Goal: Task Accomplishment & Management: Manage account settings

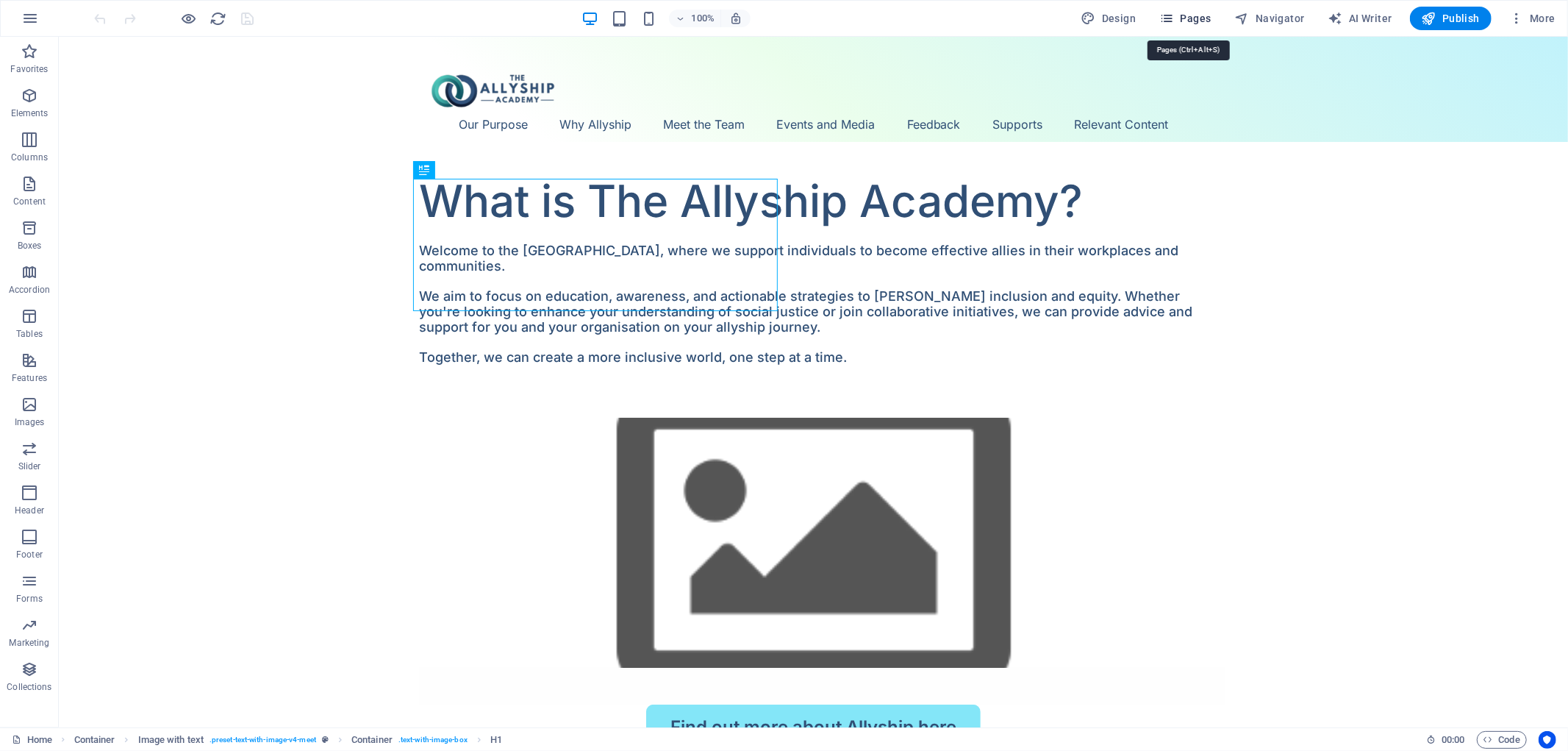
click at [1204, 19] on span "Pages" at bounding box center [1185, 19] width 51 height 15
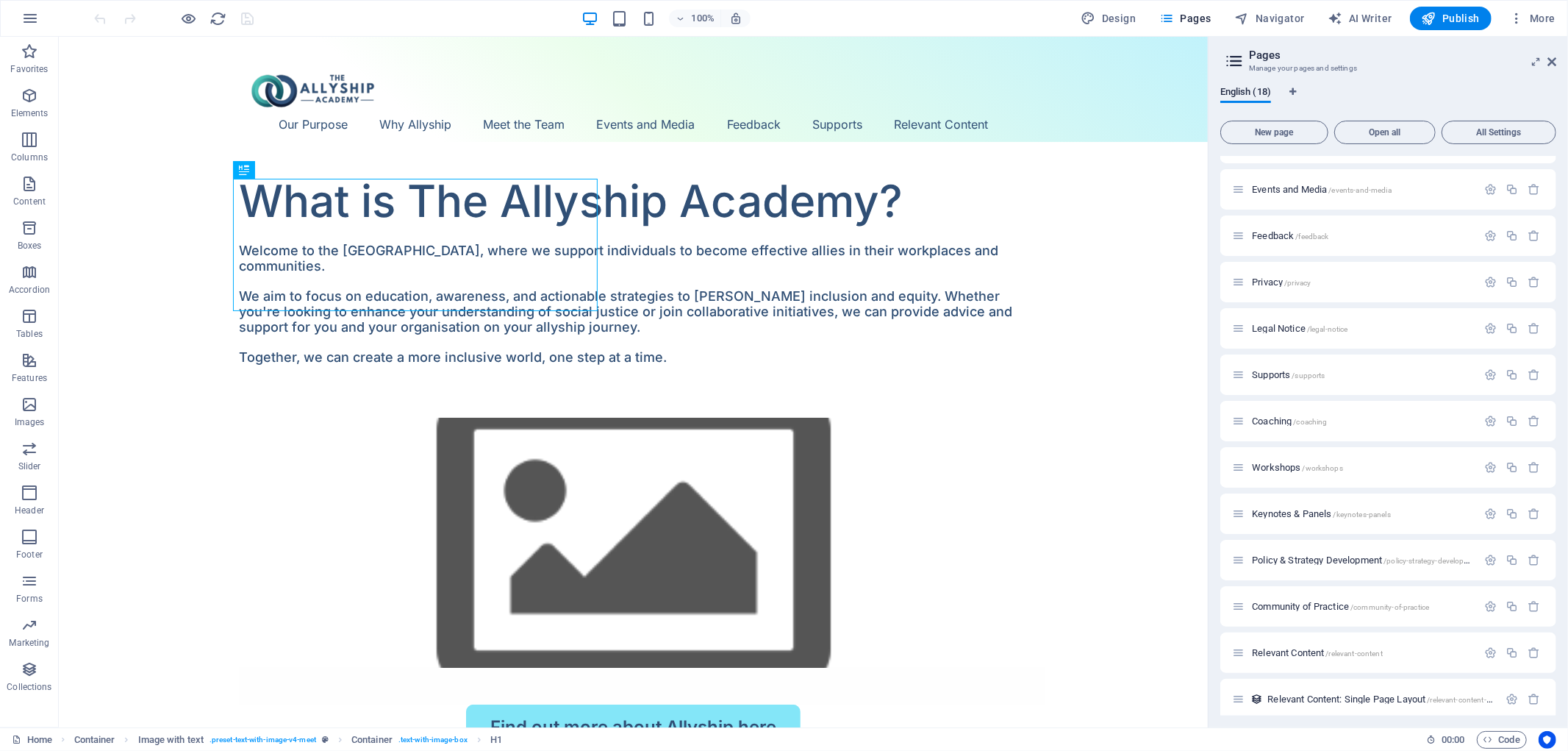
scroll to position [274, 0]
click at [1267, 640] on span "Relevant Content /relevant-content" at bounding box center [1318, 643] width 131 height 11
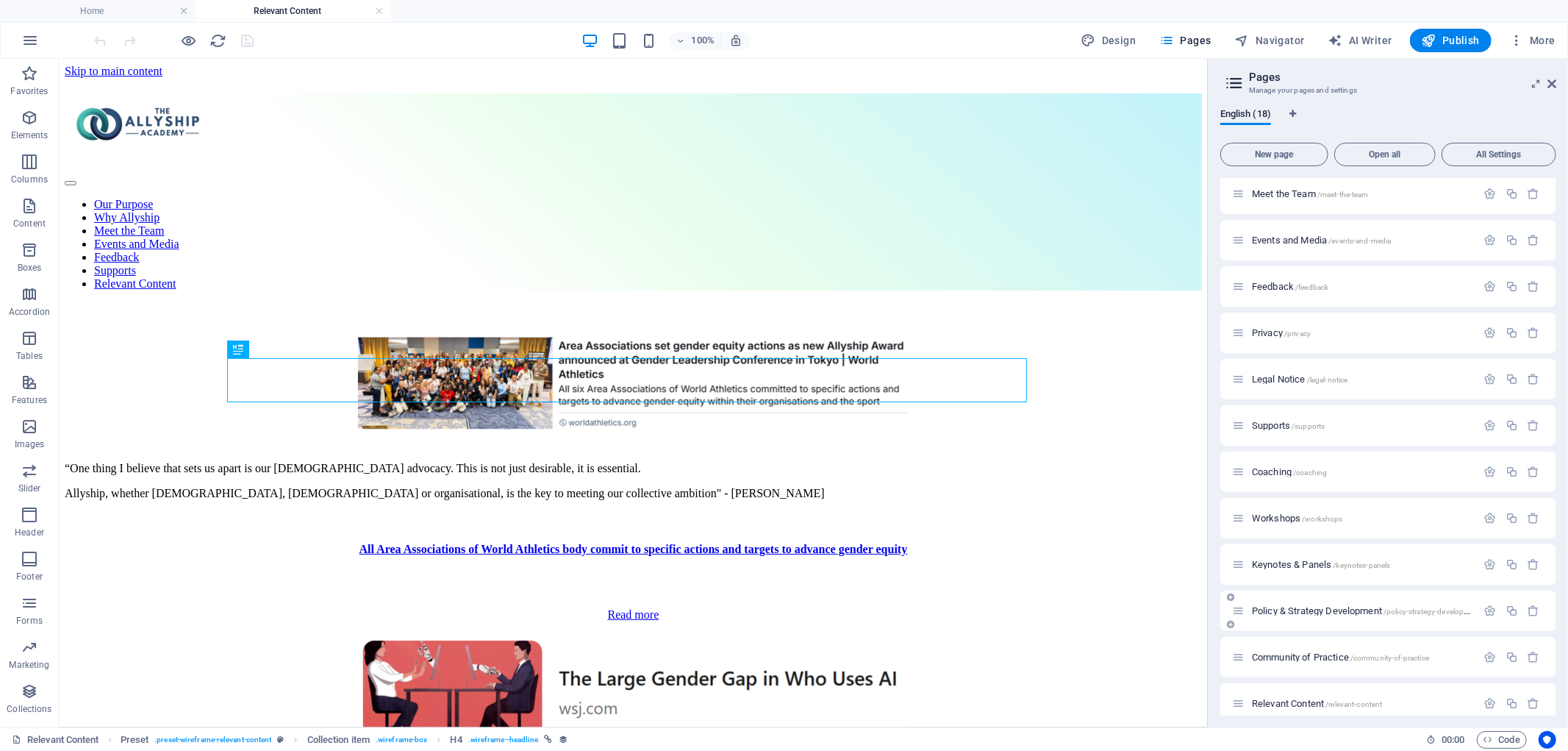
scroll to position [0, 0]
click at [116, 173] on button at bounding box center [121, 173] width 17 height 17
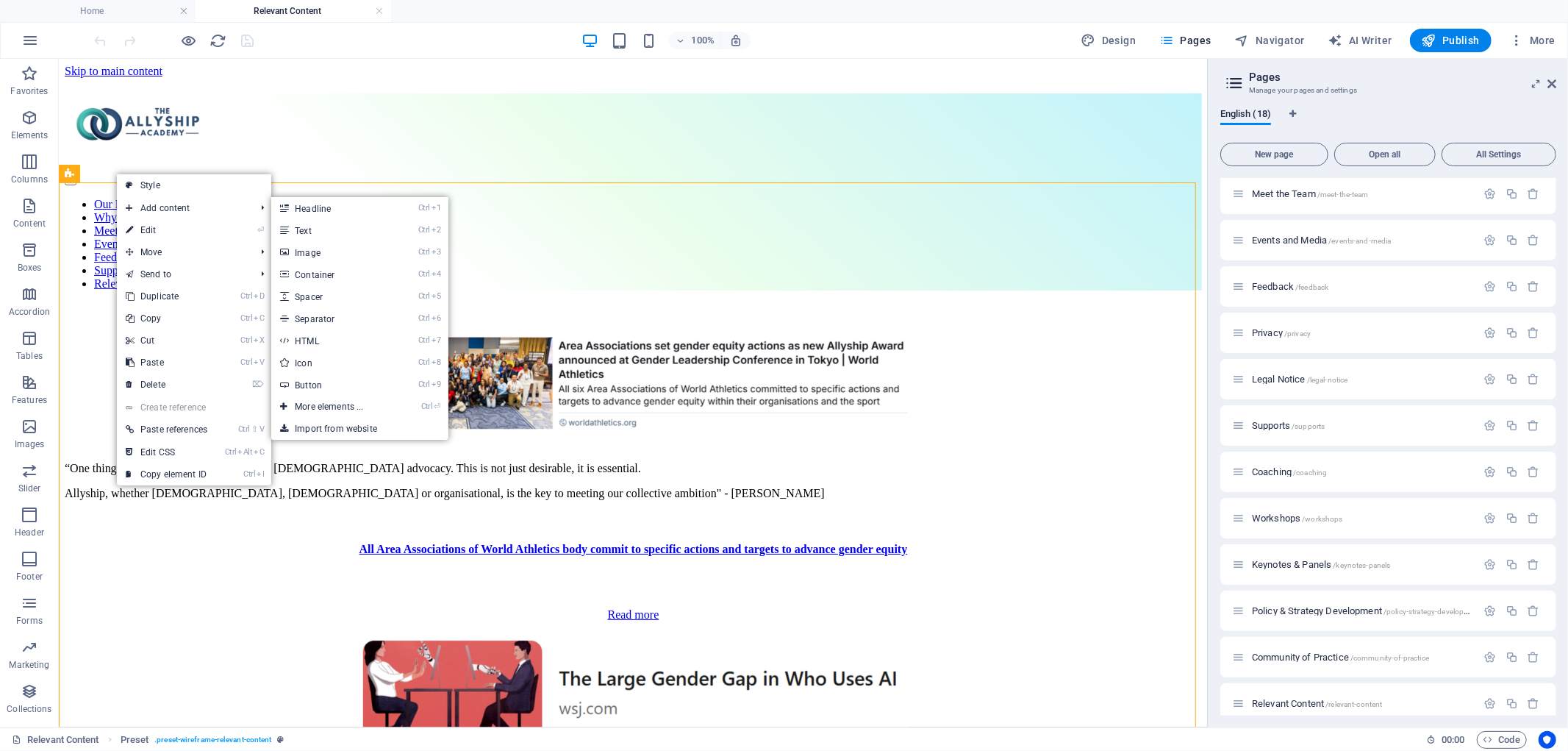
click at [135, 232] on link "⏎ Edit" at bounding box center [167, 230] width 99 height 22
select select "68cad4c41a02417637063b45"
select select "updatedAt_DESC"
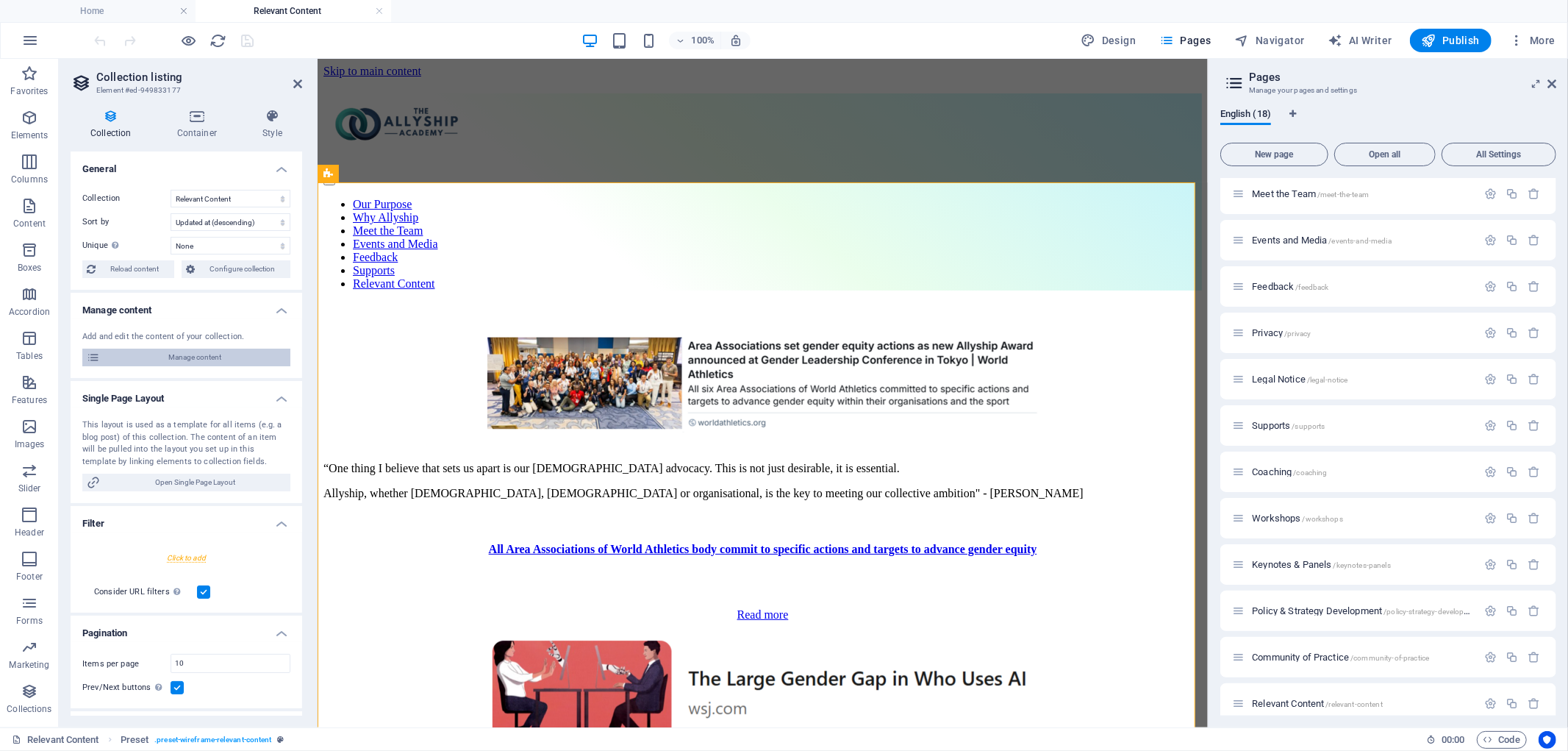
click at [157, 357] on span "Manage content" at bounding box center [195, 357] width 182 height 17
select select "updatedAt_DESC"
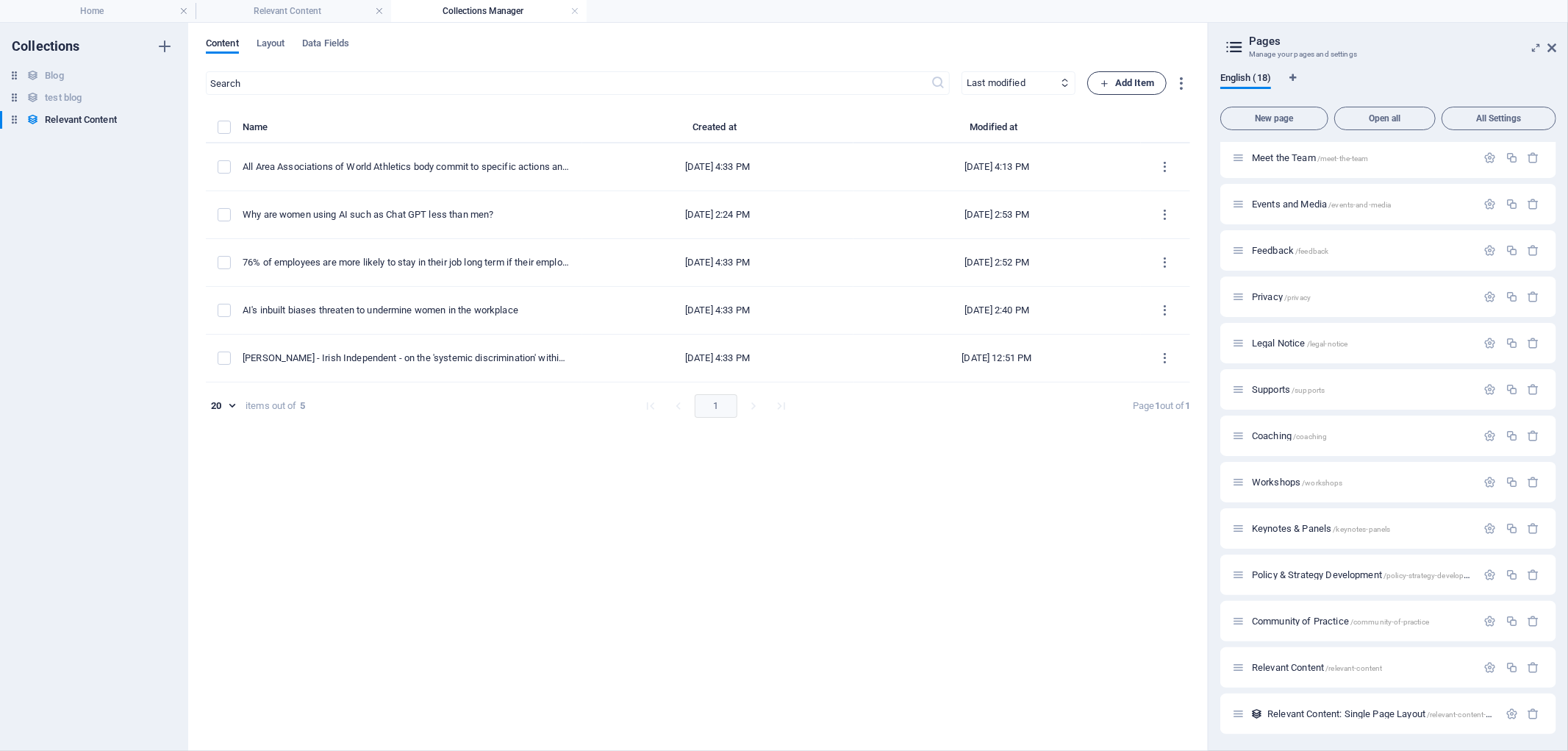
click at [1121, 80] on span "Add Item" at bounding box center [1127, 83] width 54 height 17
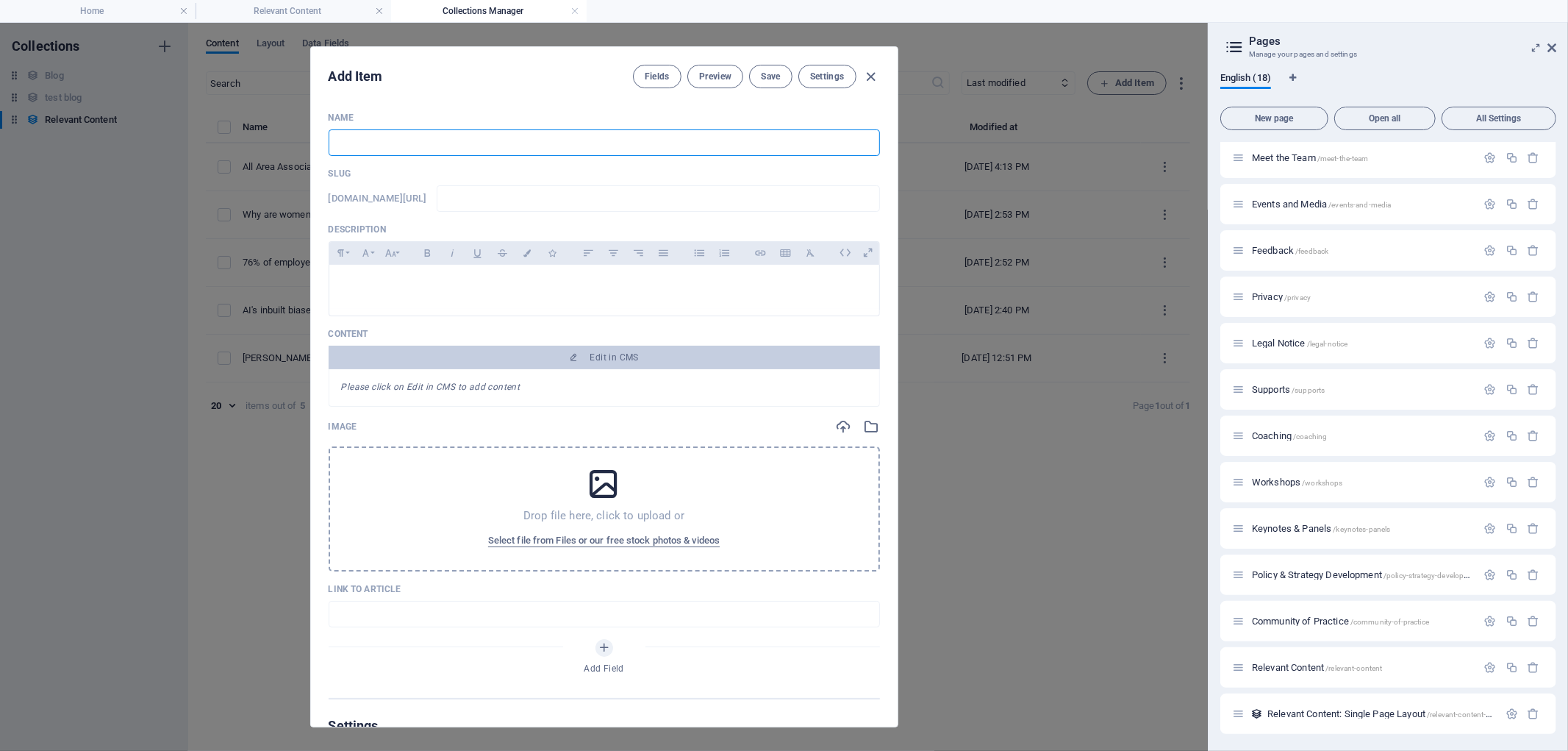
click at [511, 140] on input "text" at bounding box center [604, 142] width 552 height 26
type input "M"
type input "m"
type input "Ma"
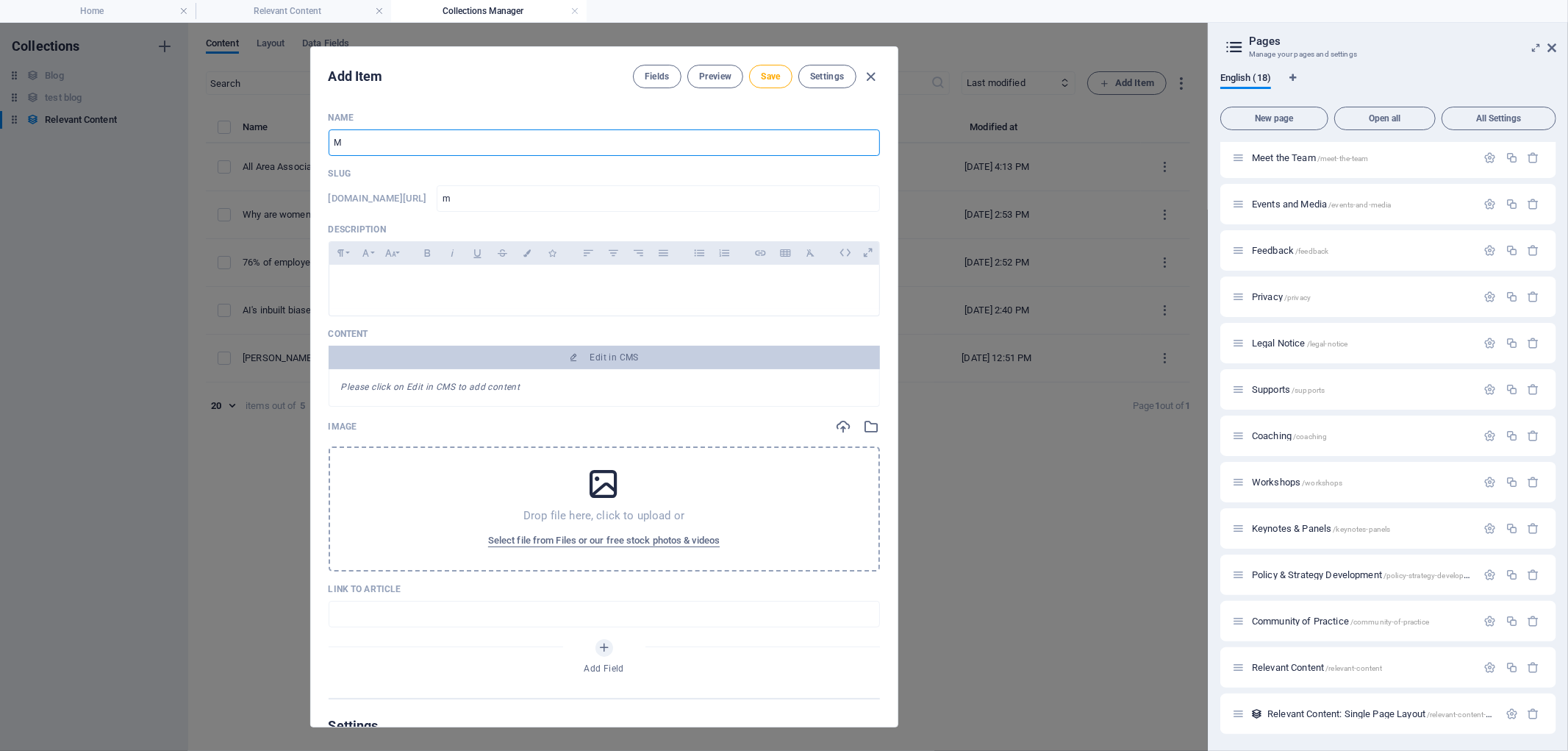
type input "ma"
type input "Mal"
type input "mal"
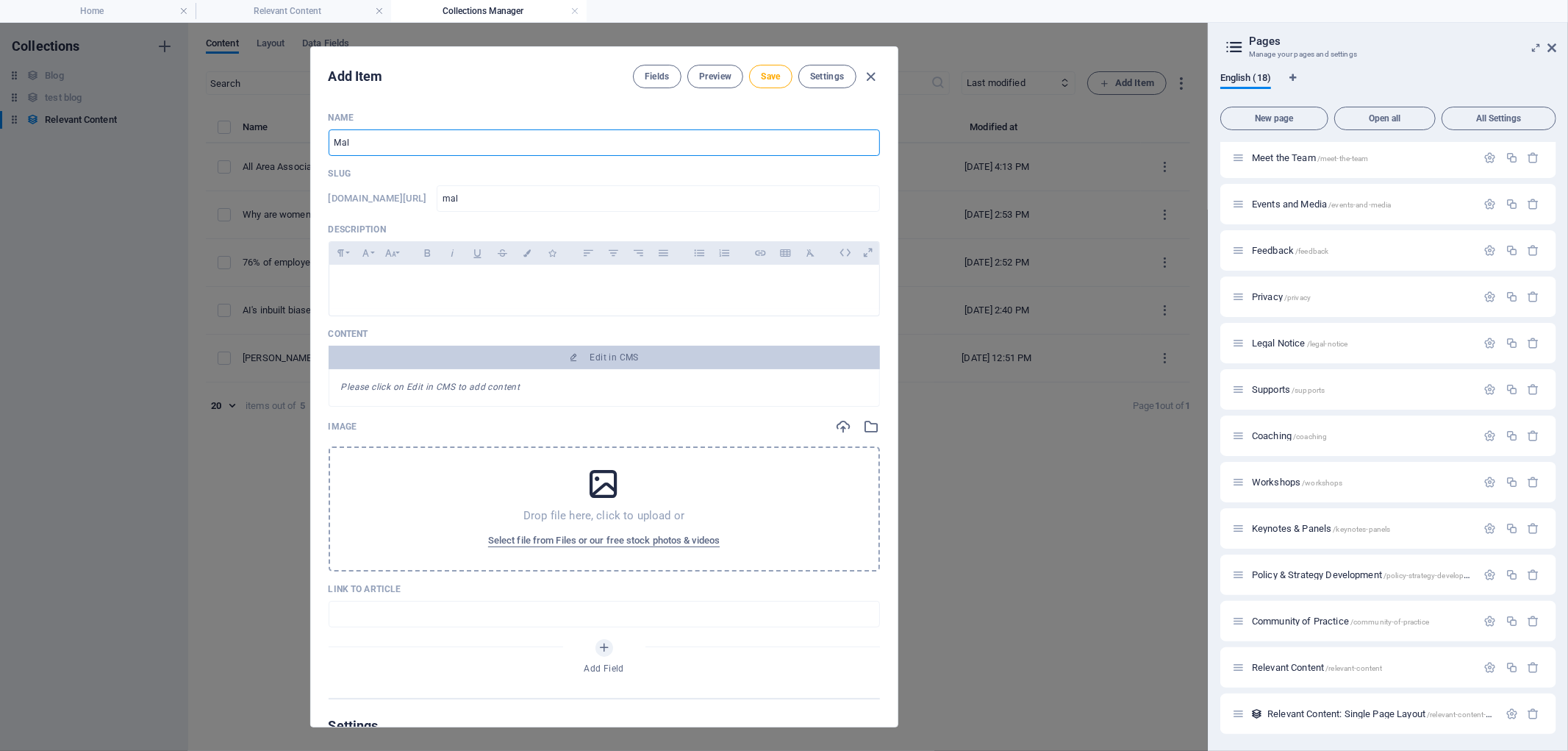
type input "Male"
type input "male"
type input "Male A"
type input "male-a"
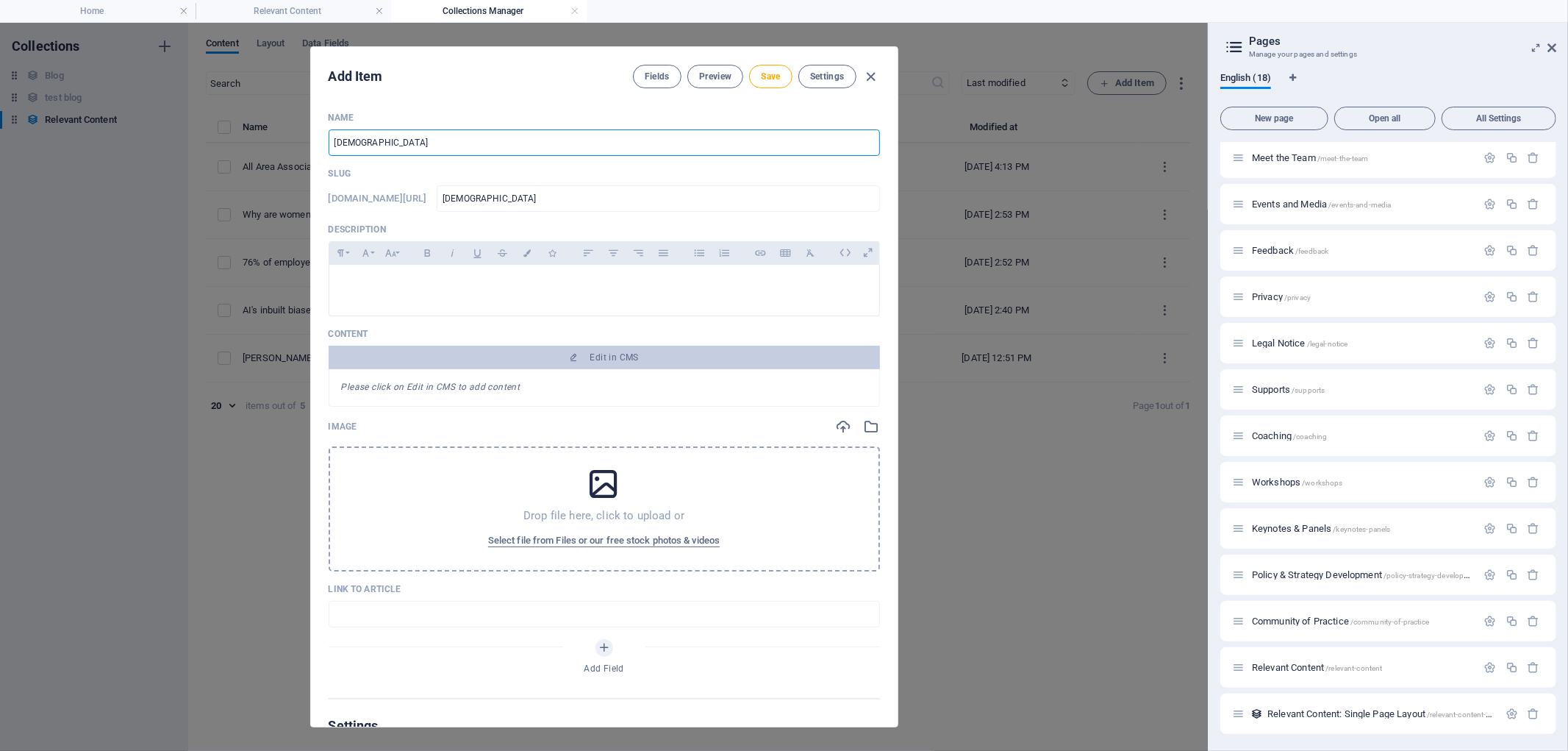
type input "male-a"
type input "Male Al"
type input "male-al"
type input "Male All"
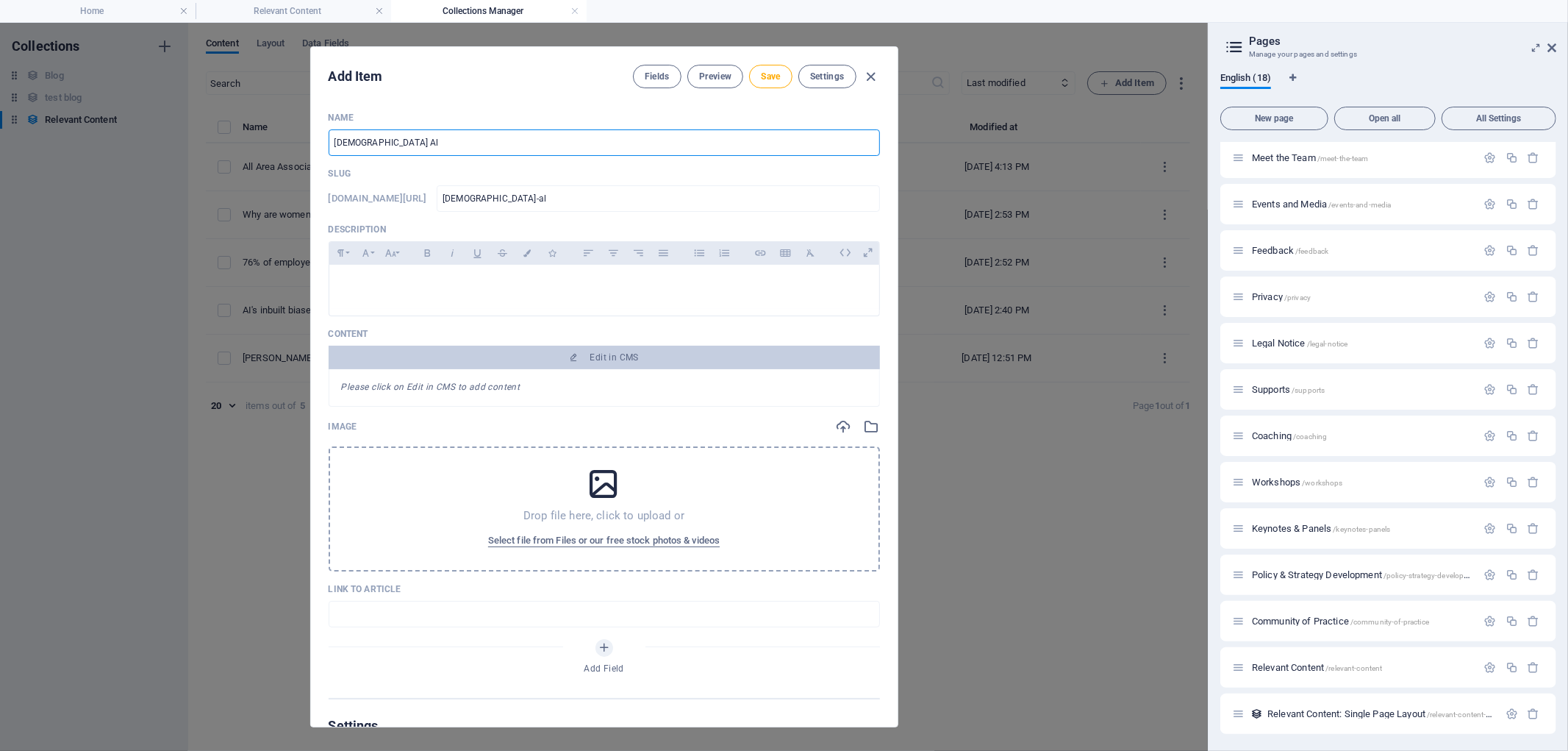
type input "male-all"
type input "Male Ally"
type input "male-ally"
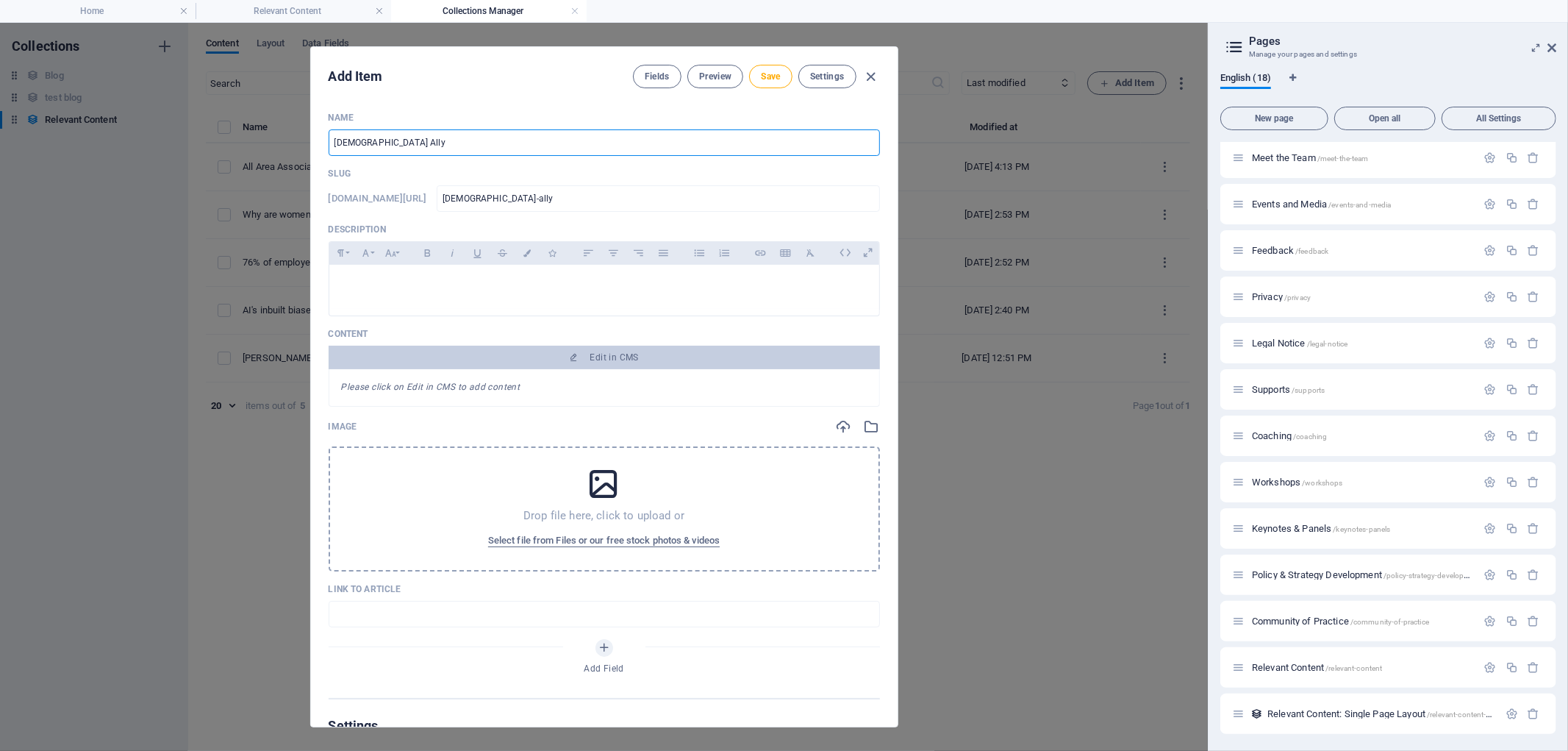
type input "Male Allys"
type input "male-allys"
type input "Male Allysh"
type input "male-allysh"
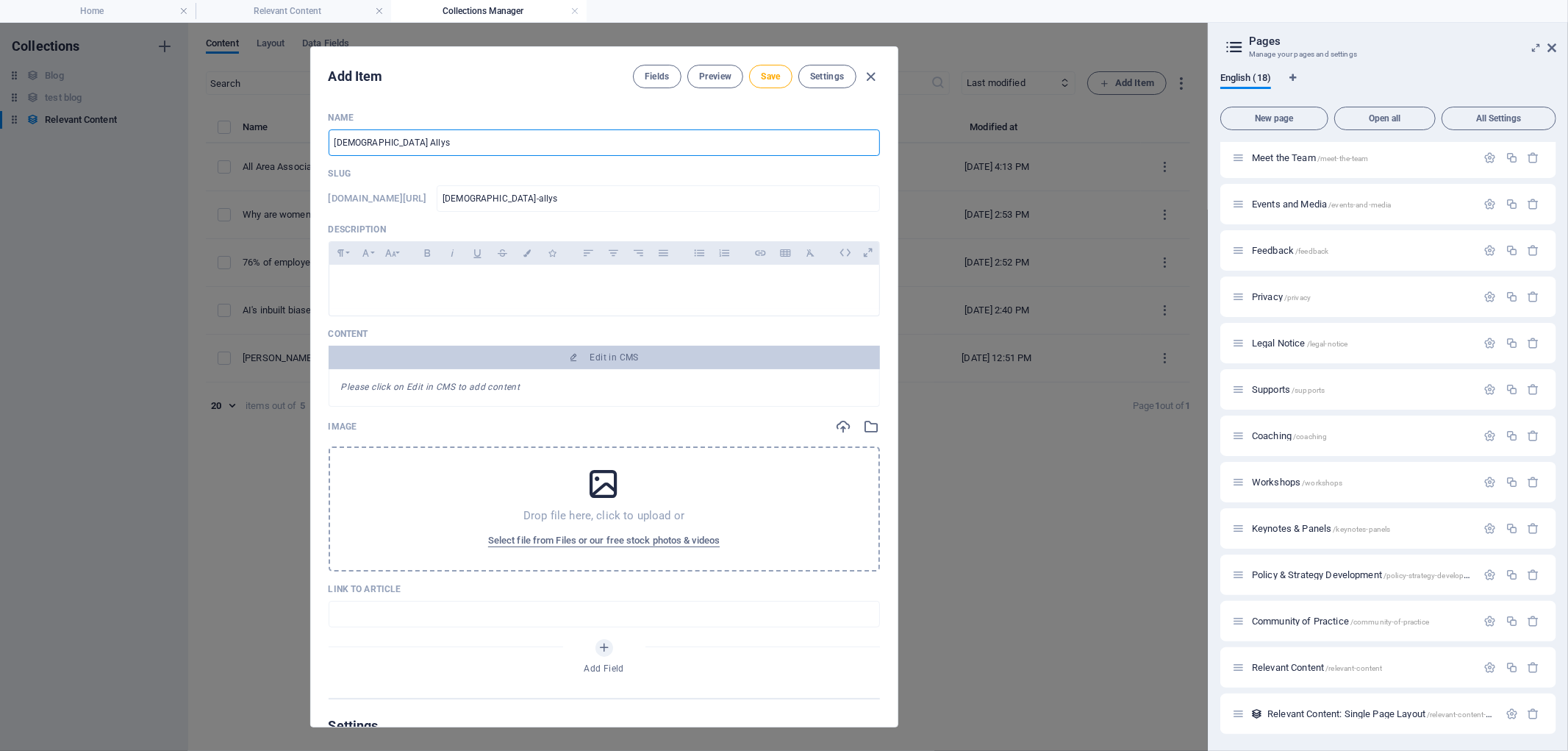
type input "male-allysh"
type input "Male Allyshi"
type input "male-allyshi"
type input "Male Allyship"
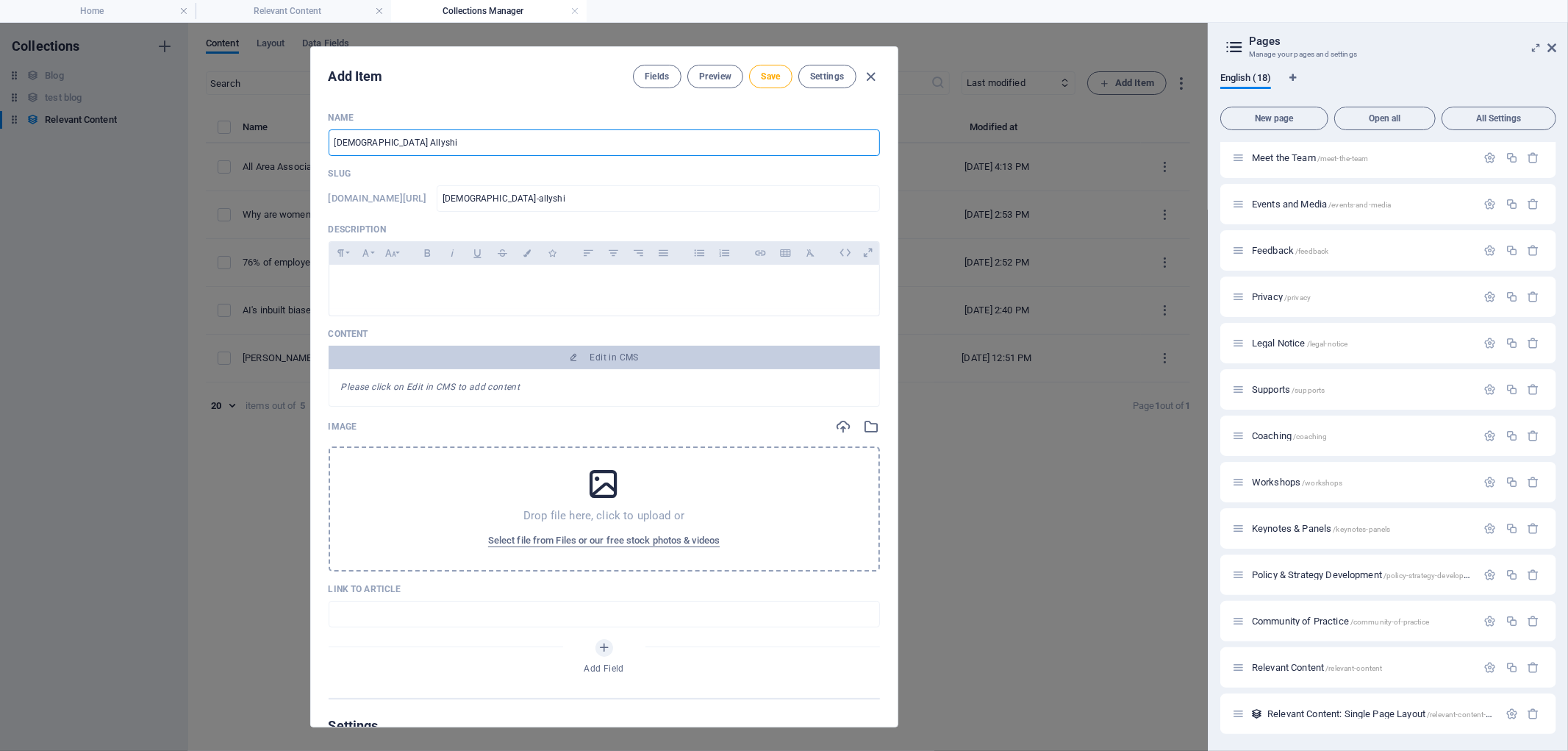
type input "male-allyship"
type input "Male Allyship i"
type input "male-allyship-i"
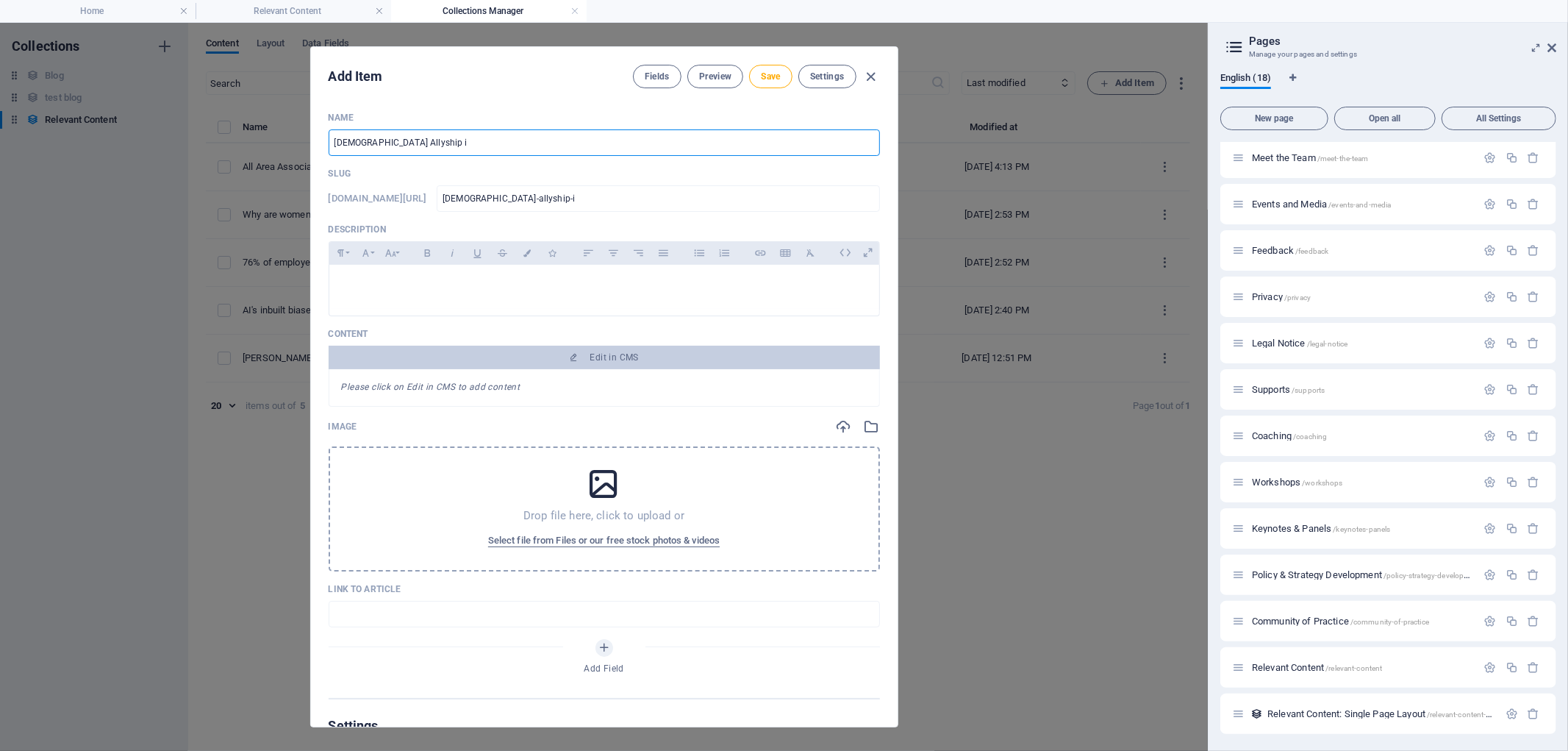
type input "Male Allyship in"
type input "male-allyship-in"
type input "Male Allyship in t"
type input "male-allyship-in-t"
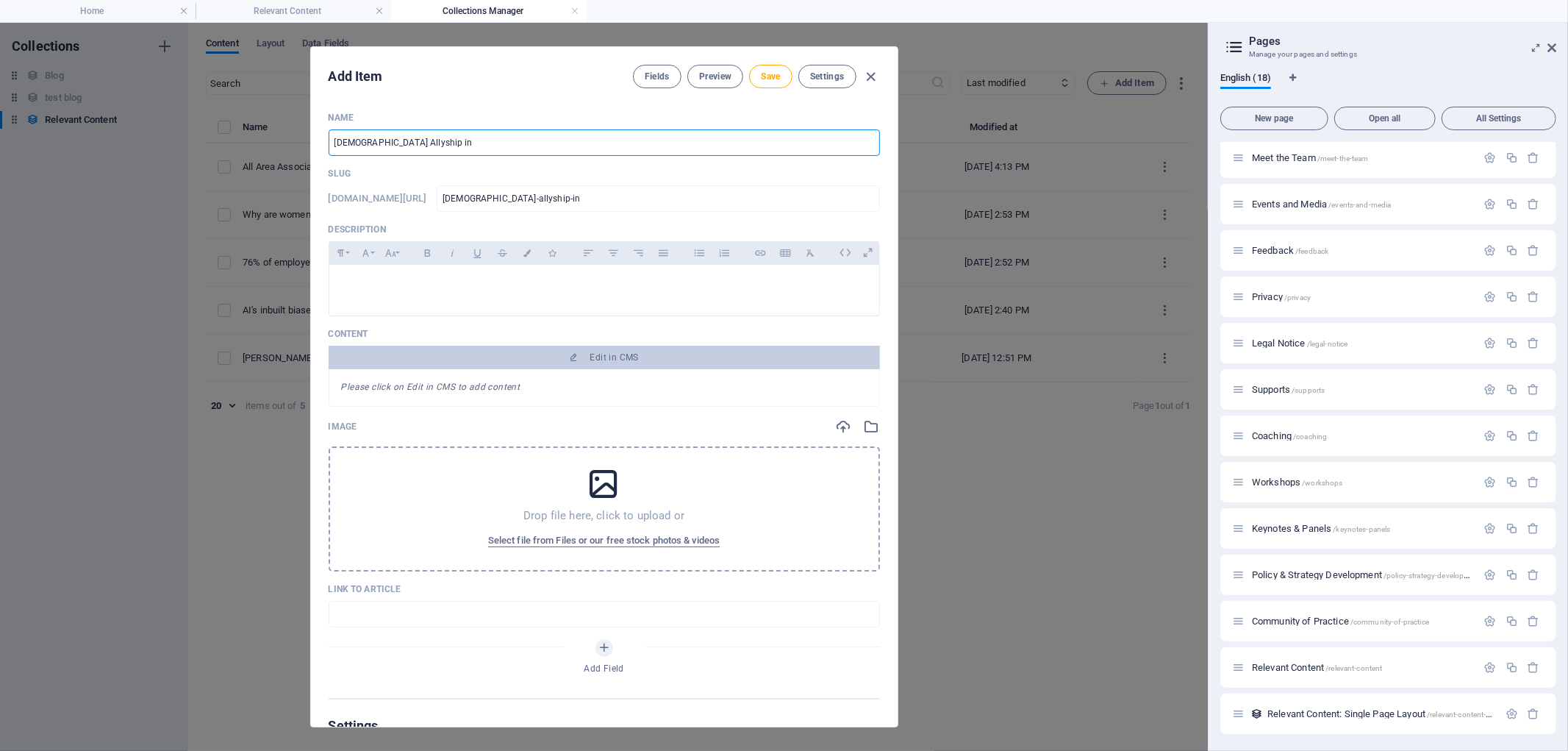
type input "male-allyship-in-t"
type input "Male Allyship in th"
type input "male-allyship-in-th"
type input "Male Allyship in the"
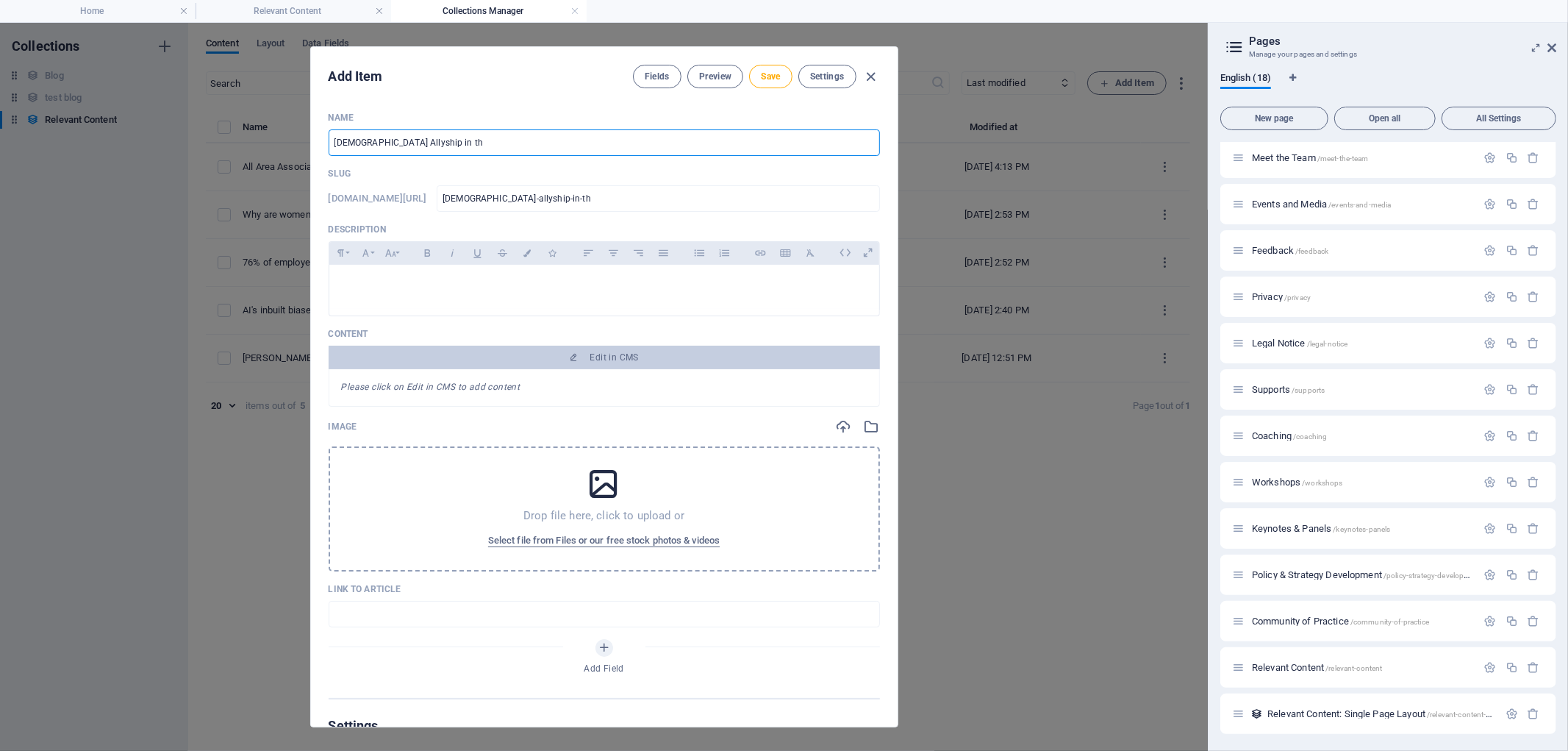
type input "male-allyship-in-the"
type input "Male Allyship in the S"
type input "male-allyship-in-the-s"
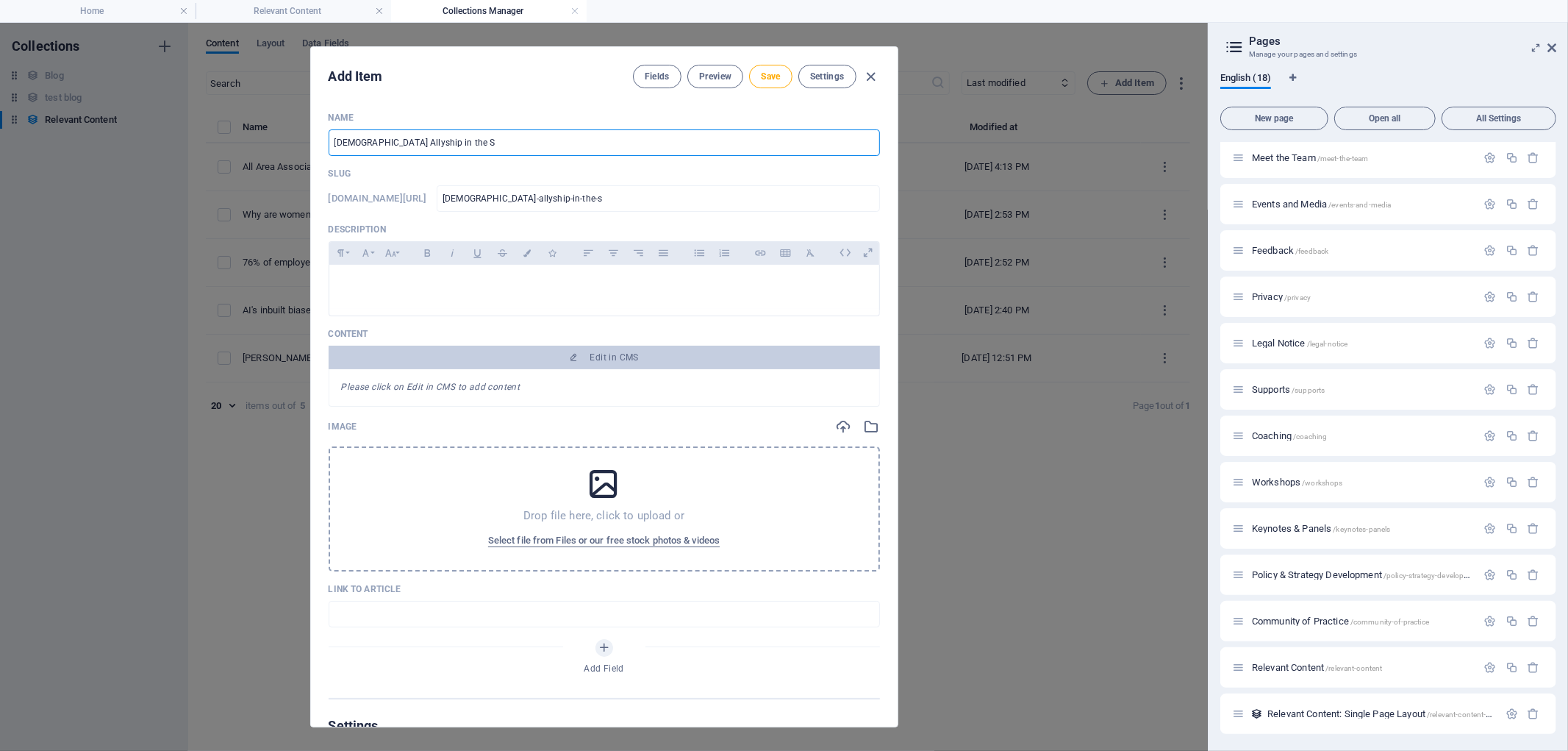
type input "Male Allyship in the Sp"
type input "male-allyship-in-the-sp"
type input "Male Allyship in the Spo"
type input "male-allyship-in-the-spo"
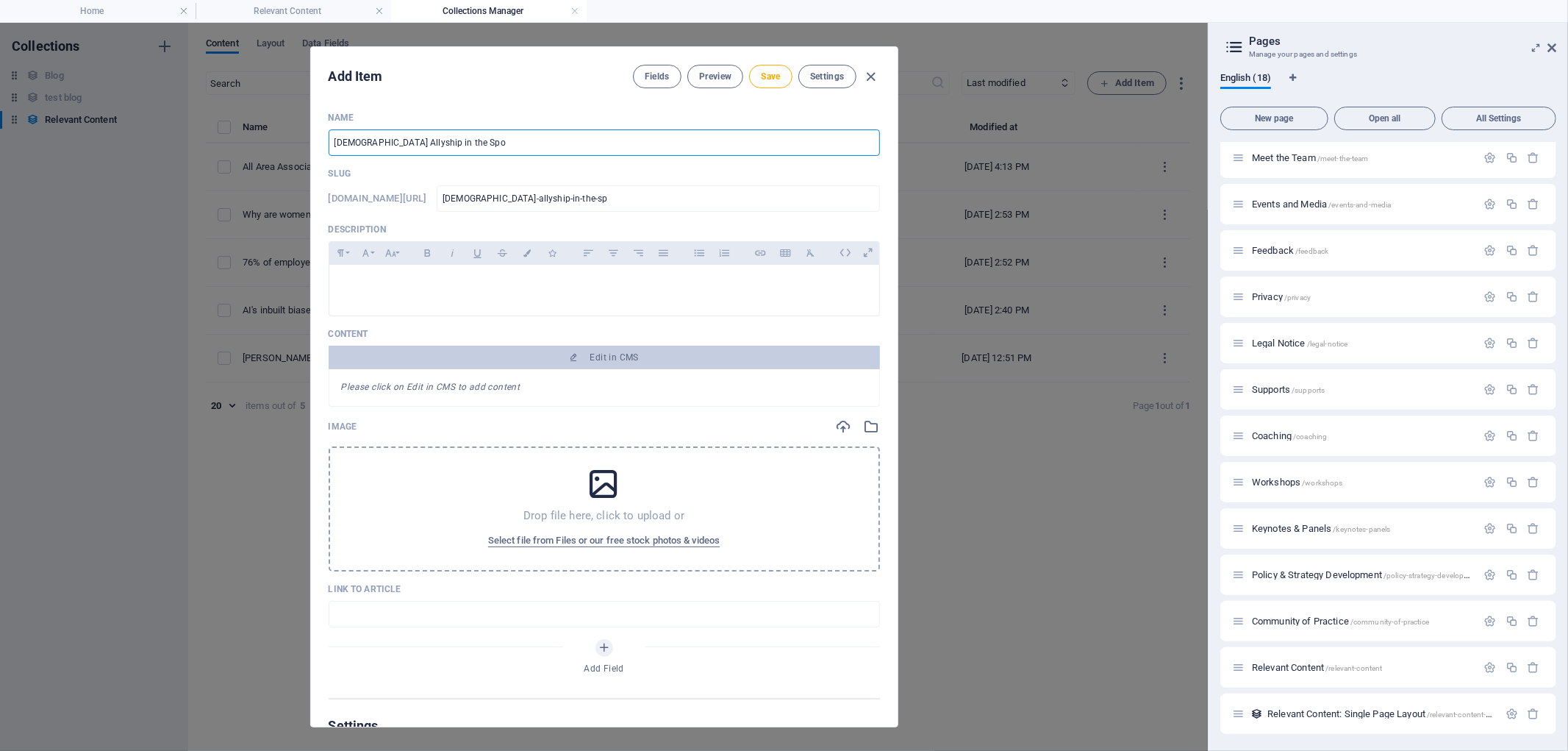
type input "male-allyship-in-the-spo"
type input "Male Allyship in the Spol"
type input "male-allyship-in-the-spol"
type input "Male Allyship in the Spoli"
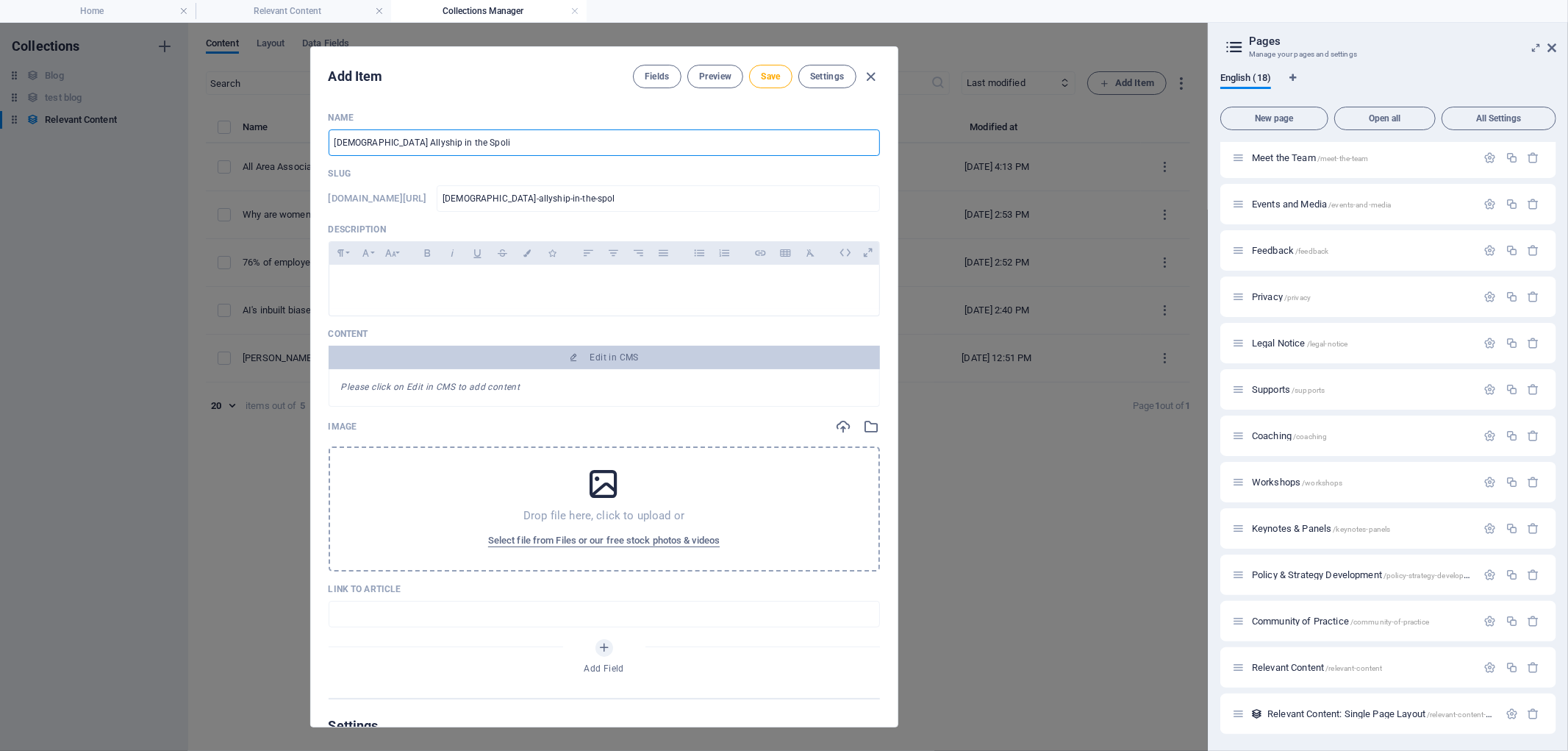
type input "male-allyship-in-the-spoli"
type input "Male Allyship in the Spolig"
type input "male-allyship-in-the-spolig"
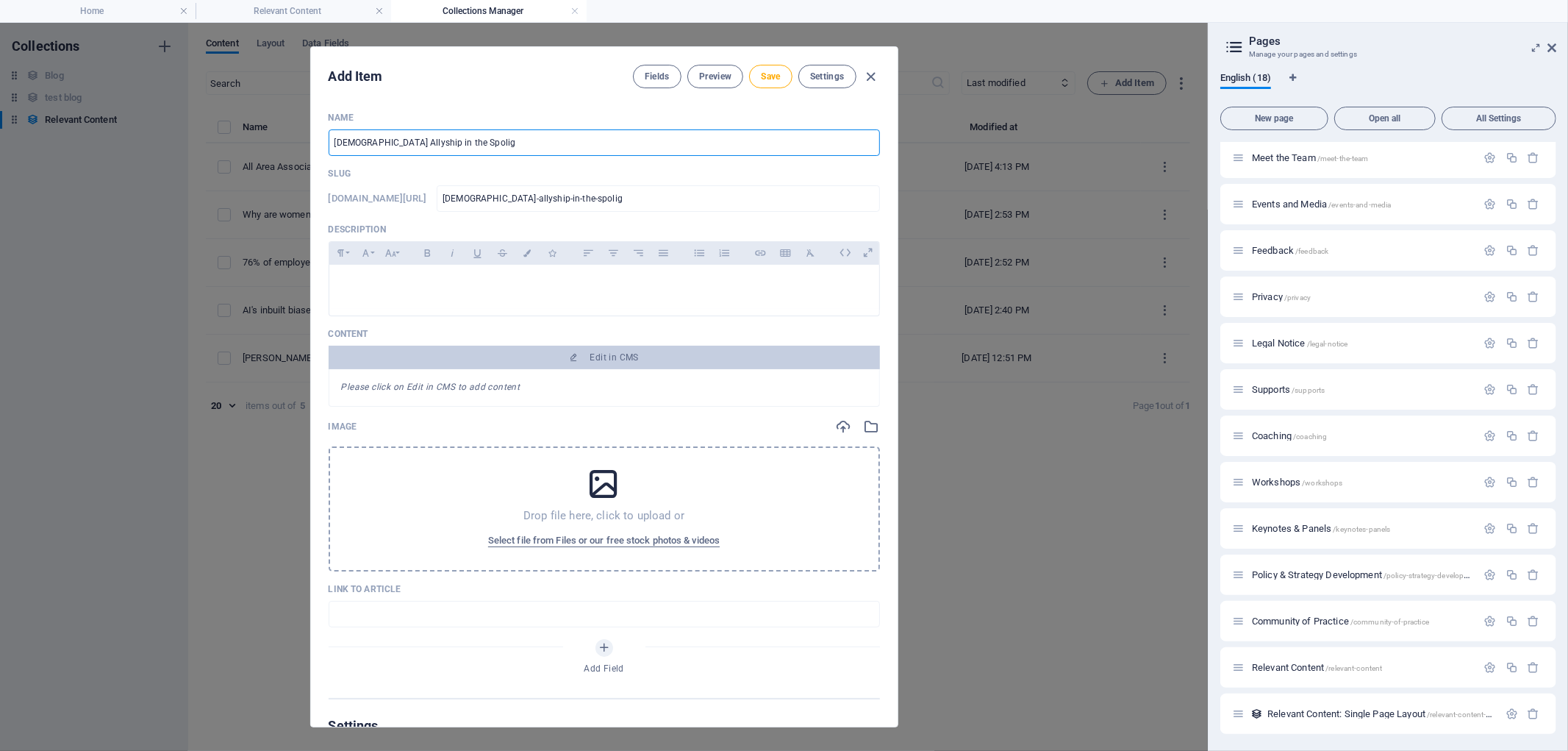
type input "Male Allyship in the Spoligh"
type input "male-allyship-in-the-spoligh"
type input "Male Allyship in the Spolight"
type input "male-allyship-in-the-spolight"
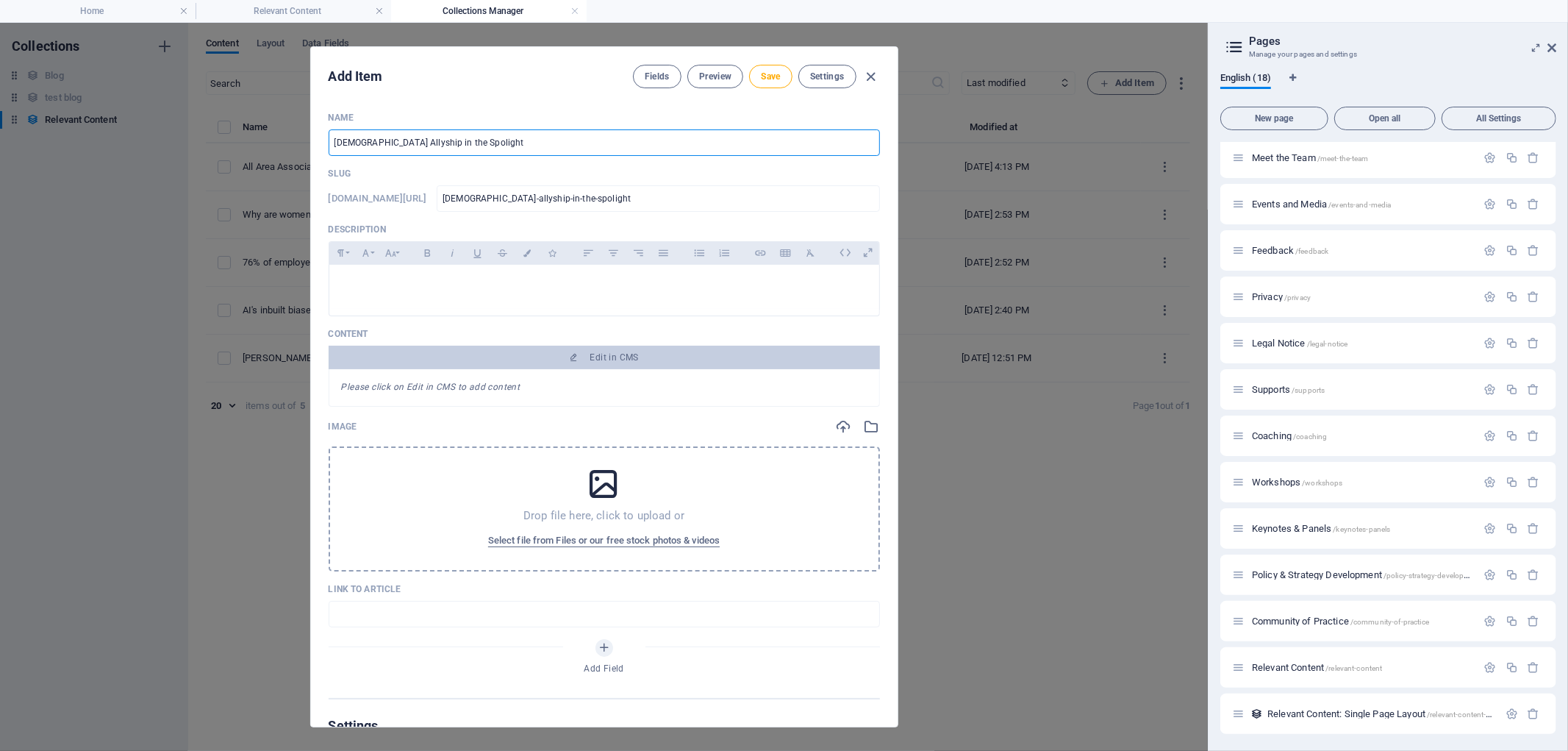
type input "male-allyship-in-the-spolight"
type input "Male Allyship in the Spolight - S"
type input "male-allyship-in-the-spolight-s"
type input "Male Allyship in the Spolight - Sp"
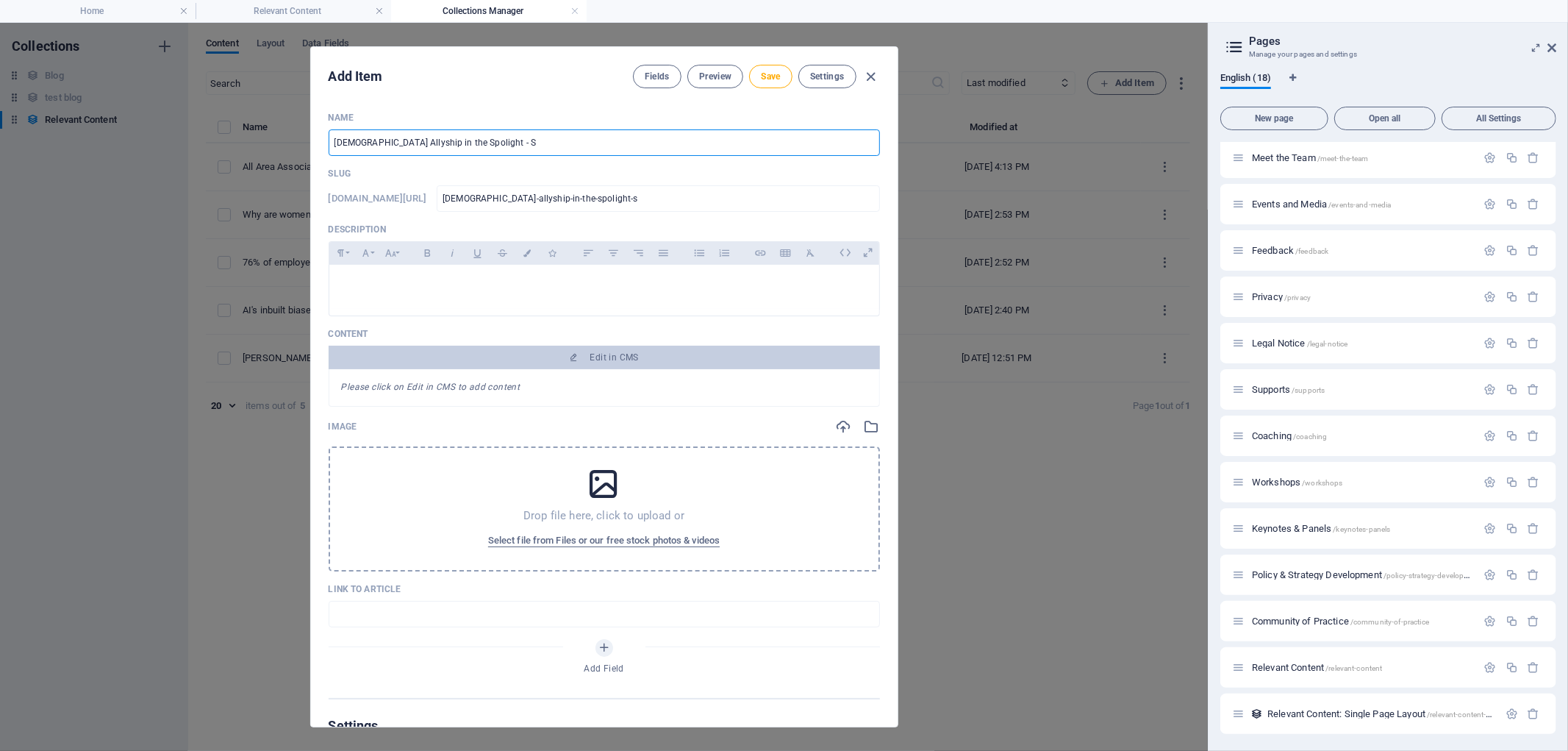
type input "male-allyship-in-the-spolight-sp"
type input "Male Allyship in the Spolight - Spo"
type input "male-allyship-in-the-spolight-spo"
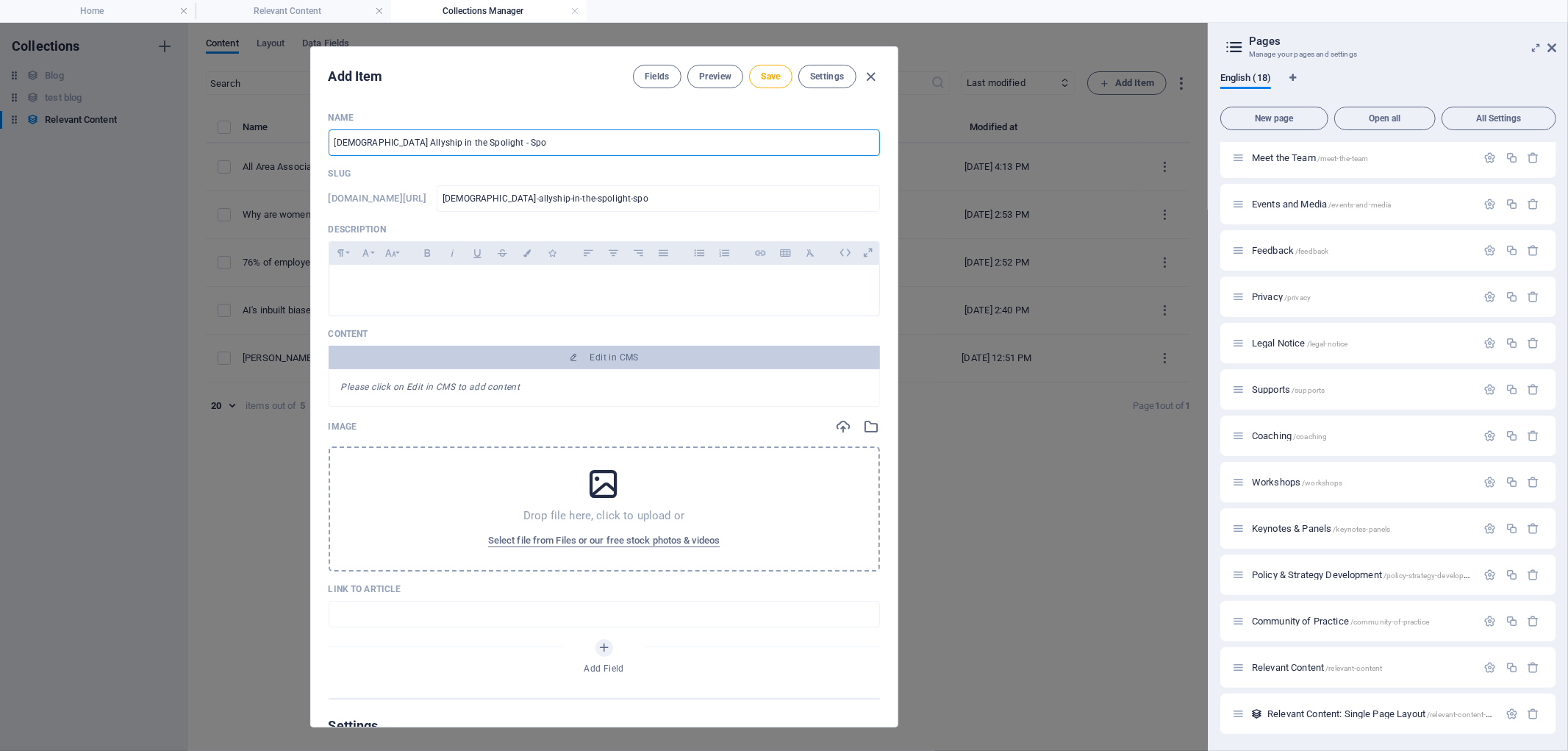
type input "Male Allyship in the Spolight - Spor"
type input "male-allyship-in-the-spolight-spor"
type input "Male Allyship in the Spolight - Sport"
type input "male-allyship-in-the-spolight-sport"
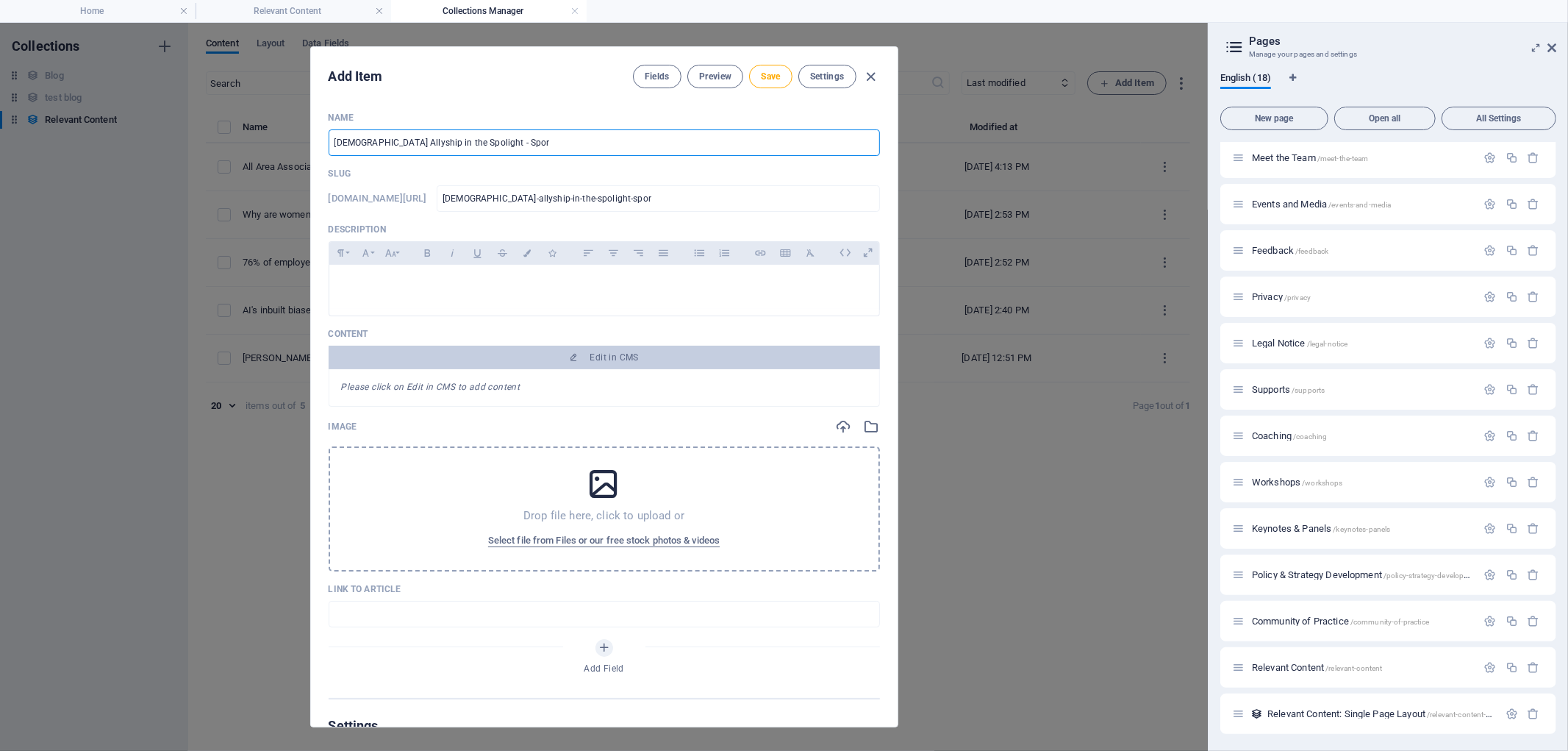
type input "male-allyship-in-the-spolight-sport"
type input "Male Allyship in the Spolight - Sport I"
type input "male-allyship-in-the-spolight-sport-i"
type input "Male Allyship in the Spolight - Sport Ir"
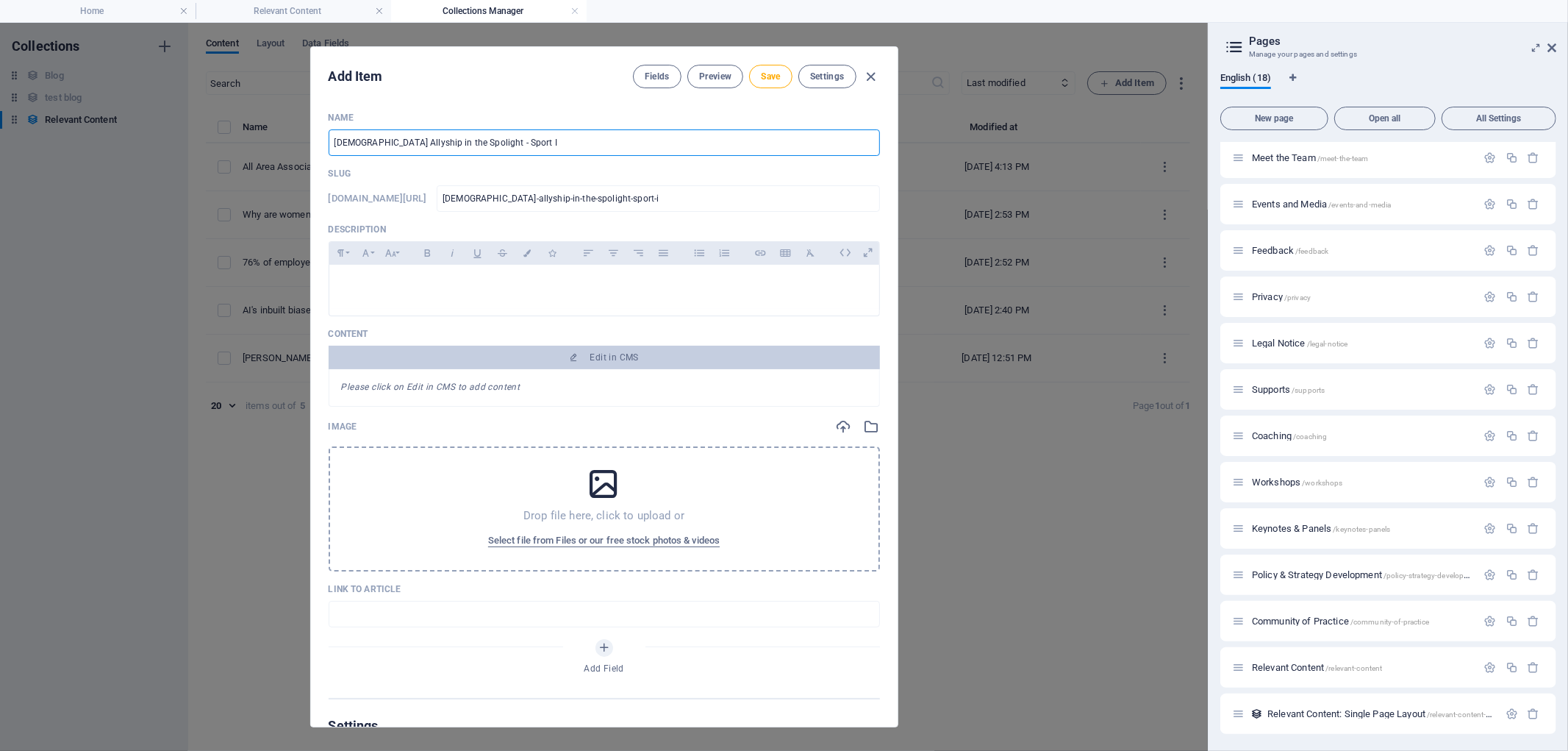
type input "male-allyship-in-the-spolight-sport-ir"
type input "Male Allyship in the Spolight - Sport Ire"
type input "male-allyship-in-the-spolight-sport-ire"
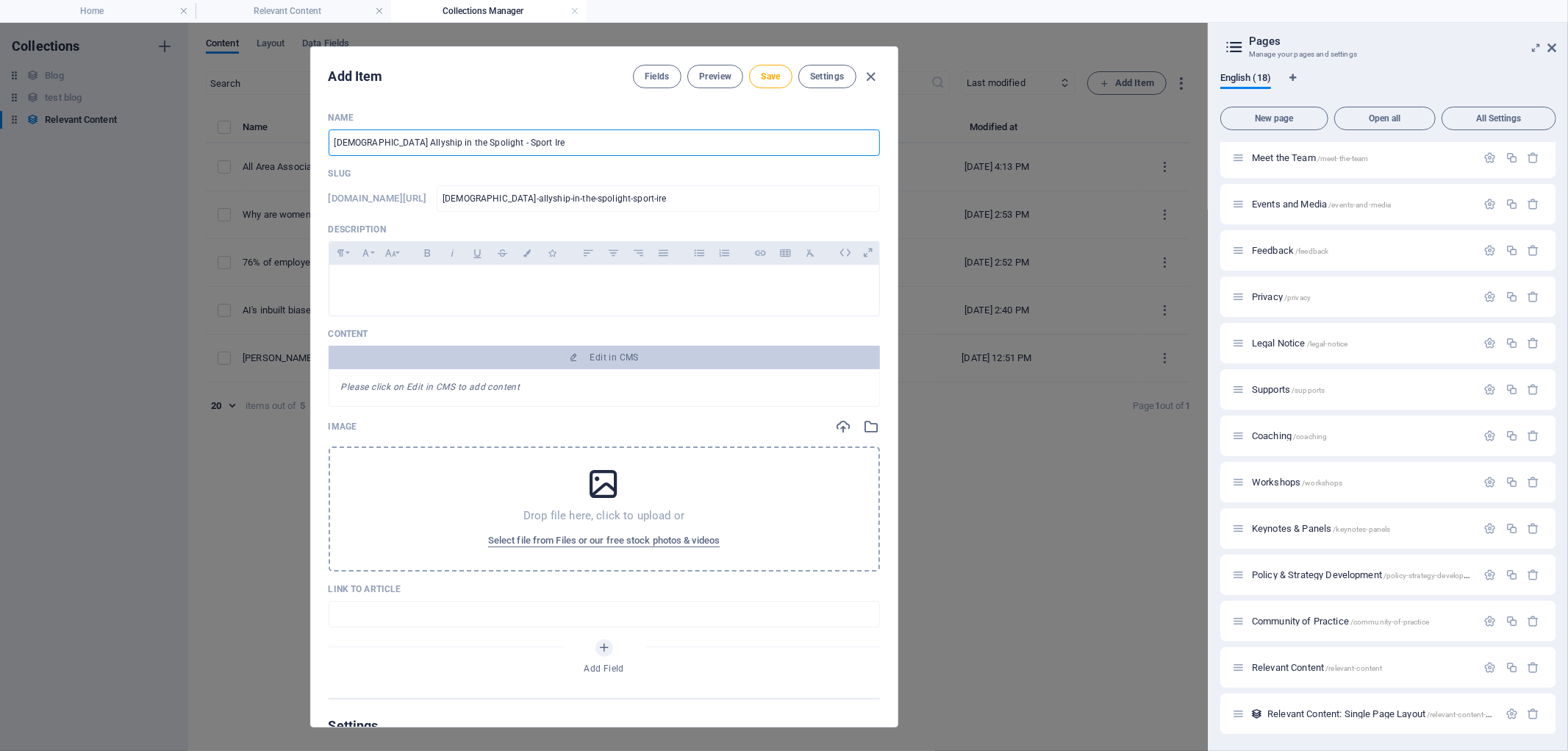
type input "Male Allyship in the Spolight - Sport Irel"
type input "male-allyship-in-the-spolight-sport-irel"
type input "Male Allyship in the Spolight - Sport Irela"
type input "male-allyship-in-the-spolight-sport-irela"
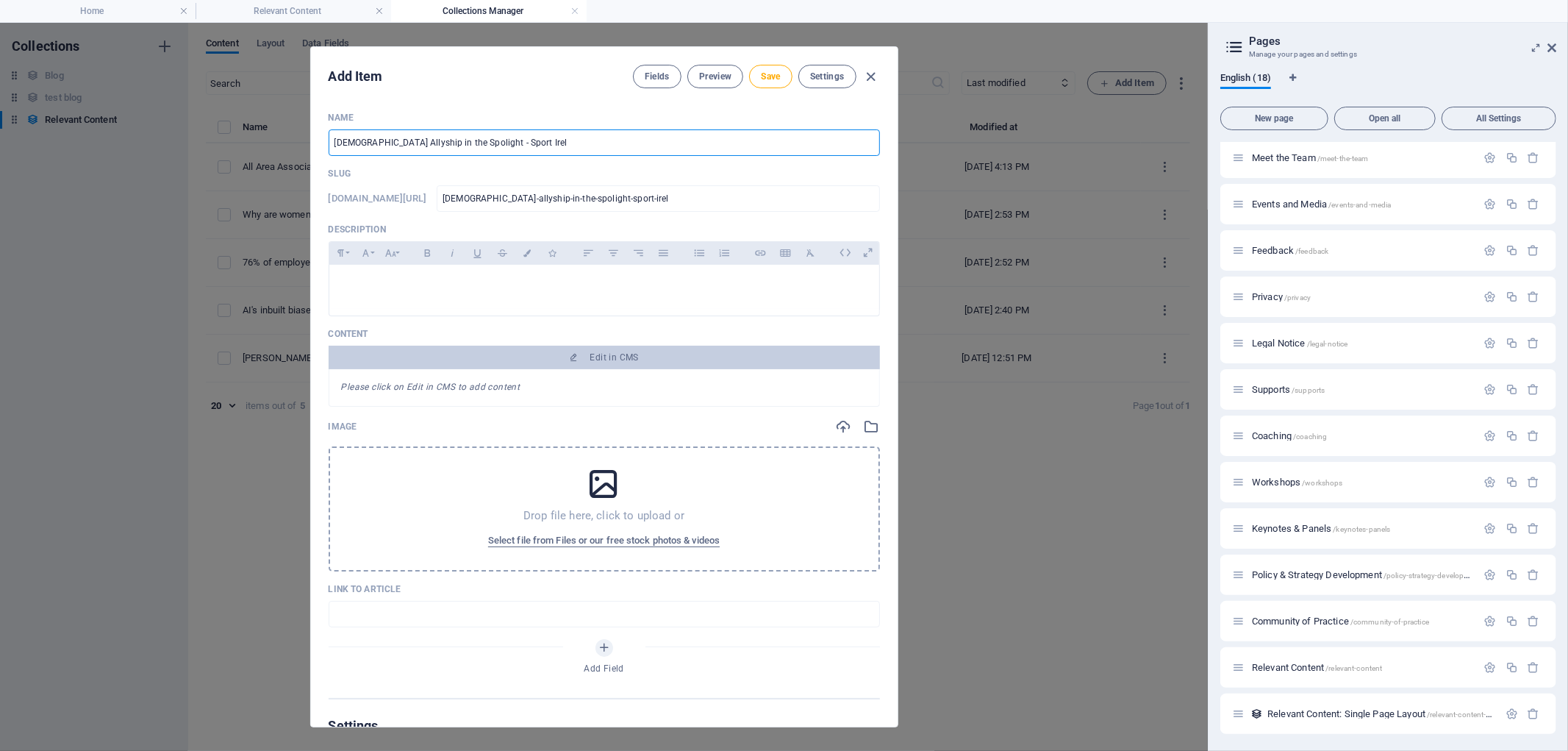
type input "male-allyship-in-the-spolight-sport-irela"
type input "Male Allyship in the Spolight - Sport Irelan"
type input "male-allyship-in-the-spolight-sport-irelan"
type input "Male Allyship in the Spolight - Sport Ireland"
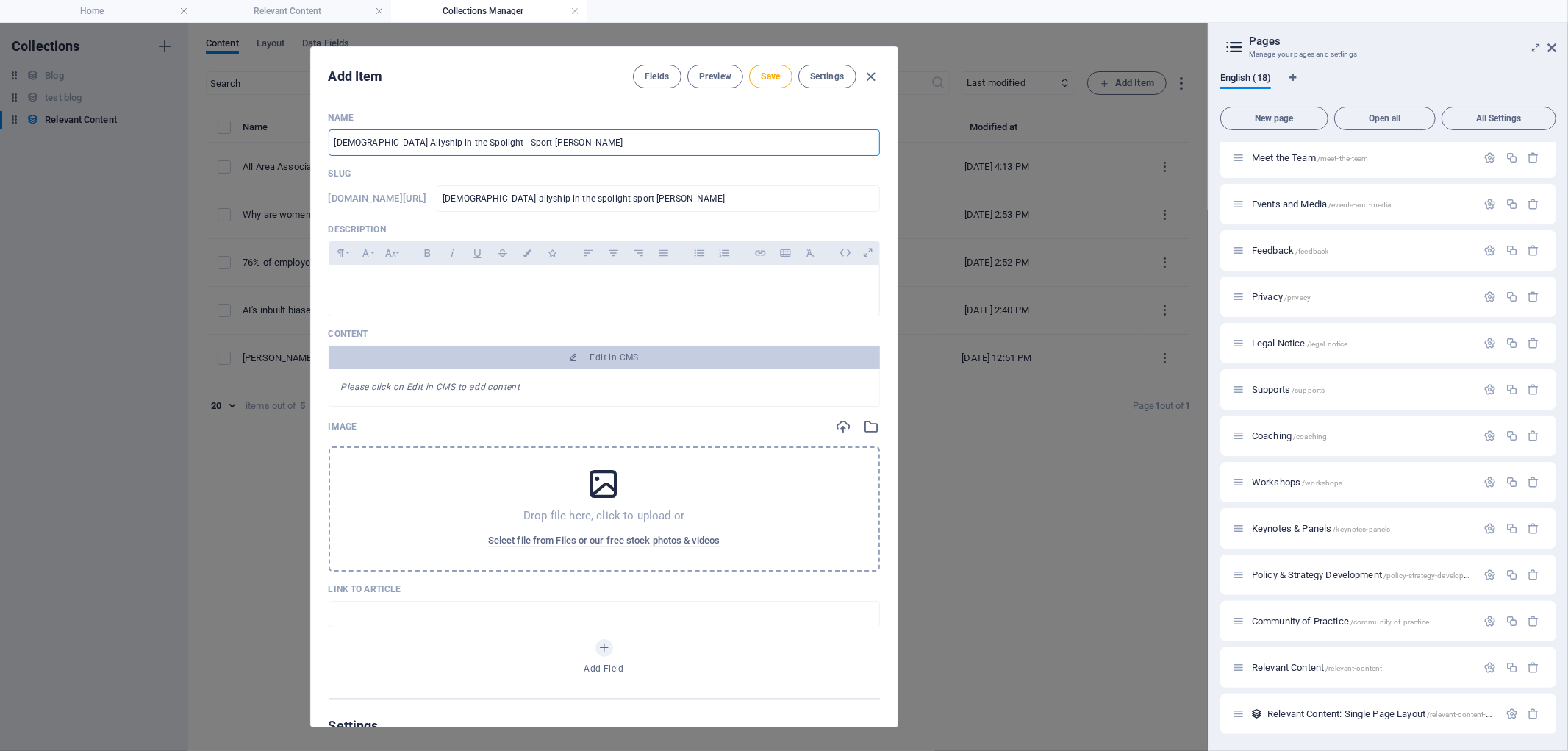
type input "male-allyship-in-the-spolight-sport-ireland"
type input "Male Allyship in the Spolight - Sport Ireland a"
type input "male-allyship-in-the-spolight-sport-ireland-a"
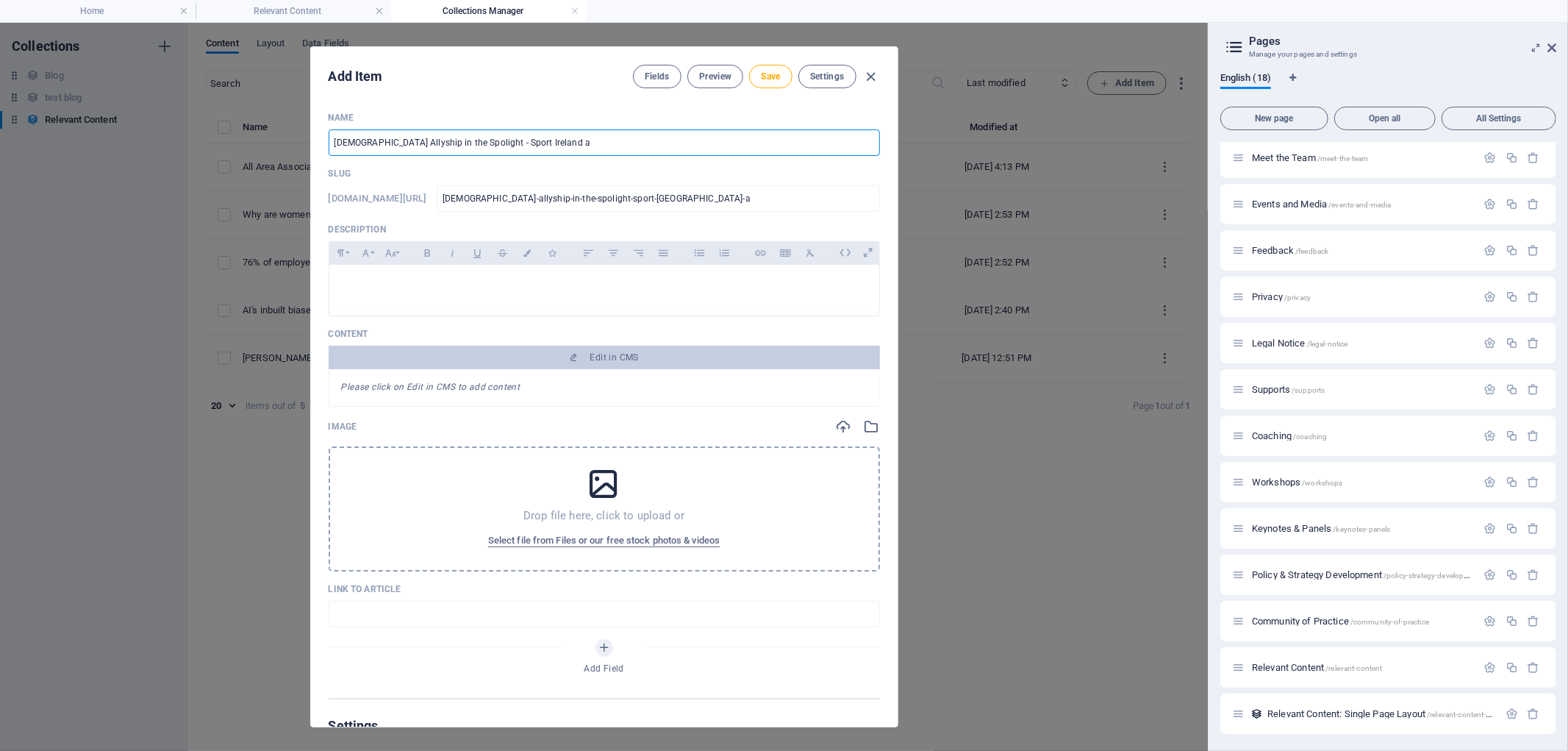
type input "Male Allyship in the Spolight - Sport Ireland an"
type input "male-allyship-in-the-spolight-sport-ireland-an"
type input "Male Allyship in the Spolight - Sport Ireland and"
type input "male-allyship-in-the-spolight-sport-ireland-and"
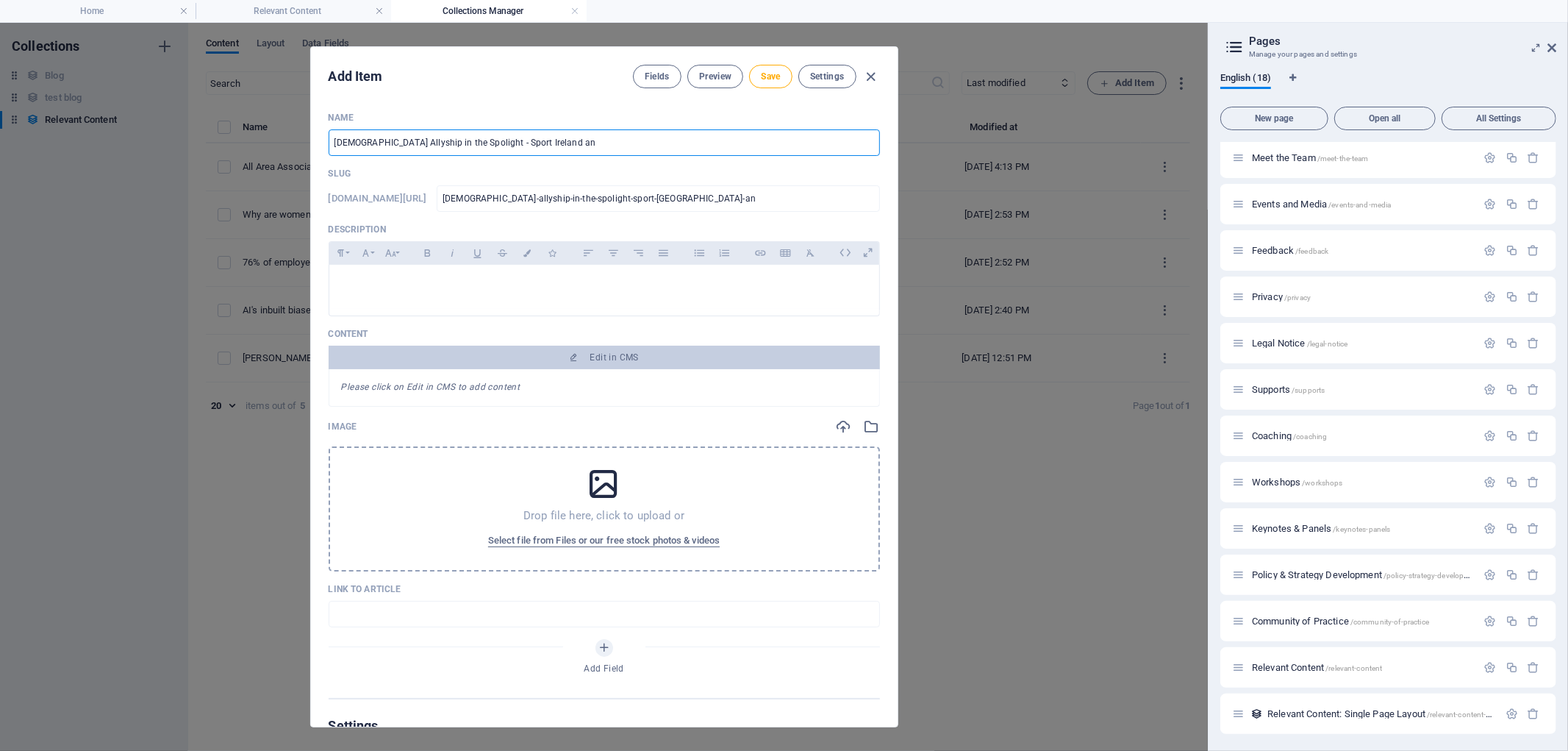
type input "male-allyship-in-the-spolight-sport-ireland-and"
type input "Male Allyship in the Spolight - Sport Ireland and S"
type input "male-allyship-in-the-spolight-sport-ireland-and-s"
type input "Male Allyship in the Spolight - Sport Ireland and Sp"
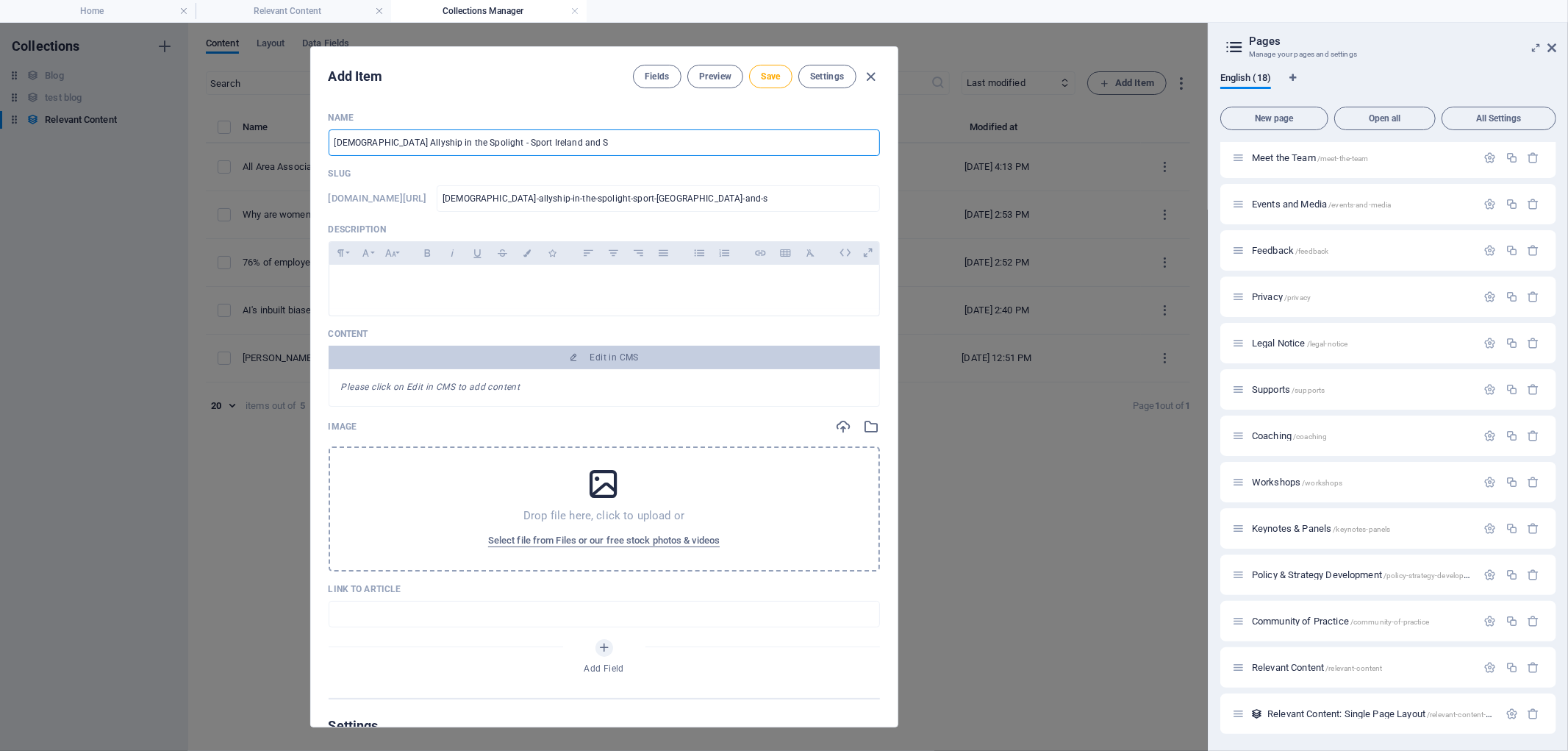
type input "male-allyship-in-the-spolight-sport-ireland-and-sp"
type input "Male Allyship in the Spolight - Sport Ireland and Spo"
type input "male-allyship-in-the-spolight-sport-ireland-and-spo"
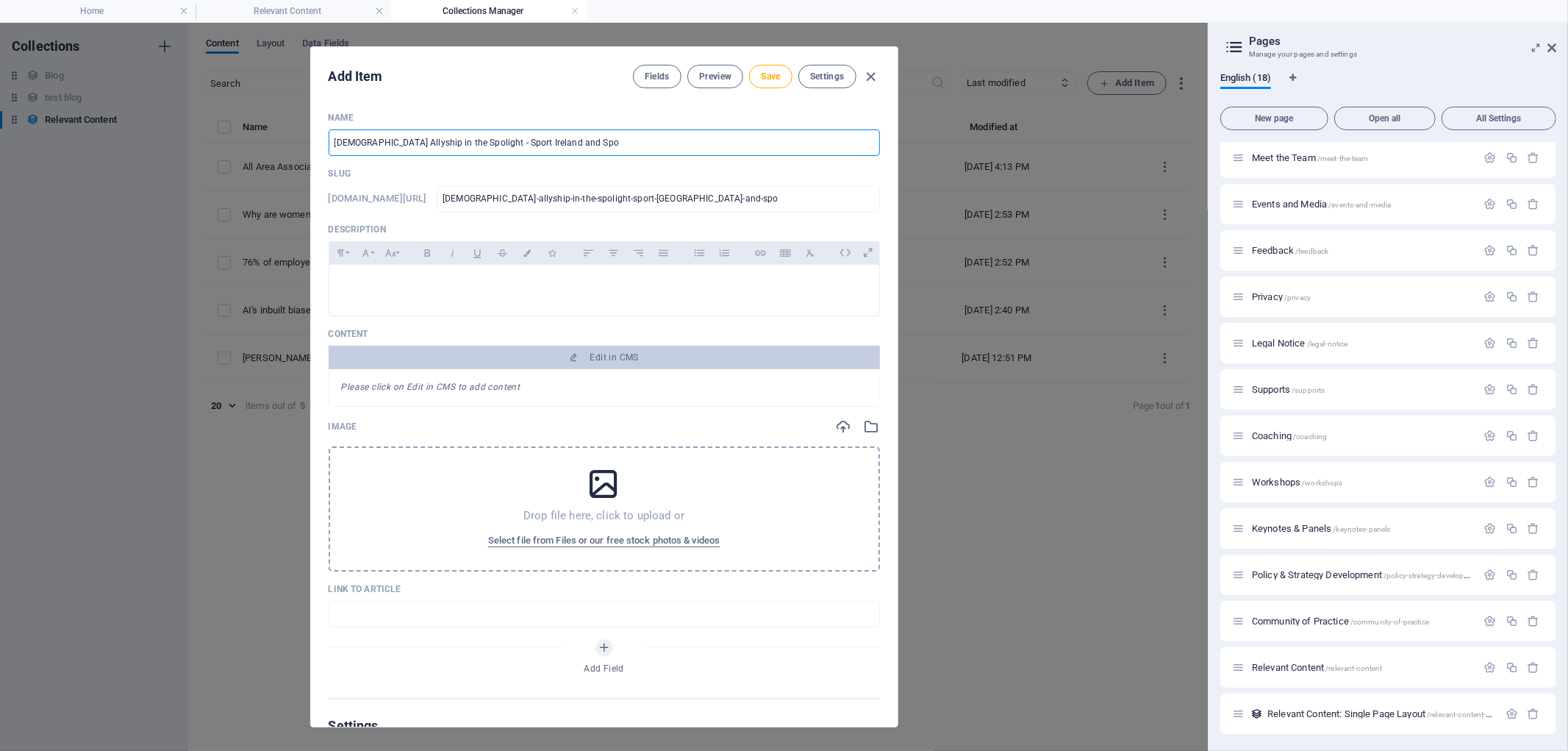
type input "Male Allyship in the Spolight - Sport Ireland and Spor"
type input "male-allyship-in-the-spolight-sport-ireland-and-spor"
type input "Male Allyship in the Spolight - Sport Ireland and Sport"
type input "male-allyship-in-the-spolight-sport-ireland-and-sport"
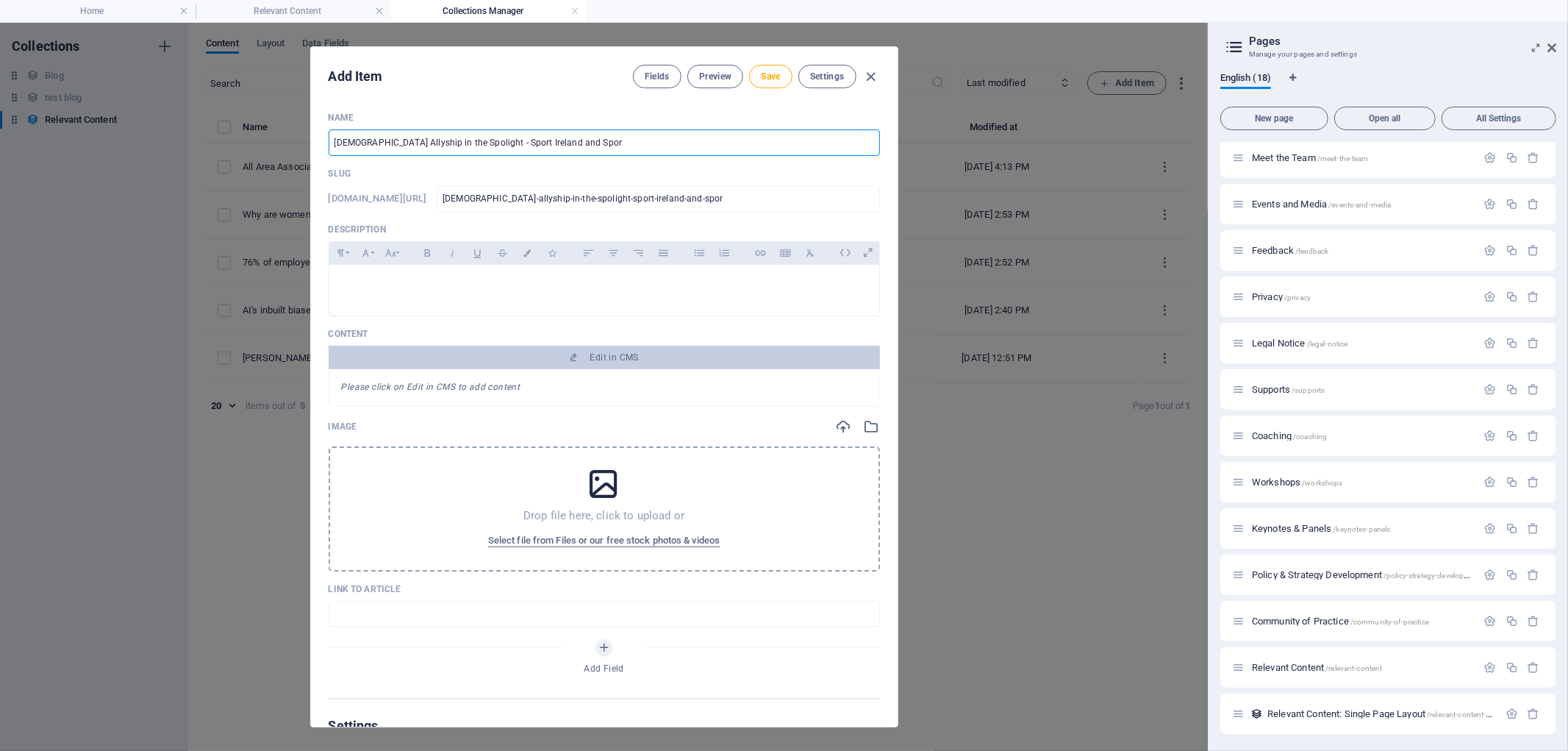
type input "male-allyship-in-the-spolight-sport-ireland-and-sport"
type input "Male Allyship in the Spolight - Sport Ireland and Sport f"
type input "male-allyship-in-the-spolight-sport-ireland-and-sport-f"
type input "Male Allyship in the Spolight - Sport Ireland and Sport fo"
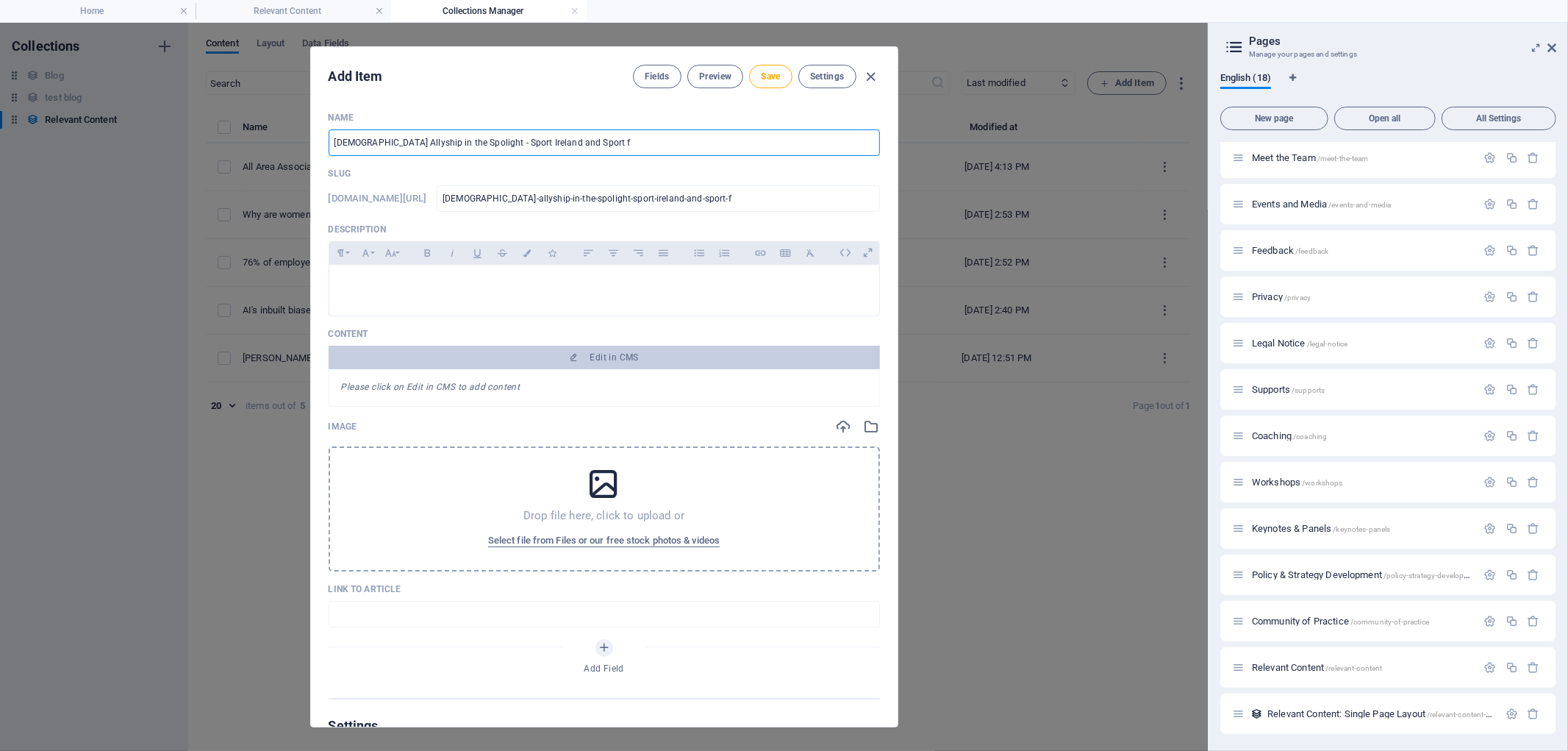
type input "male-allyship-in-the-spolight-sport-ireland-and-sport-fo"
type input "Male Allyship in the Spolight - Sport Ireland and Sport for"
type input "male-allyship-in-the-spolight-sport-ireland-and-sport-for"
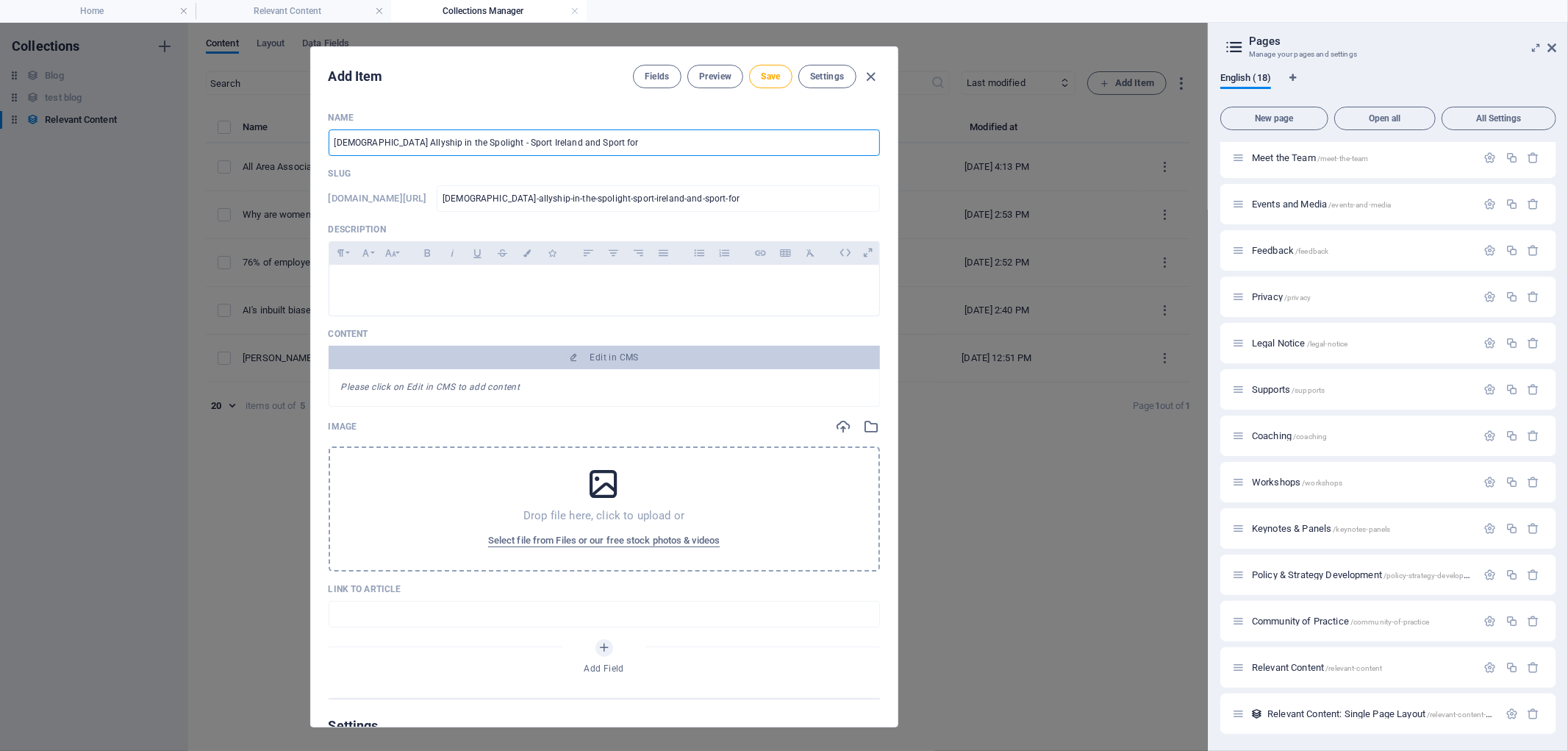
type input "Male Allyship in the Spolight - Sport Ireland and Sport for B"
type input "male-allyship-in-the-spolight-sport-ireland-and-sport-for-b"
type input "Male Allyship in the Spolight - Sport Ireland and Sport for Bu"
type input "male-allyship-in-the-spolight-sport-ireland-and-sport-for-bu"
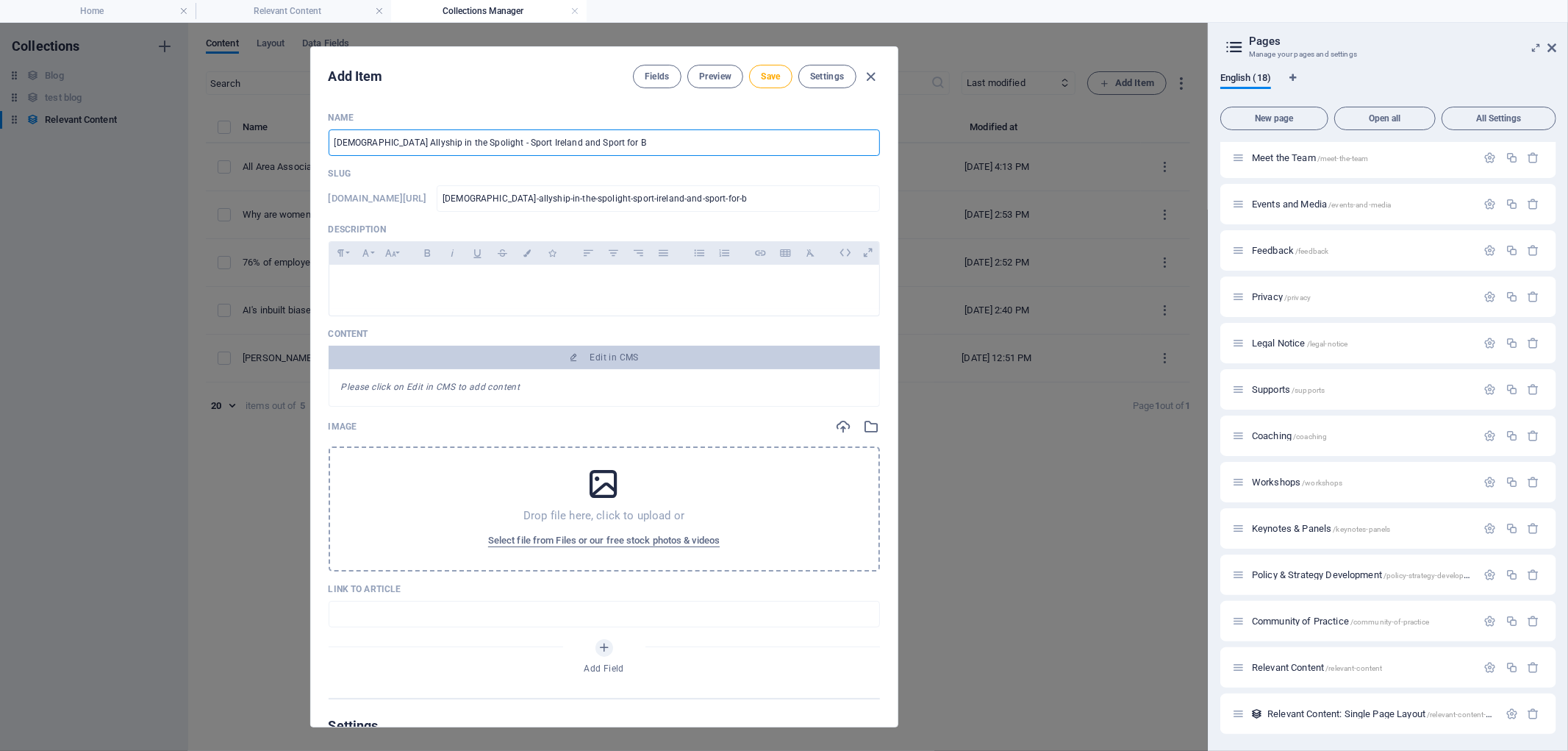
type input "male-allyship-in-the-spolight-sport-ireland-and-sport-for-bu"
type input "Male Allyship in the Spolight - Sport Ireland and Sport for Bus"
type input "male-allyship-in-the-spolight-sport-ireland-and-sport-for-bus"
type input "Male Allyship in the Spolight - Sport Ireland and Sport for Busi"
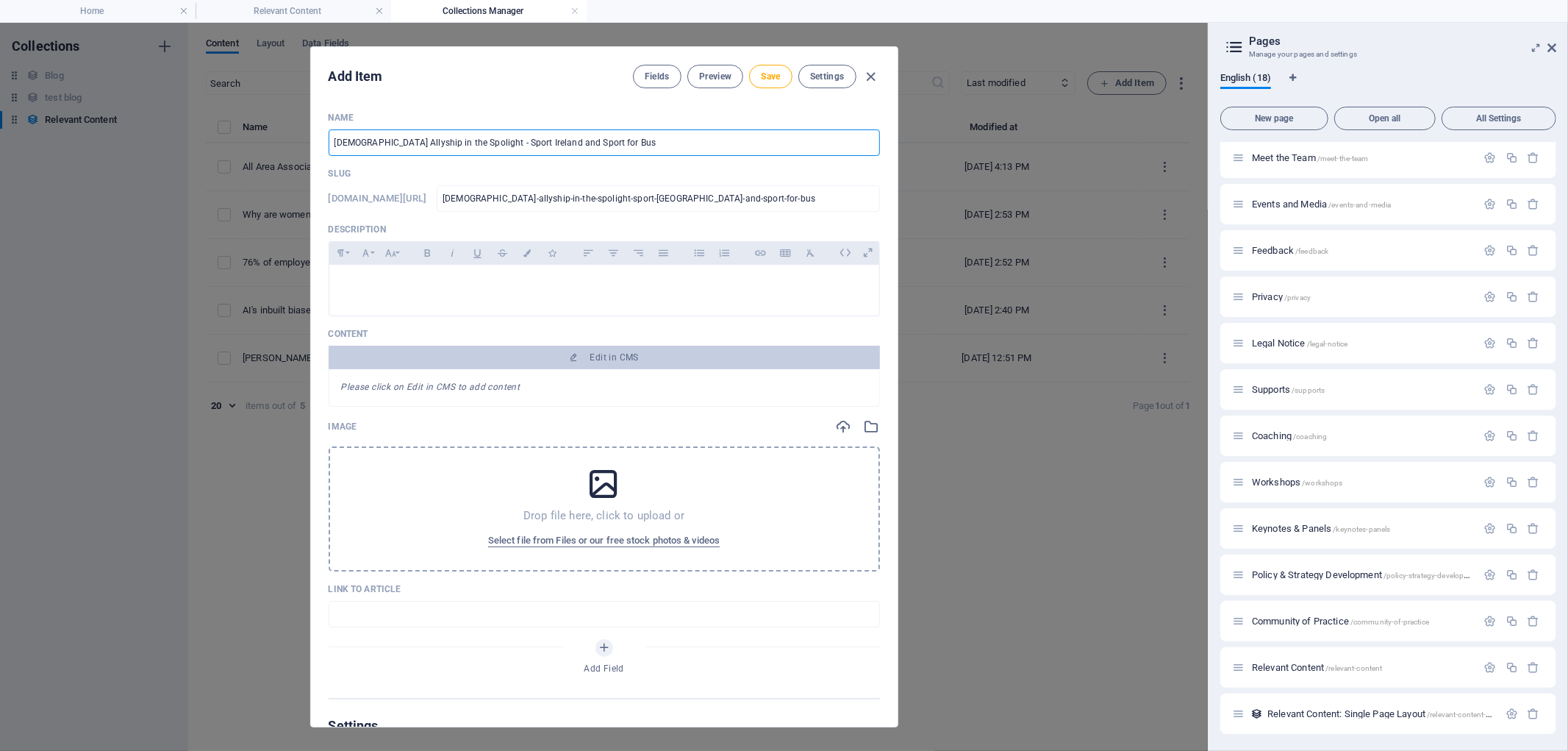
type input "male-allyship-in-the-spolight-sport-ireland-and-sport-for-busi"
type input "Male Allyship in the Spolight - Sport Ireland and Sport for Busin"
type input "male-allyship-in-the-spolight-sport-ireland-and-sport-for-busin"
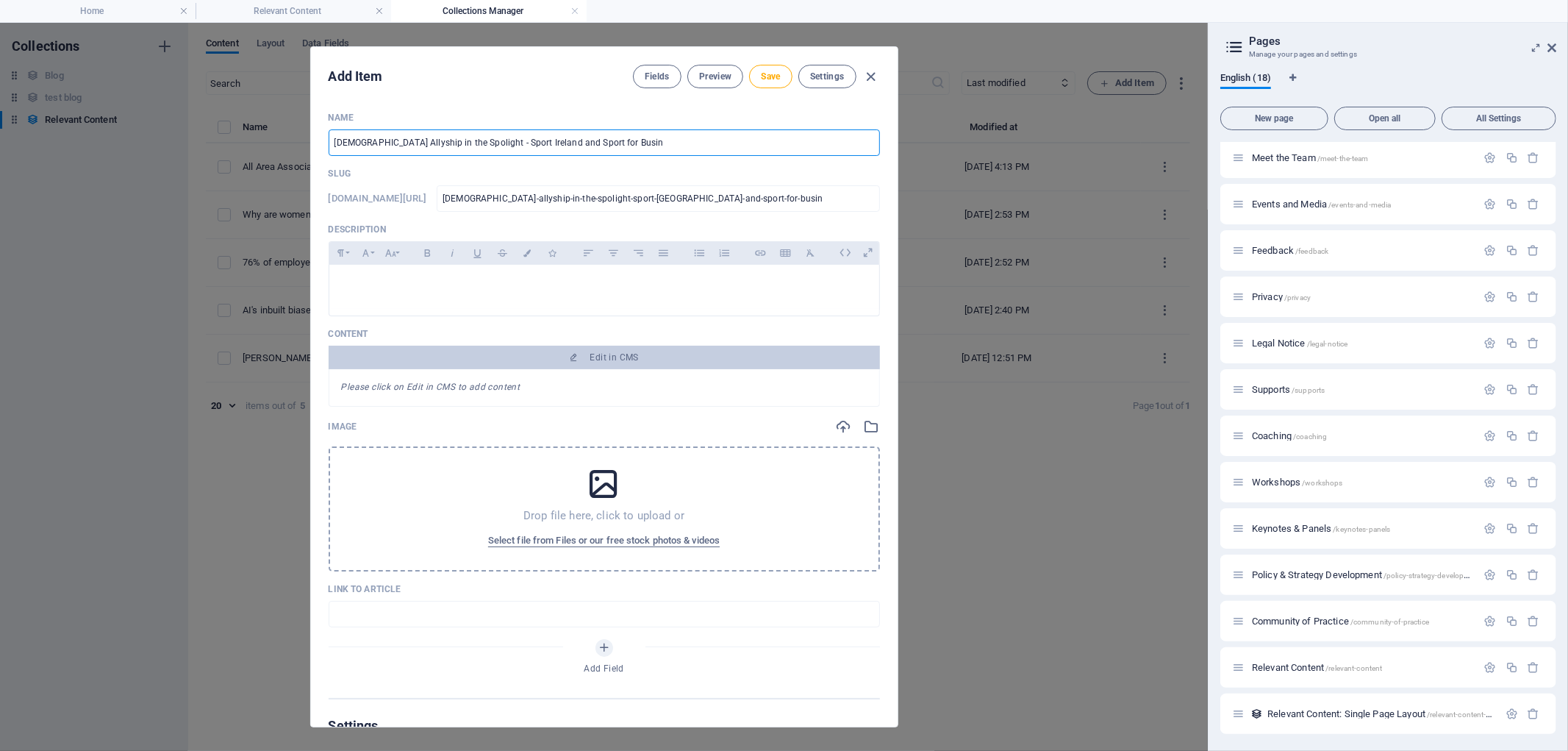
type input "Male Allyship in the Spolight - Sport Ireland and Sport for Busine"
type input "male-allyship-in-the-spolight-sport-ireland-and-sport-for-busine"
type input "Male Allyship in the Spolight - Sport Ireland and Sport for Busines"
type input "male-allyship-in-the-spolight-sport-ireland-and-sport-for-busines"
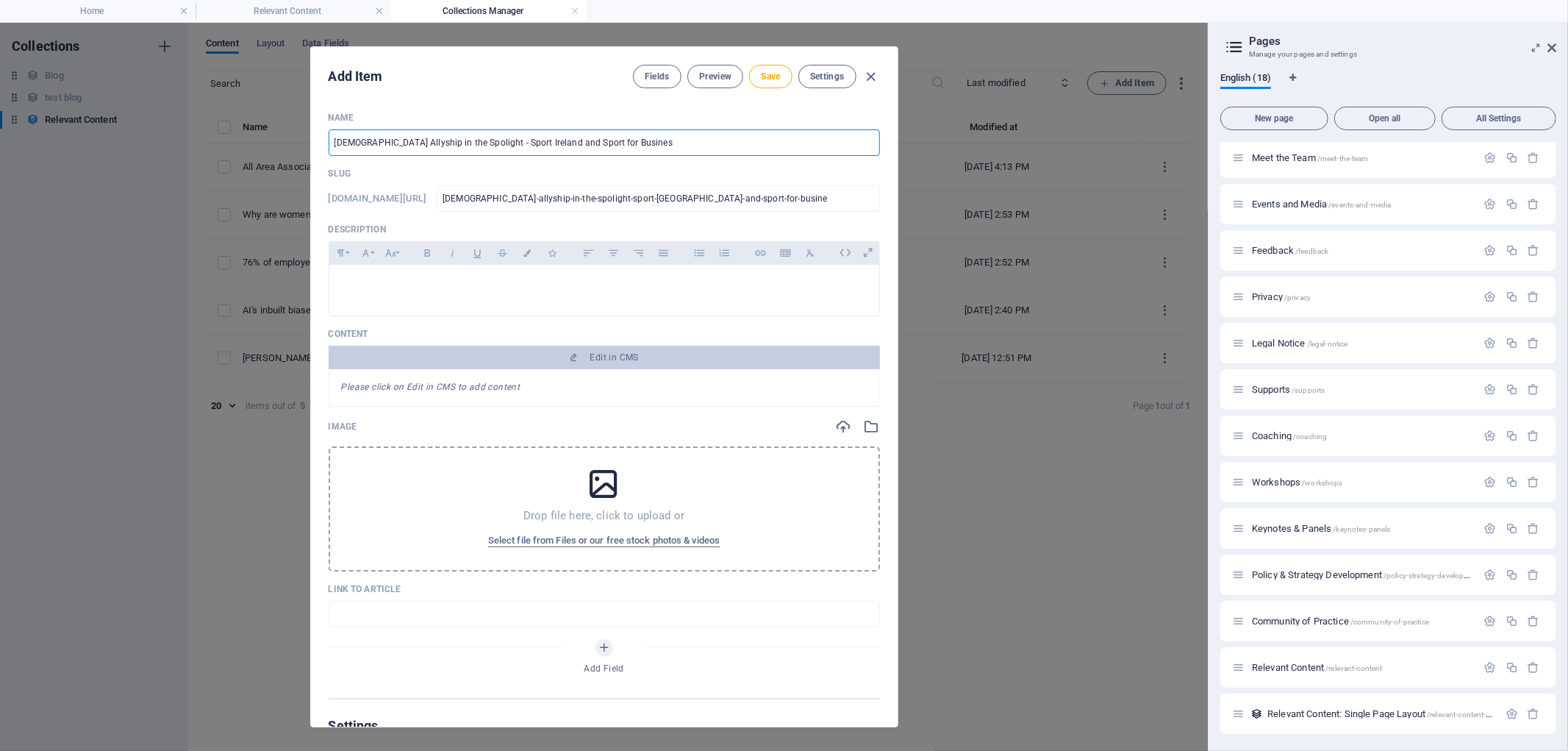
type input "male-allyship-in-the-spolight-sport-ireland-and-sport-for-busines"
type input "Male Allyship in the Spolight - Sport Ireland and Sport for Business"
type input "male-allyship-in-the-spolight-sport-ireland-and-sport-for-business"
type input "Male Allyship in the Spolight - Sport Ireland and Sport for Business"
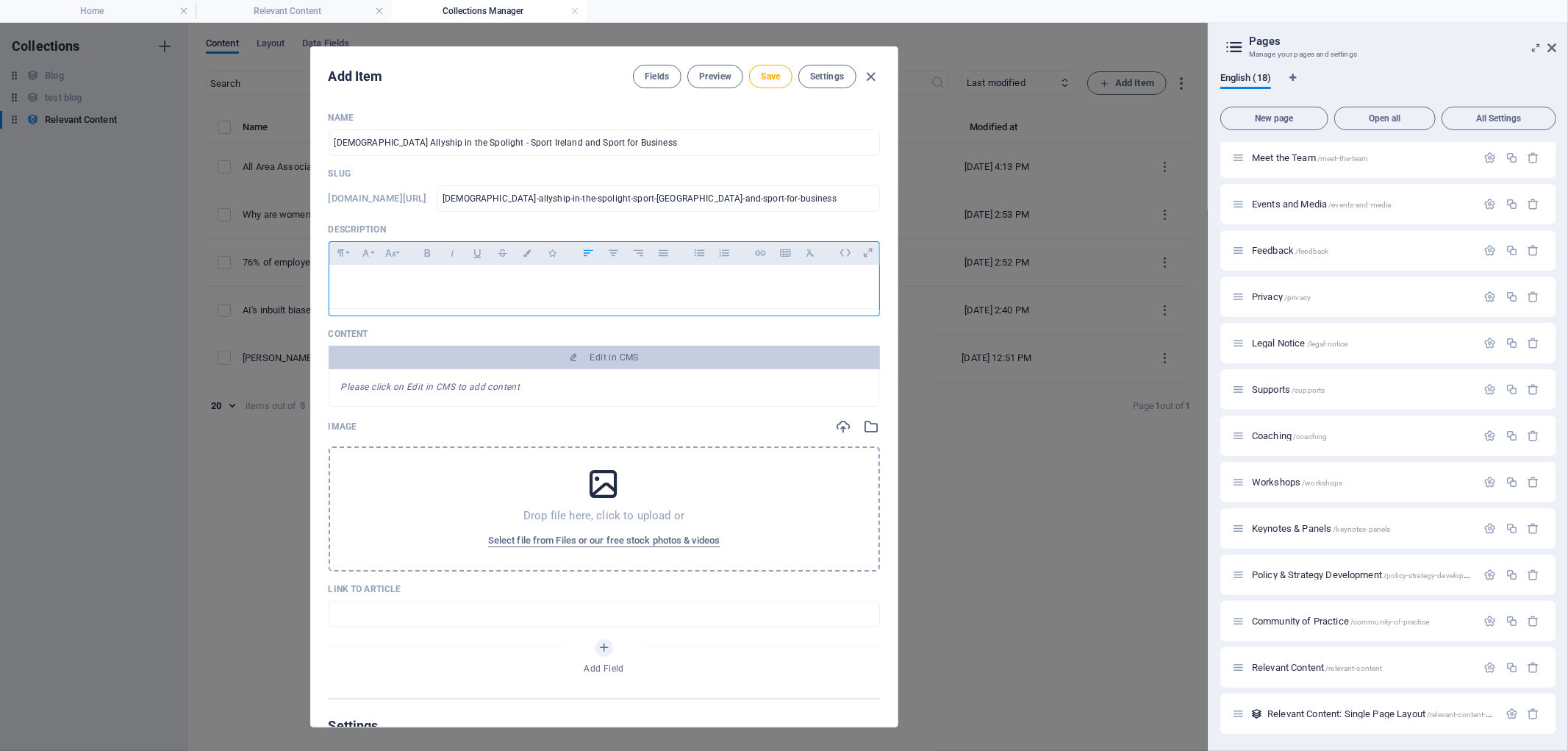
click at [427, 280] on p at bounding box center [604, 283] width 526 height 14
drag, startPoint x: 480, startPoint y: 277, endPoint x: 310, endPoint y: 261, distance: 170.8
click at [310, 261] on div "Add Item Fields Preview Save Settings Name Male Allyship in the Spolight - Spor…" at bounding box center [604, 387] width 589 height 681
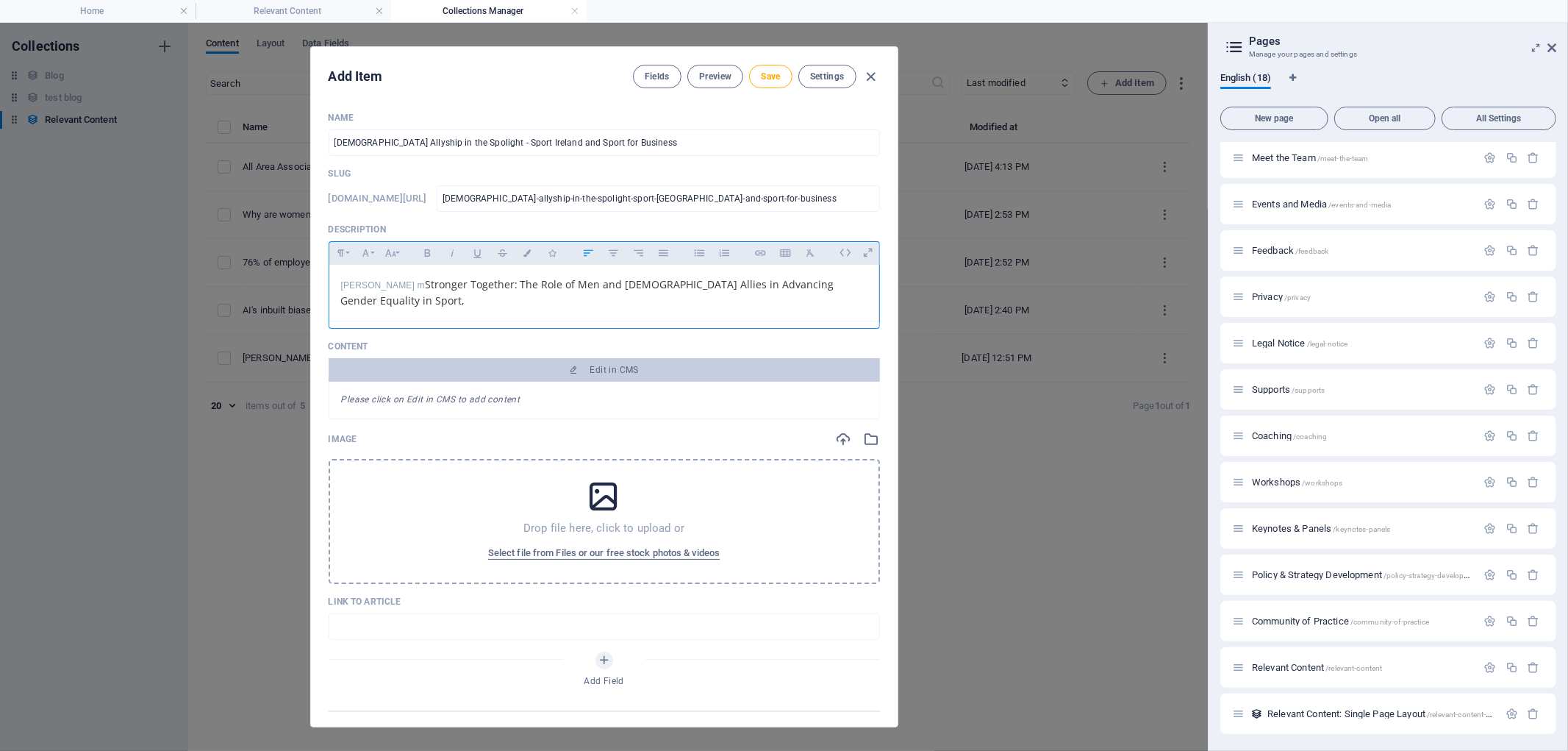
drag, startPoint x: 392, startPoint y: 286, endPoint x: 398, endPoint y: 283, distance: 6.7
click at [398, 283] on p "​Conor Melyer m Stronger Together: The Role of Men and Male Allies in Advancing…" at bounding box center [604, 293] width 526 height 33
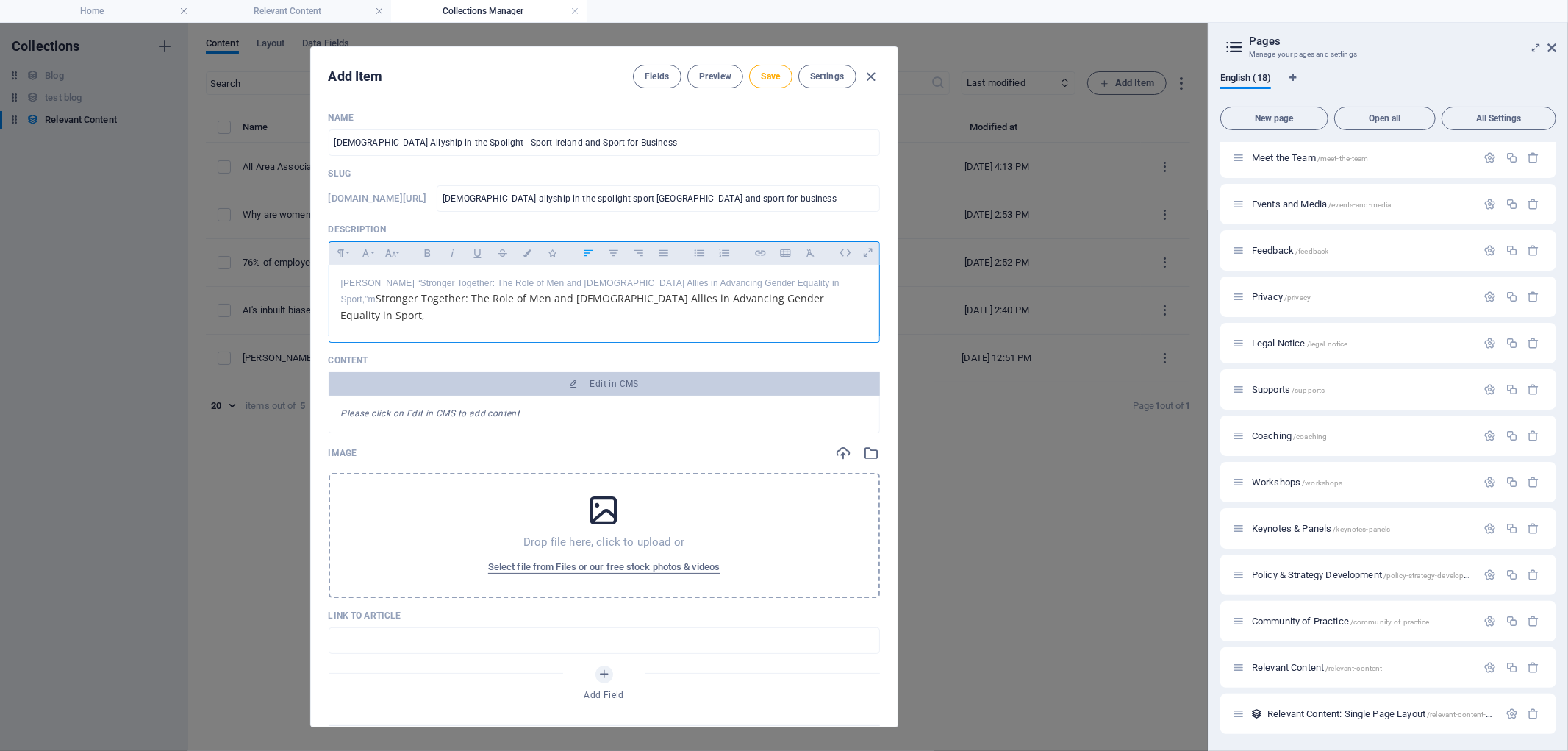
scroll to position [278, 2]
click at [812, 291] on span "Stronger Together: The Role of Men and Male Allies in Advancing Gender Equality…" at bounding box center [583, 306] width 484 height 30
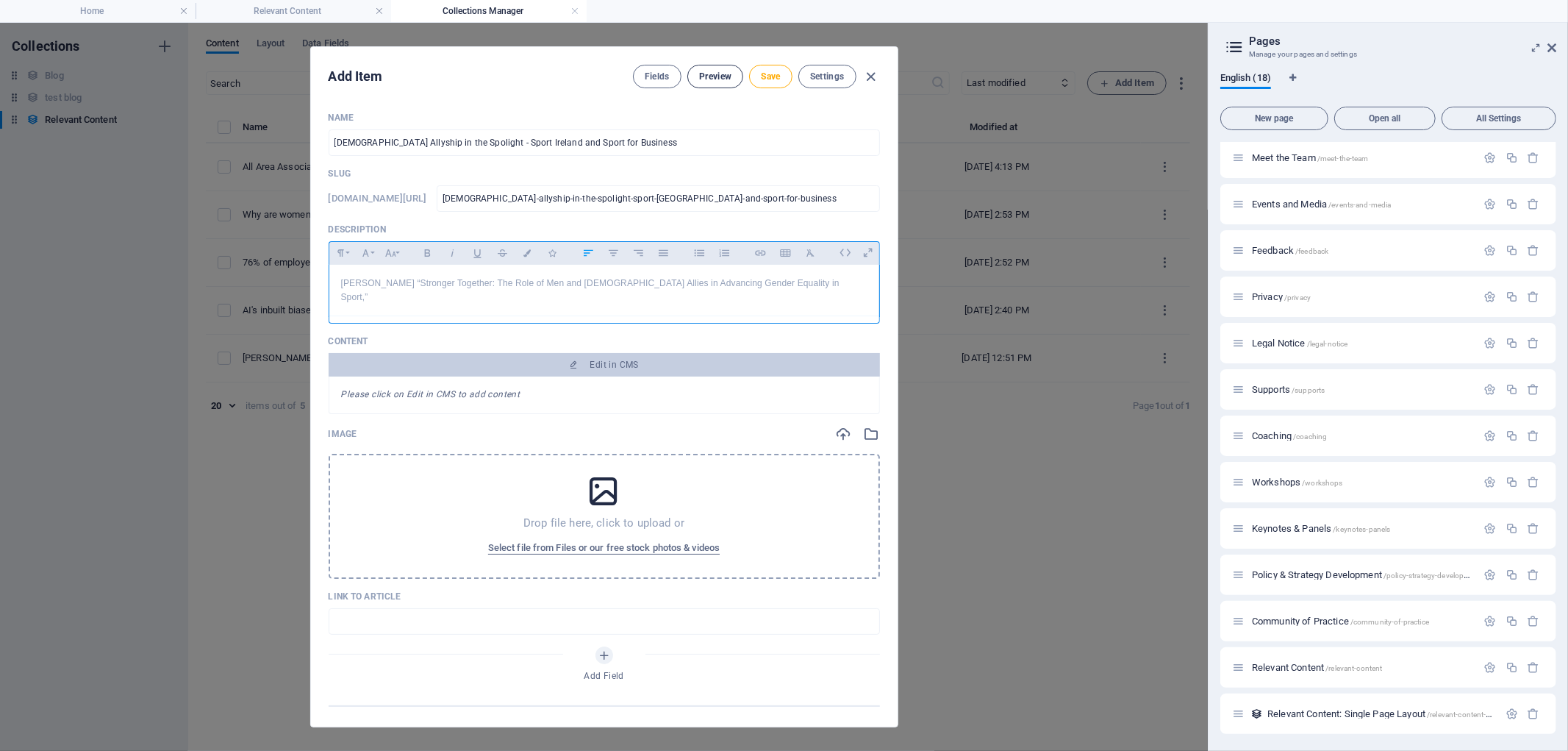
click at [710, 74] on span "Preview" at bounding box center [715, 77] width 32 height 12
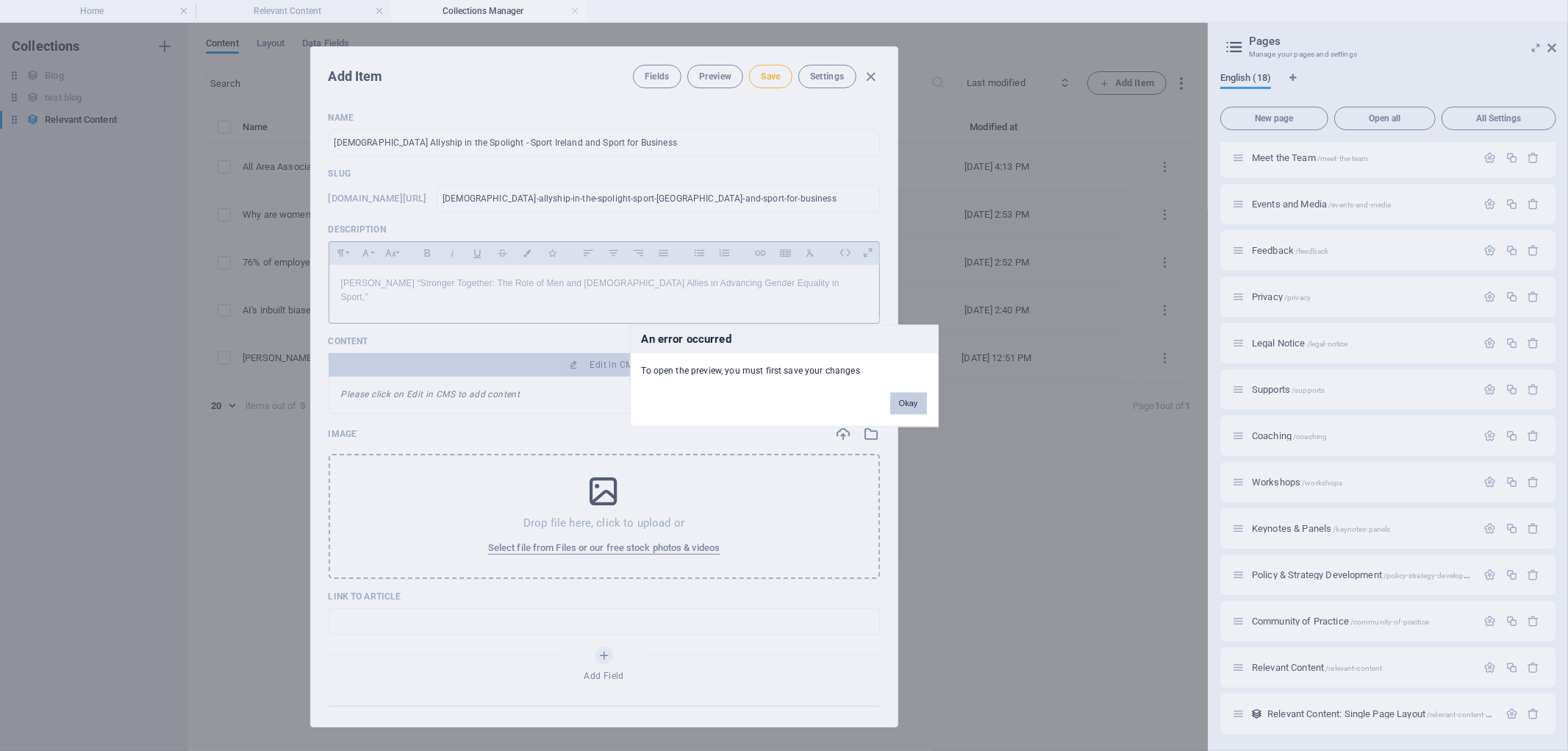
click at [913, 401] on button "Okay" at bounding box center [909, 402] width 37 height 22
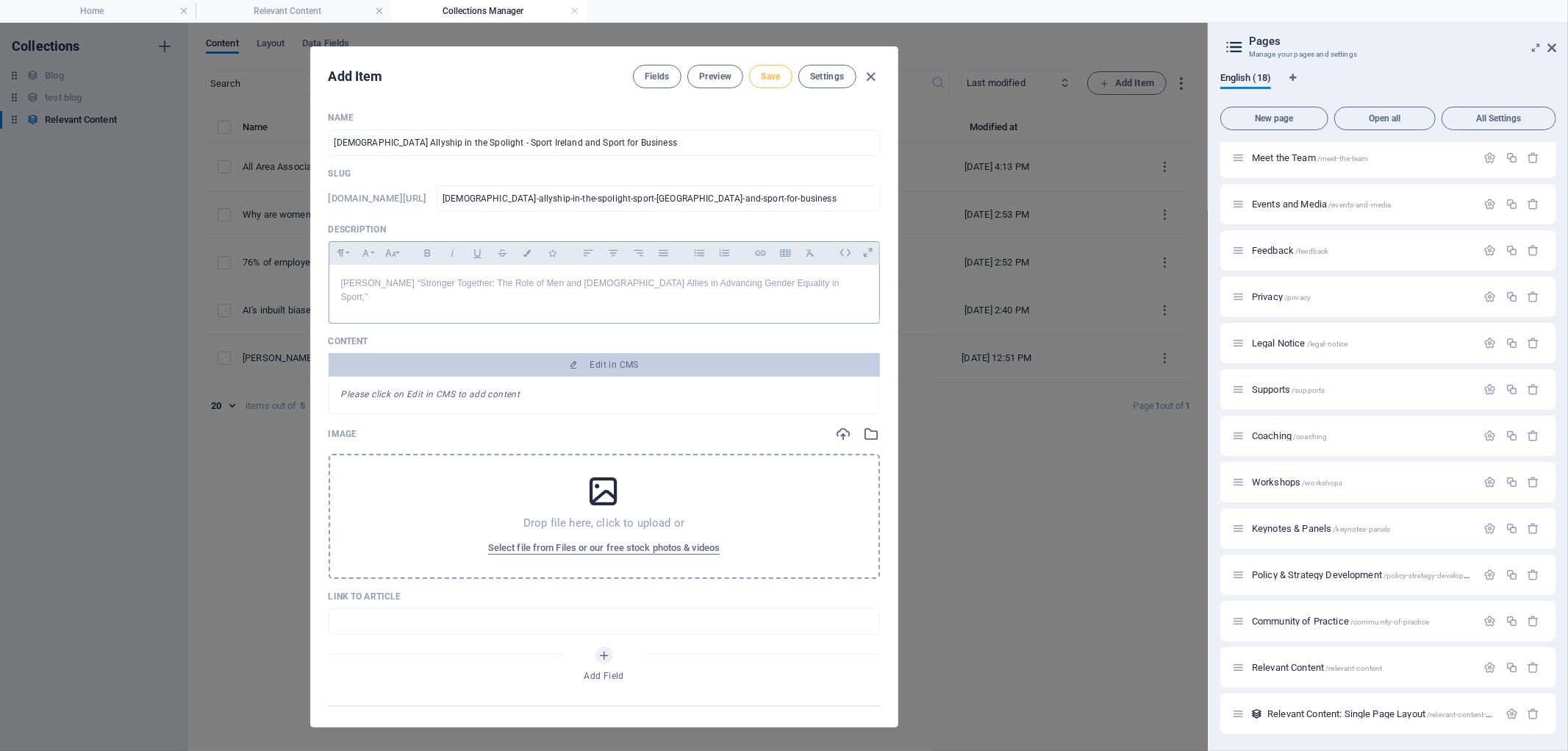
click at [761, 75] on span "Save" at bounding box center [770, 77] width 19 height 12
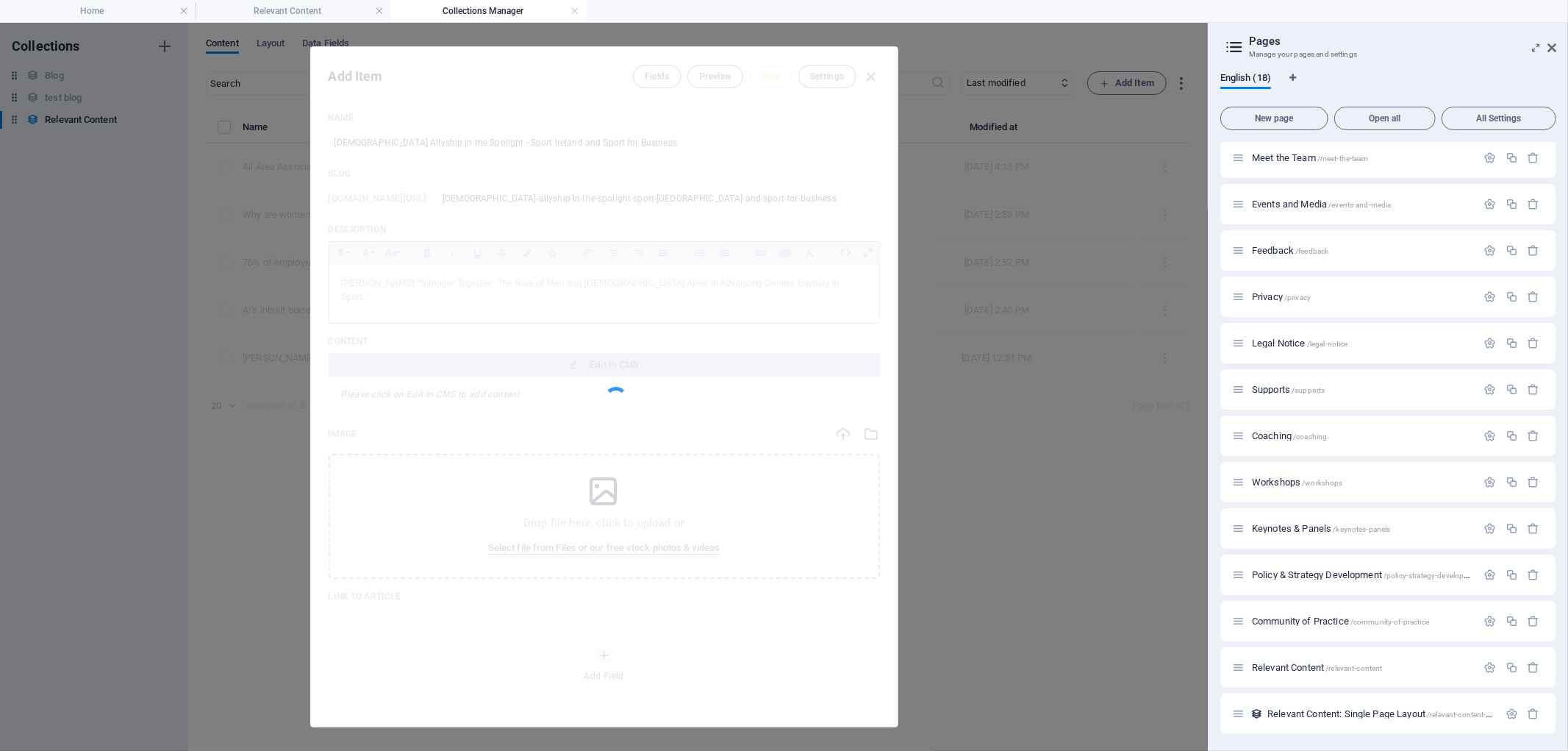
type input "male-allyship-in-the-spolight-sport-ireland-and-sport-for-business"
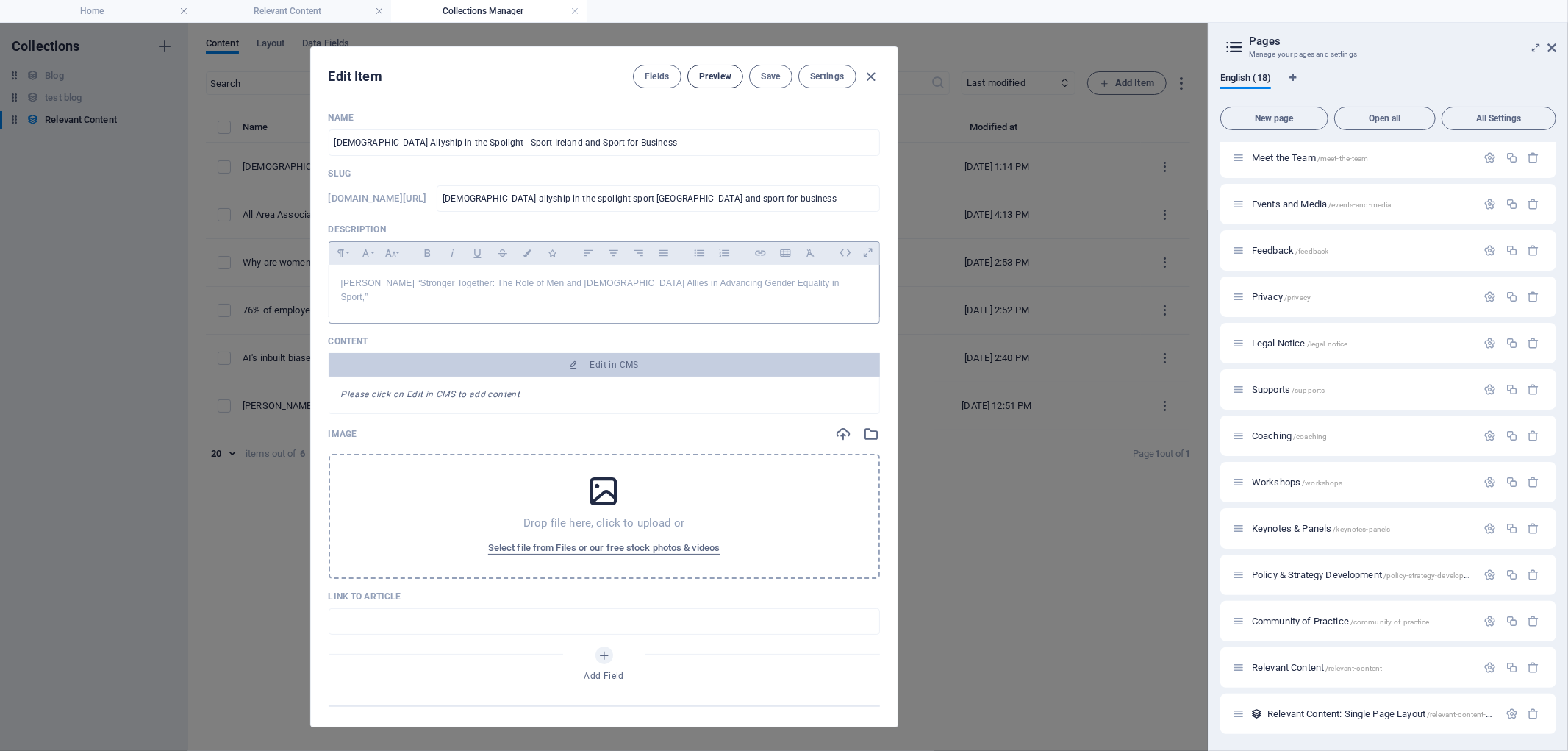
click at [719, 74] on span "Preview" at bounding box center [715, 77] width 32 height 12
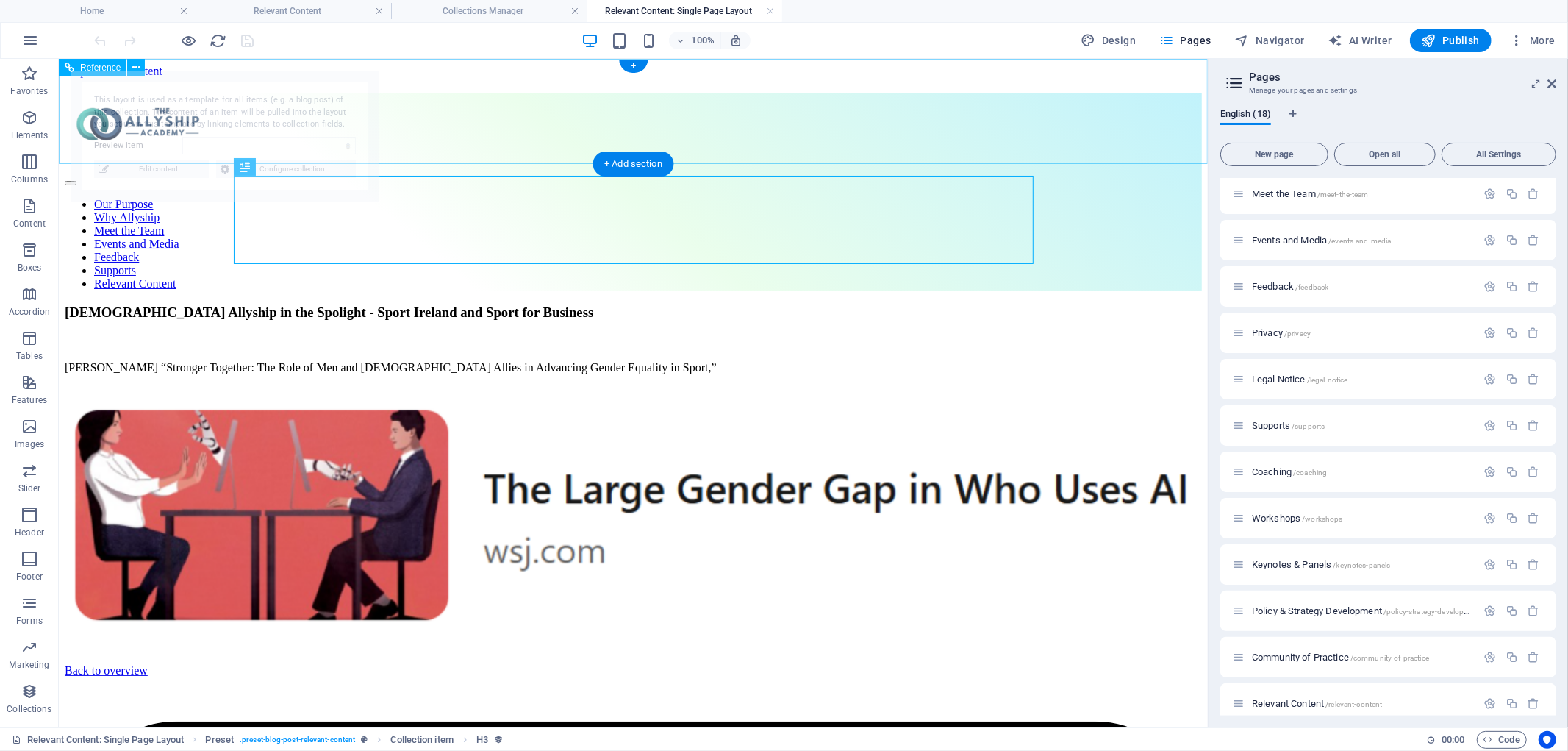
select select "68dfbe194703766459012c95"
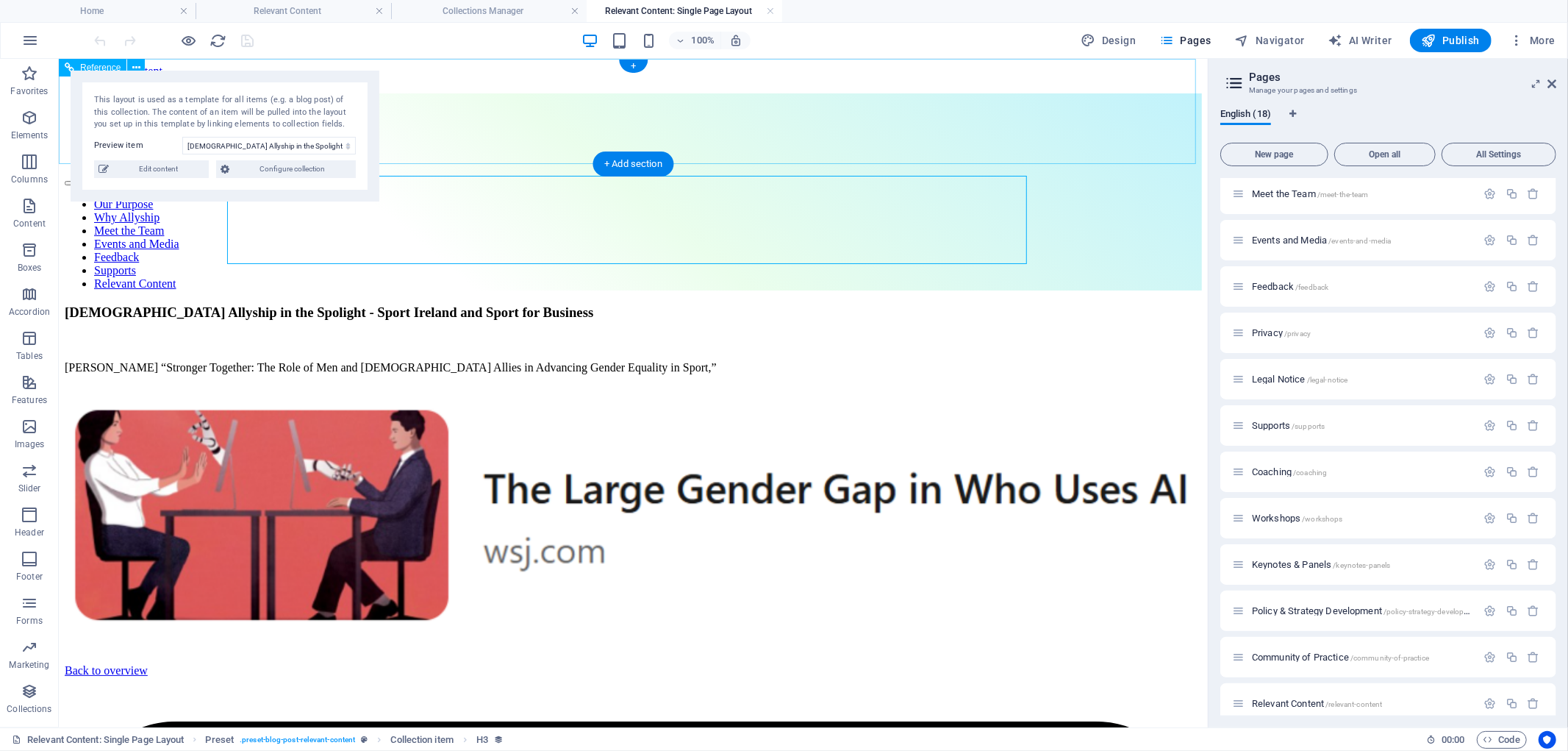
scroll to position [0, 0]
click at [140, 167] on span "Edit content" at bounding box center [159, 168] width 91 height 17
type input "male-allyship-in-the-spolight-sport-ireland-and-sport-for-business"
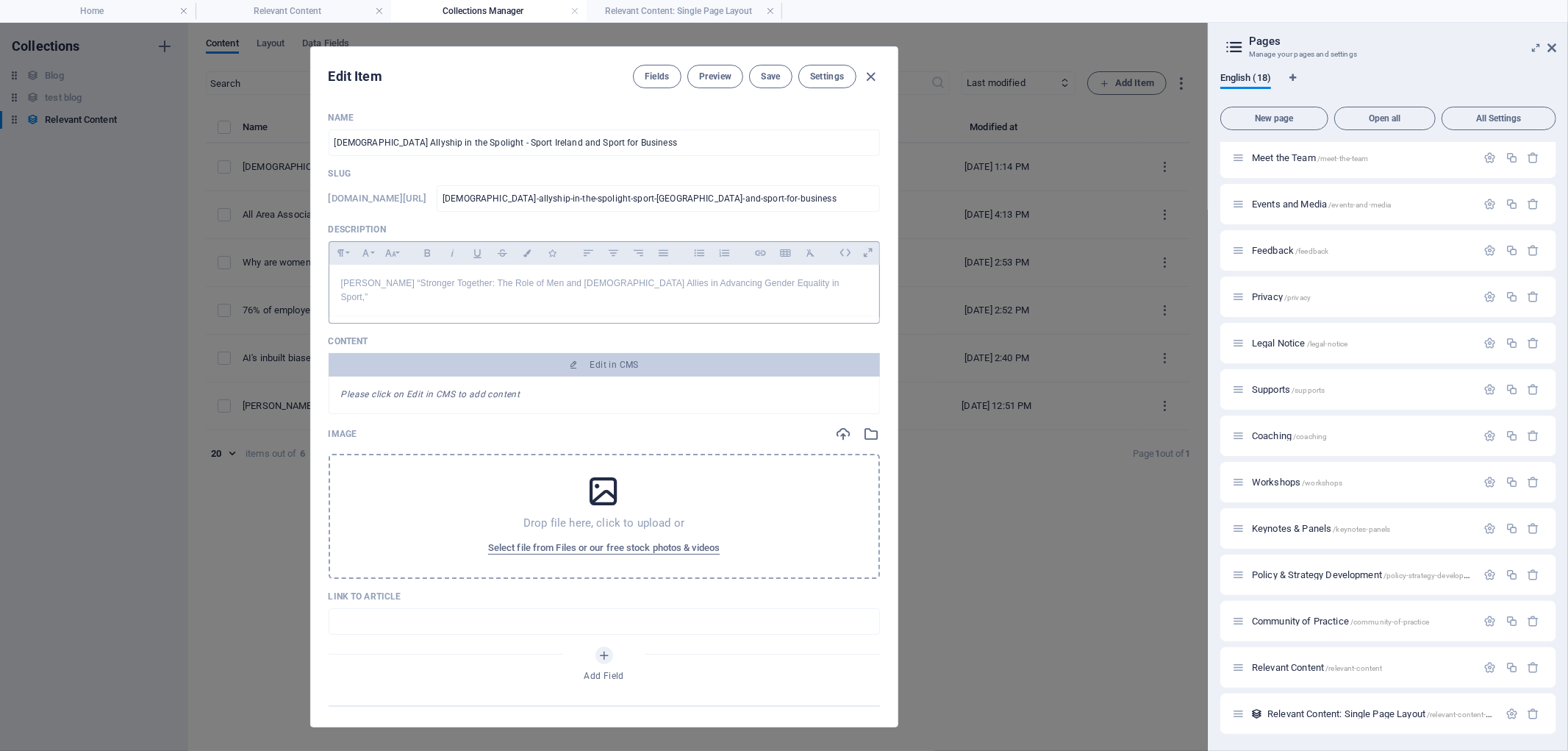
click at [519, 388] on div "Please click on Edit in CMS to add content" at bounding box center [604, 395] width 552 height 38
click at [593, 353] on button "Edit in CMS" at bounding box center [604, 365] width 552 height 23
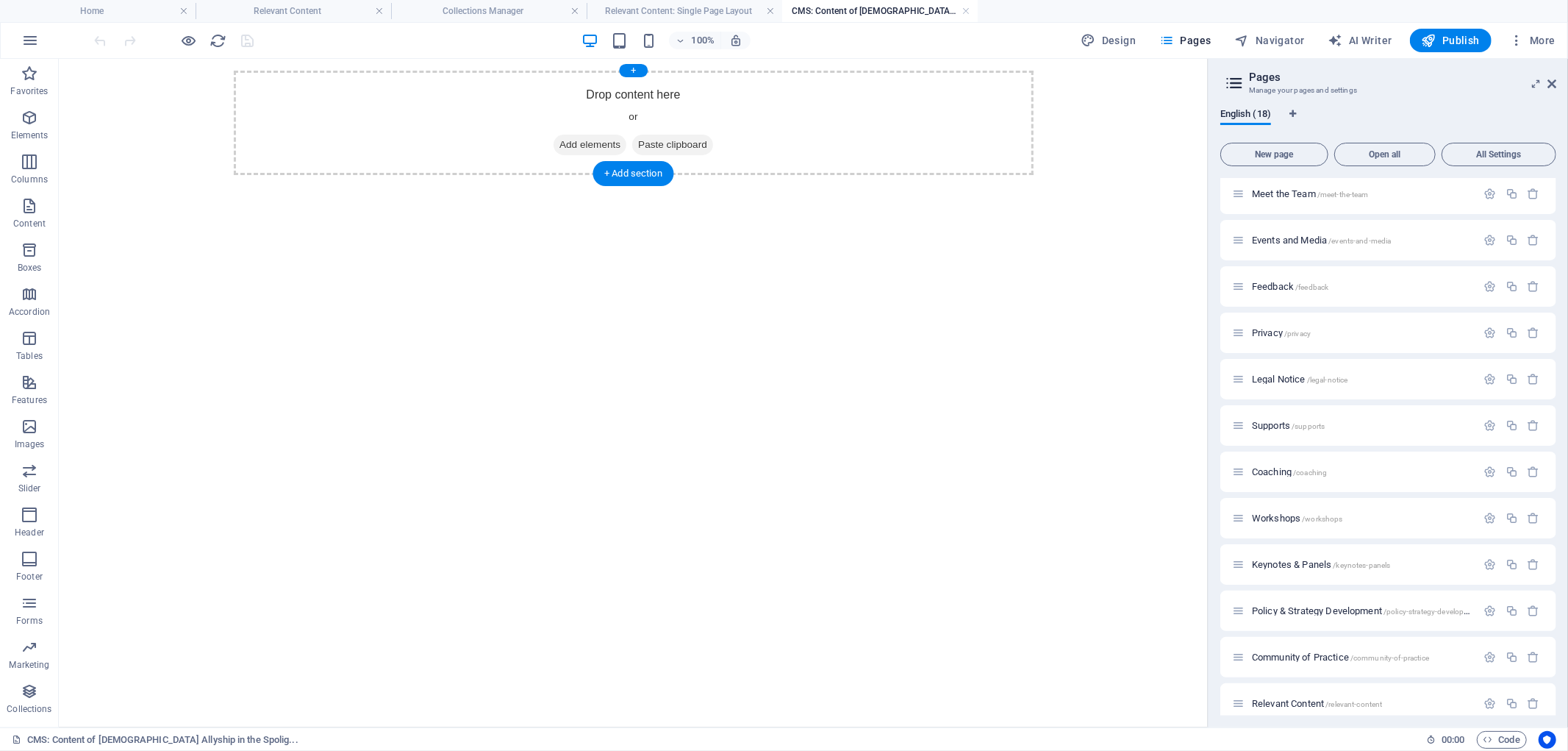
click at [582, 142] on span "Add elements" at bounding box center [589, 144] width 73 height 20
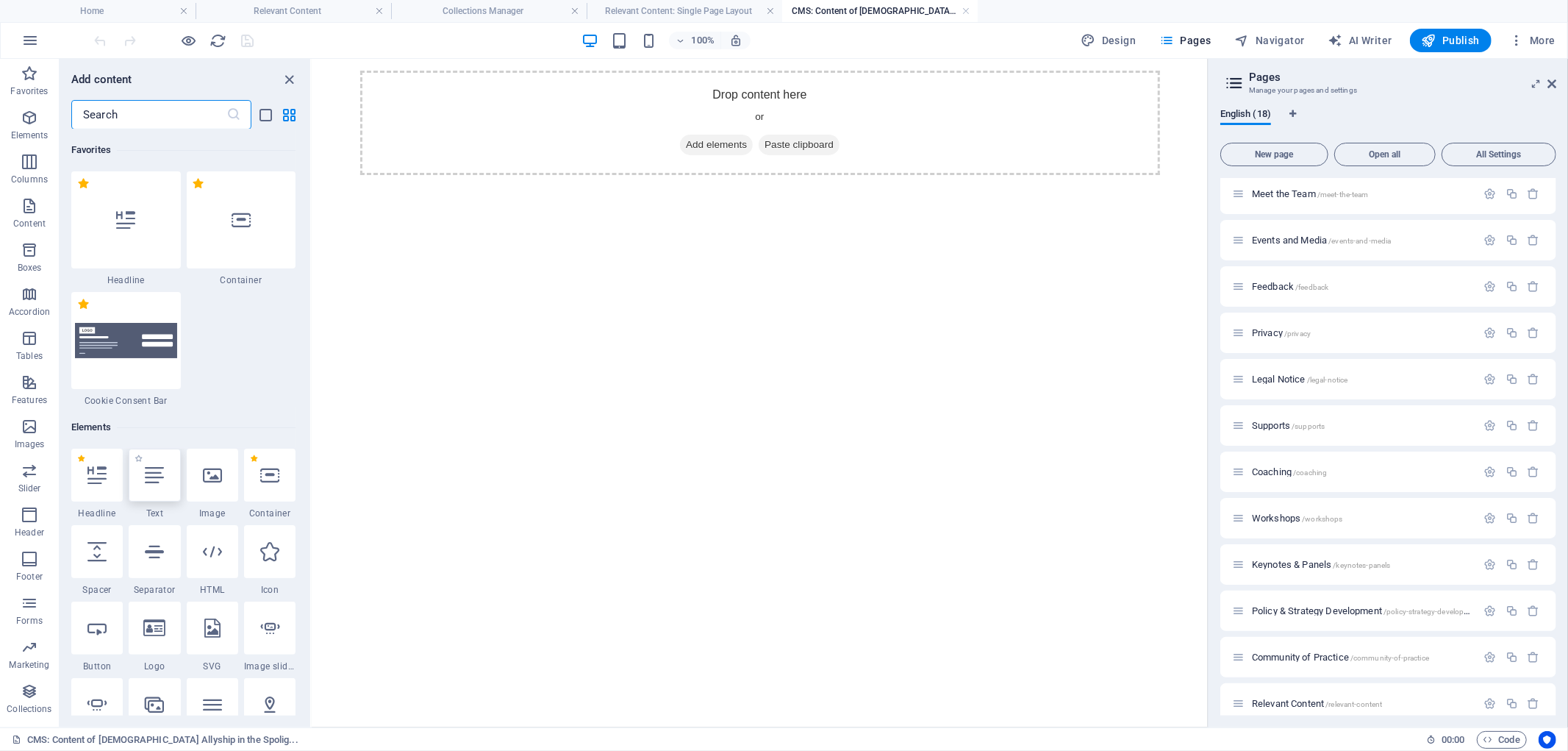
click at [154, 473] on icon at bounding box center [154, 474] width 19 height 19
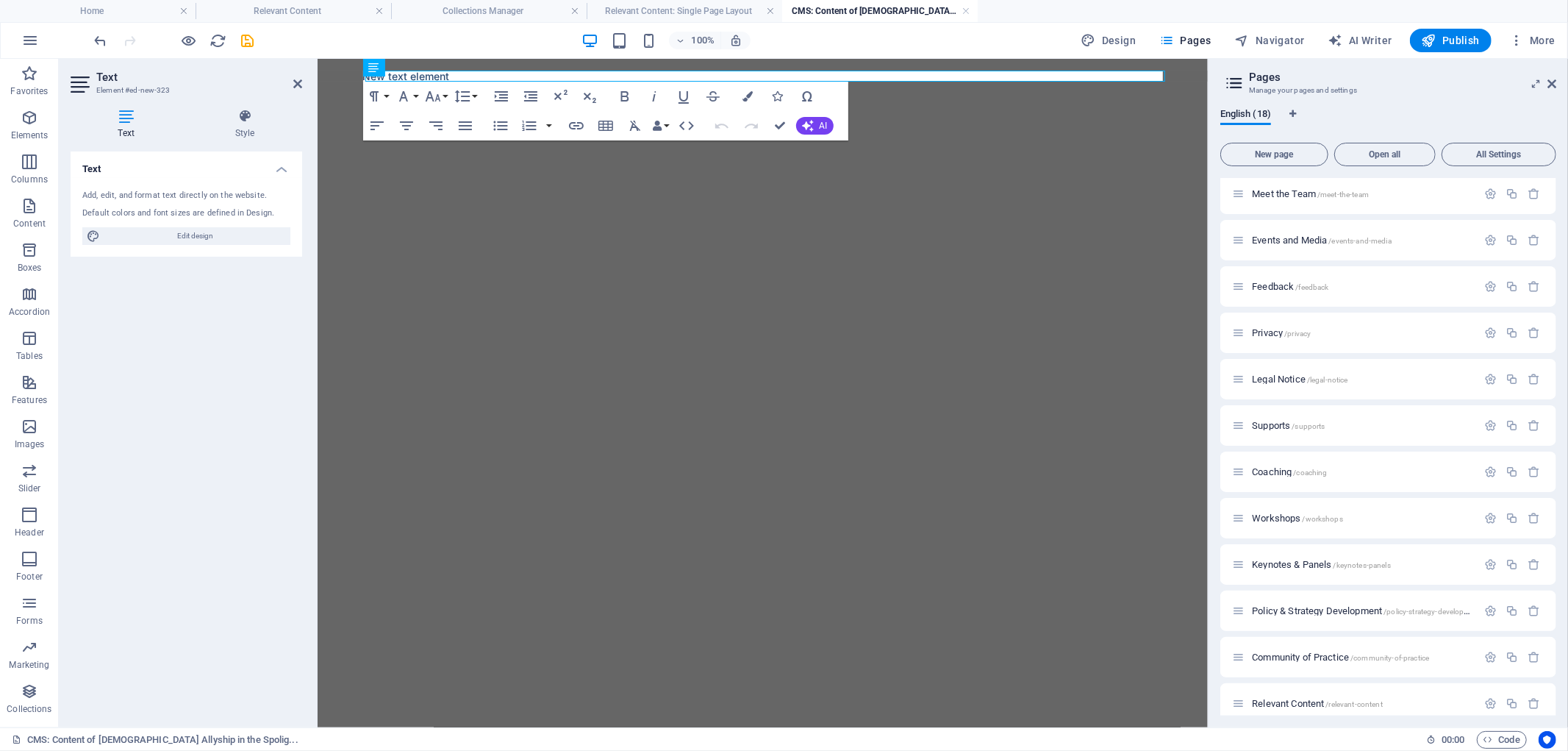
click at [154, 473] on div "Text Add, edit, and format text directly on the website. Default colors and fon…" at bounding box center [186, 434] width 232 height 564
click at [443, 74] on p "New text element" at bounding box center [762, 75] width 800 height 11
drag, startPoint x: 478, startPoint y: 74, endPoint x: 354, endPoint y: 68, distance: 124.1
click at [343, 69] on body "Skip to main content New text element" at bounding box center [762, 75] width 891 height 35
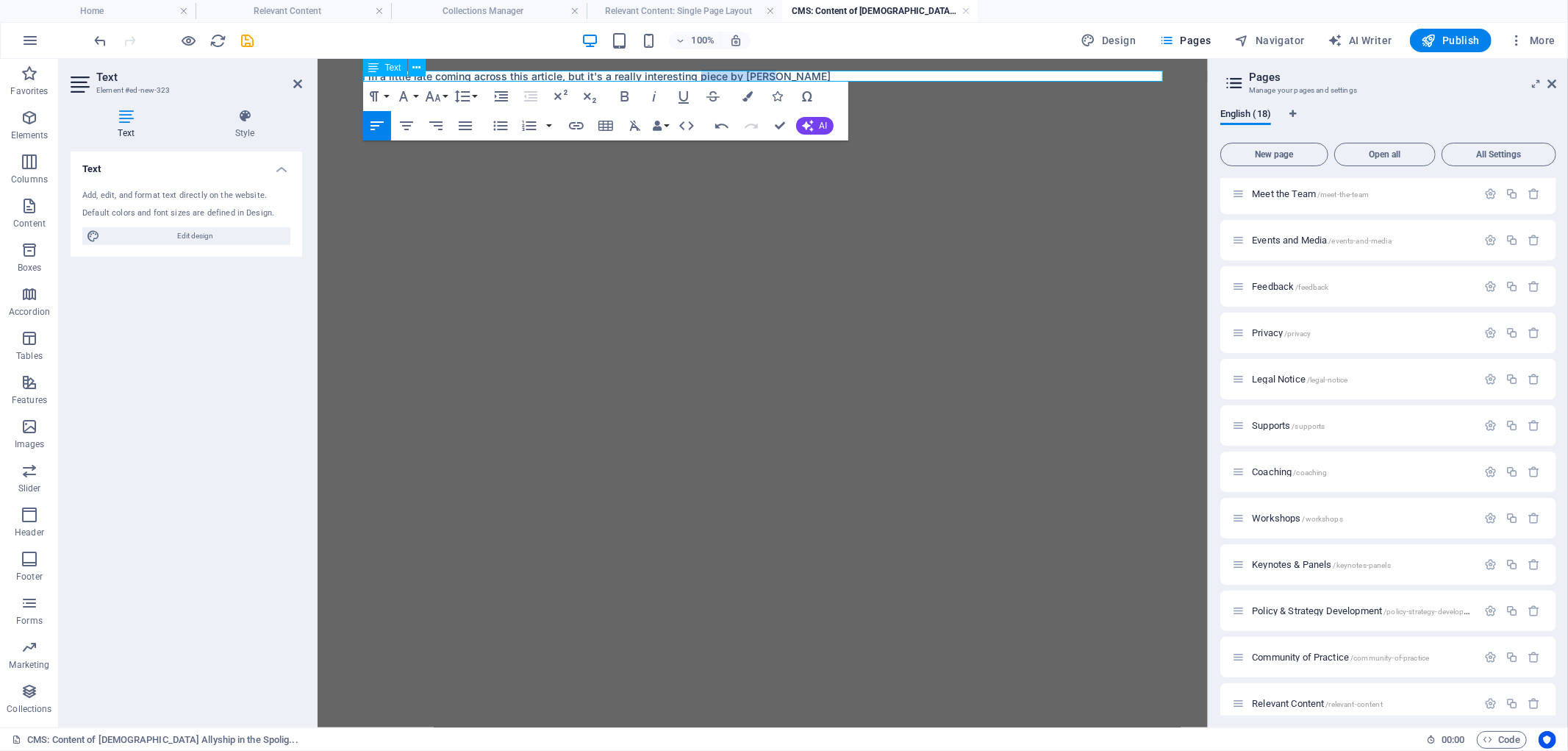
drag, startPoint x: 788, startPoint y: 75, endPoint x: 693, endPoint y: 69, distance: 95.2
click at [694, 70] on p "I'm a little late coming across this article, but it's a really interesting pie…" at bounding box center [762, 75] width 800 height 11
click at [792, 71] on p "I'm a little late coming across this article, but it's a really interesting pie…" at bounding box center [762, 75] width 800 height 11
drag, startPoint x: 785, startPoint y: 71, endPoint x: 725, endPoint y: 70, distance: 60.0
click at [725, 70] on p "I'm a little late coming across this article, but it's a really interesting pie…" at bounding box center [762, 75] width 800 height 11
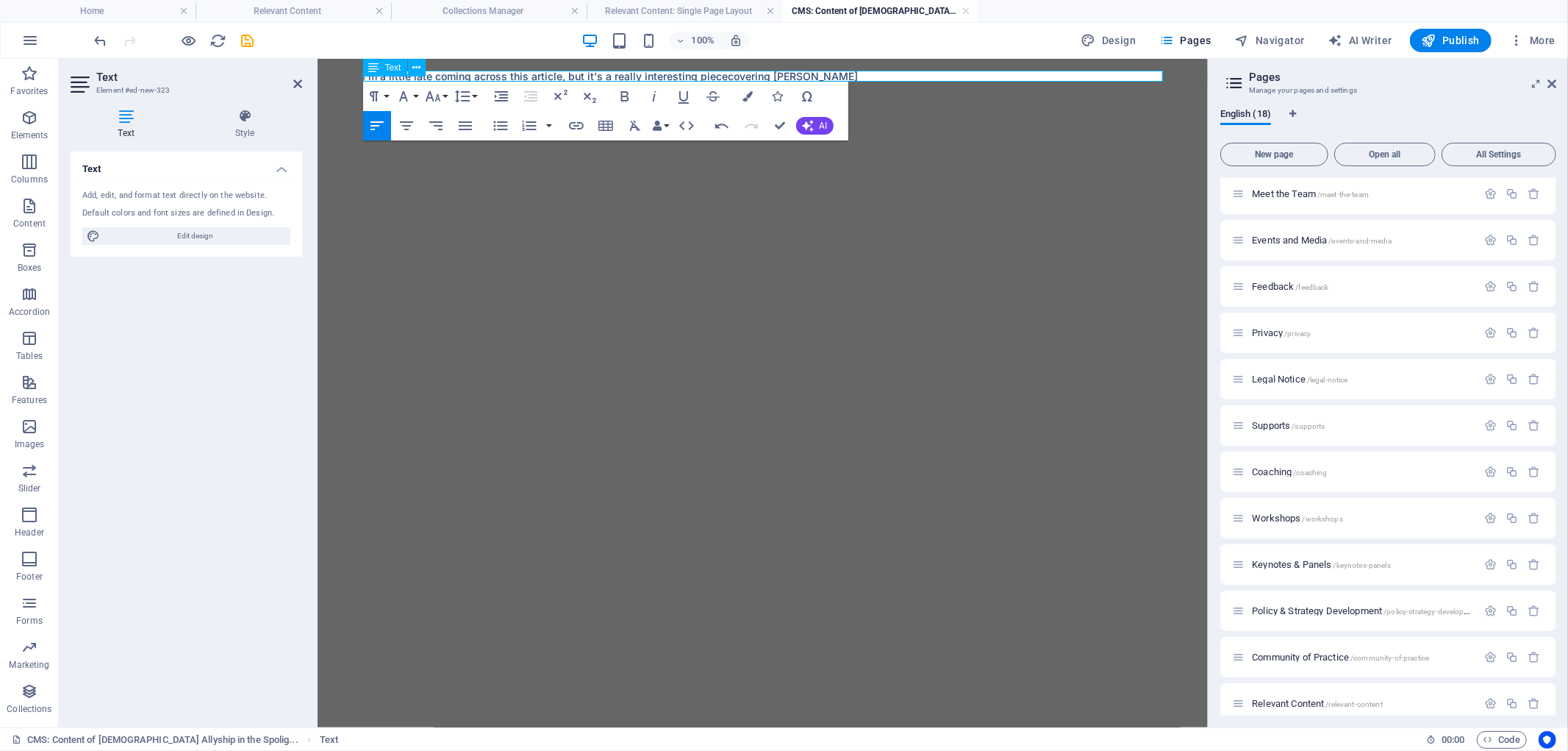
click at [728, 70] on p "I'm a little late coming across this article, but it's a really interesting pie…" at bounding box center [762, 75] width 800 height 11
click at [883, 68] on div "I'm a little late coming across this article, but it's a really interesting pie…" at bounding box center [763, 75] width 824 height 35
click at [856, 80] on p "I'm a little late coming across this article, but it's a really interesting pie…" at bounding box center [762, 75] width 800 height 11
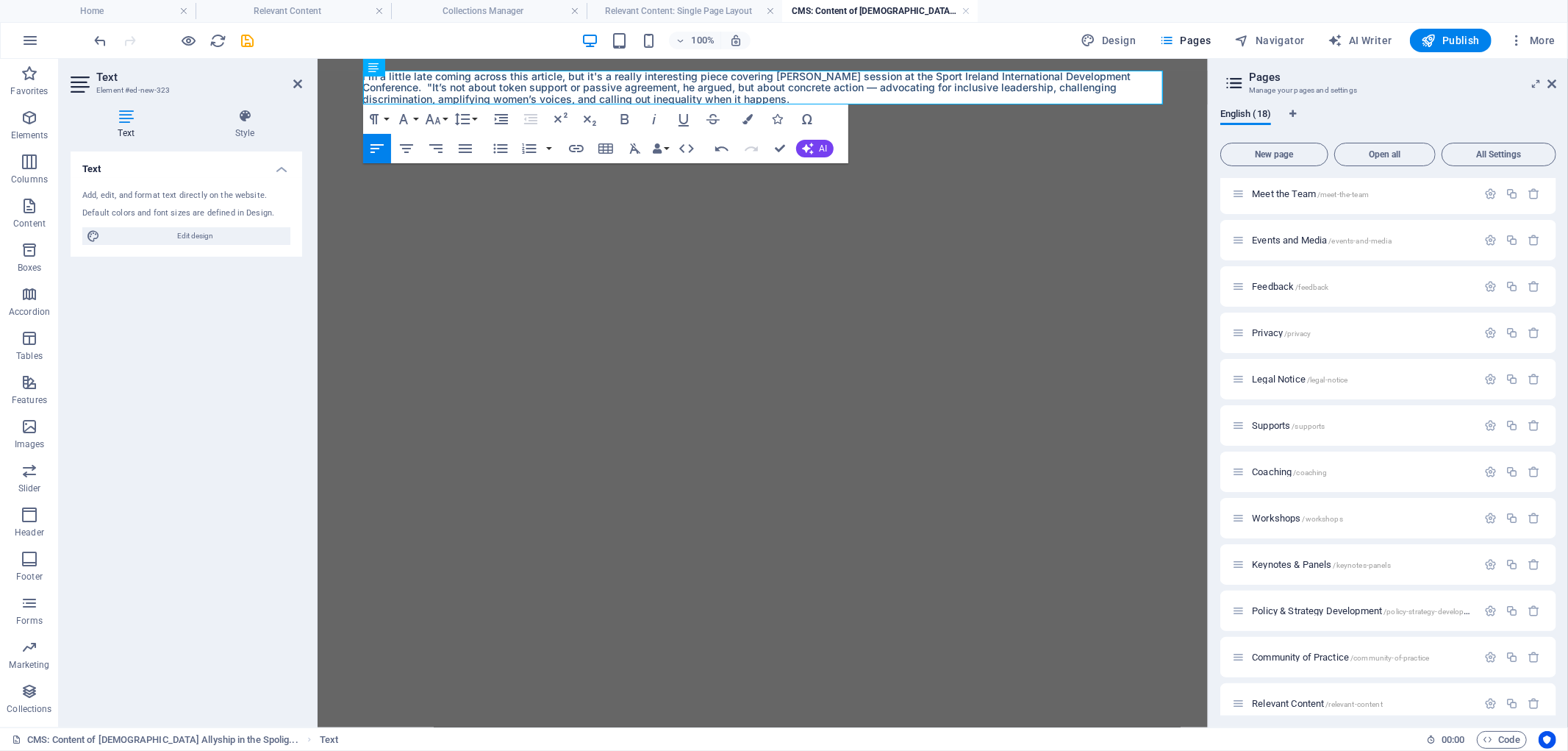
scroll to position [2142, 1]
drag, startPoint x: 429, startPoint y: 87, endPoint x: 686, endPoint y: 84, distance: 257.0
click at [433, 87] on p "I'm a little late coming across this article, but it's a really interesting pie…" at bounding box center [762, 86] width 800 height 34
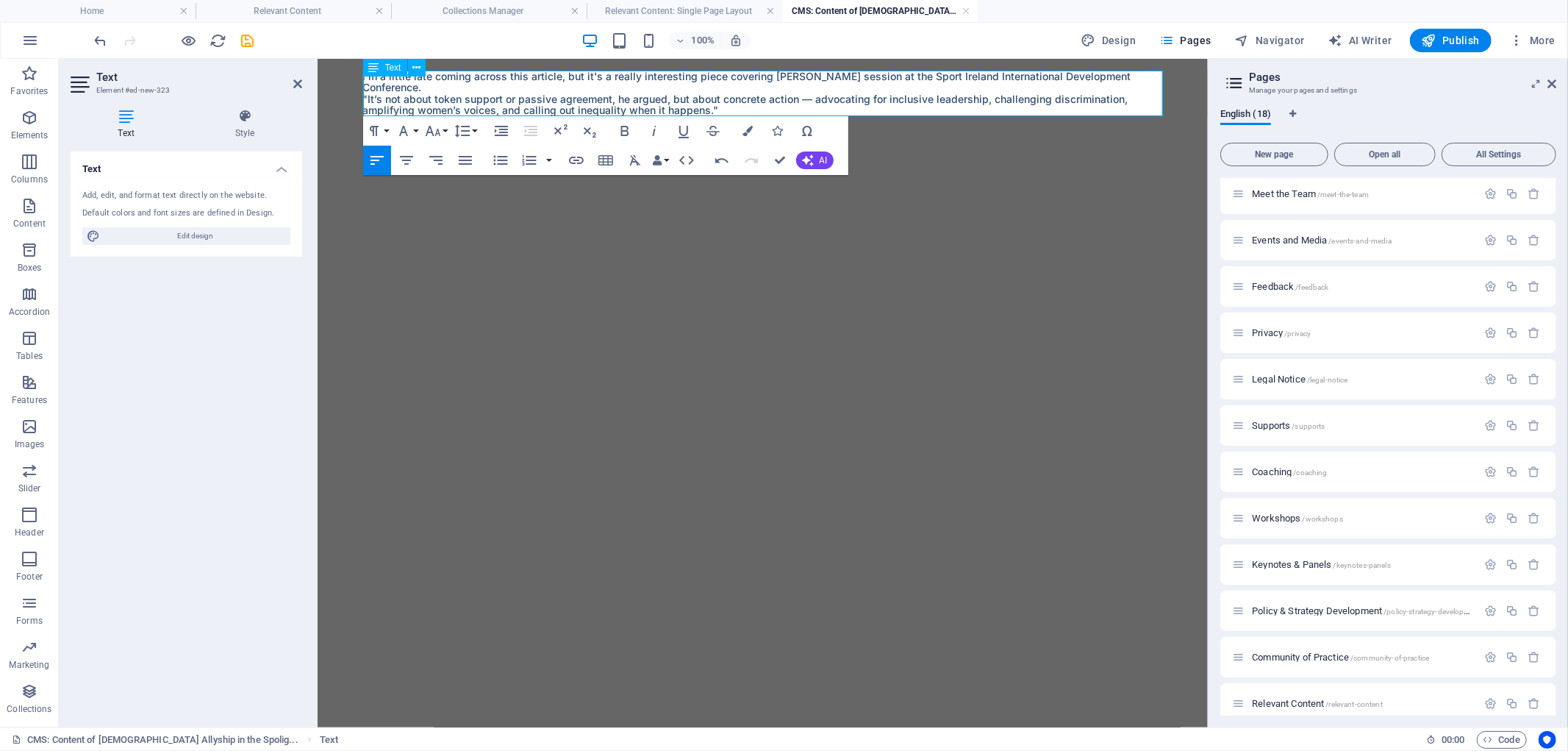
click at [724, 112] on p ""It’s not about token support or passive agreement, he argued, but about concre…" at bounding box center [762, 104] width 800 height 23
click at [387, 104] on p ""It’s not about token support or passive agreement, he argued, but about concre…" at bounding box center [762, 104] width 800 height 23
click at [622, 93] on p "'"It’s not about token support or passive agreement, he argued, but about concr…" at bounding box center [762, 104] width 800 height 23
click at [775, 106] on p "'"It’s not about token support or passive agreement", he argued, "but about con…" at bounding box center [762, 104] width 800 height 23
click at [685, 92] on p "'"It’s not about token support or passive agreement", he argued, "but about con…" at bounding box center [762, 104] width 800 height 23
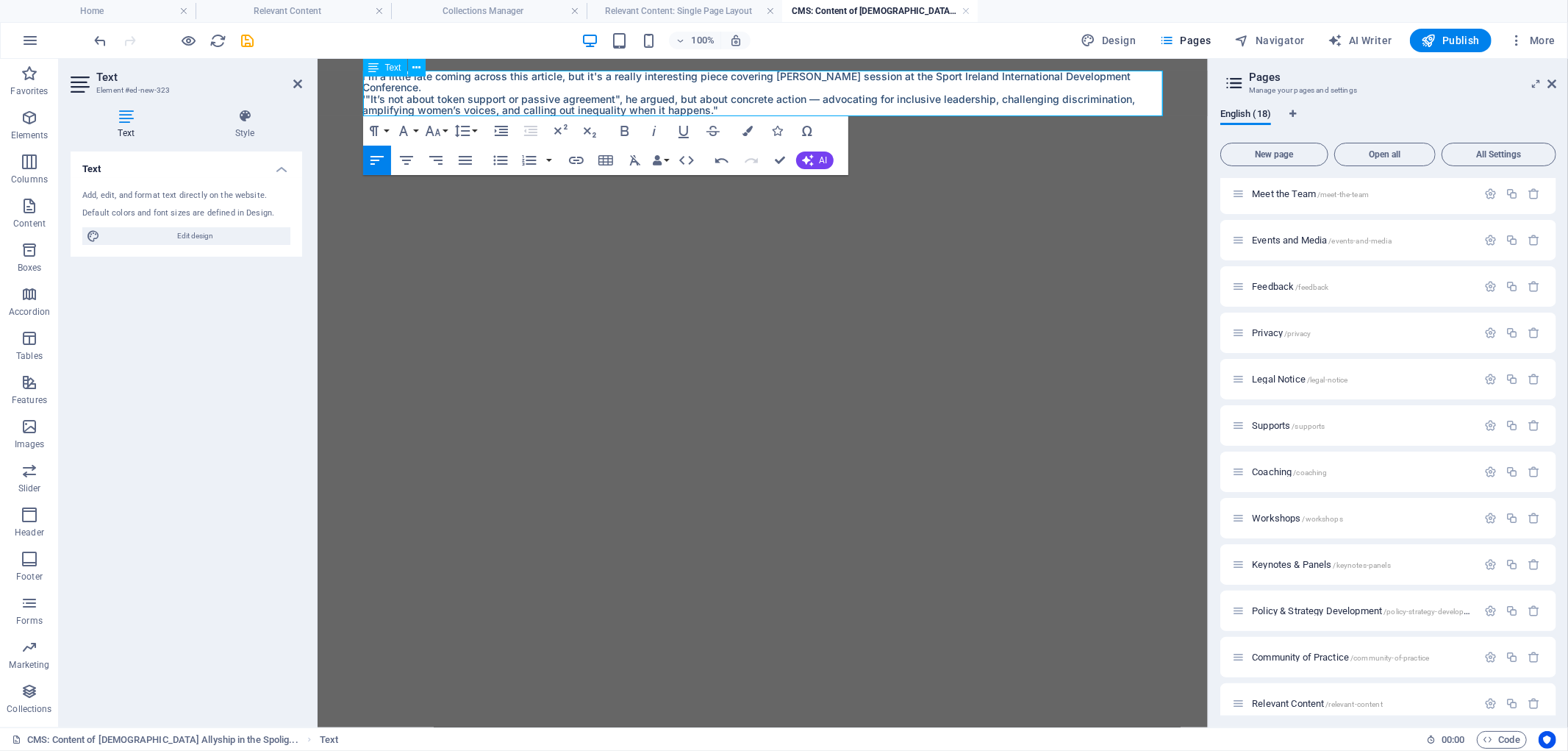
click at [618, 93] on p "'"It’s not about token support or passive agreement", he argued, but about conc…" at bounding box center [762, 104] width 800 height 23
click at [369, 89] on p "I'm a little late coming across this article, but it's a really interesting pie…" at bounding box center [762, 81] width 800 height 23
click at [421, 79] on p "I'm a little late coming across this article, but it's a really interesting pie…" at bounding box center [762, 81] width 800 height 23
click at [431, 84] on p "I'm a little late coming across this article, but it's a really interesting pie…" at bounding box center [762, 81] width 800 height 23
drag, startPoint x: 595, startPoint y: 77, endPoint x: 356, endPoint y: 68, distance: 239.2
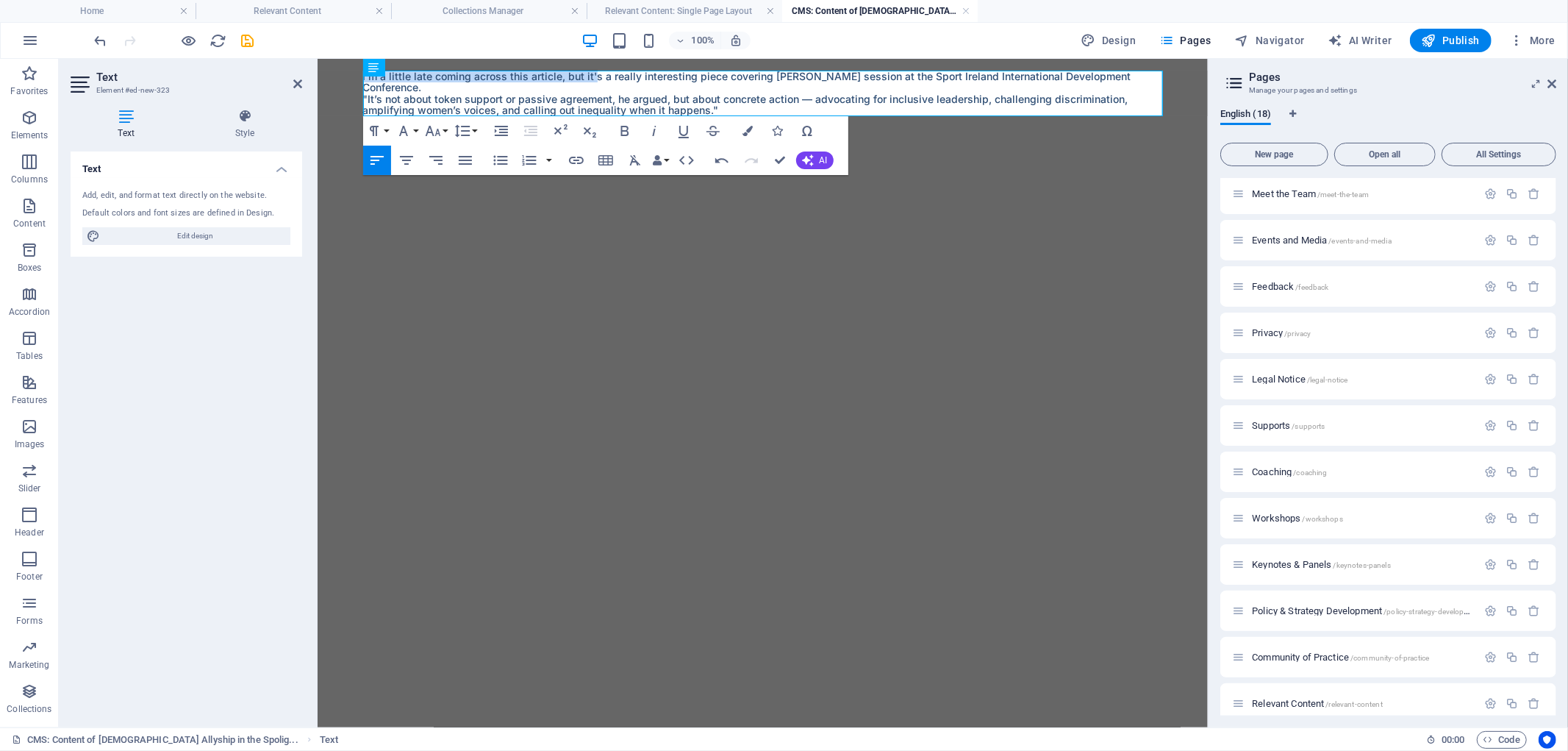
click at [356, 68] on div "I'm a little late coming across this article, but it's a really interesting pie…" at bounding box center [763, 92] width 824 height 69
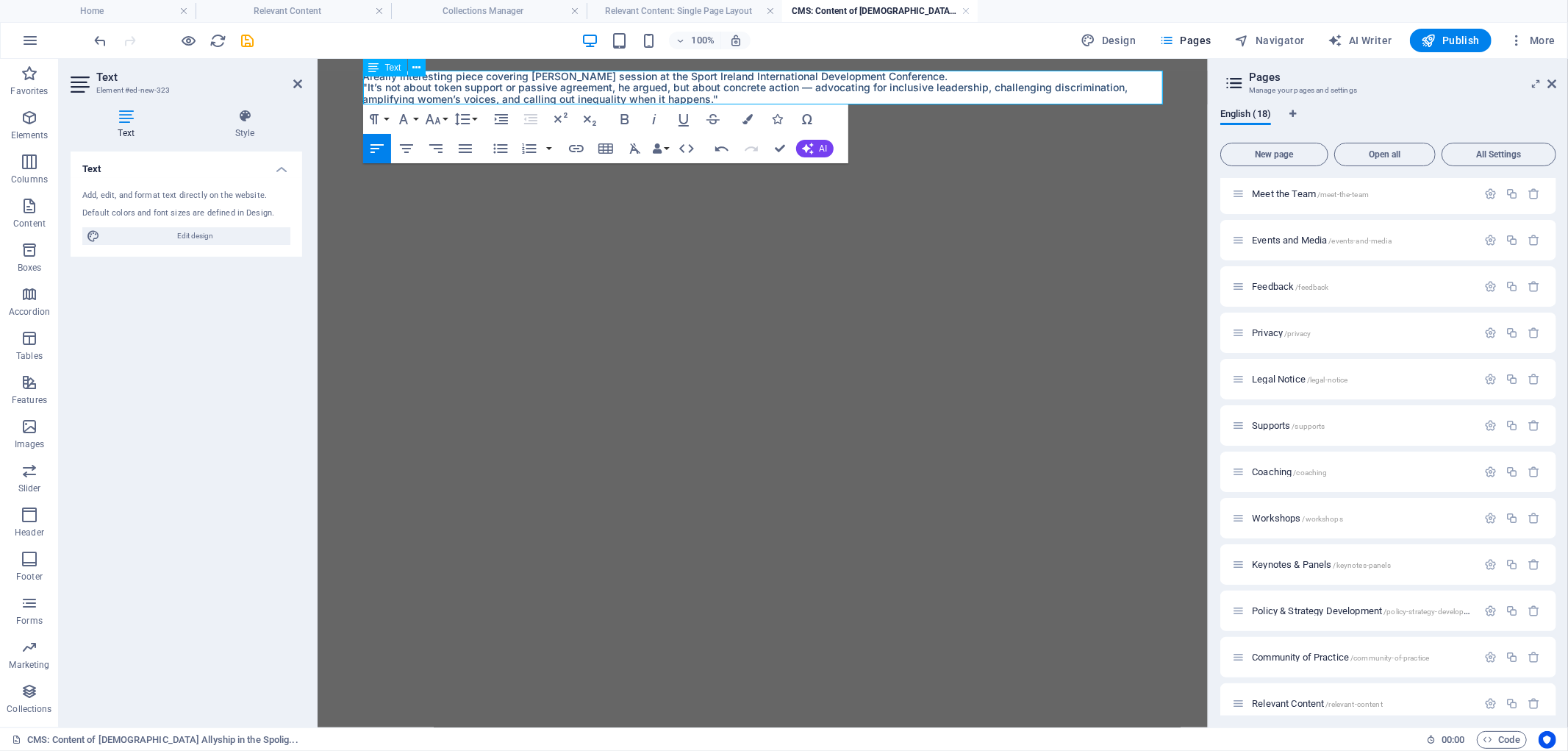
click at [483, 75] on p "A really interesting piece covering Conor Meyland's session at the Sport Irelan…" at bounding box center [762, 75] width 800 height 11
click at [250, 38] on icon "save" at bounding box center [248, 41] width 17 height 17
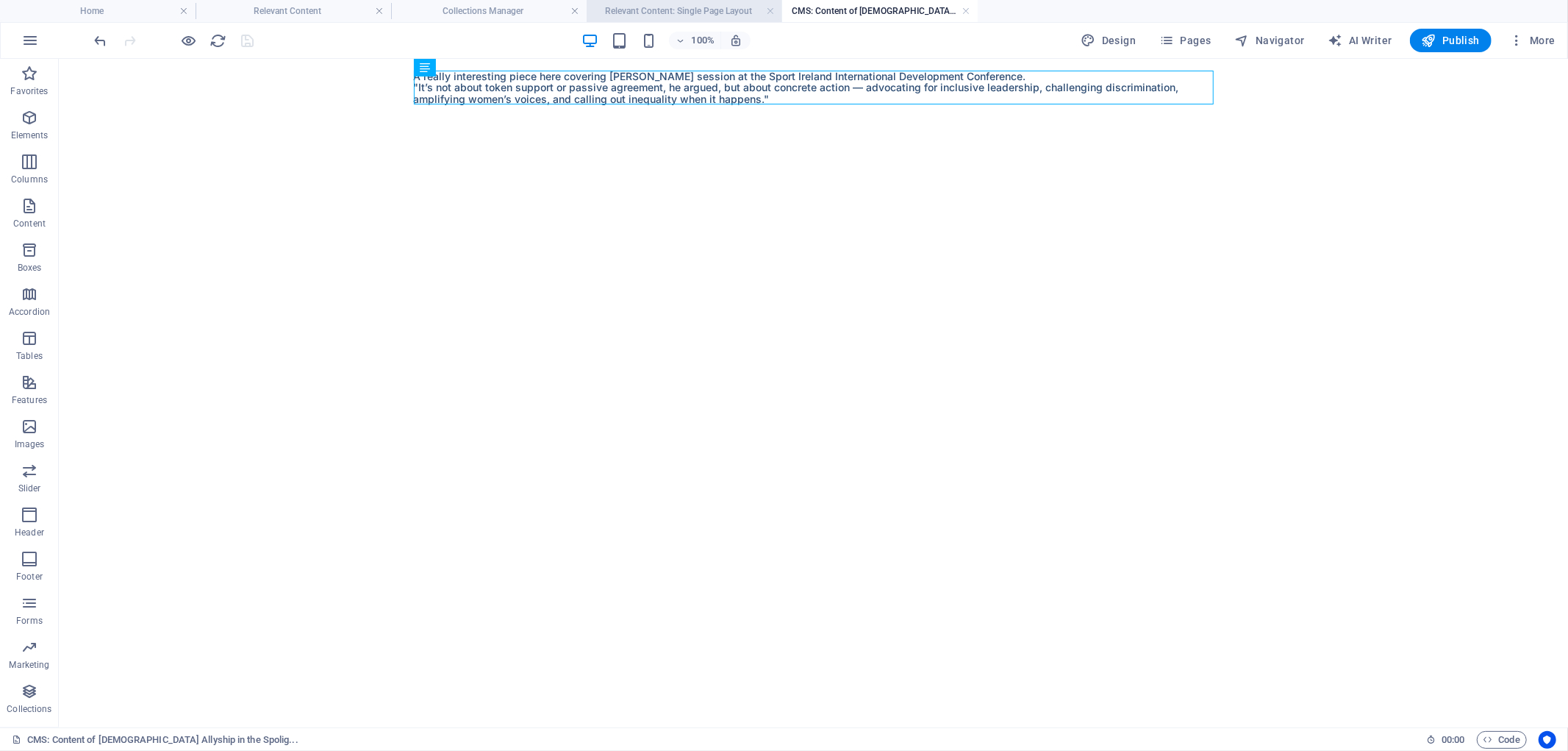
click at [688, 11] on h4 "Relevant Content: Single Page Layout" at bounding box center [685, 11] width 195 height 17
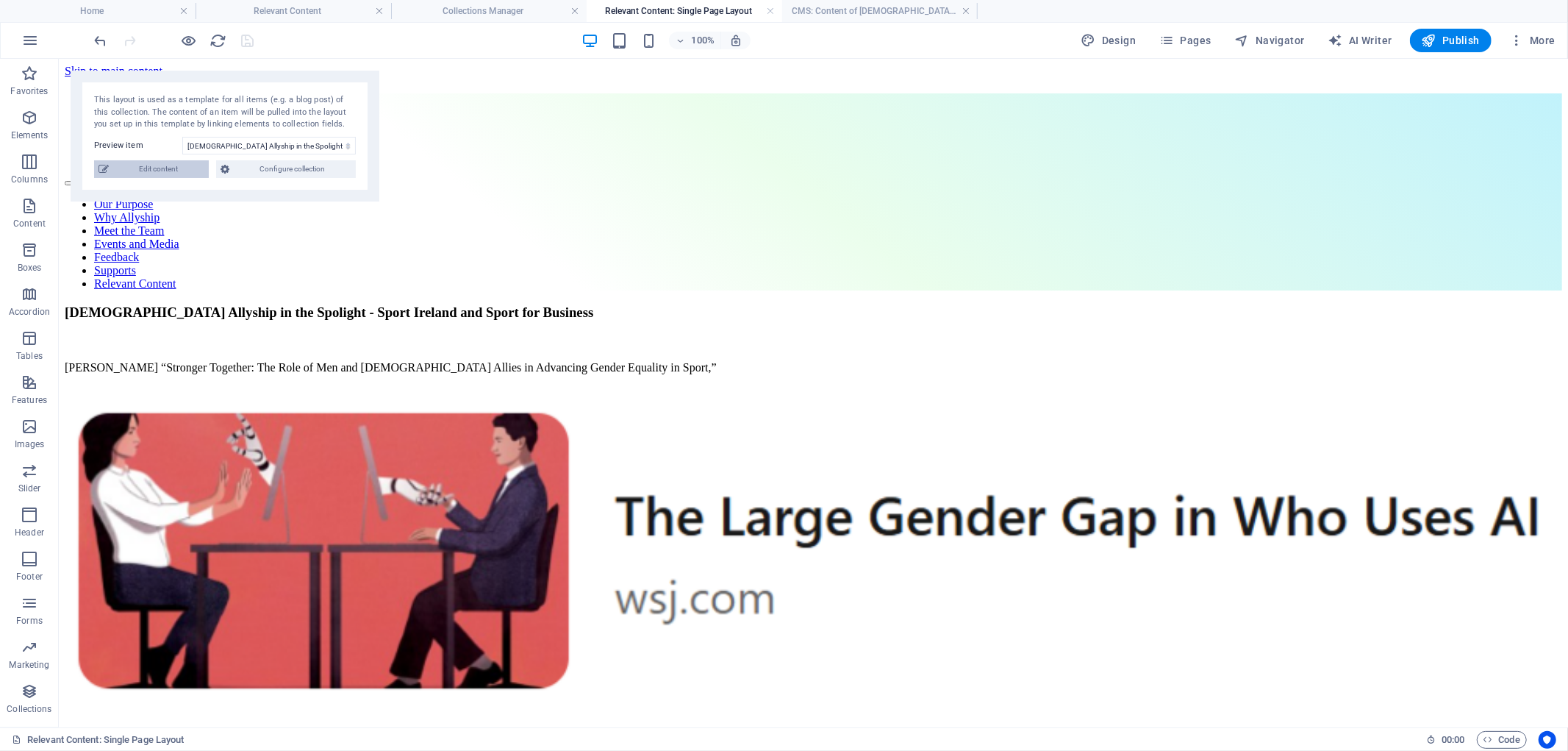
click at [148, 168] on span "Edit content" at bounding box center [159, 168] width 91 height 17
type input "male-allyship-in-the-spolight-sport-ireland-and-sport-for-business"
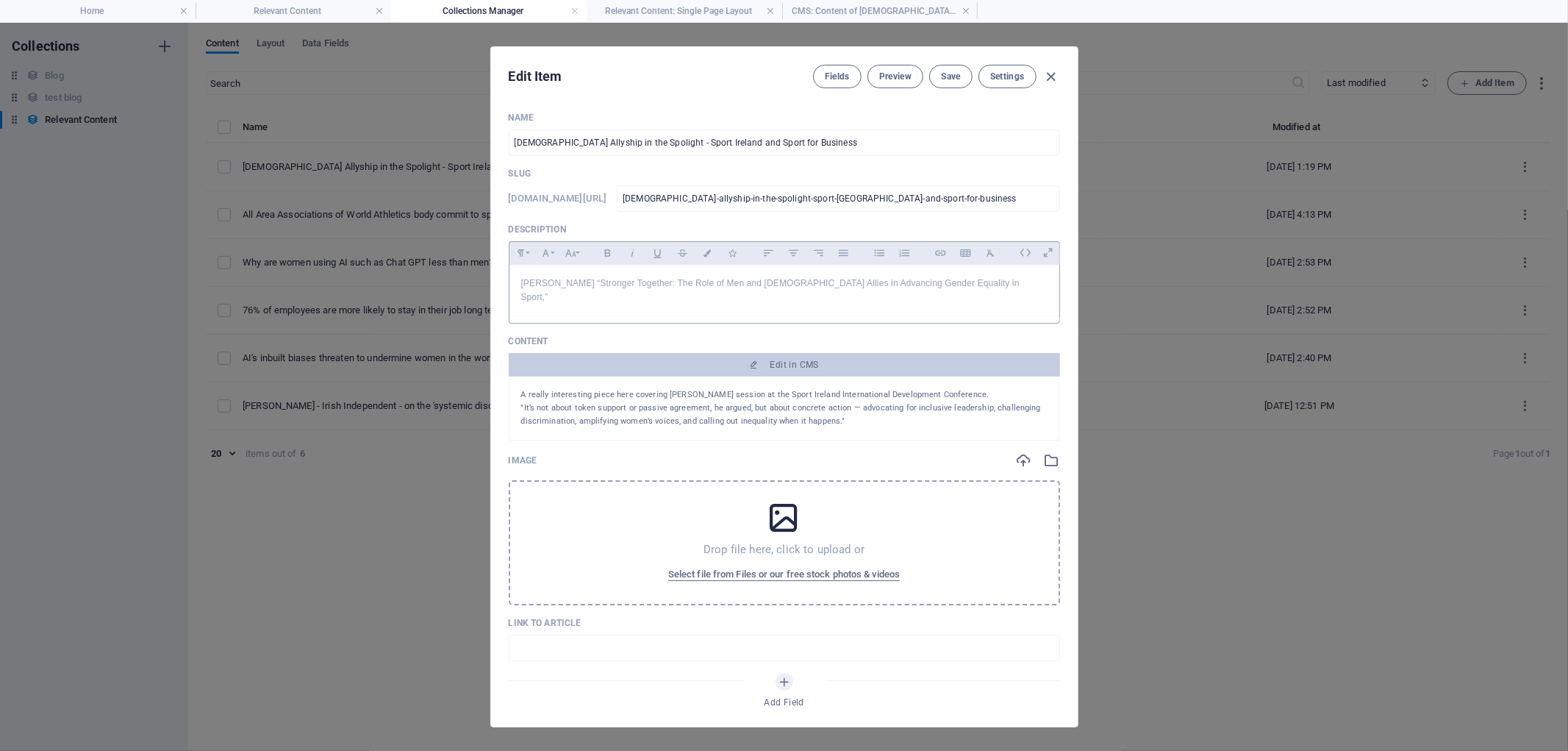
click at [773, 502] on icon at bounding box center [783, 517] width 37 height 37
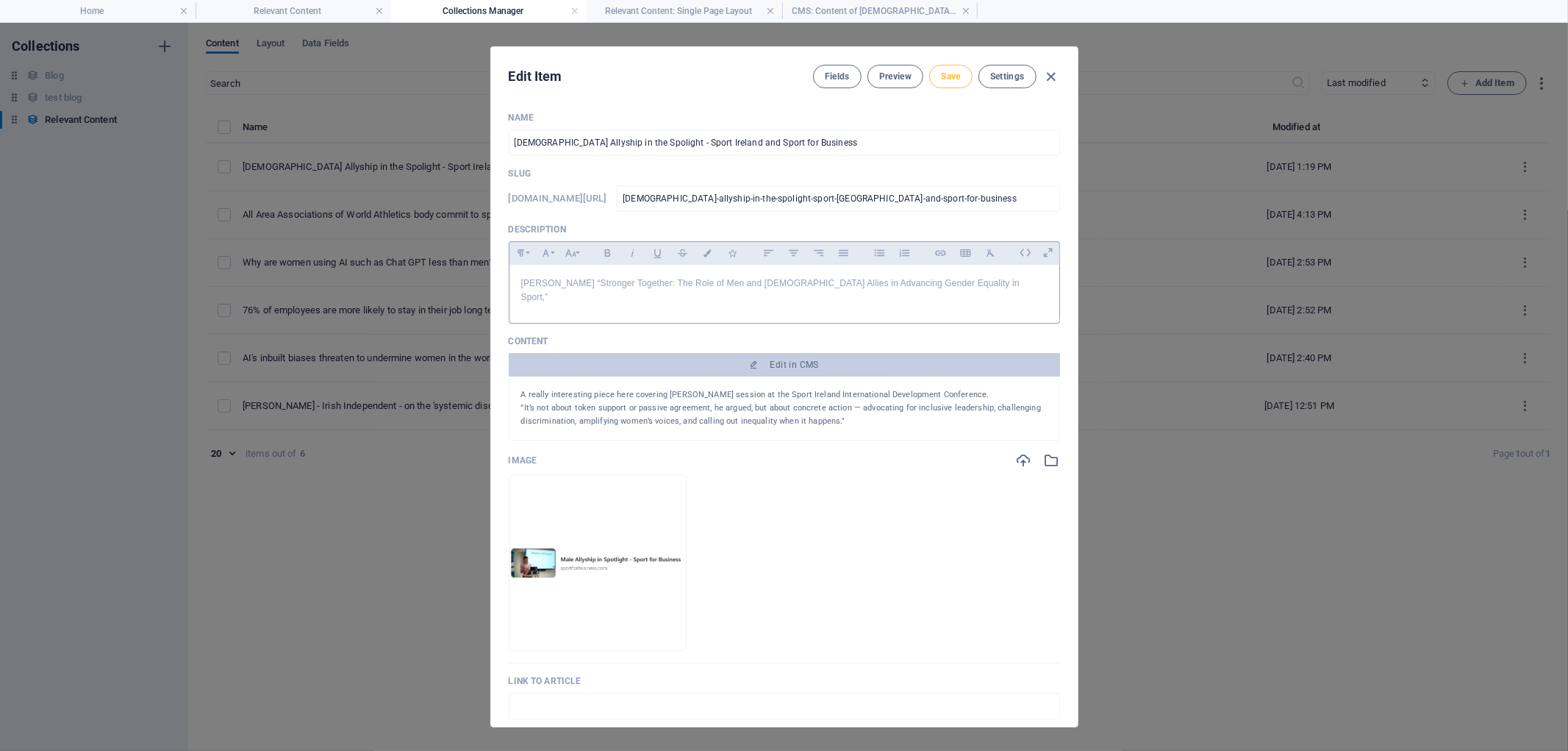
click at [953, 78] on span "Save" at bounding box center [950, 77] width 19 height 12
click at [886, 71] on span "Preview" at bounding box center [895, 77] width 32 height 12
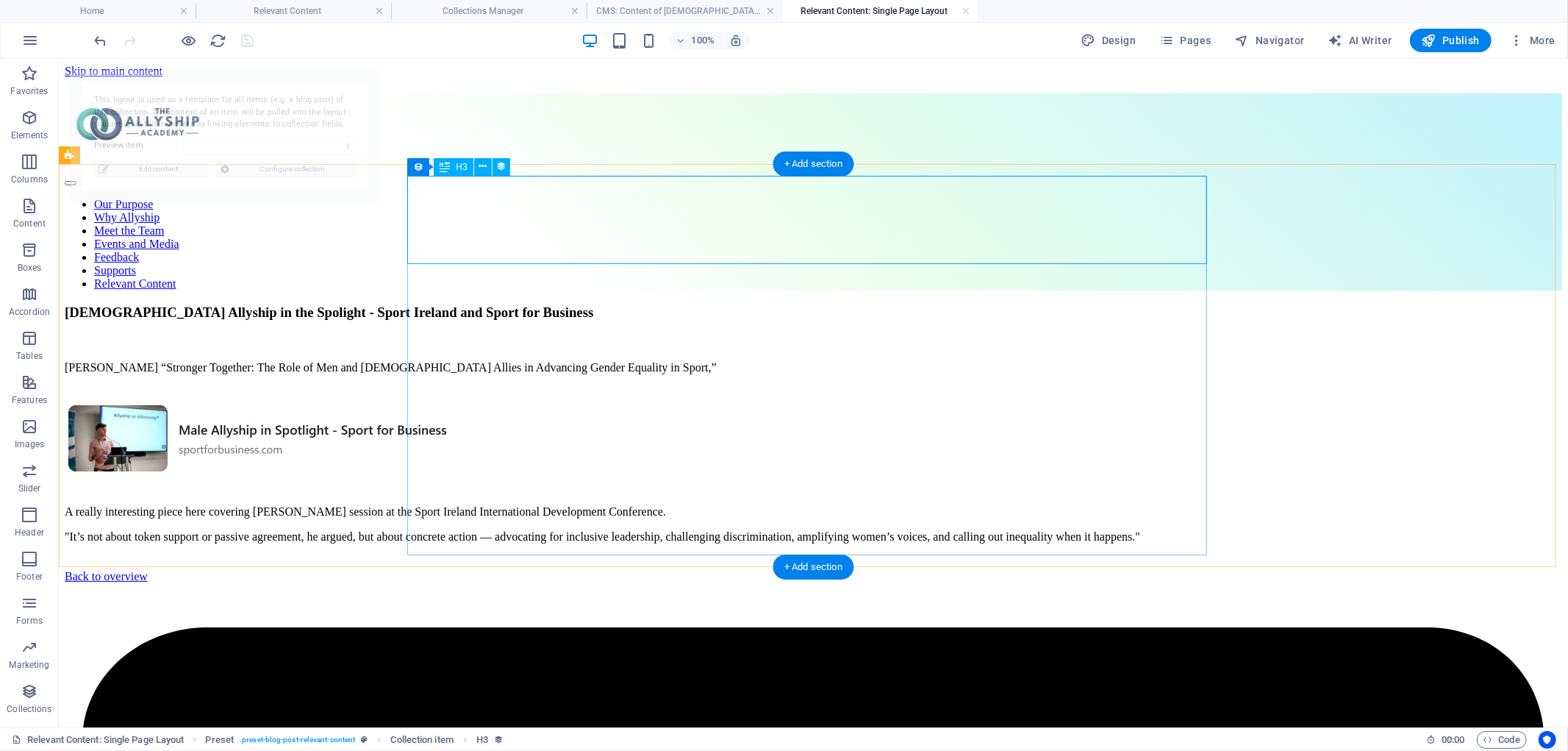
scroll to position [0, 0]
select select "68dfbe194703766459012c95"
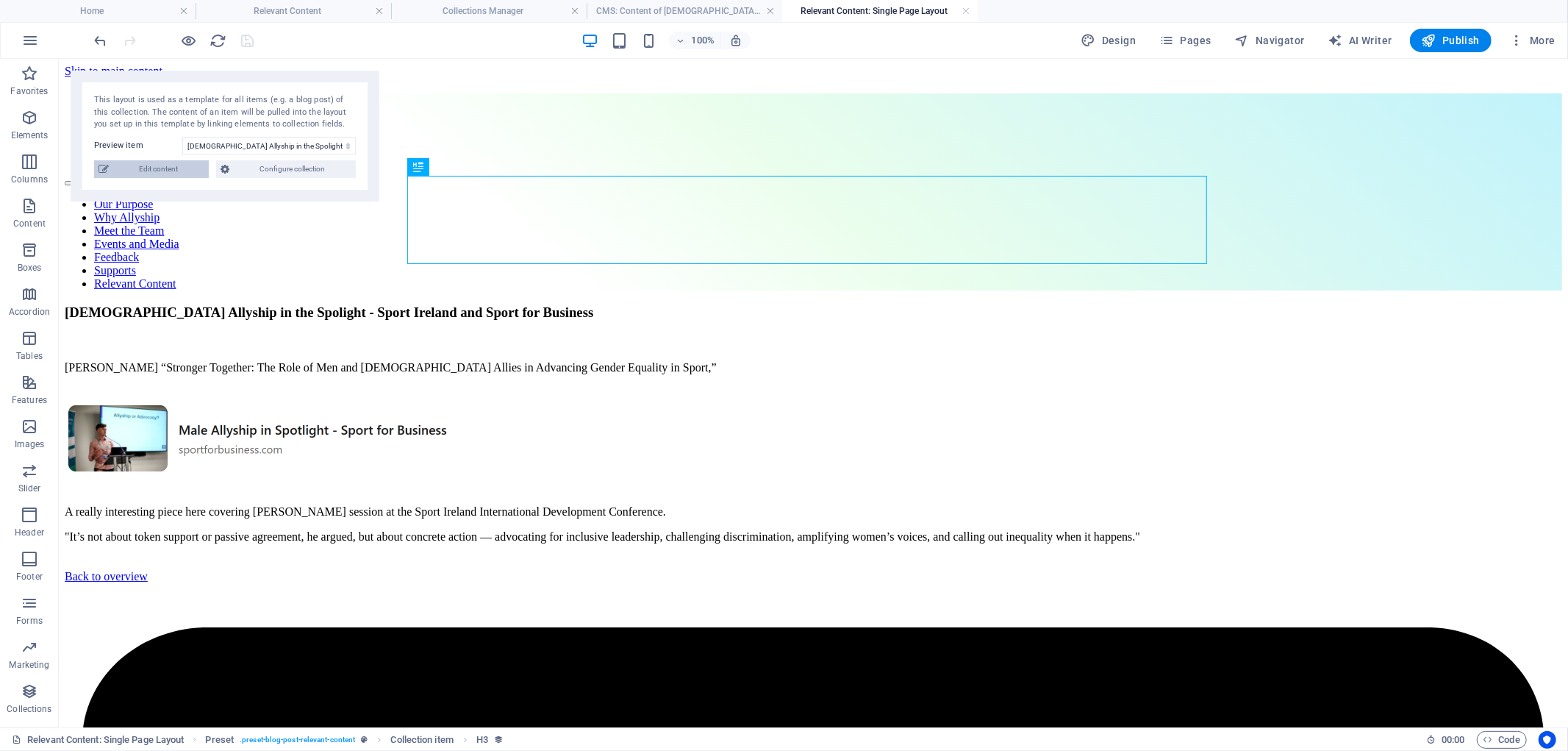
click at [142, 168] on span "Edit content" at bounding box center [159, 168] width 91 height 17
type input "male-allyship-in-the-spolight-sport-ireland-and-sport-for-business"
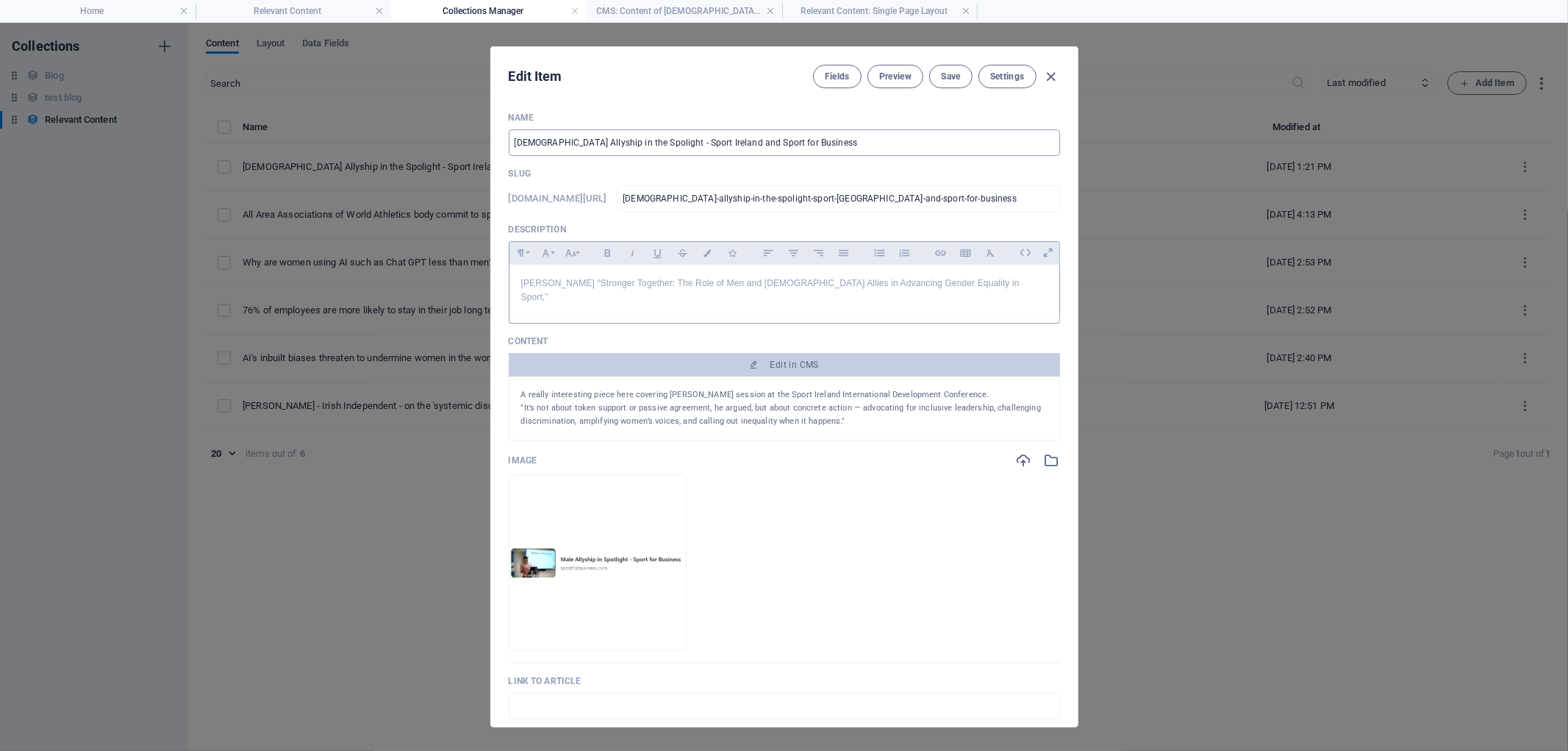
click at [607, 138] on input "Male Allyship in the Spolight - Sport Ireland and Sport for Business" at bounding box center [785, 142] width 552 height 26
type input "[DEMOGRAPHIC_DATA] Allyship in the Spotlight - Sport Ireland and Sport for Busi…"
type input "[DEMOGRAPHIC_DATA]-allyship-in-the-spotlight-sport-ireland-and-sport-for-busine…"
type input "[DEMOGRAPHIC_DATA] Allyship in the Spotlight - Sport Ireland and Sport for Busi…"
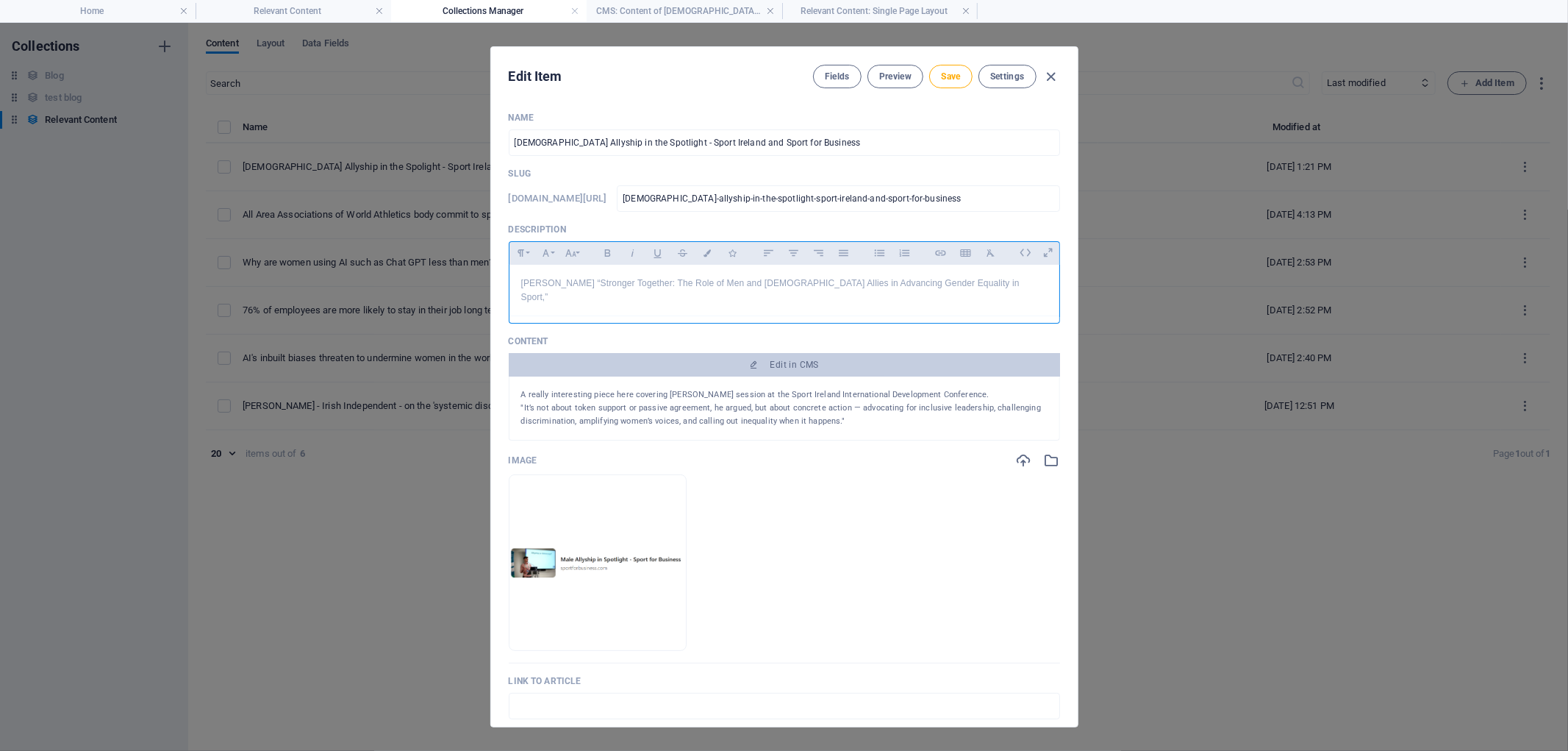
click at [555, 281] on p "Conor Melyer “Stronger Together: The Role of Men and Male Allies in Advancing G…" at bounding box center [785, 290] width 526 height 28
click at [559, 282] on p "Conor Meyer ,“Stronger Together: The Role of Men and Male Allies in Advancing G…" at bounding box center [785, 290] width 526 height 28
click at [718, 388] on p "A really interesting piece here covering Conor Meyland's session at the Sport I…" at bounding box center [785, 395] width 526 height 14
click at [723, 388] on p "A really interesting piece here covering Conor Meyland's session at the Sport I…" at bounding box center [785, 395] width 526 height 14
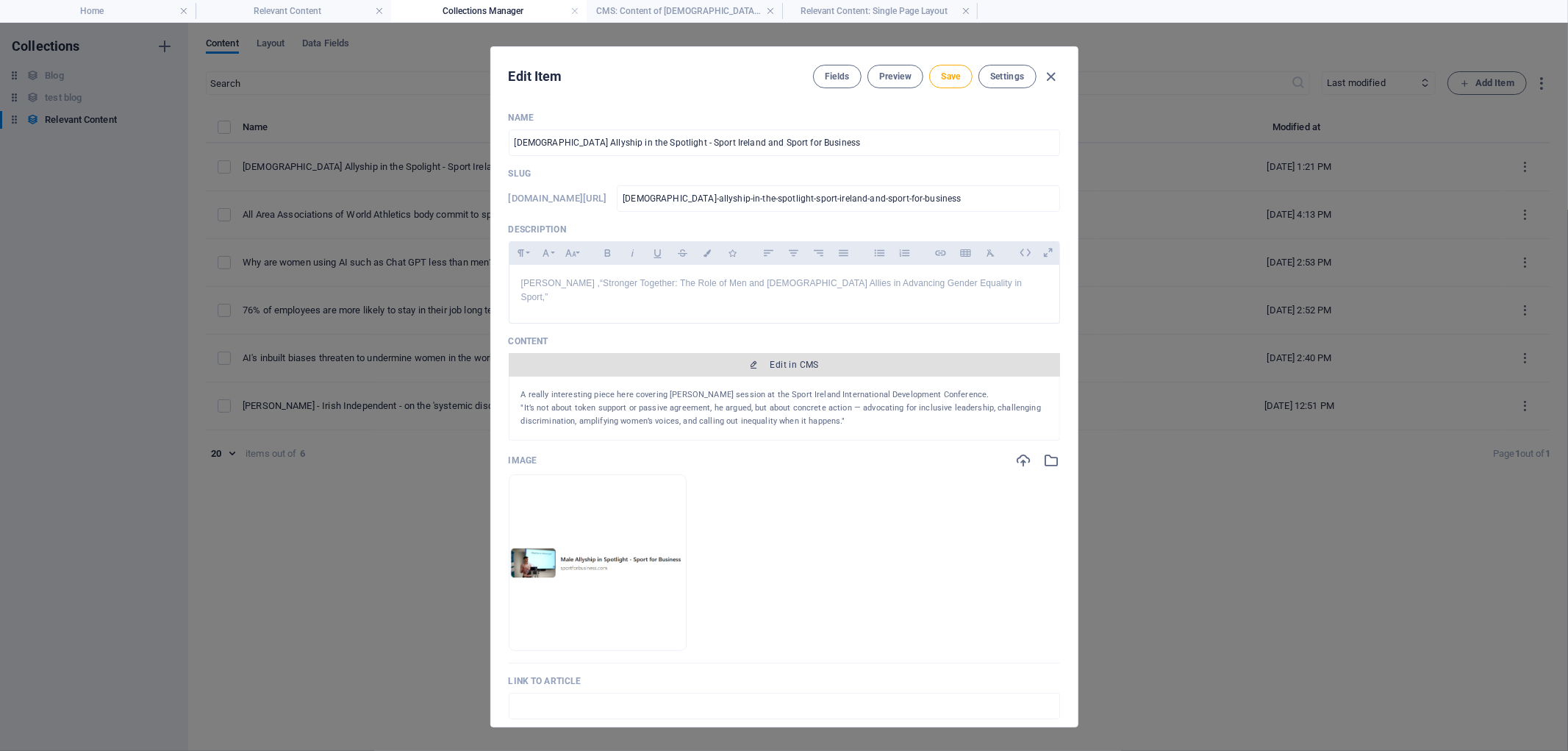
click at [766, 353] on button "Edit in CMS" at bounding box center [785, 365] width 552 height 23
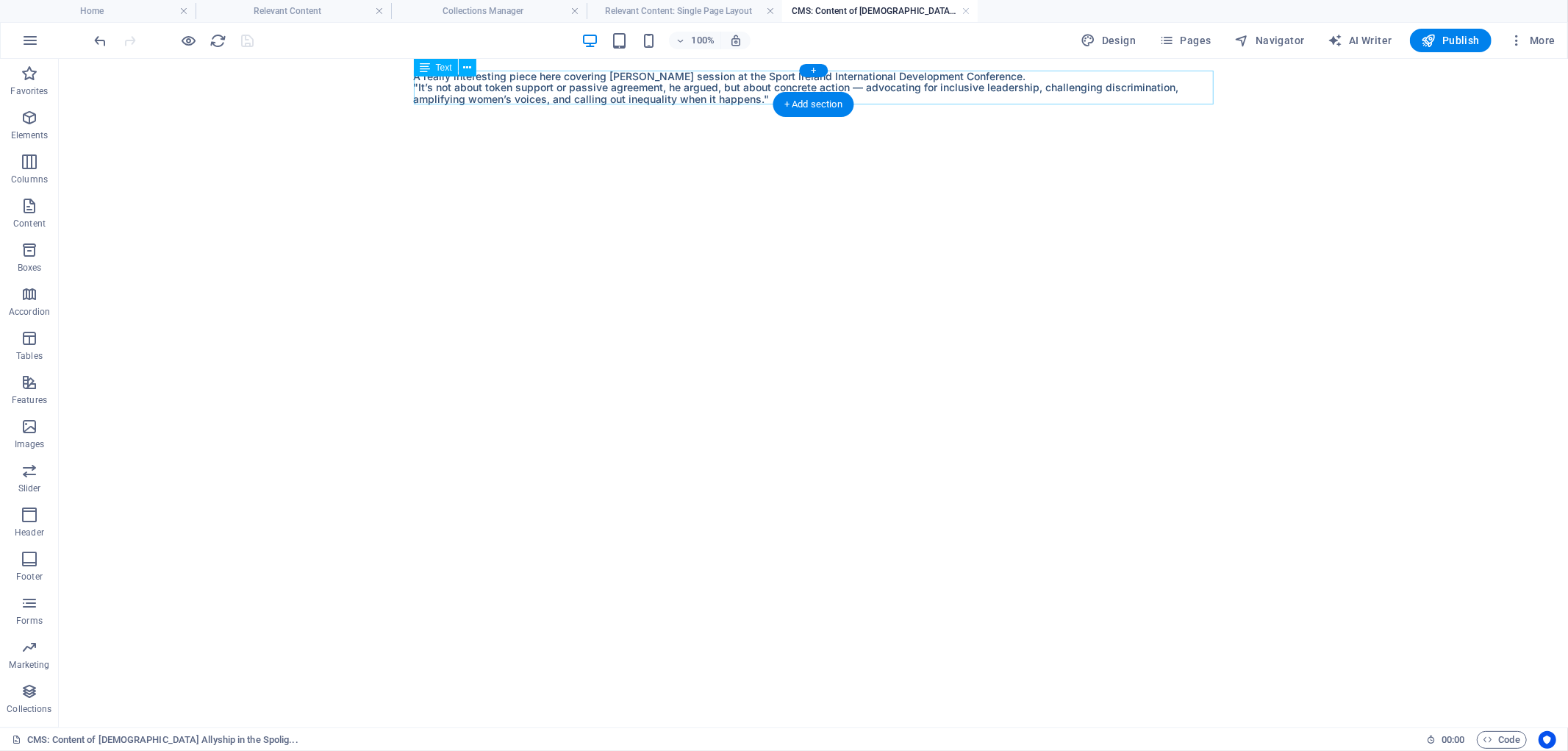
click at [673, 71] on div "A really interesting piece here covering Conor Meyland's session at the Sport I…" at bounding box center [813, 86] width 800 height 34
click at [677, 74] on div "A really interesting piece here covering Conor Meyland's session at the Sport I…" at bounding box center [813, 86] width 800 height 34
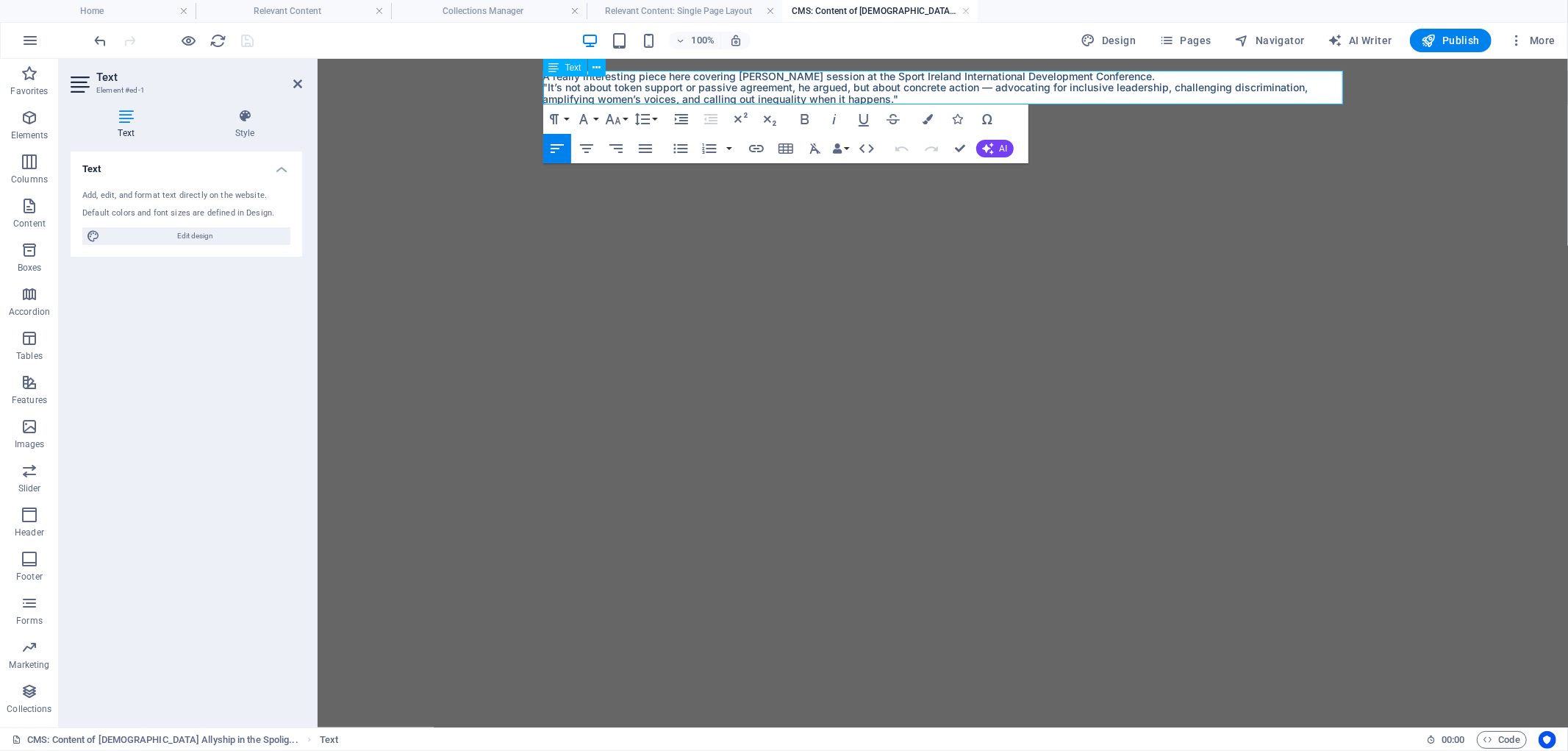
click at [798, 71] on p "A really interesting piece here covering Conor Meyland's session at the Sport I…" at bounding box center [943, 75] width 800 height 11
click at [927, 91] on p ""It’s not about token support or passive agreement, he argued, but about concre…" at bounding box center [943, 92] width 800 height 23
click at [249, 35] on div at bounding box center [174, 40] width 165 height 23
click at [528, 116] on html "Skip to main content A really interesting piece here covering Conor Meyler's se…" at bounding box center [943, 86] width 1251 height 57
click at [298, 78] on icon at bounding box center [298, 84] width 9 height 12
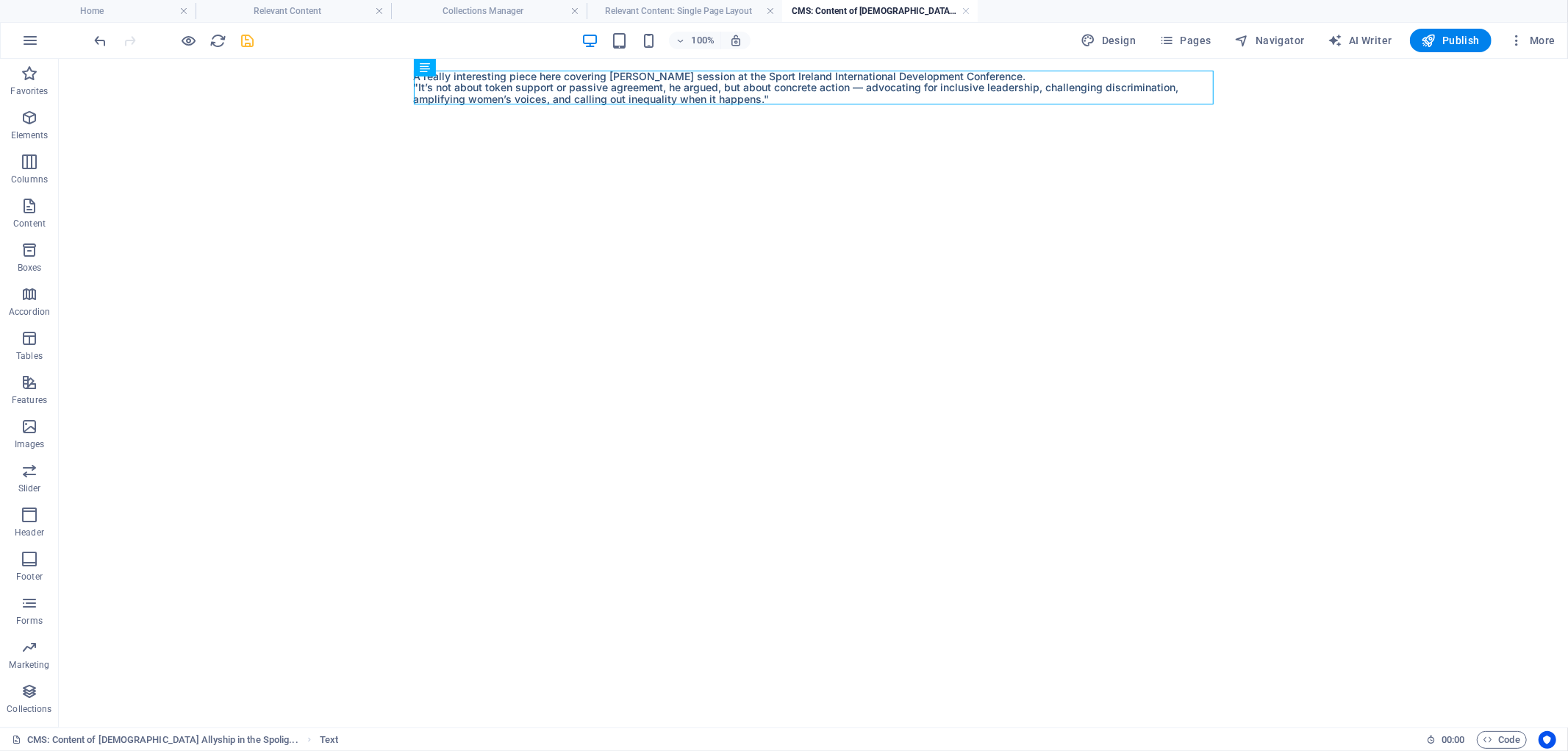
click at [256, 40] on span "save" at bounding box center [247, 41] width 17 height 17
click at [726, 13] on h4 "Relevant Content: Single Page Layout" at bounding box center [685, 11] width 195 height 17
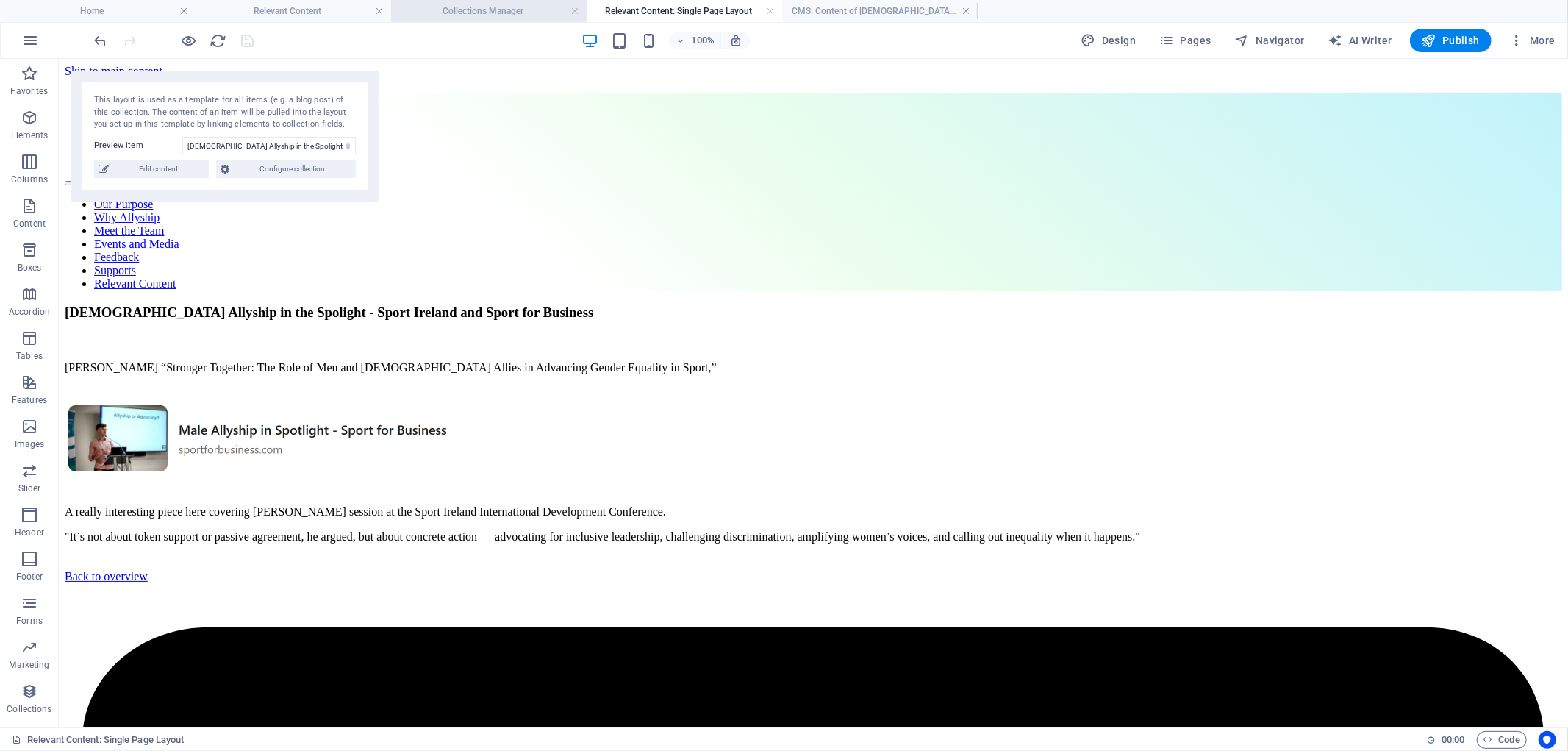
click at [516, 8] on h4 "Collections Manager" at bounding box center [489, 11] width 195 height 17
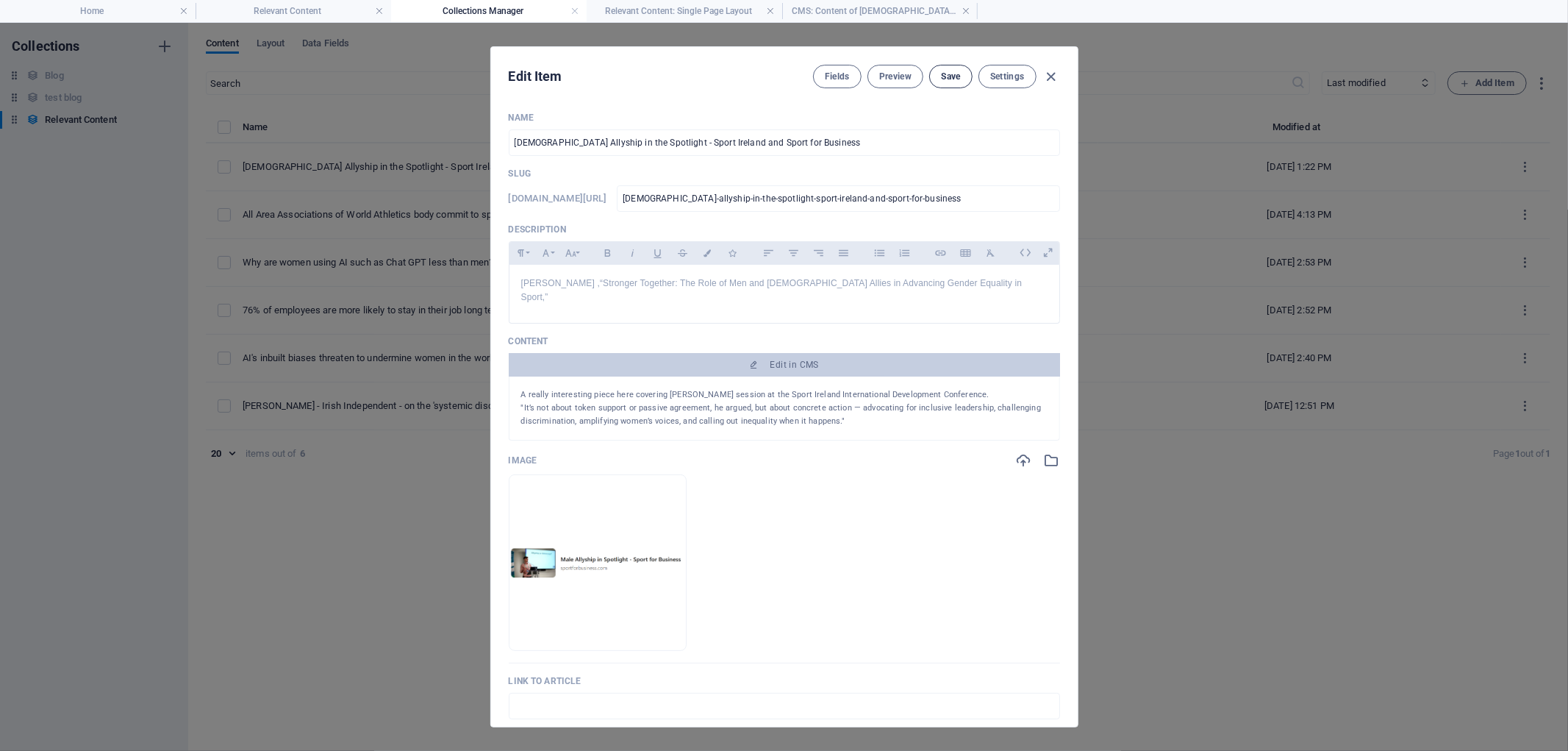
click at [958, 72] on span "Save" at bounding box center [950, 77] width 19 height 12
click at [1049, 76] on icon "button" at bounding box center [1051, 77] width 17 height 17
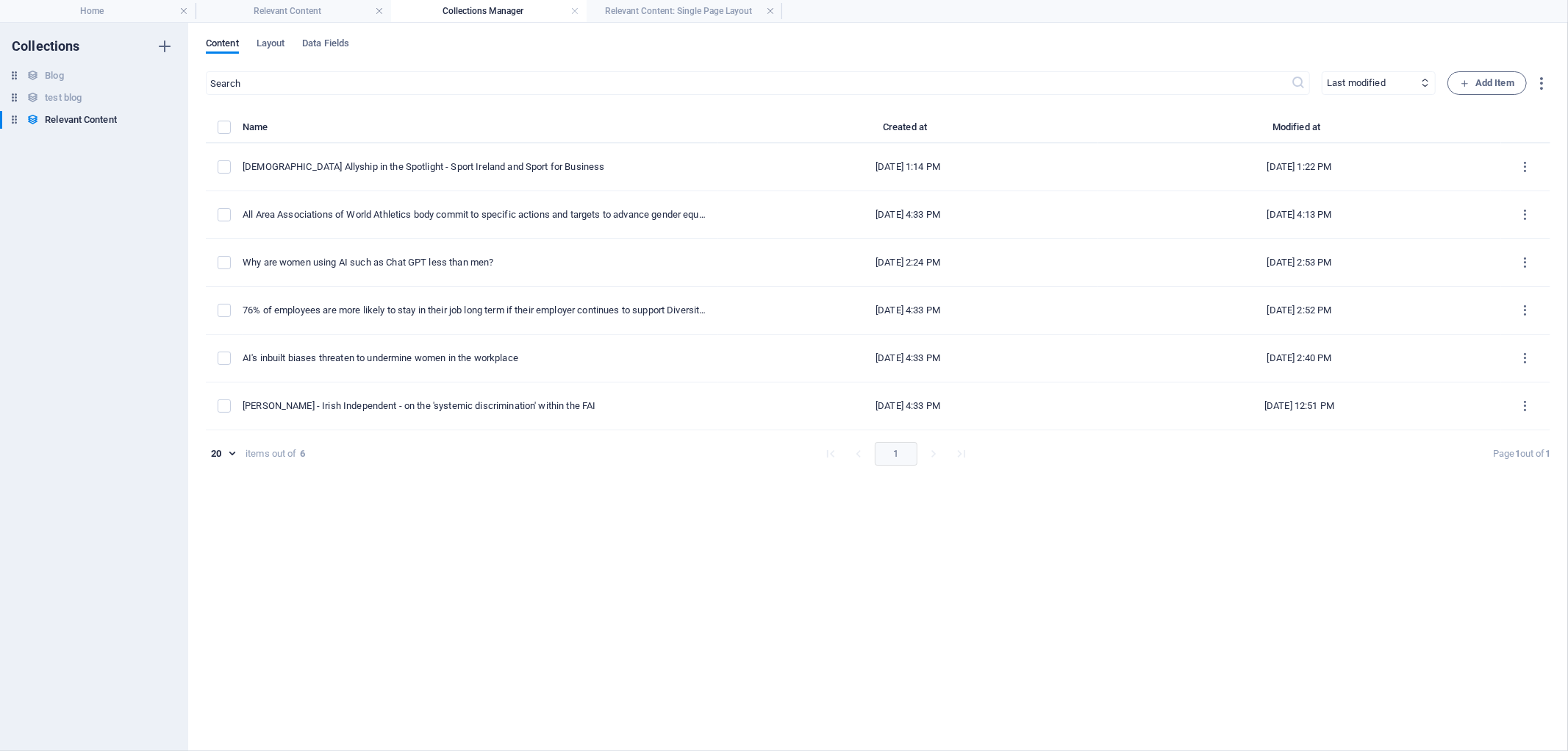
type input "[DEMOGRAPHIC_DATA]-allyship-in-the-spotlight-sport-ireland-and-sport-for-busine…"
click at [319, 3] on h4 "Relevant Content" at bounding box center [293, 11] width 195 height 17
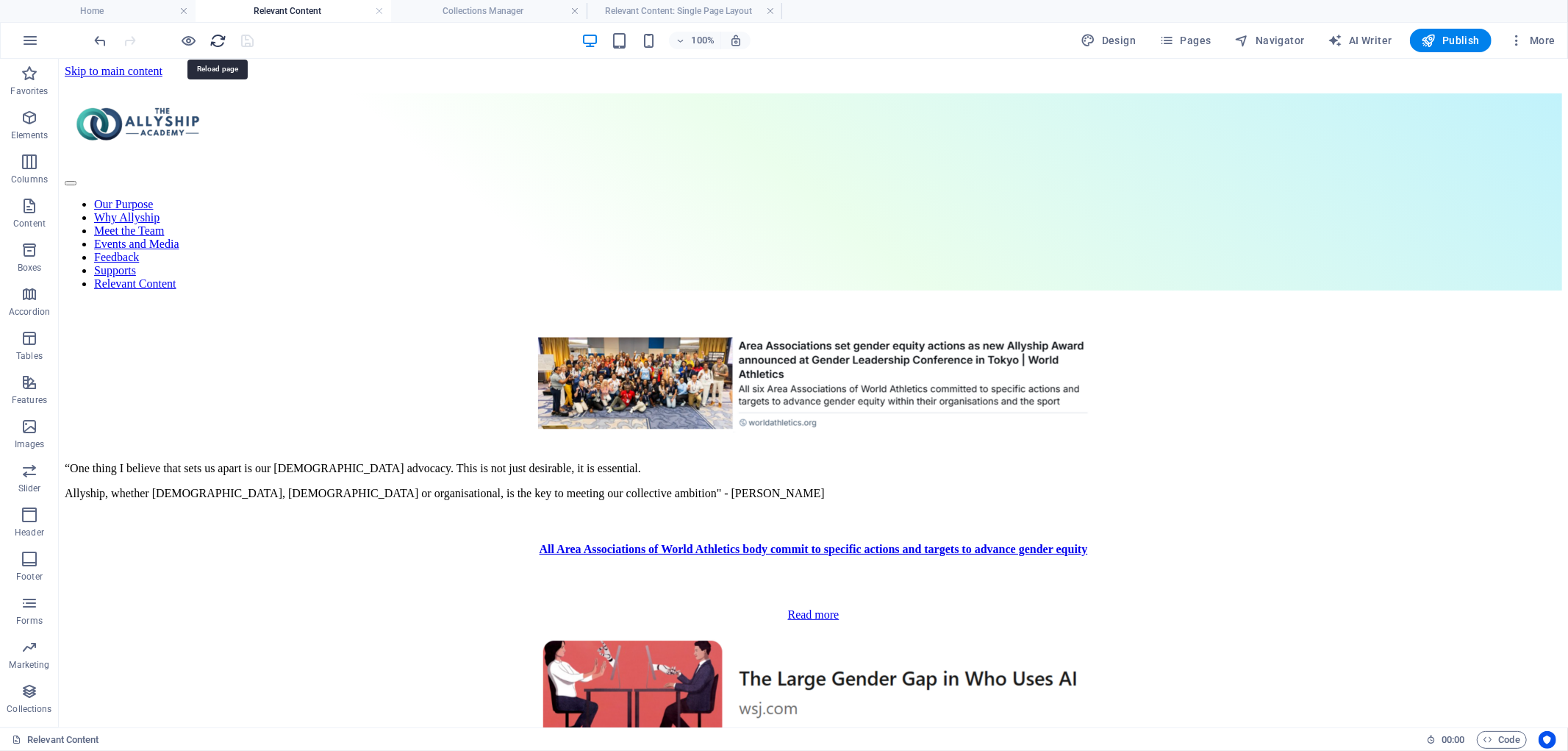
click at [214, 35] on icon "reload" at bounding box center [219, 41] width 17 height 17
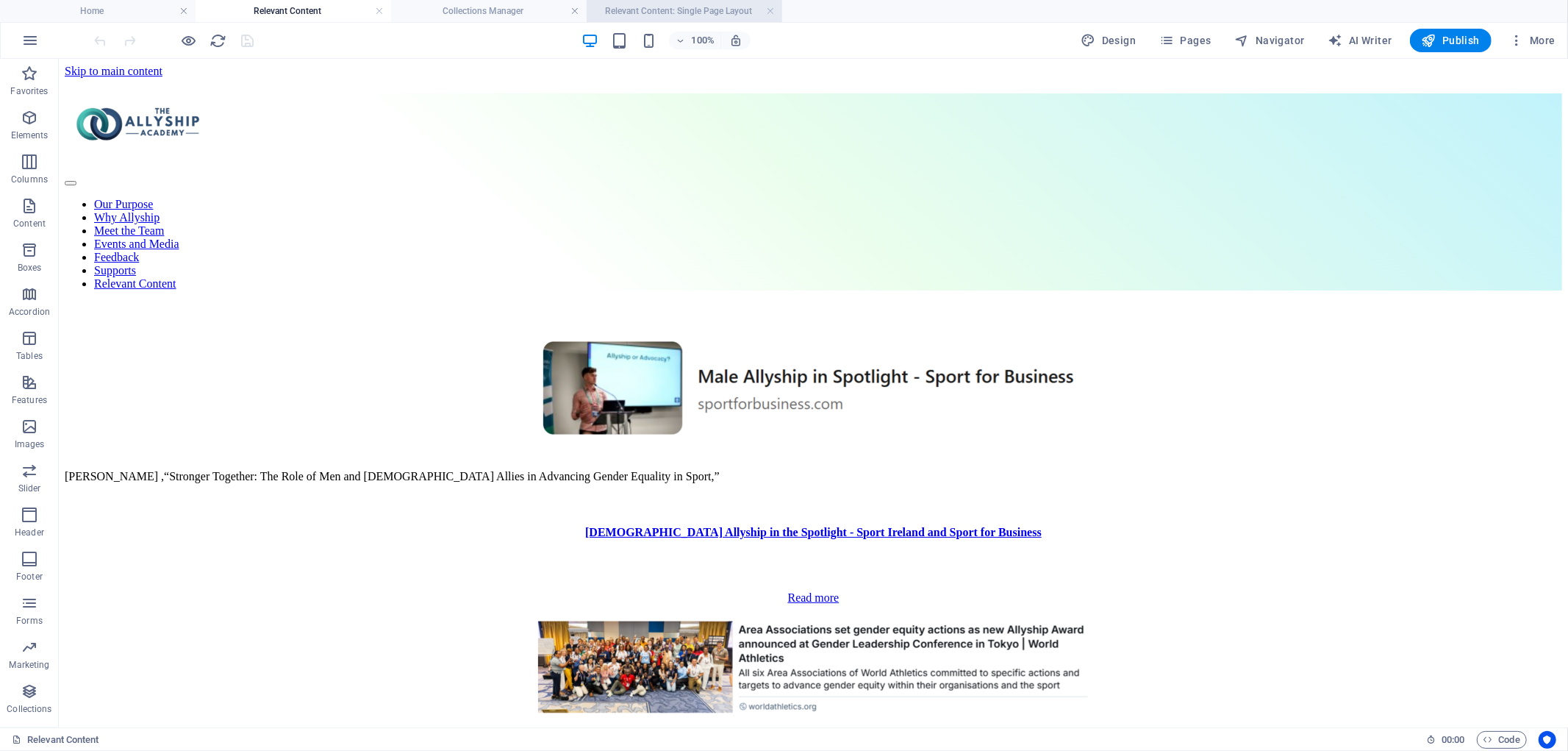
click at [680, 10] on h4 "Relevant Content: Single Page Layout" at bounding box center [685, 11] width 195 height 17
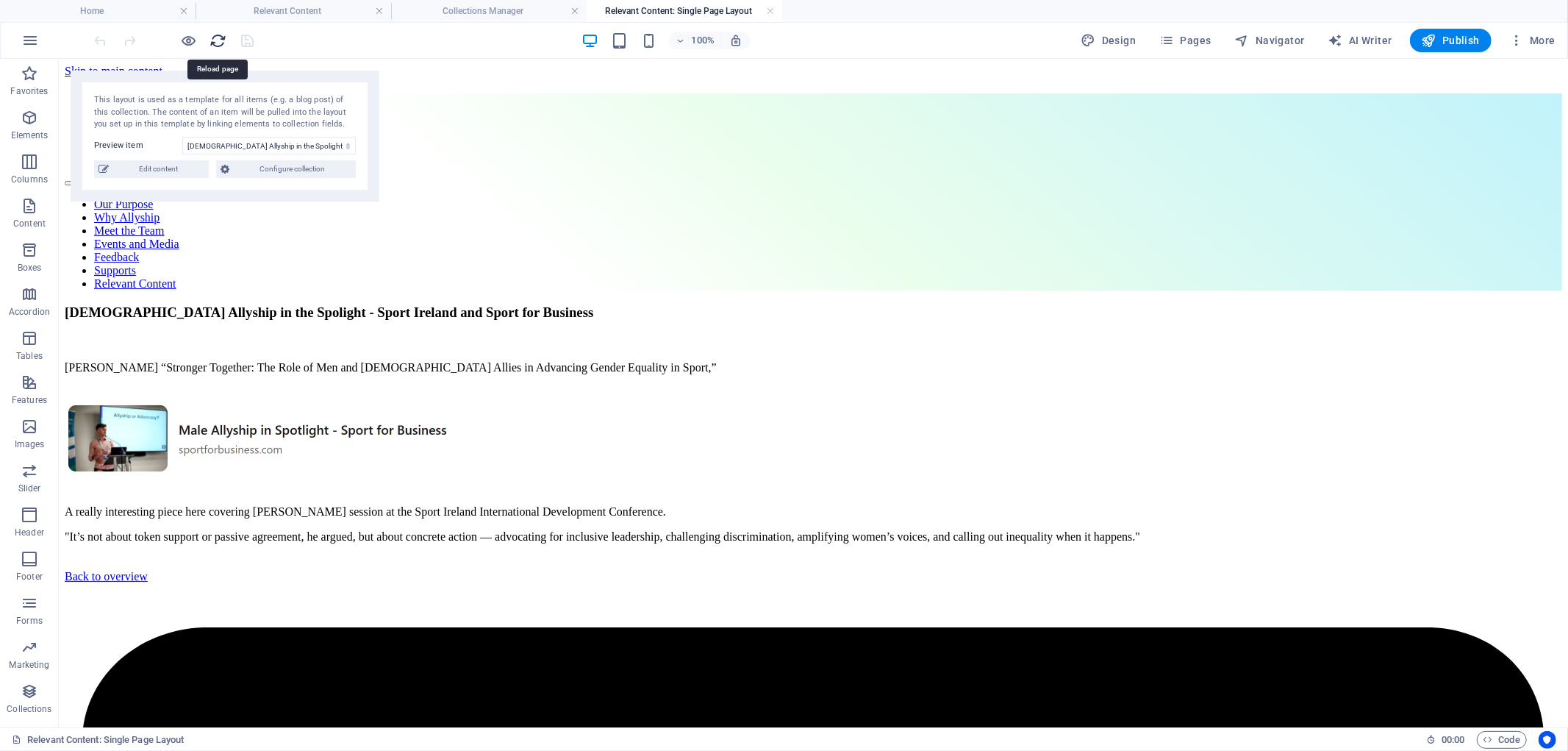
click at [224, 37] on icon "reload" at bounding box center [219, 41] width 17 height 17
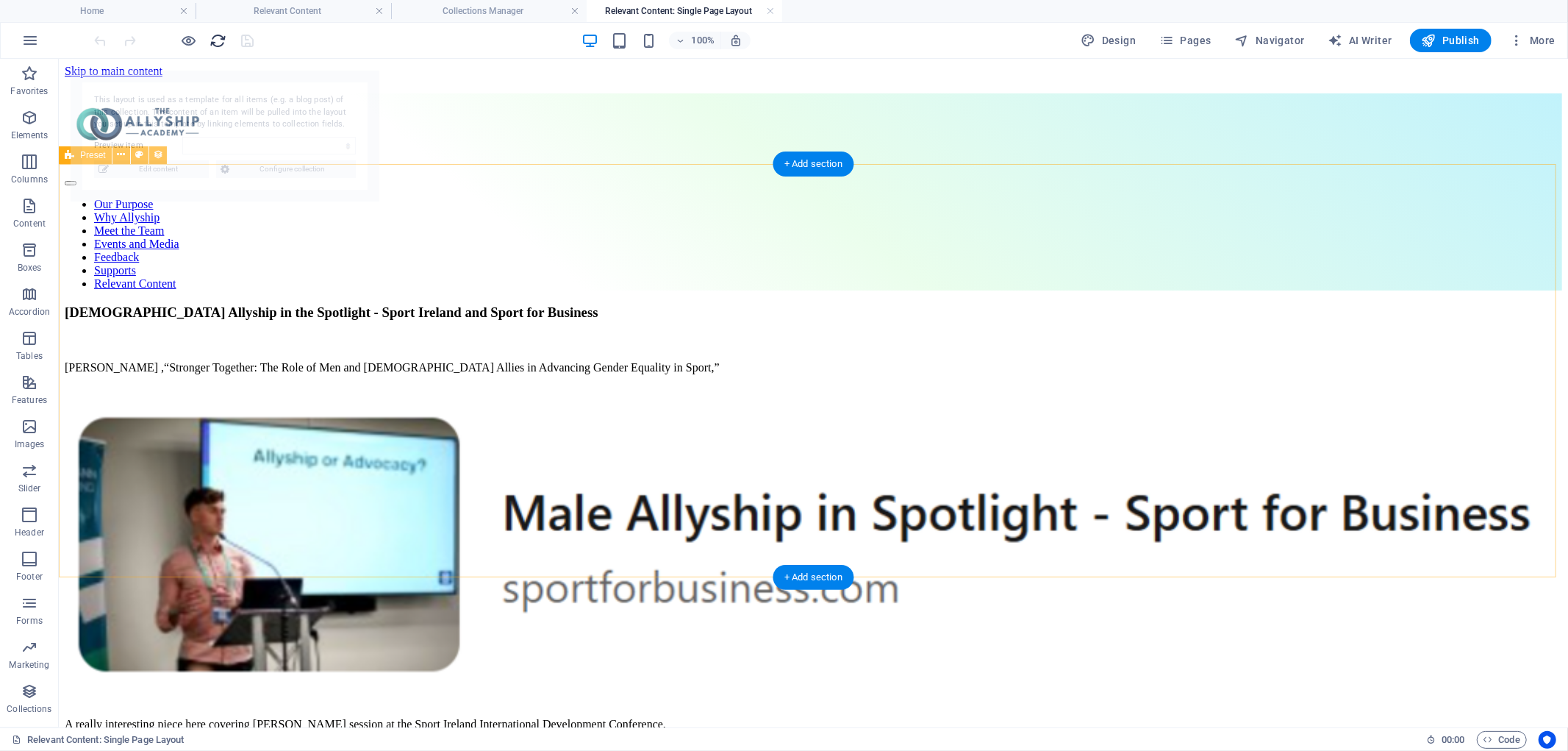
select select "68dfbe194703766459012c95"
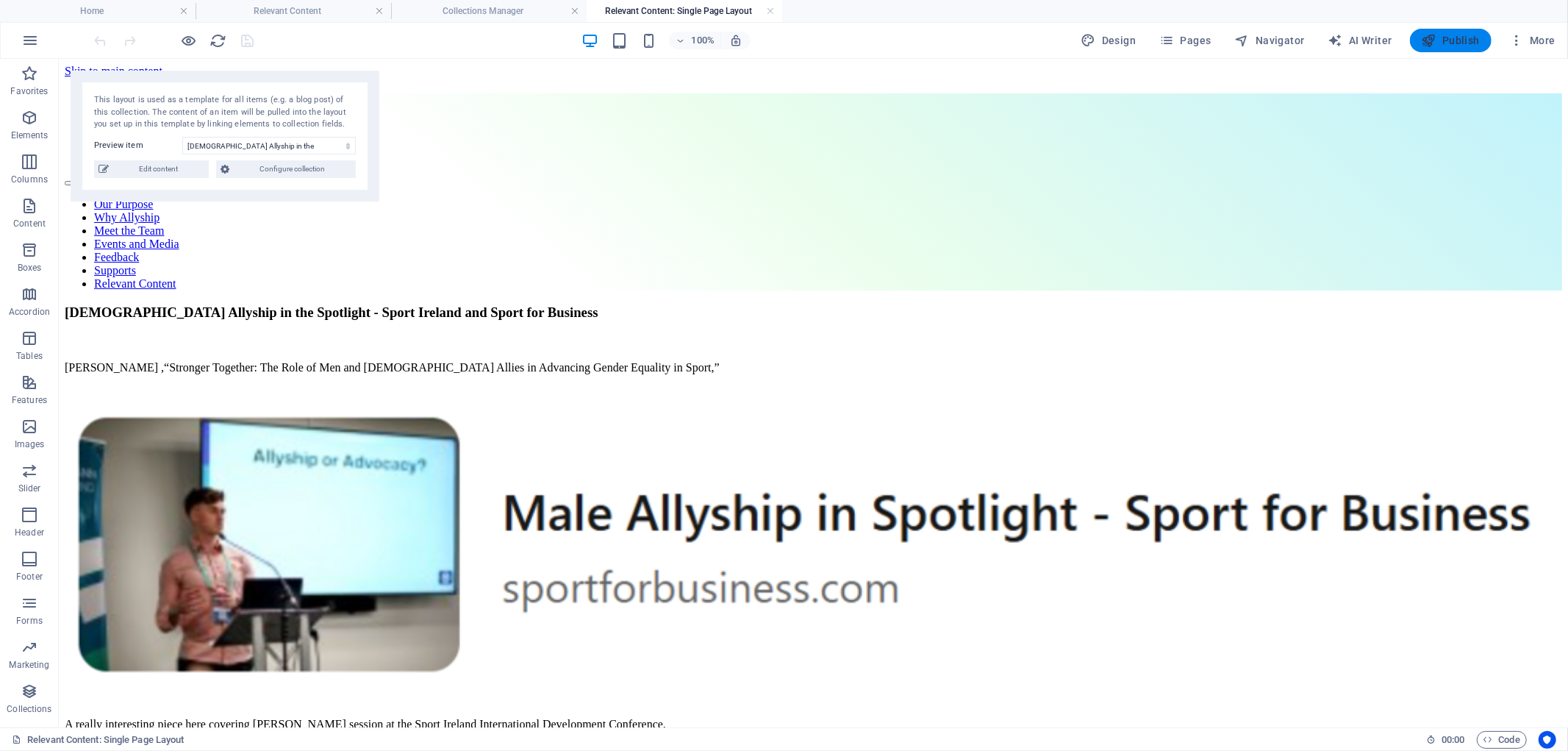
click at [1458, 32] on button "Publish" at bounding box center [1451, 40] width 82 height 23
click at [468, 11] on h4 "Collections Manager" at bounding box center [489, 11] width 195 height 17
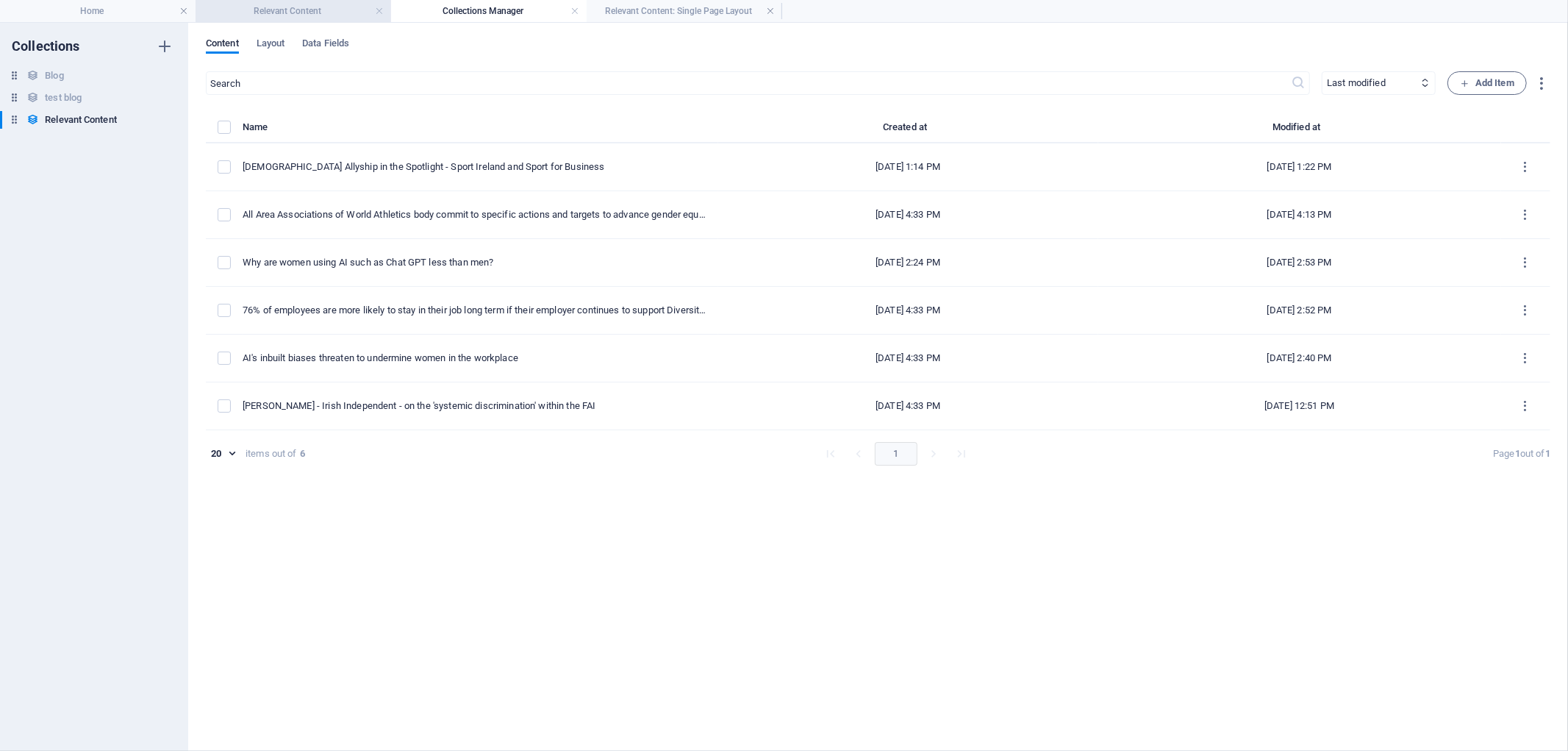
click at [304, 10] on h4 "Relevant Content" at bounding box center [293, 11] width 195 height 17
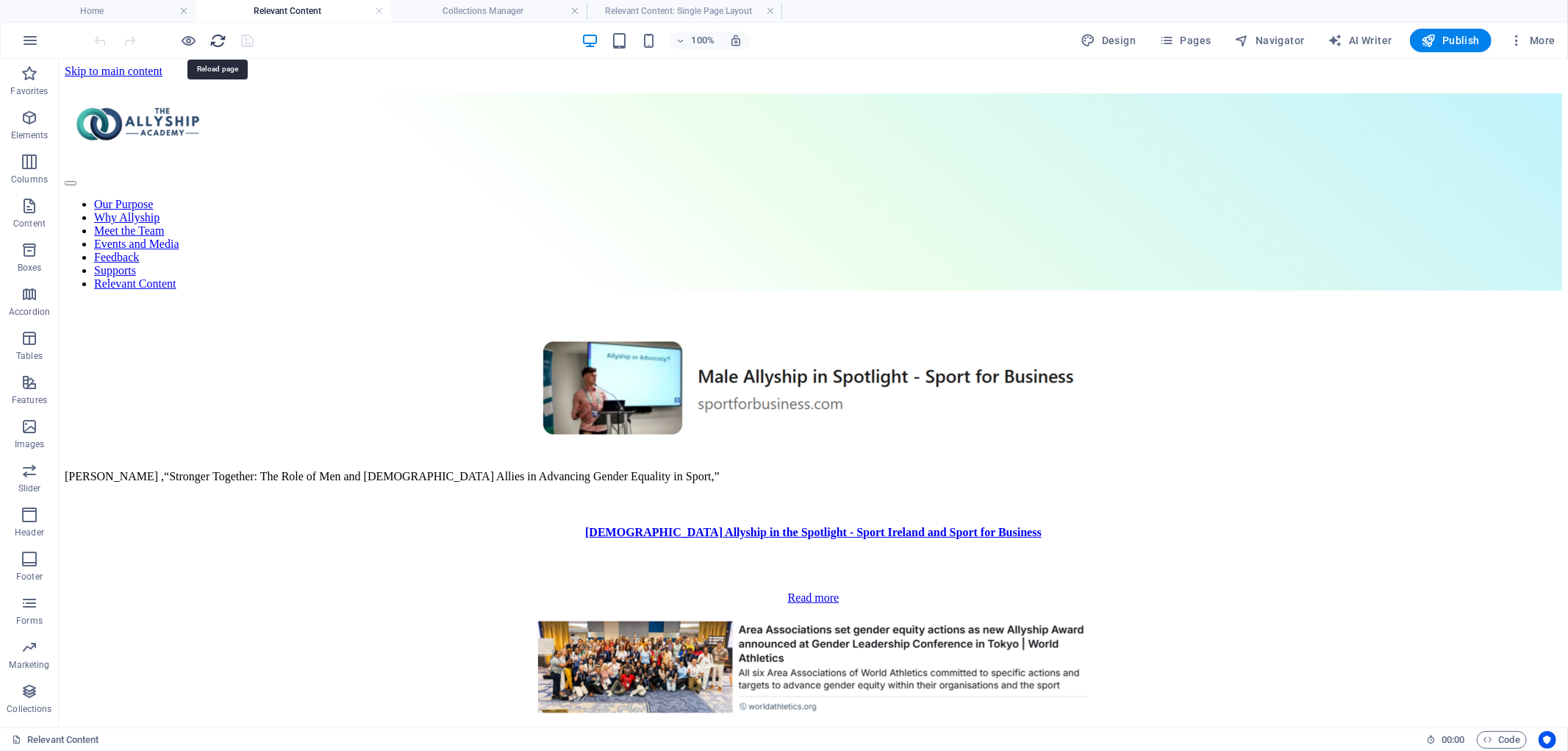
click at [221, 44] on icon "reload" at bounding box center [219, 41] width 17 height 17
click at [1450, 39] on span "Publish" at bounding box center [1451, 41] width 58 height 15
click at [481, 8] on h4 "Collections Manager" at bounding box center [489, 11] width 195 height 17
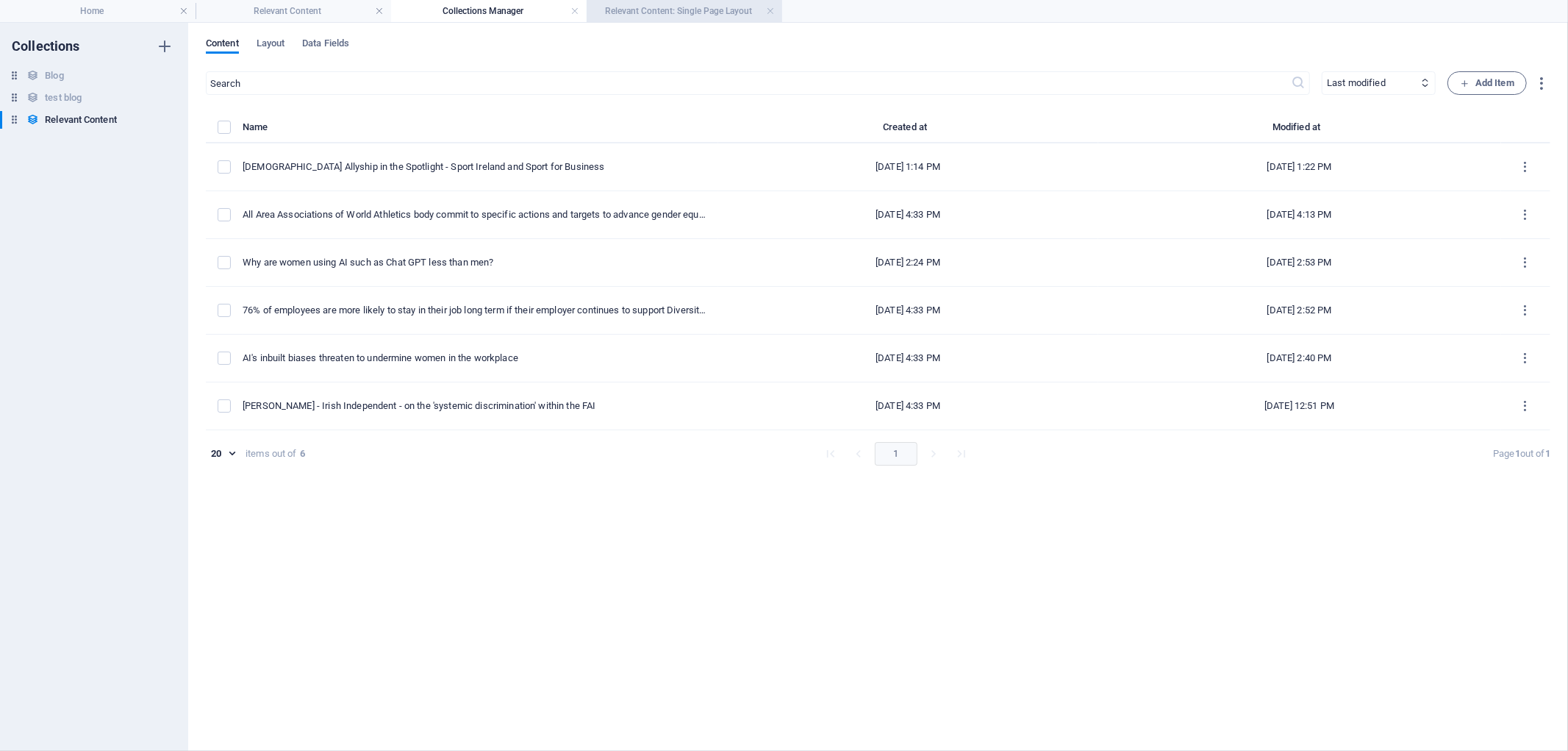
click at [694, 4] on h4 "Relevant Content: Single Page Layout" at bounding box center [685, 11] width 195 height 17
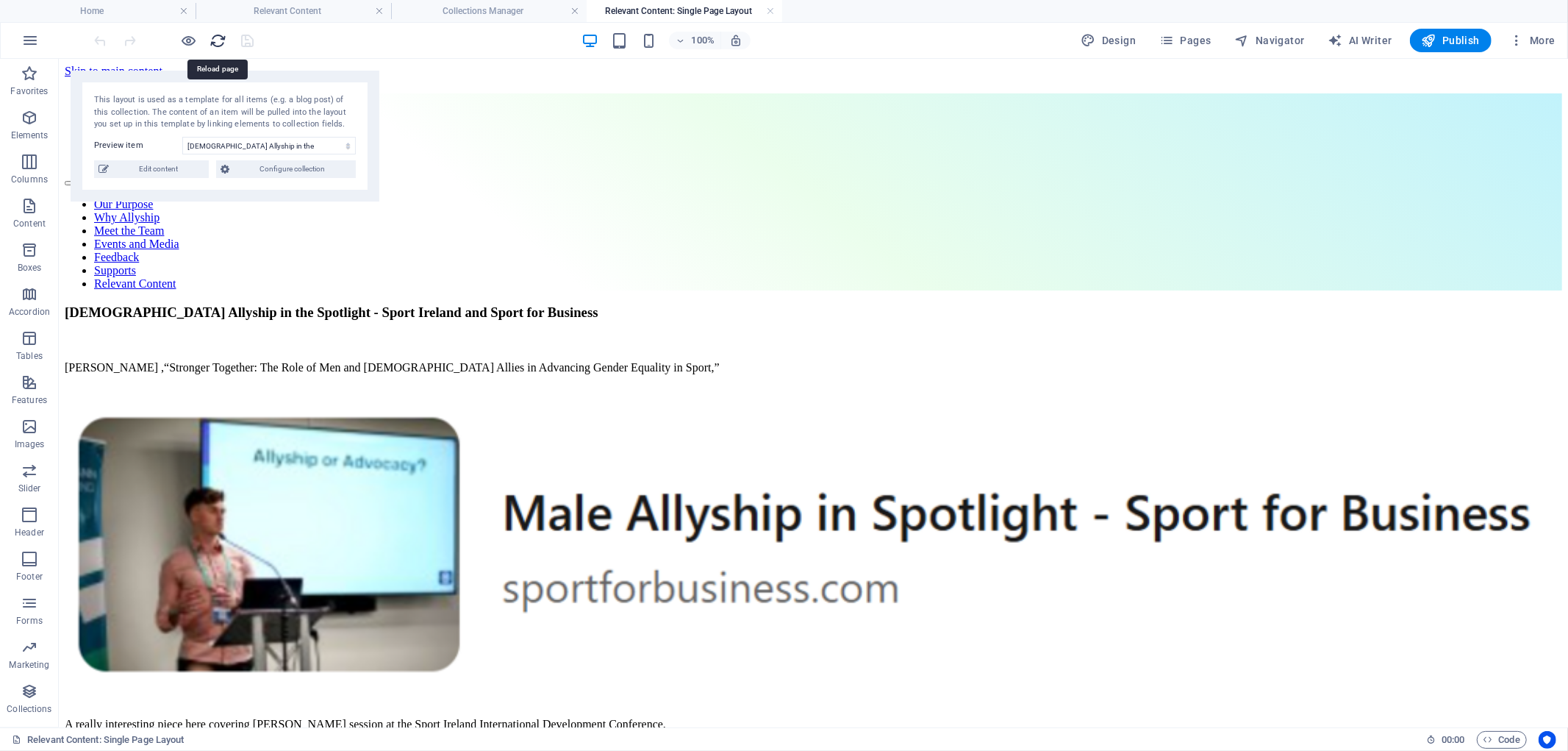
click at [217, 40] on icon "reload" at bounding box center [219, 41] width 17 height 17
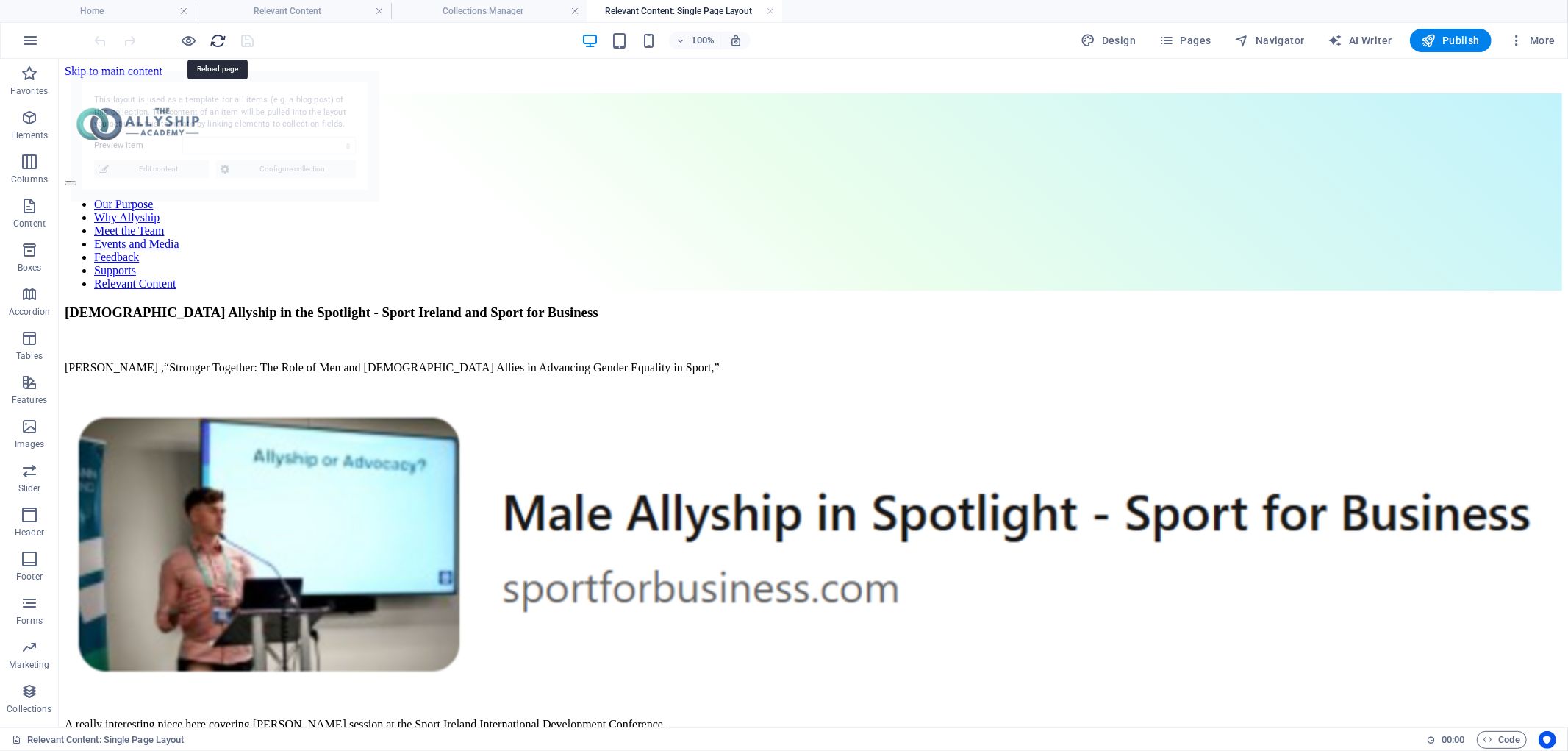
select select "68dfbe194703766459012c95"
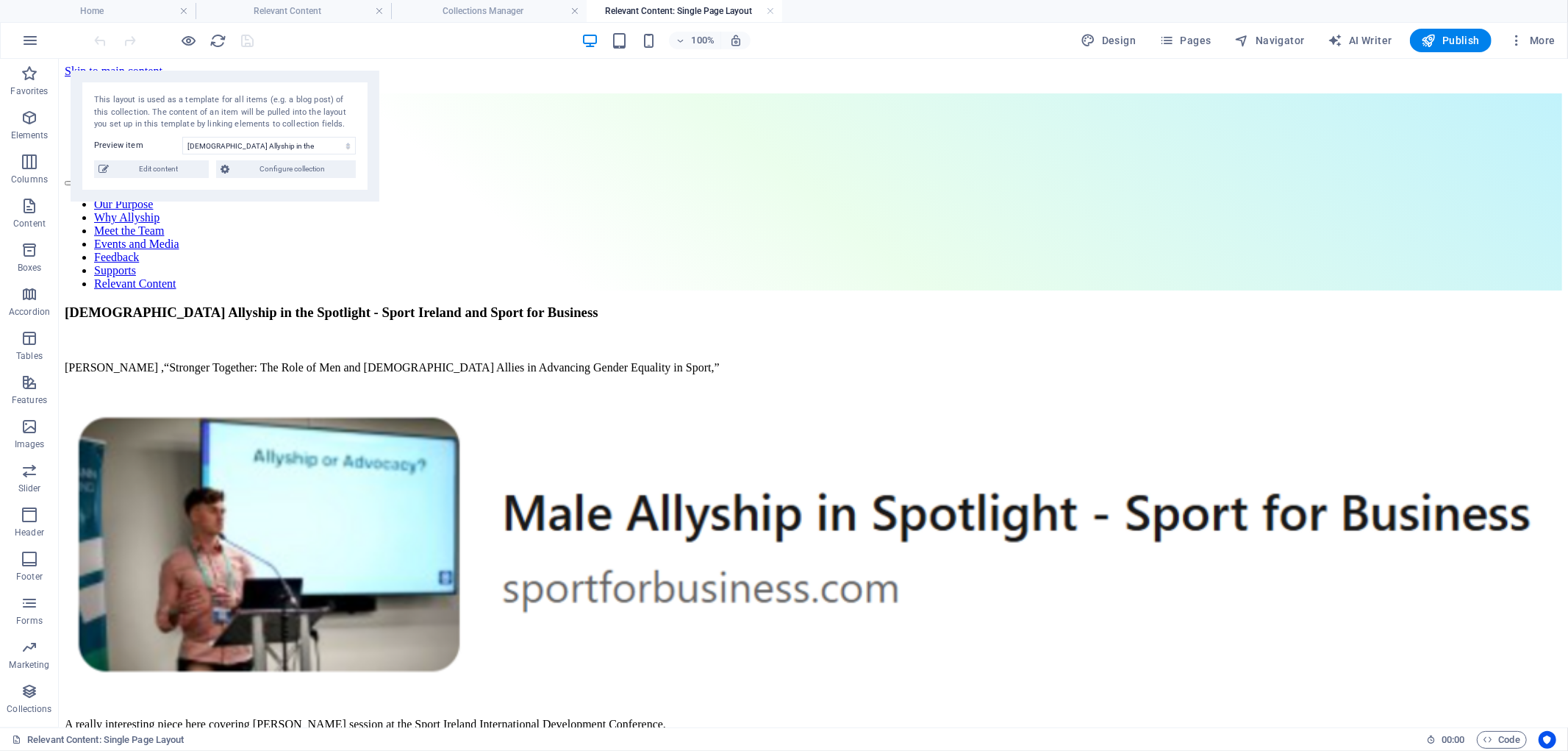
click at [450, 22] on header "100% Design Pages Navigator AI Writer Publish More" at bounding box center [784, 40] width 1568 height 37
click at [457, 10] on h4 "Collections Manager" at bounding box center [489, 11] width 195 height 17
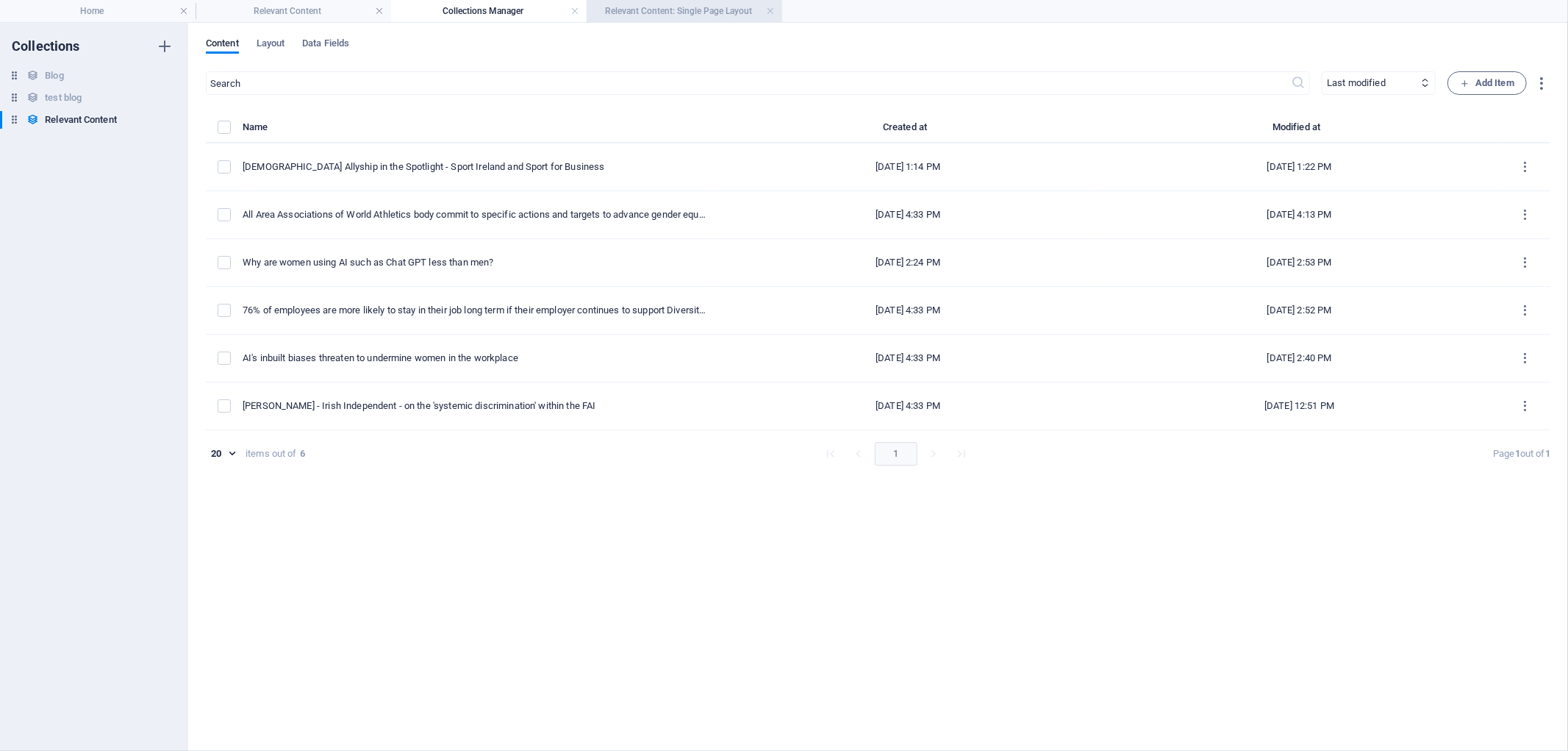
click at [685, 15] on h4 "Relevant Content: Single Page Layout" at bounding box center [685, 11] width 195 height 17
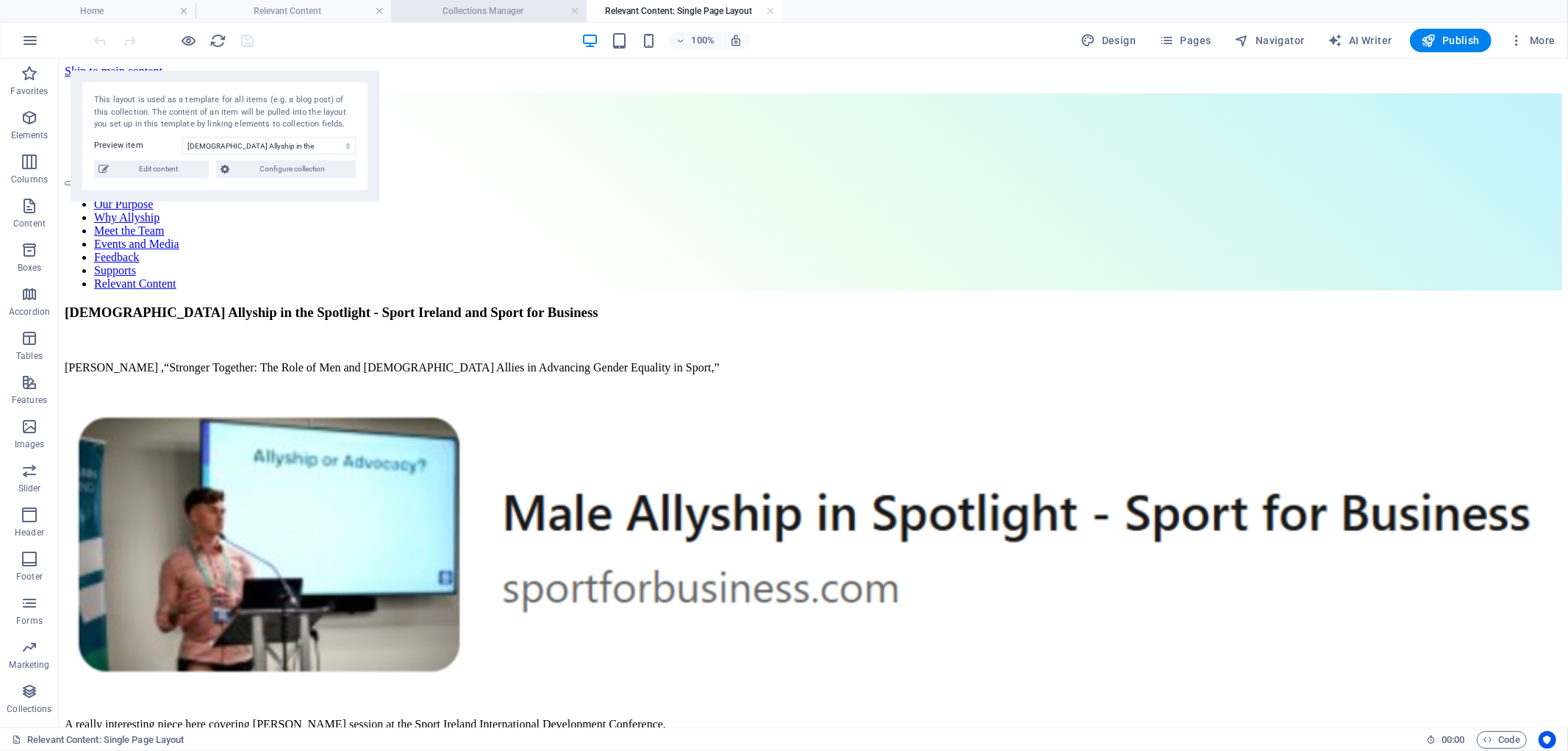
click at [446, 13] on h4 "Collections Manager" at bounding box center [489, 11] width 195 height 17
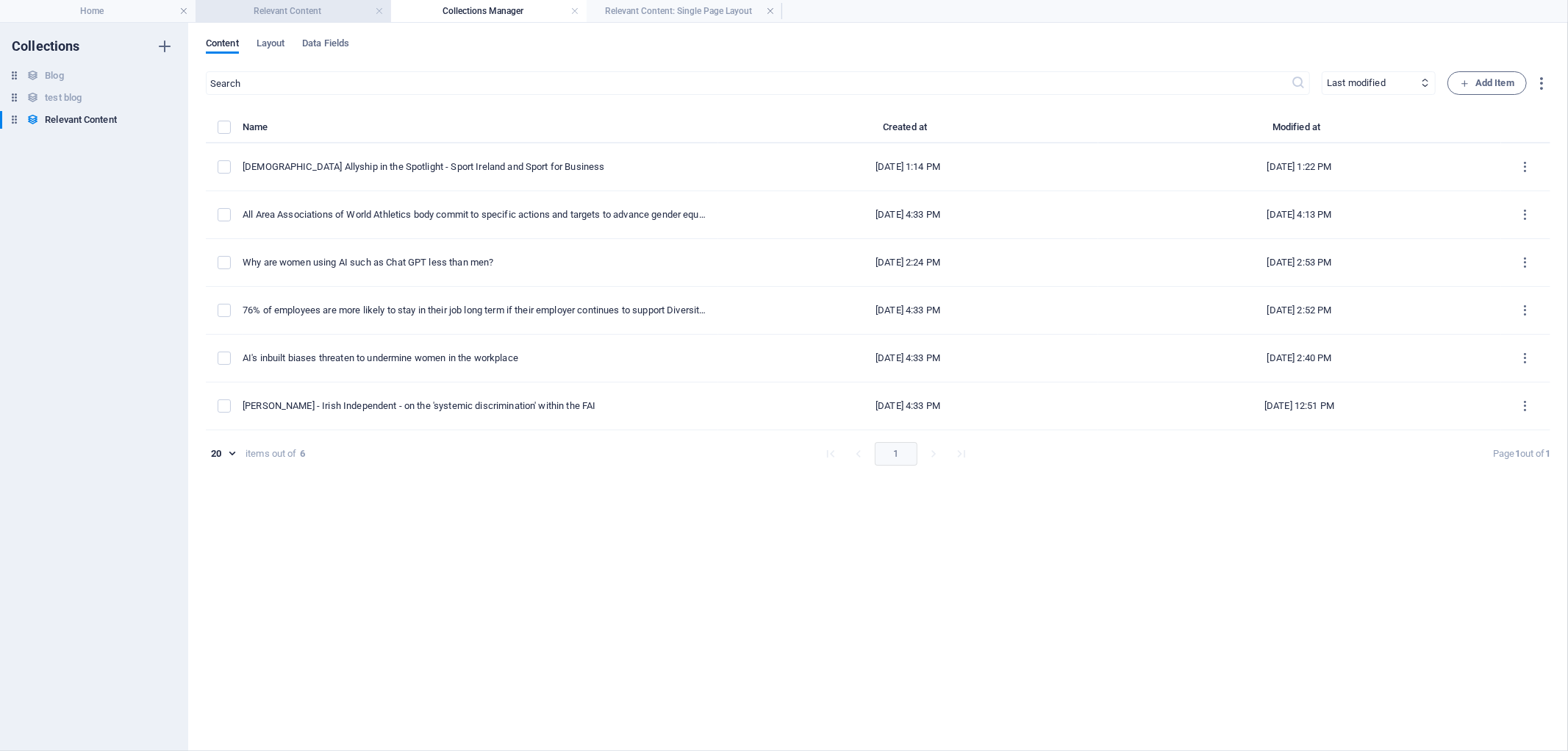
click at [320, 9] on h4 "Relevant Content" at bounding box center [293, 11] width 195 height 17
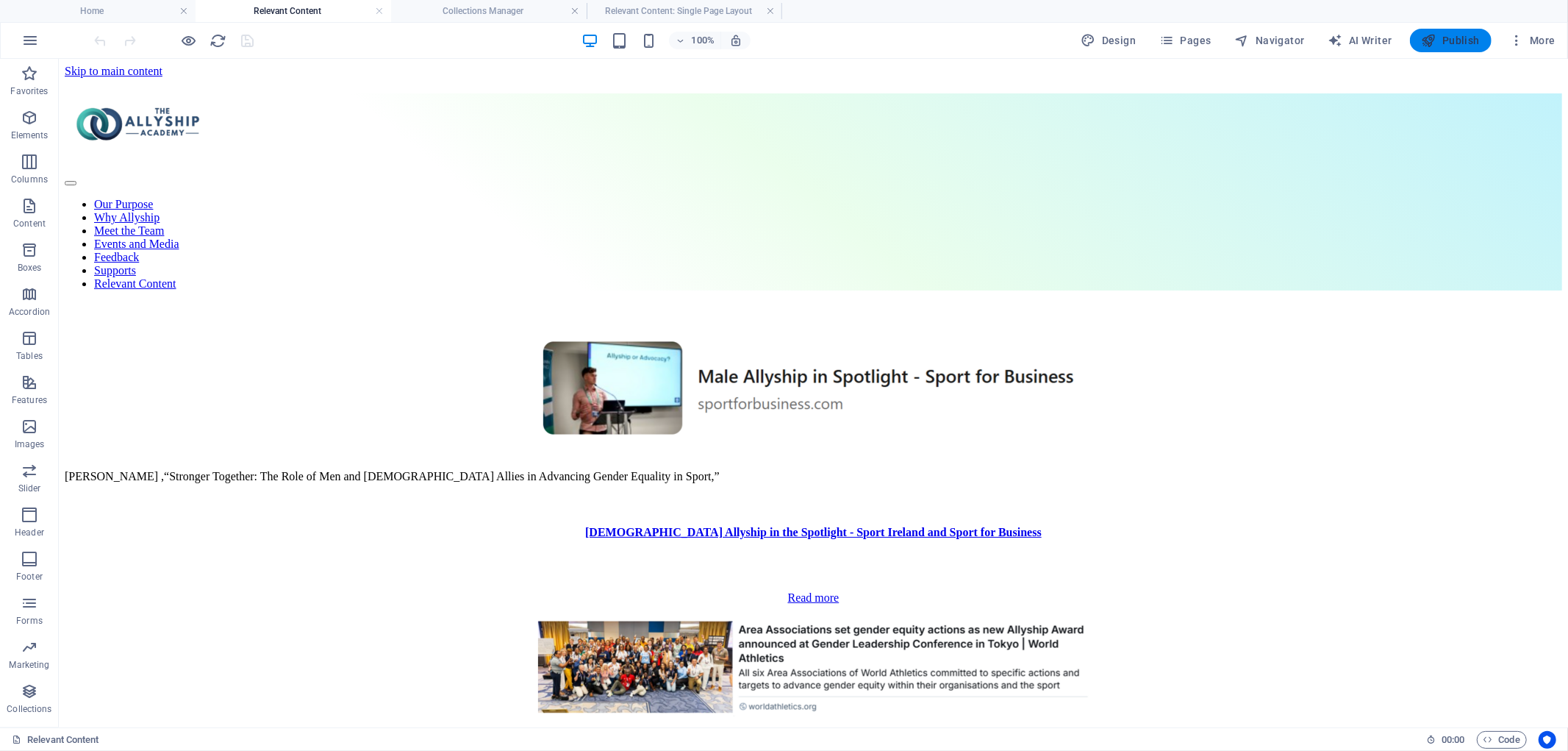
click at [1458, 38] on span "Publish" at bounding box center [1451, 41] width 58 height 15
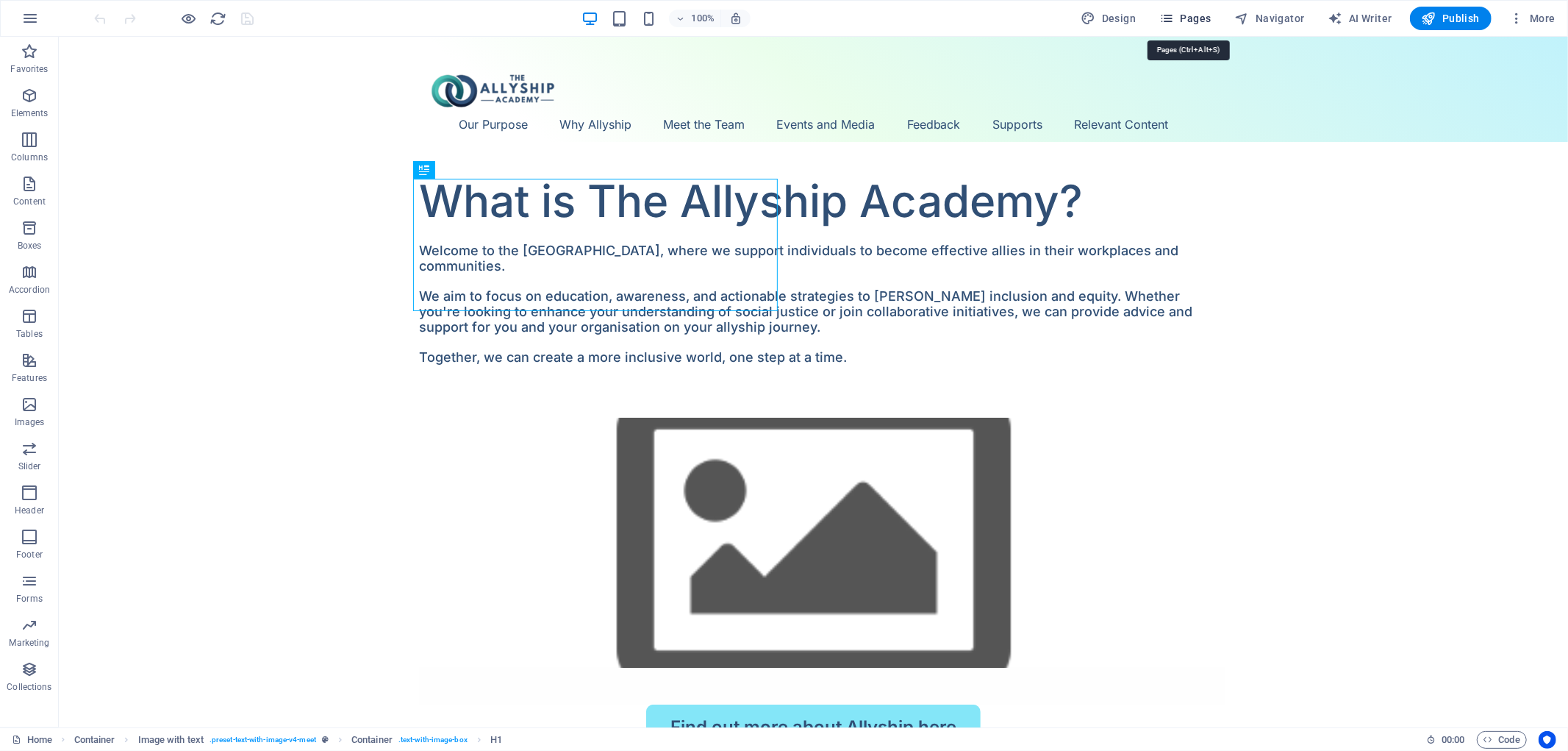
click at [1194, 10] on button "Pages" at bounding box center [1185, 18] width 63 height 23
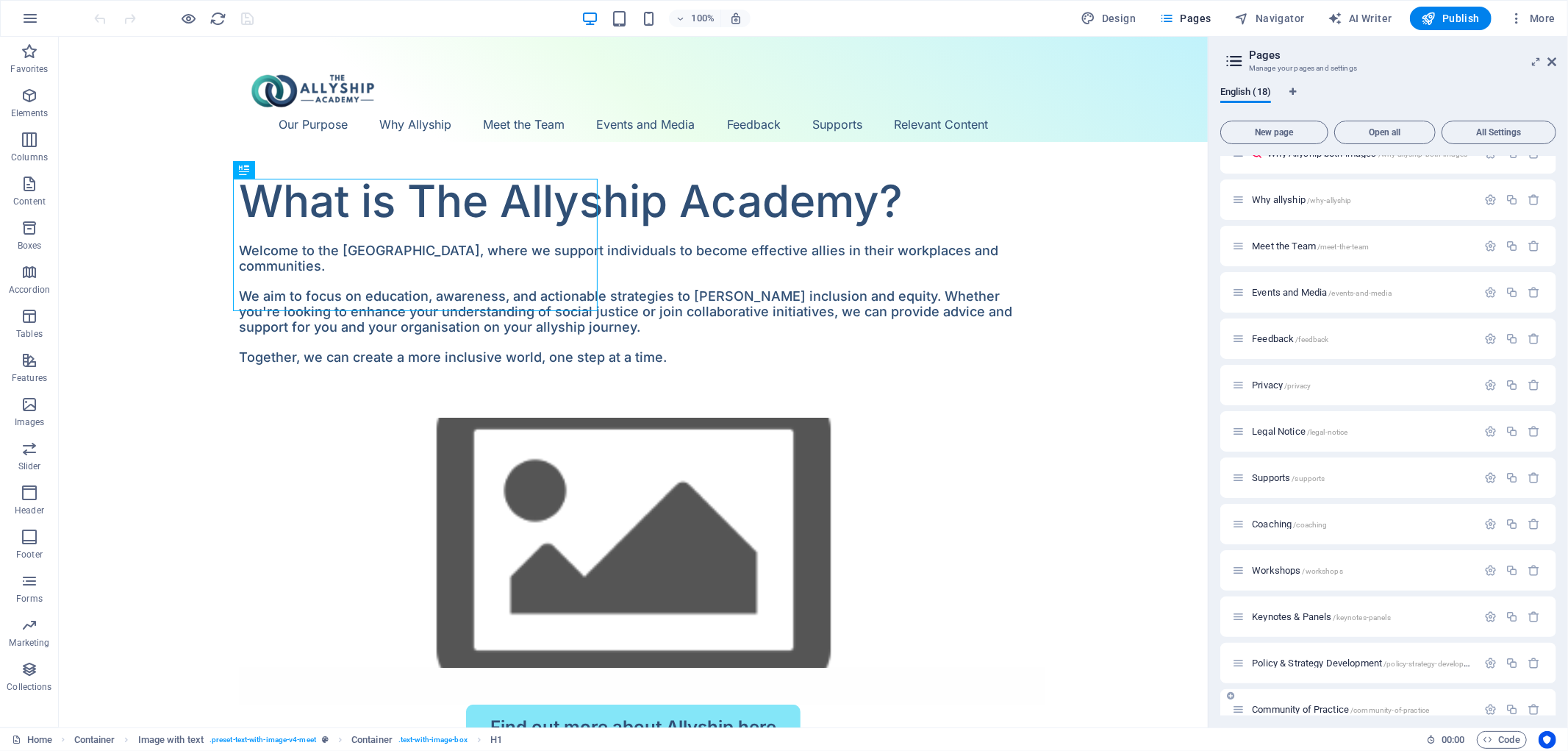
scroll to position [274, 0]
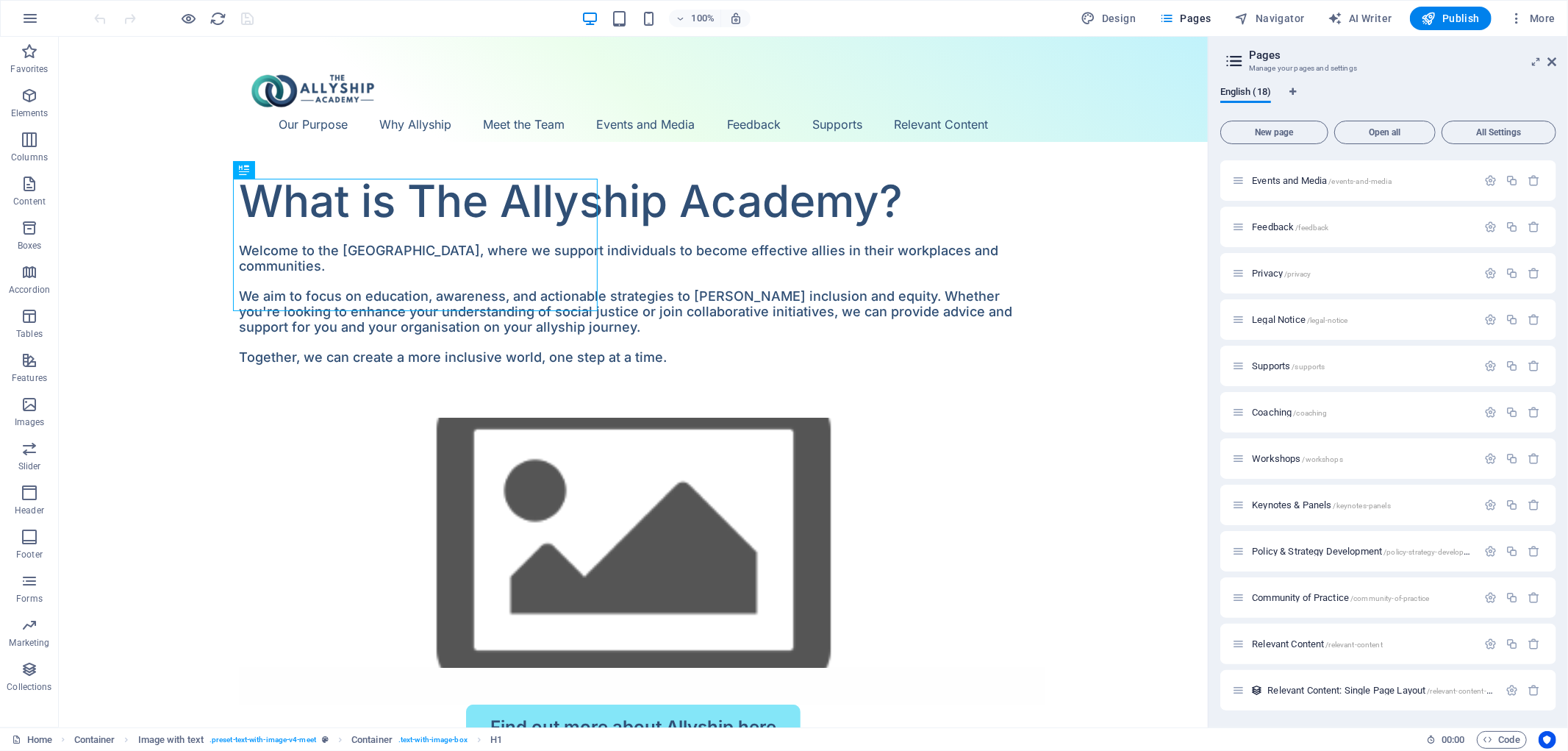
click at [1304, 643] on span "Relevant Content /relevant-content" at bounding box center [1318, 643] width 131 height 11
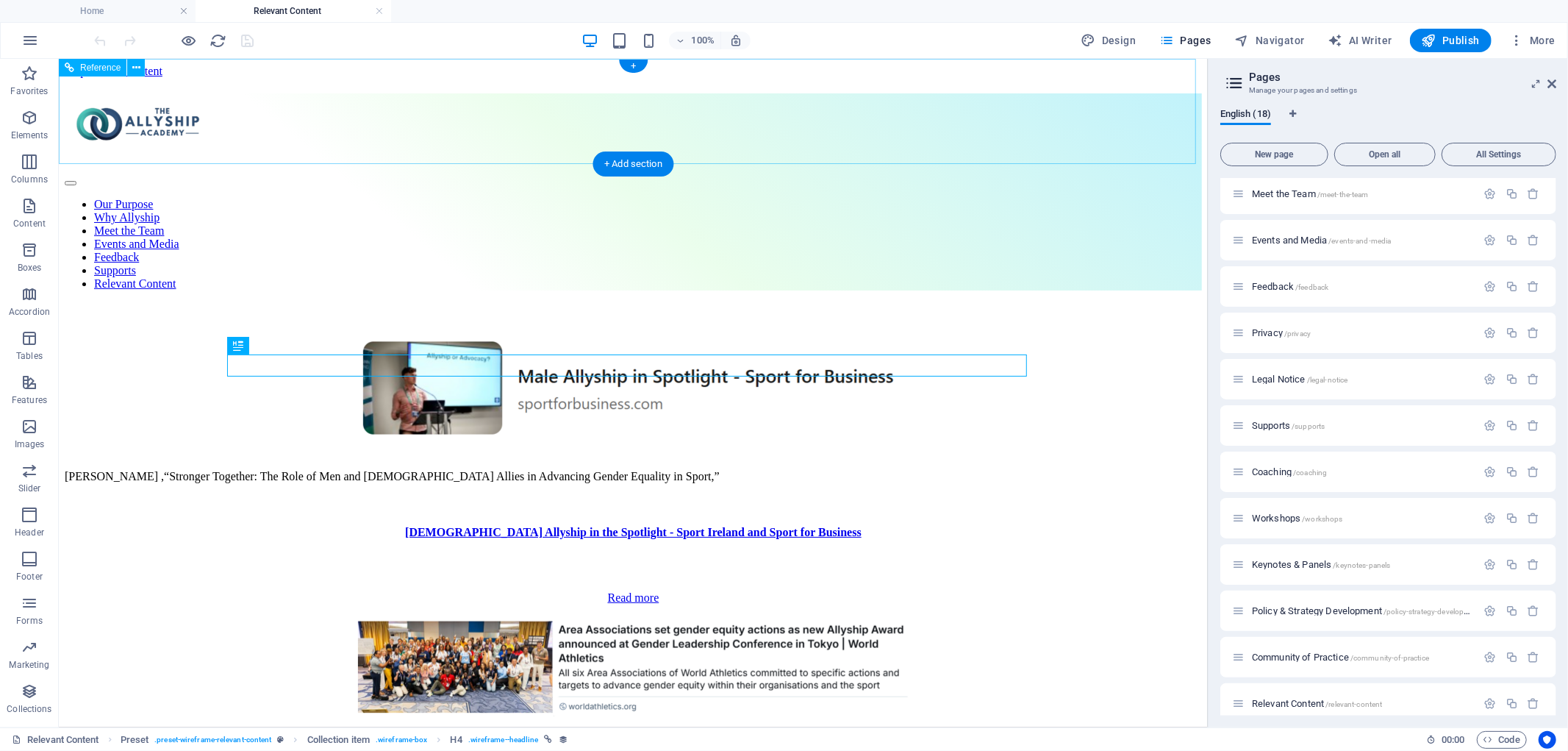
scroll to position [0, 0]
click at [1468, 34] on span "Publish" at bounding box center [1451, 41] width 58 height 15
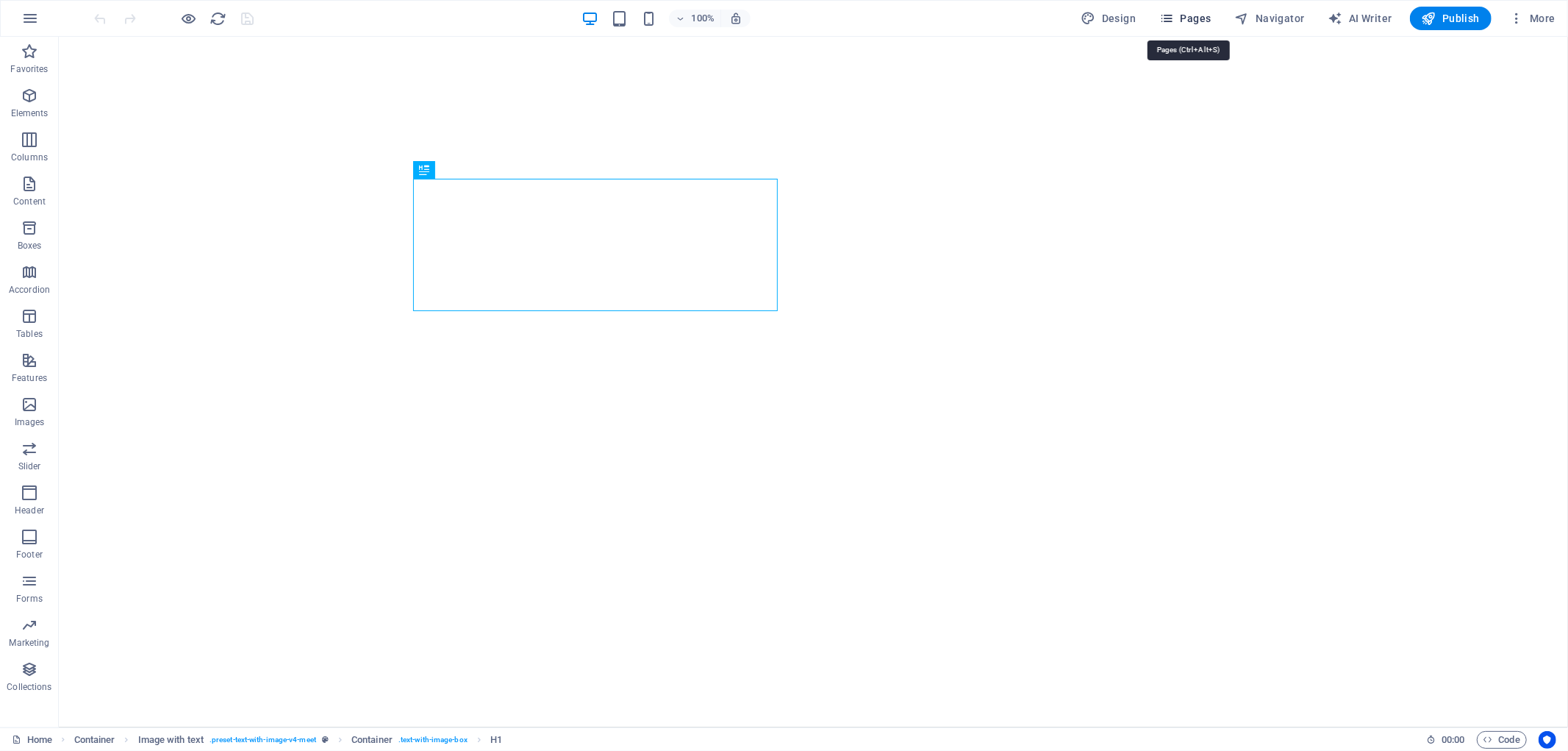
click at [1188, 17] on span "Pages" at bounding box center [1185, 19] width 51 height 15
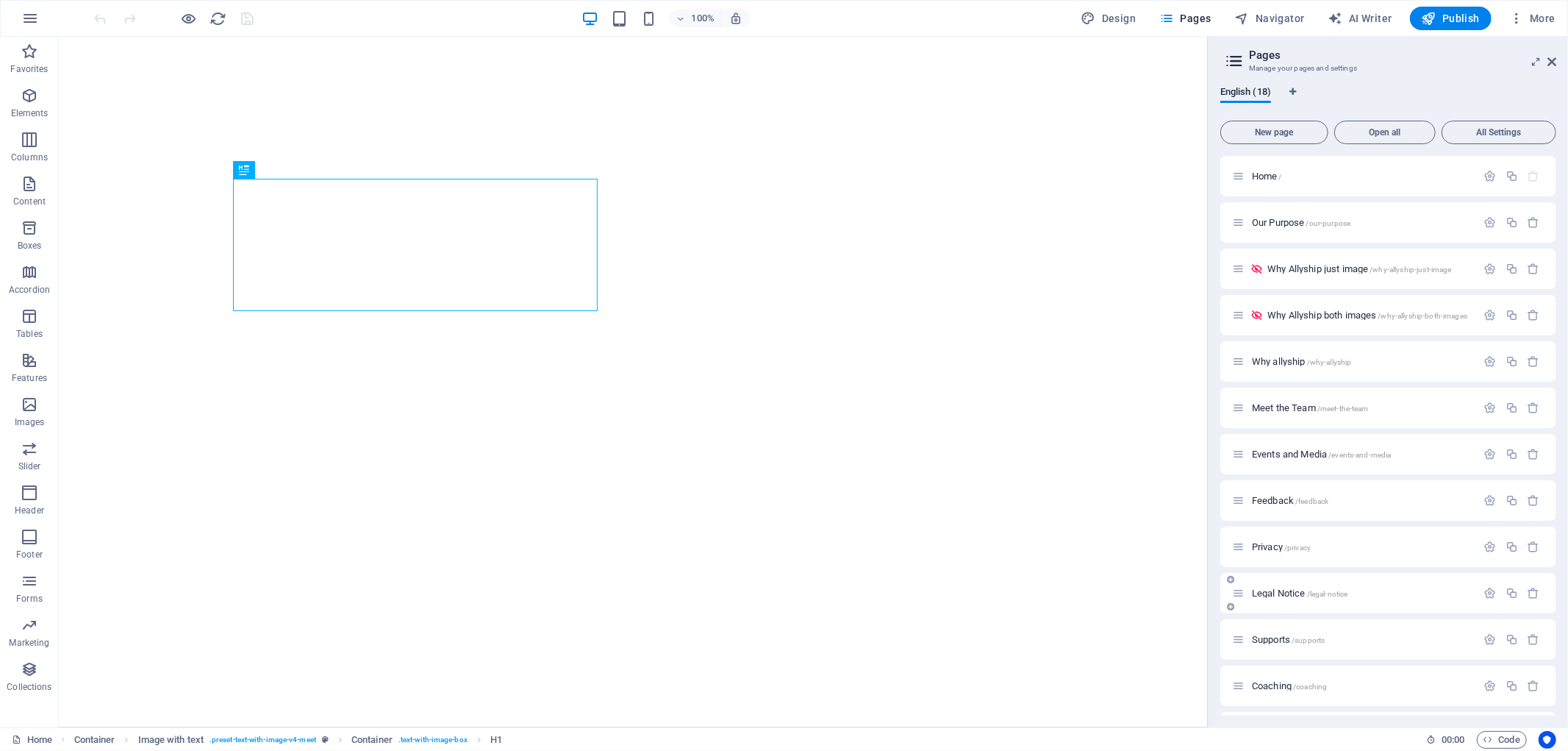
scroll to position [274, 0]
click at [1316, 637] on div "Relevant Content /relevant-content" at bounding box center [1355, 643] width 245 height 17
click at [1282, 641] on span "Relevant Content /relevant-content" at bounding box center [1318, 643] width 131 height 11
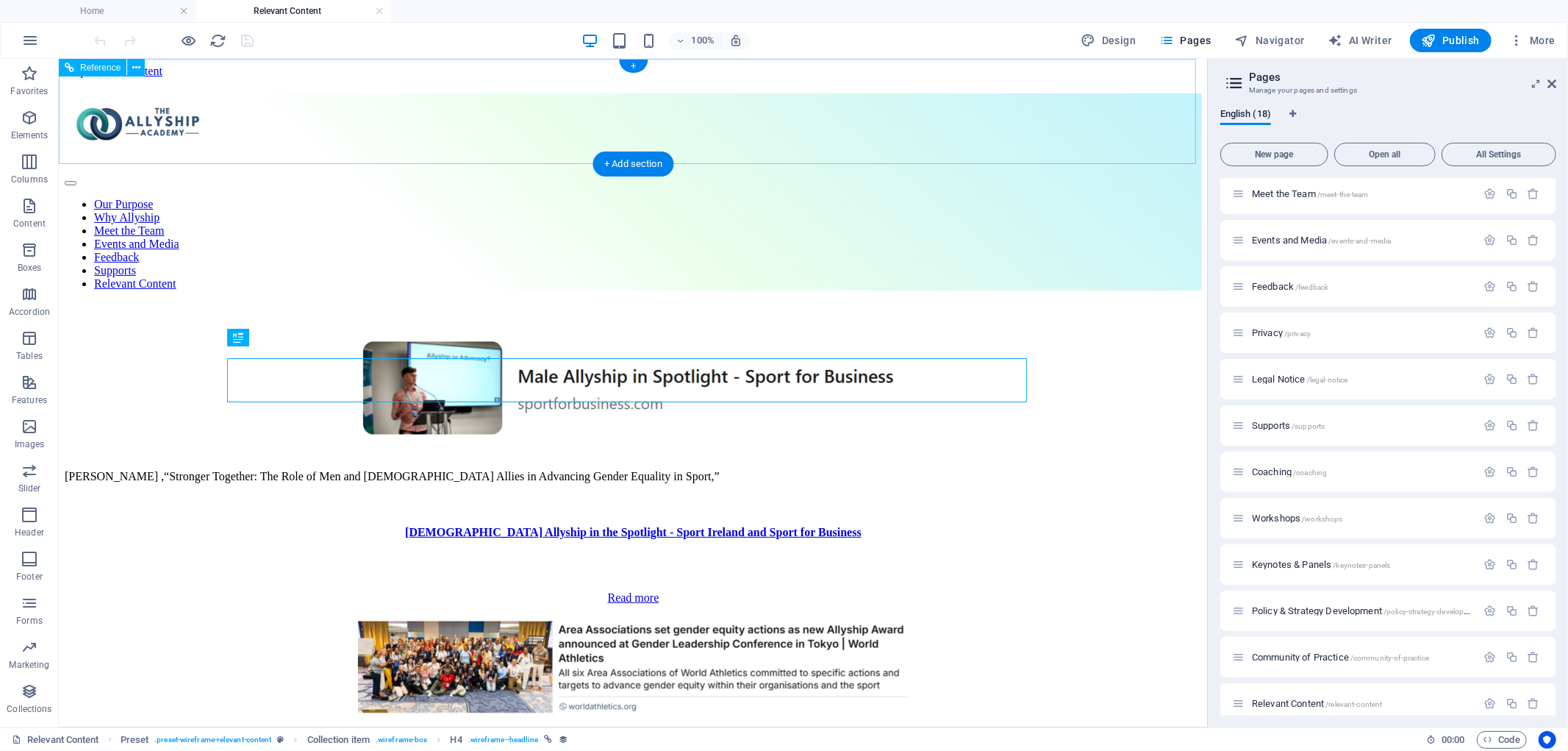
scroll to position [0, 0]
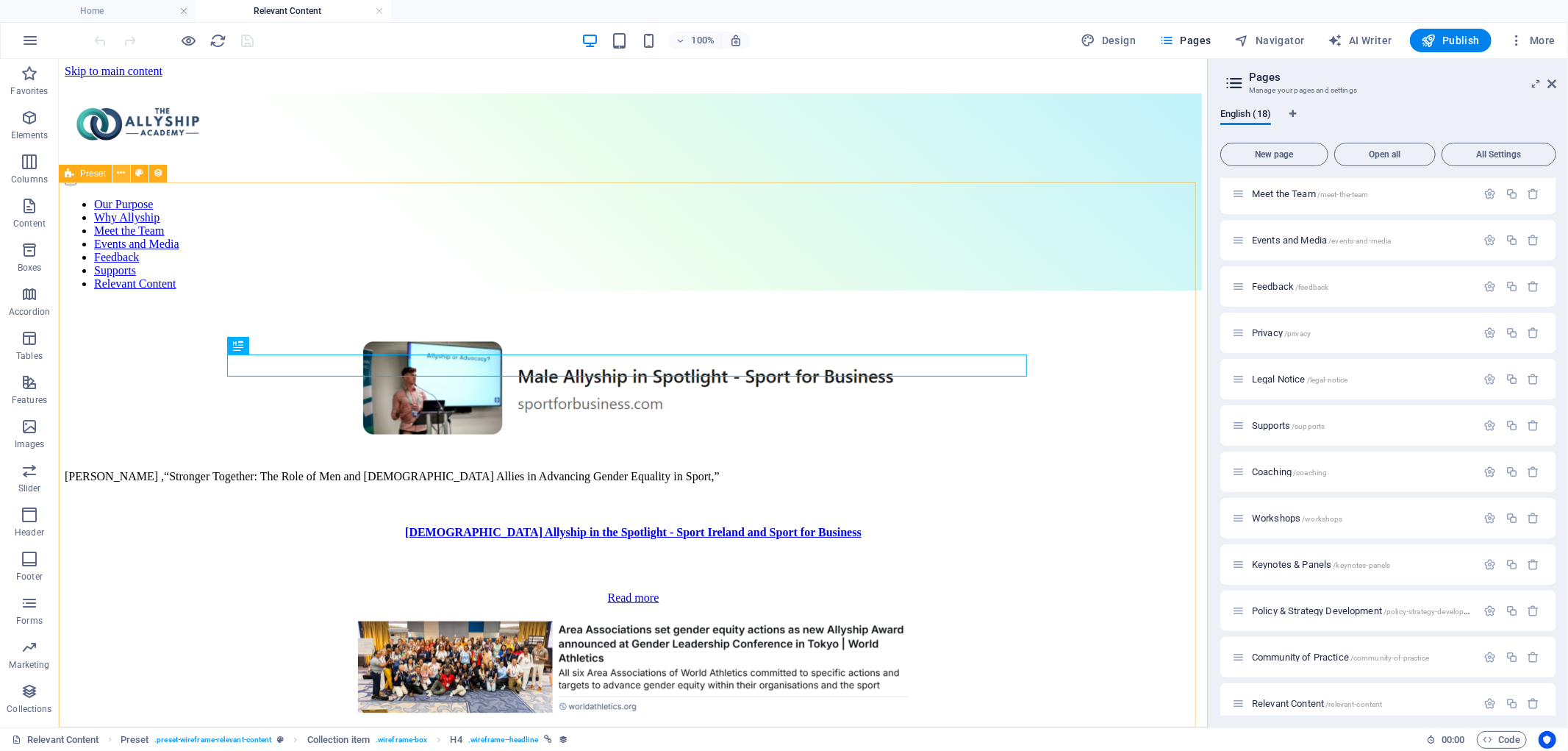
click at [123, 171] on icon at bounding box center [121, 173] width 8 height 16
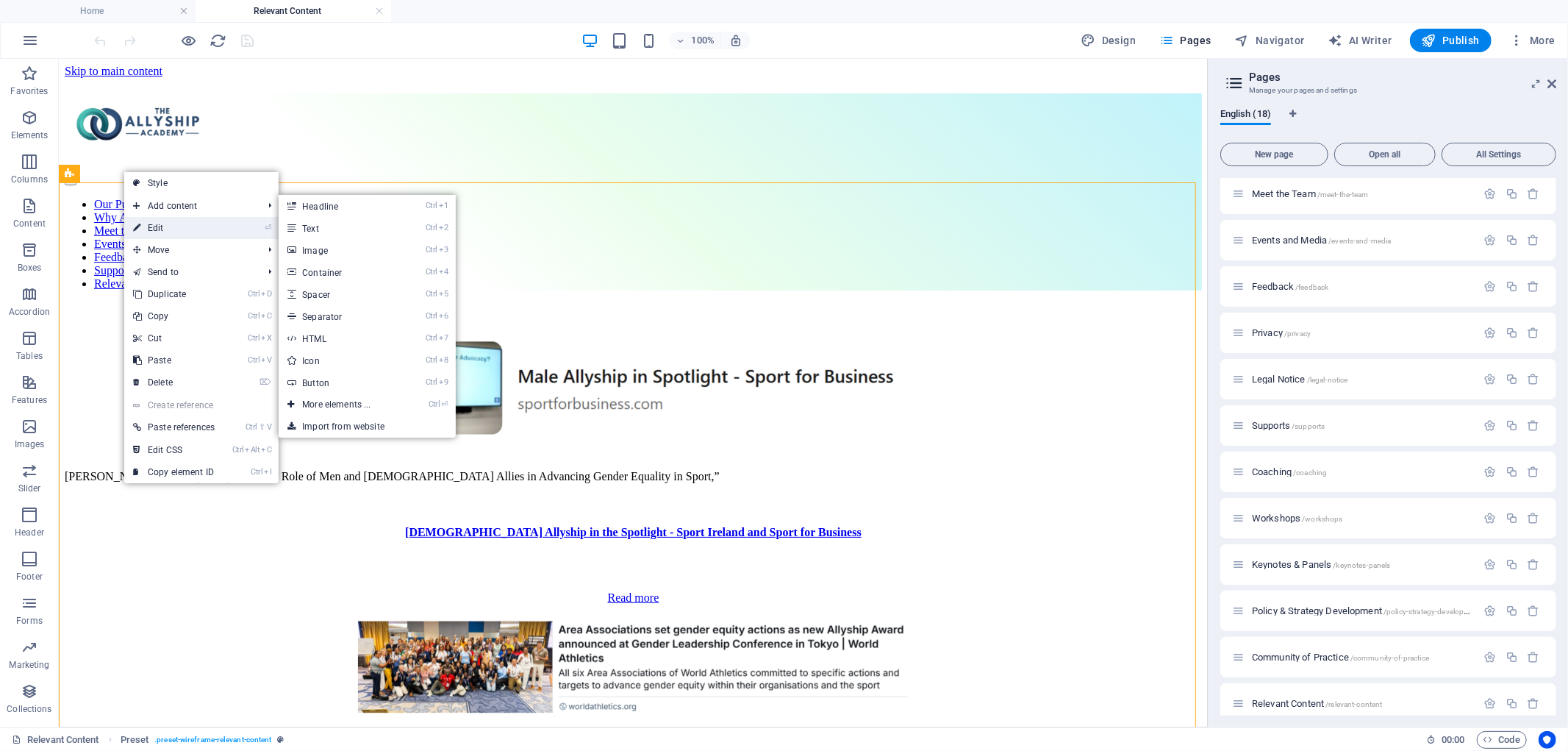
click at [133, 229] on icon at bounding box center [137, 228] width 8 height 22
select select "68cad4c41a02417637063b45"
select select "updatedAt_DESC"
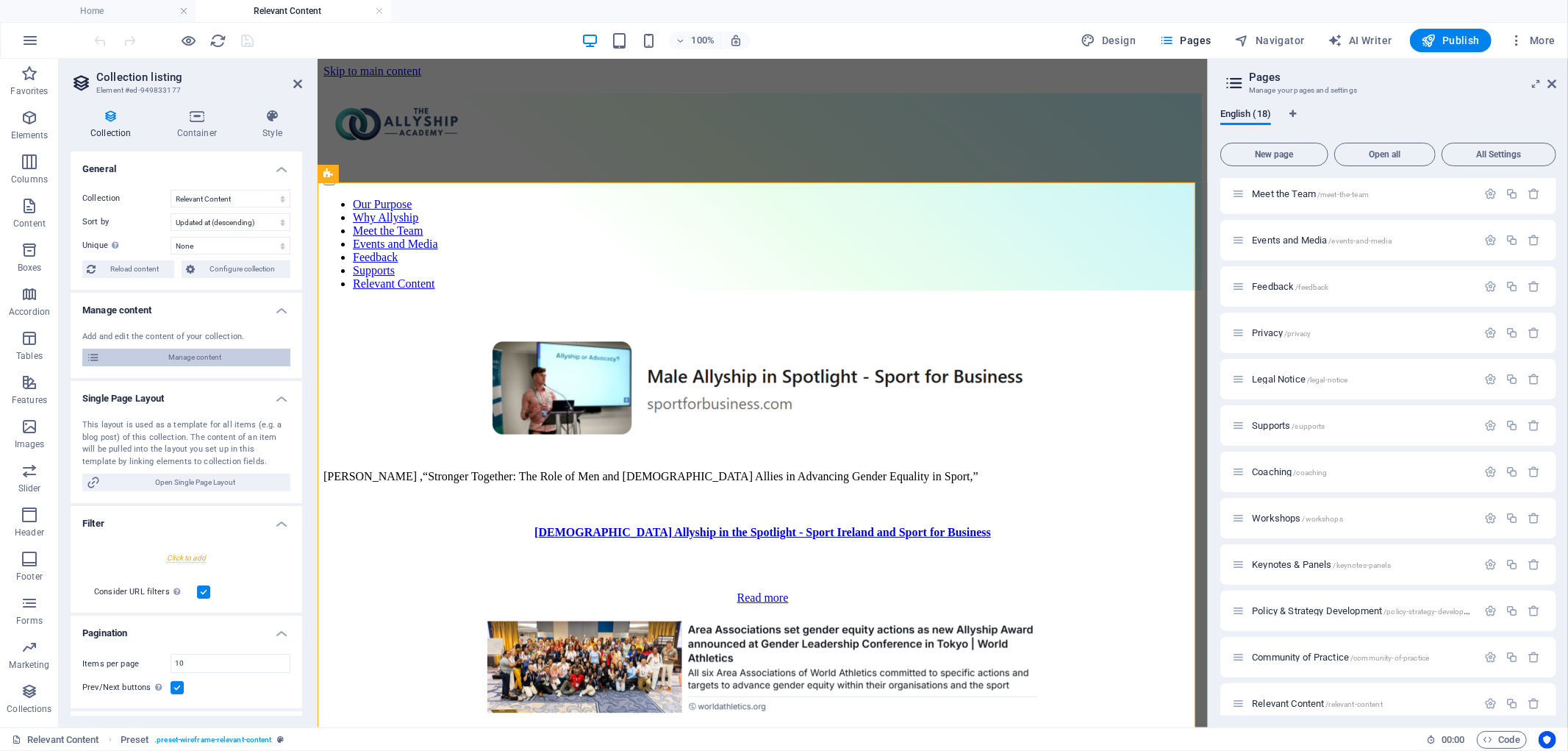
click at [212, 354] on span "Manage content" at bounding box center [195, 357] width 182 height 17
select select "updatedAt_DESC"
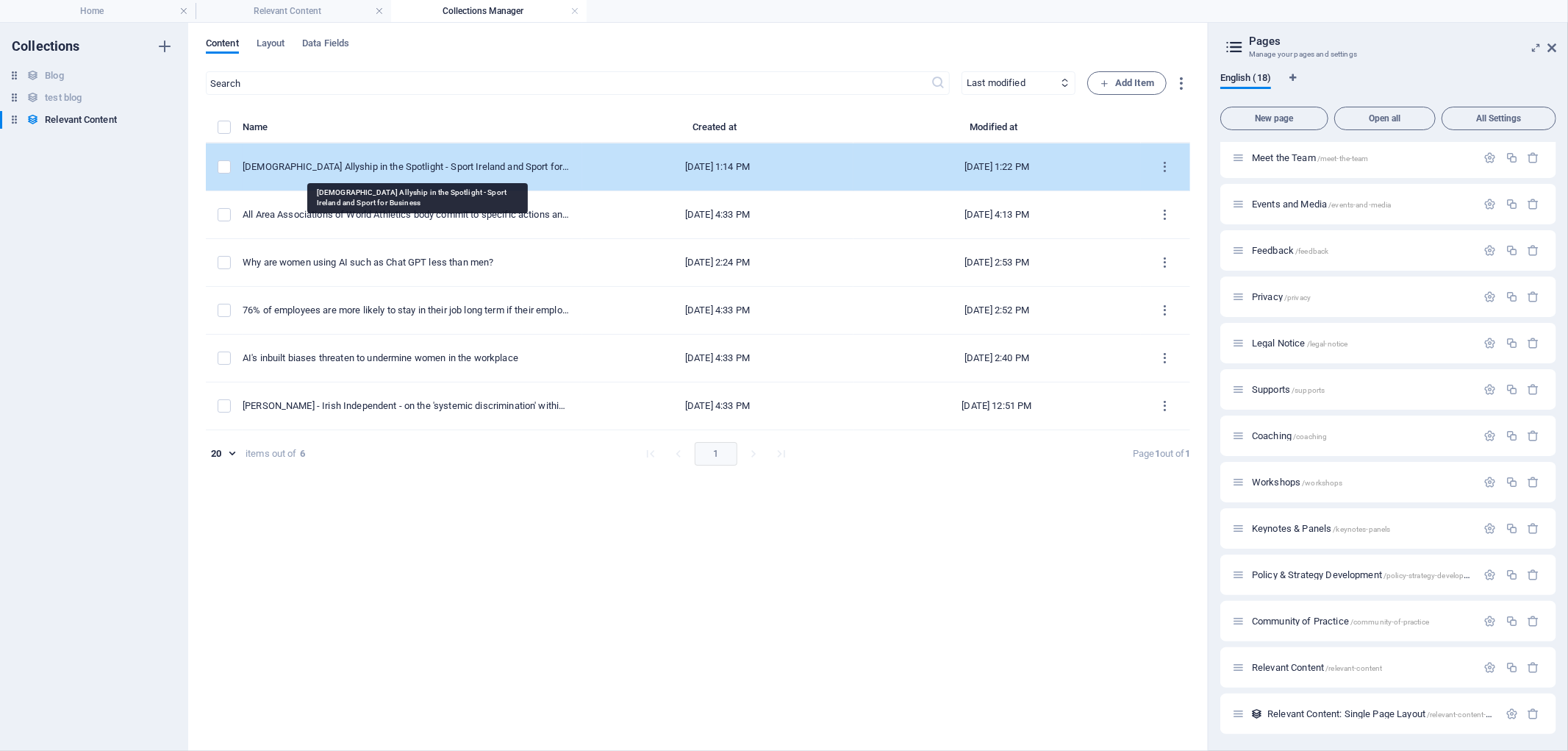
click at [383, 165] on div "[DEMOGRAPHIC_DATA] Allyship in the Spotlight - Sport Ireland and Sport for Busi…" at bounding box center [407, 167] width 328 height 14
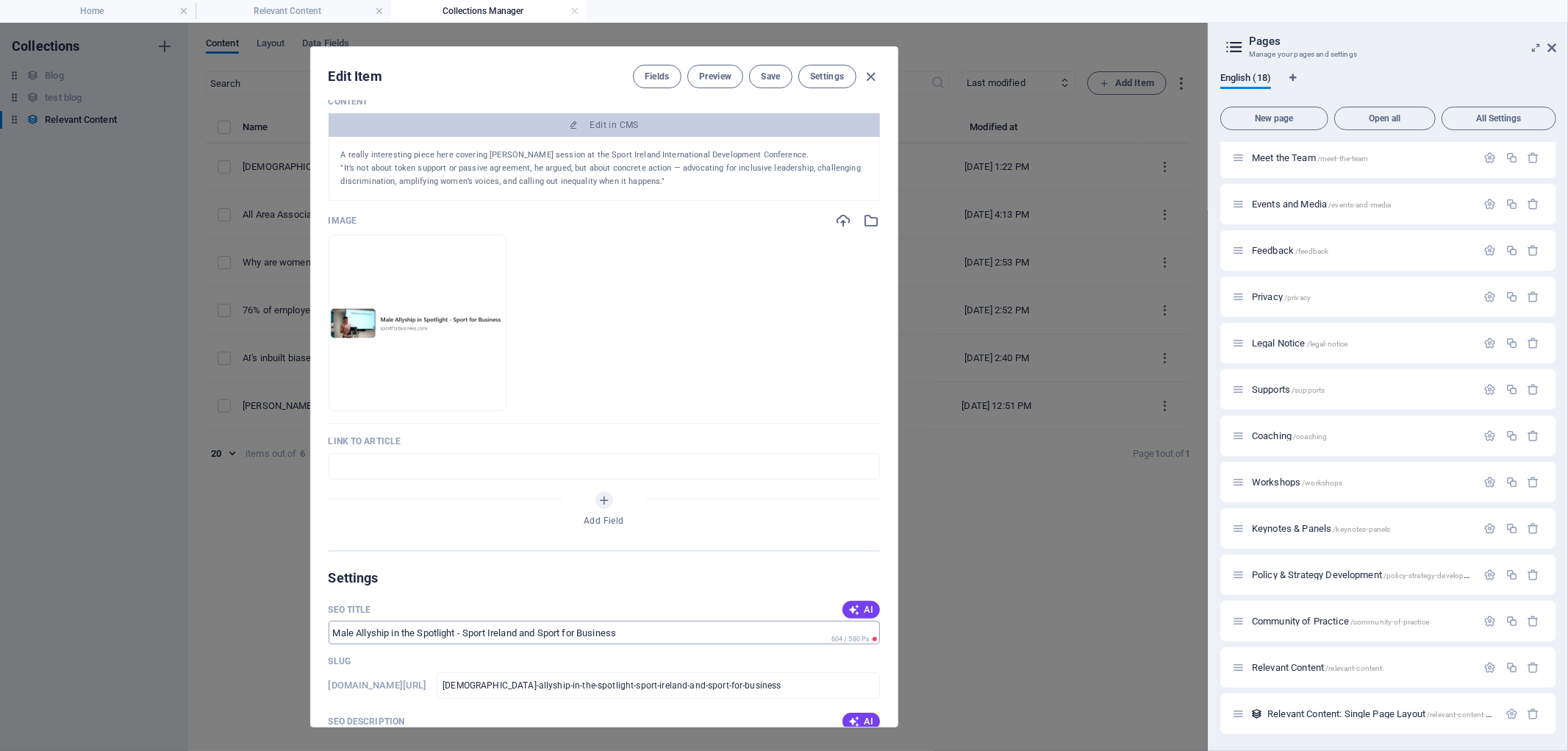
scroll to position [245, 0]
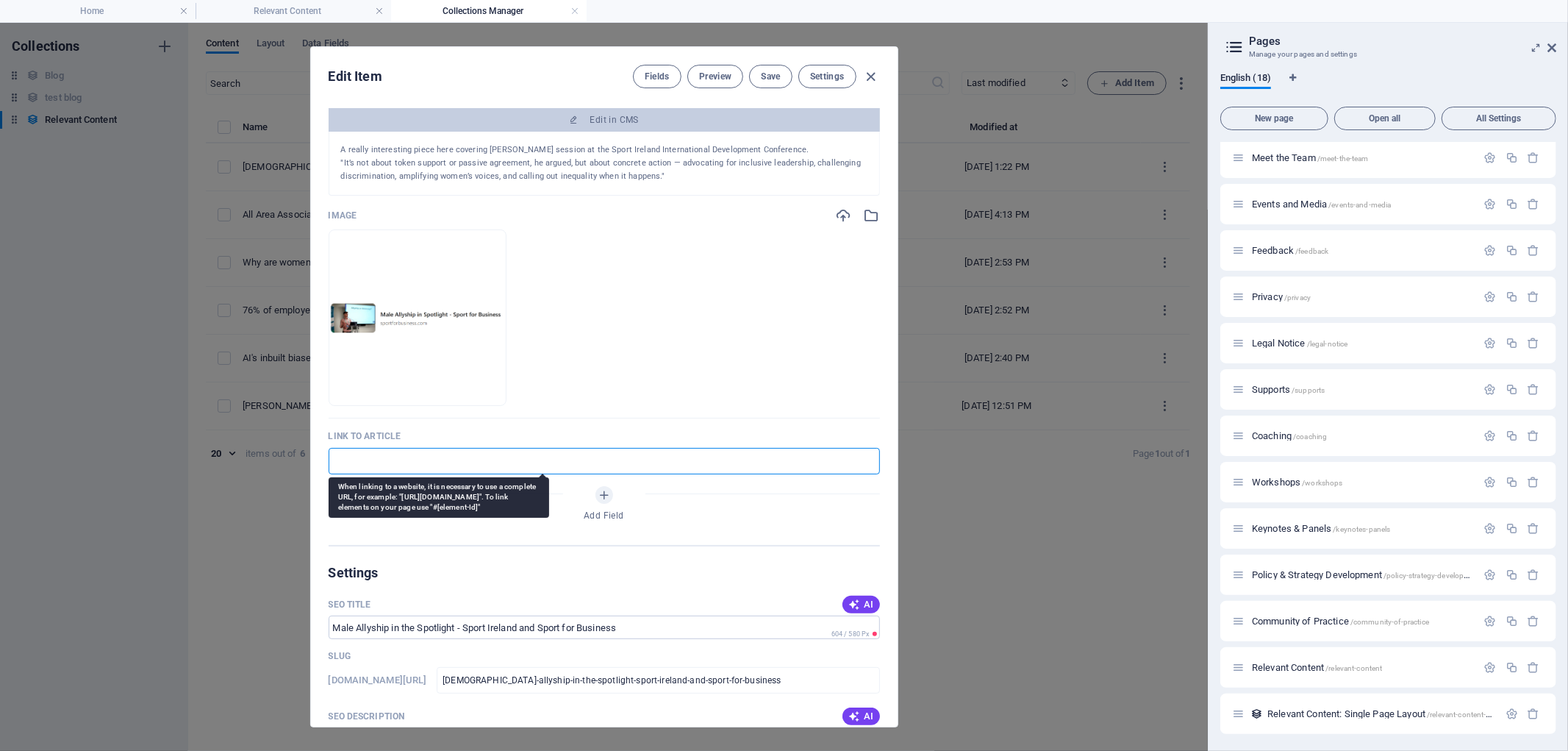
click at [390, 455] on input "text" at bounding box center [604, 461] width 552 height 26
paste input "[URL][DOMAIN_NAME][DEMOGRAPHIC_DATA]"
type input "[URL][DOMAIN_NAME][DEMOGRAPHIC_DATA]"
click at [637, 158] on p ""It’s not about token support or passive agreement, he argued, but about concre…" at bounding box center [604, 169] width 526 height 26
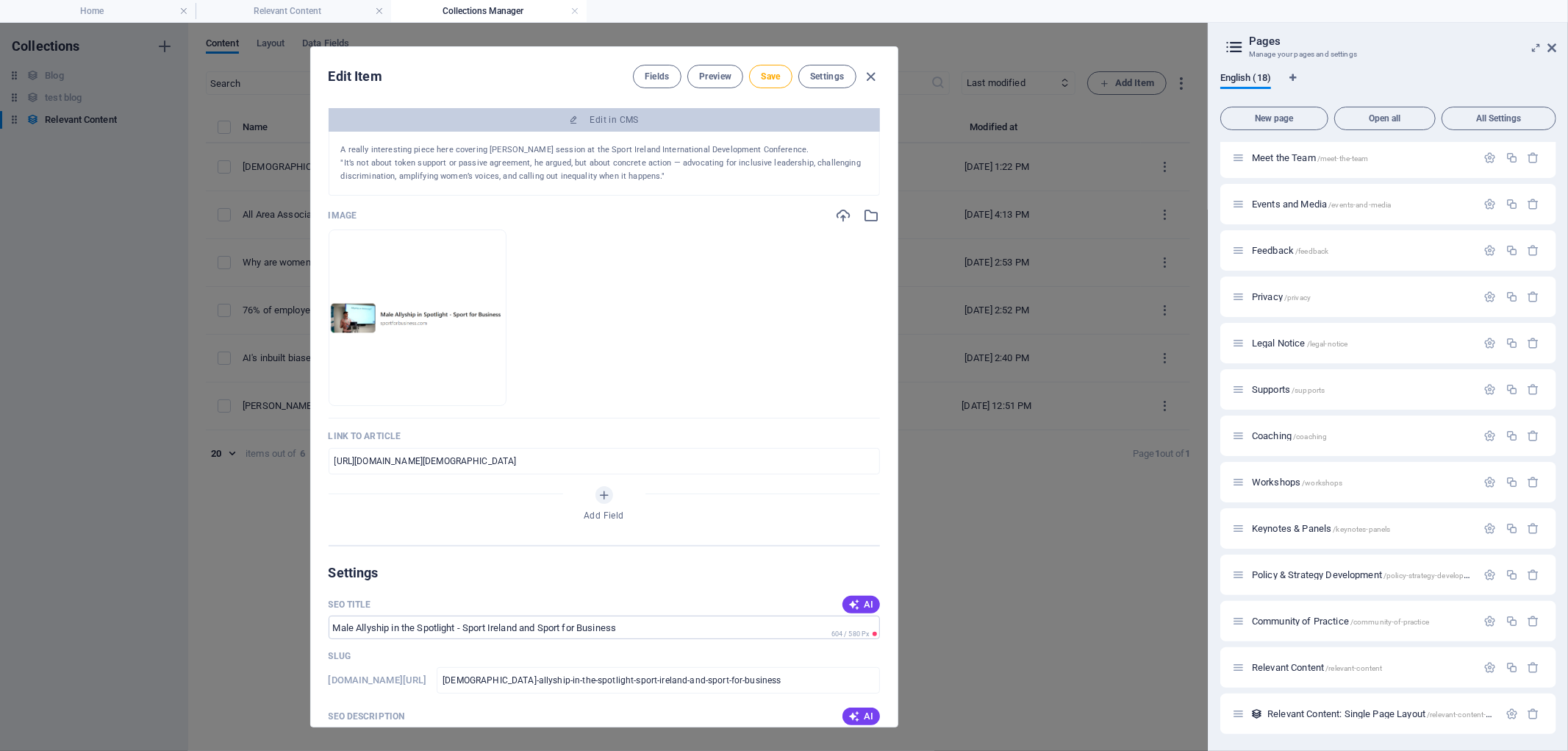
click at [637, 166] on p ""It’s not about token support or passive agreement, he argued, but about concre…" at bounding box center [604, 169] width 526 height 26
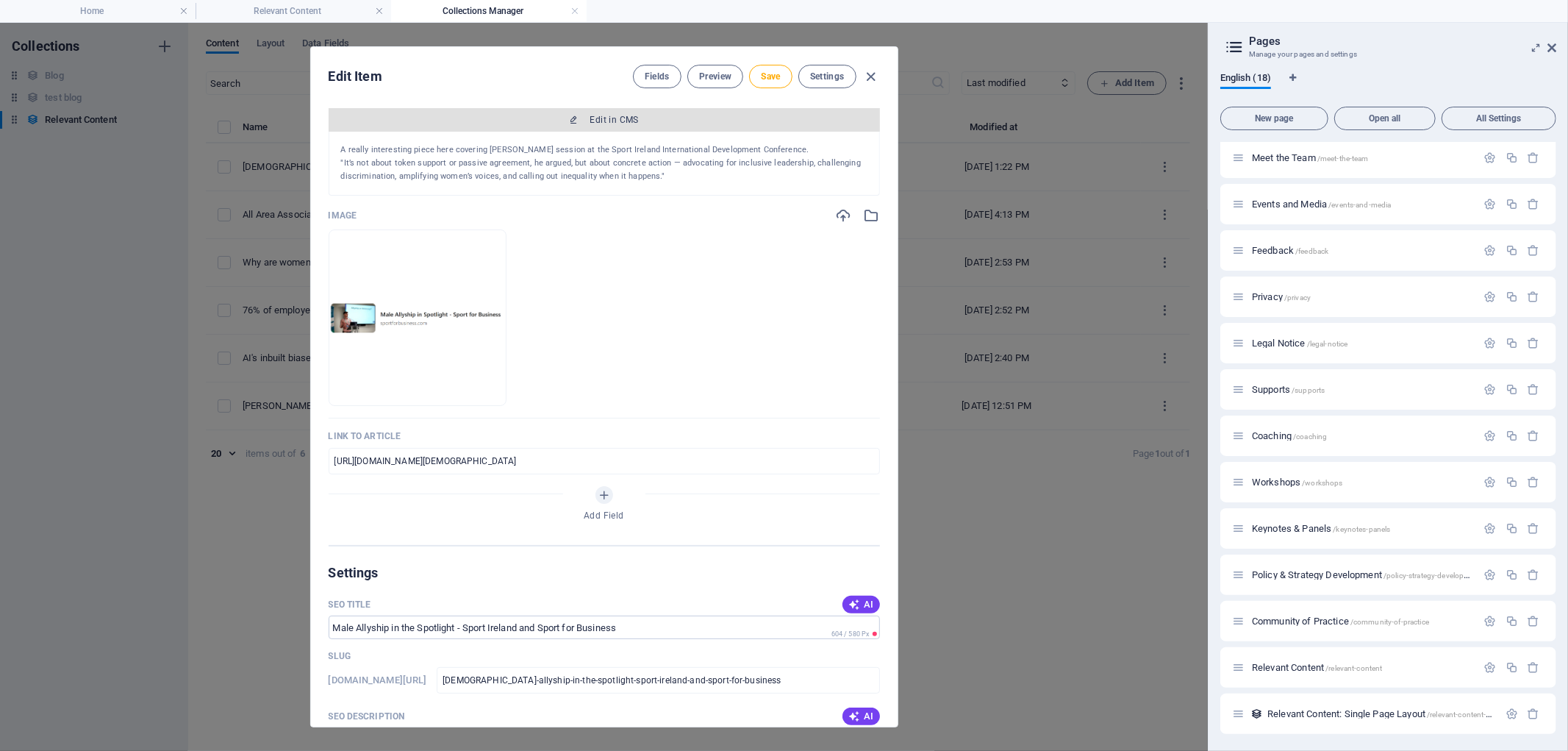
click at [652, 114] on span "Edit in CMS" at bounding box center [604, 120] width 540 height 12
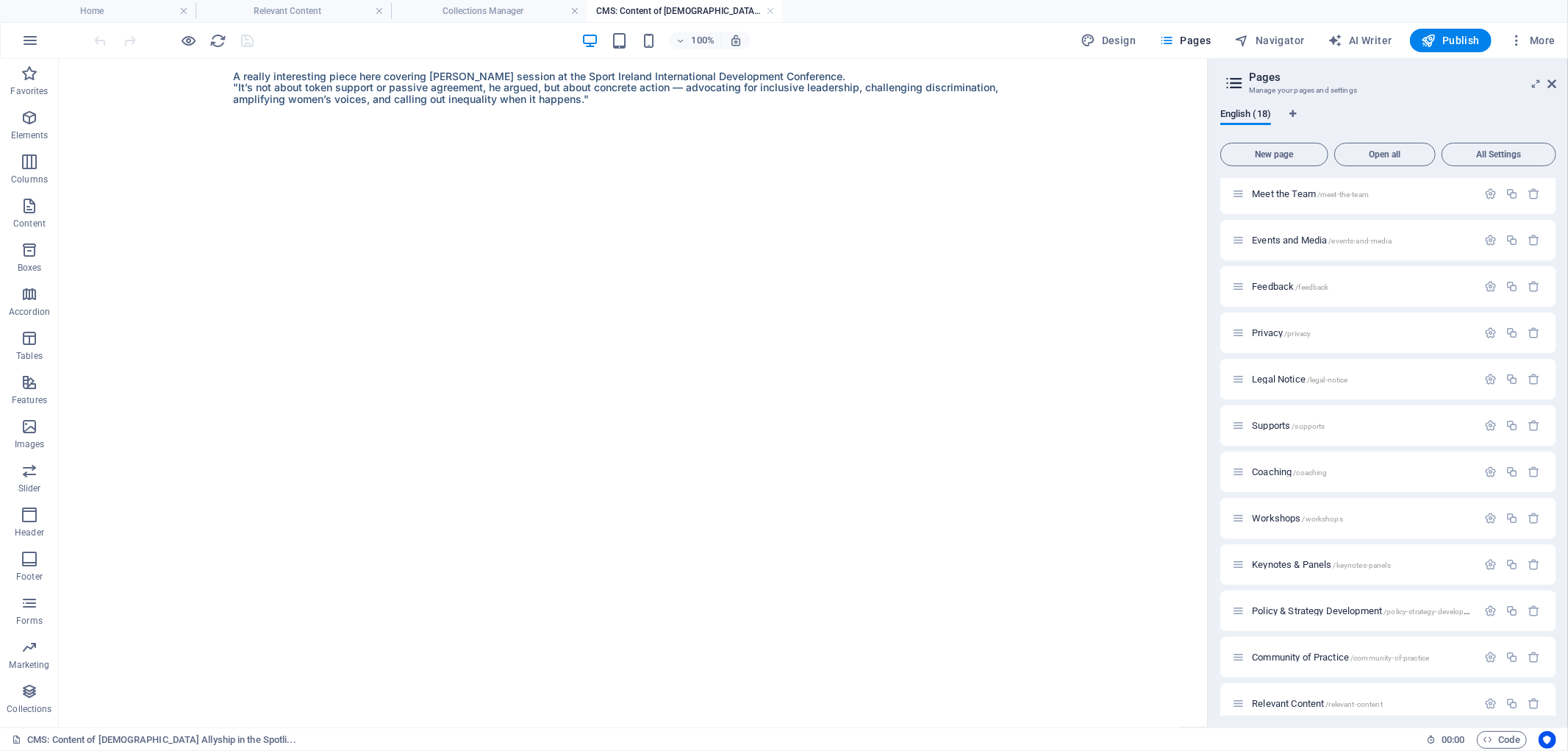
scroll to position [0, 0]
click at [613, 103] on div "+ Add section" at bounding box center [633, 104] width 82 height 25
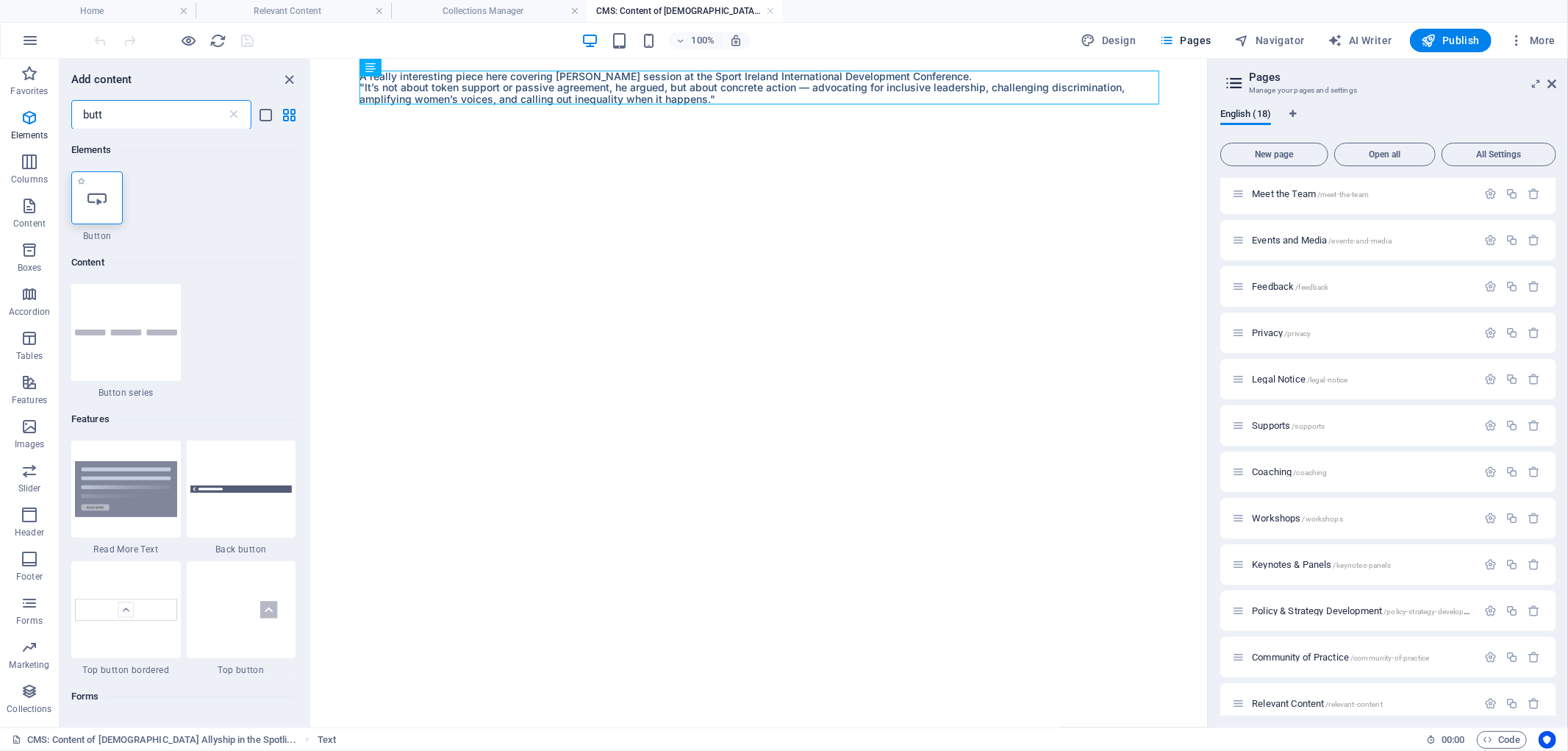
type input "butt"
click at [101, 202] on icon at bounding box center [96, 197] width 19 height 19
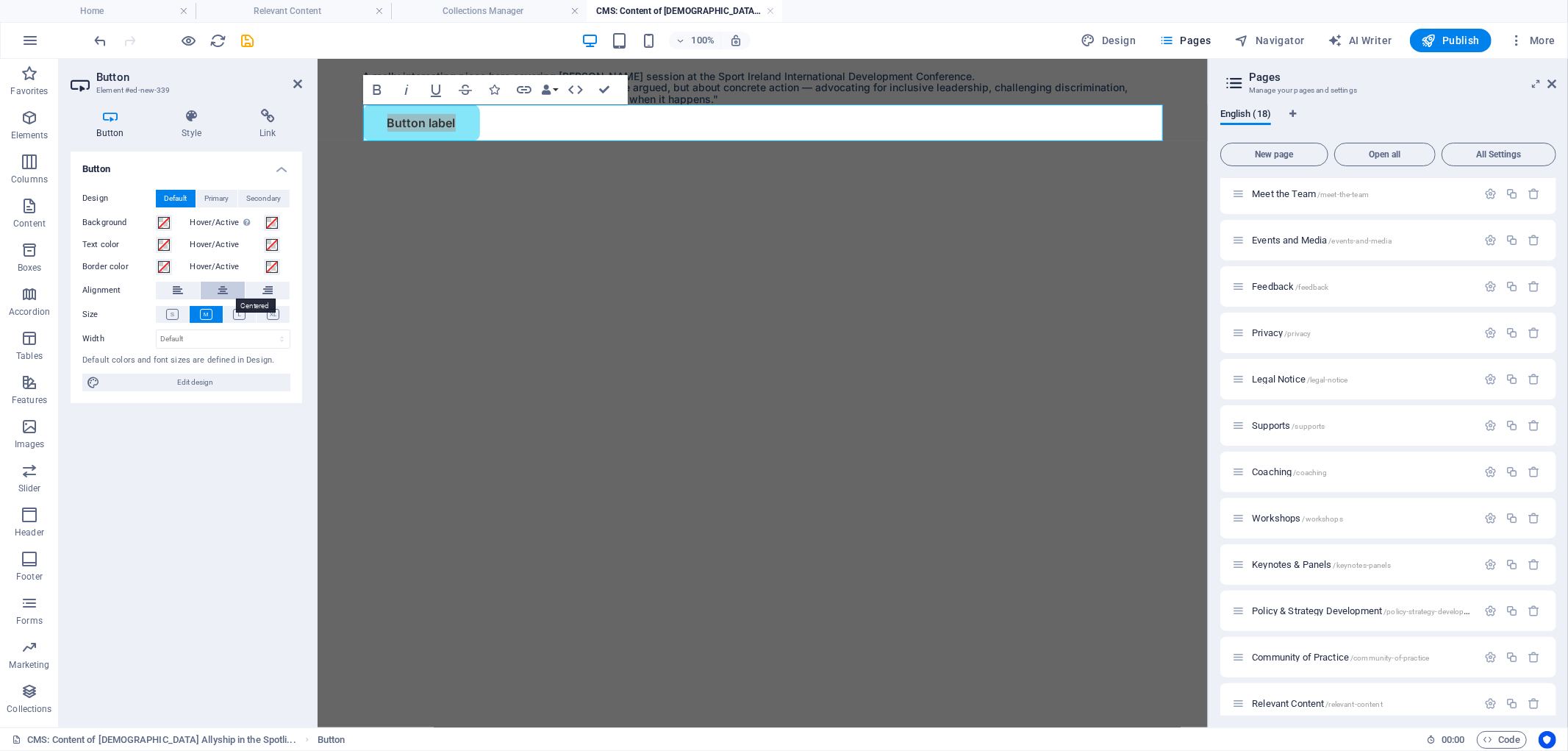
click at [226, 289] on icon at bounding box center [223, 290] width 11 height 17
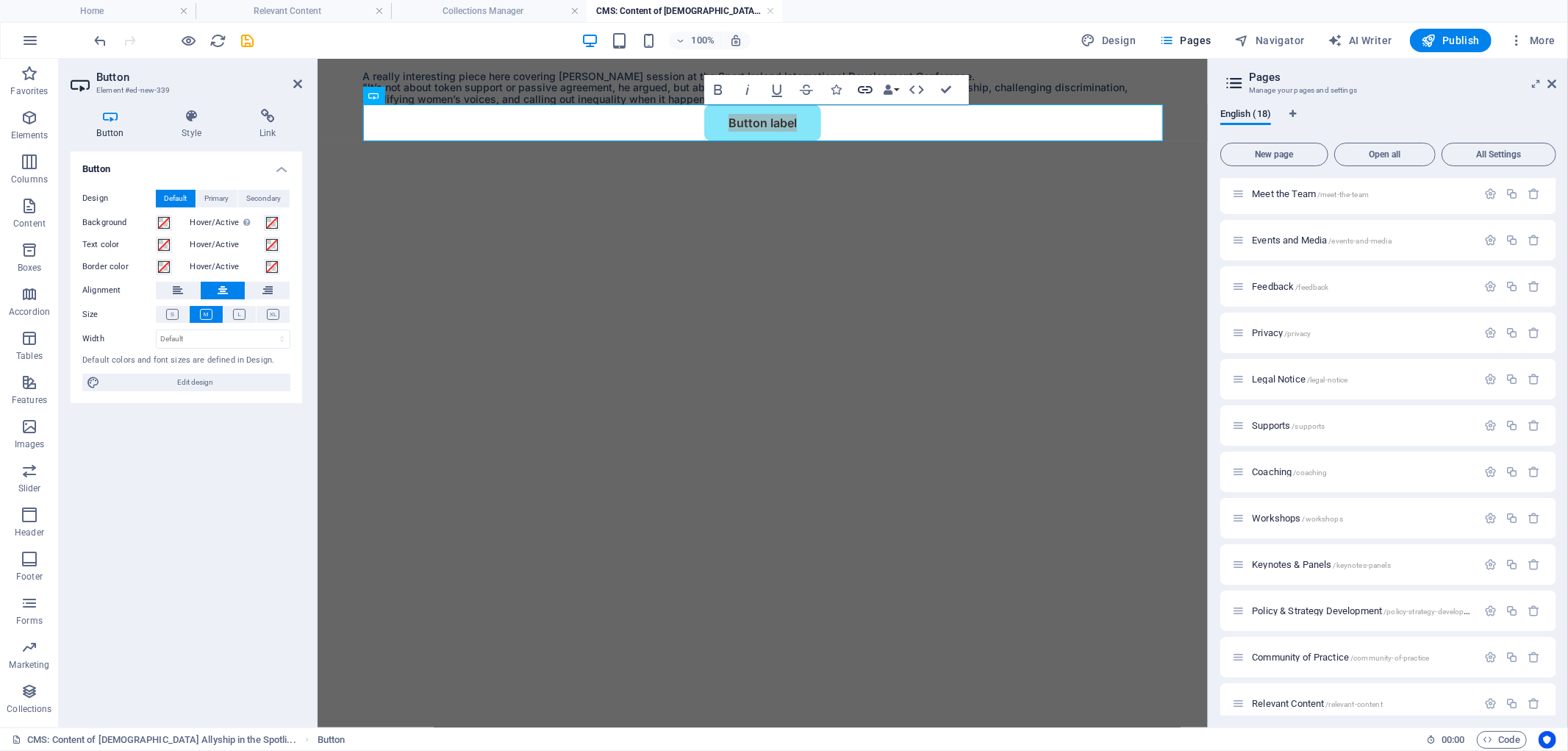
click at [864, 88] on icon "button" at bounding box center [865, 89] width 17 height 17
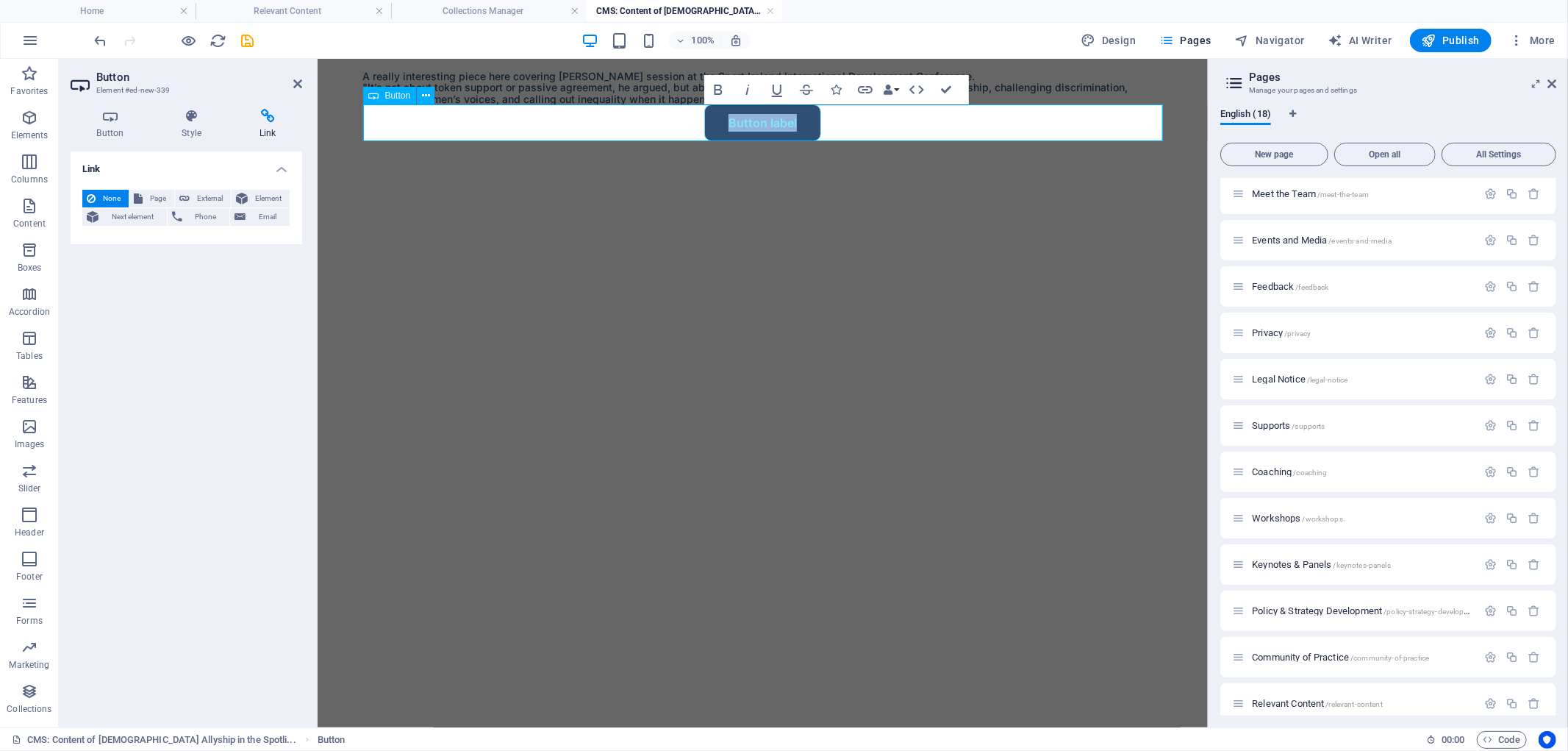
click at [776, 120] on link "Button label" at bounding box center [762, 122] width 117 height 37
click at [219, 189] on span "External" at bounding box center [210, 198] width 32 height 17
select select "blank"
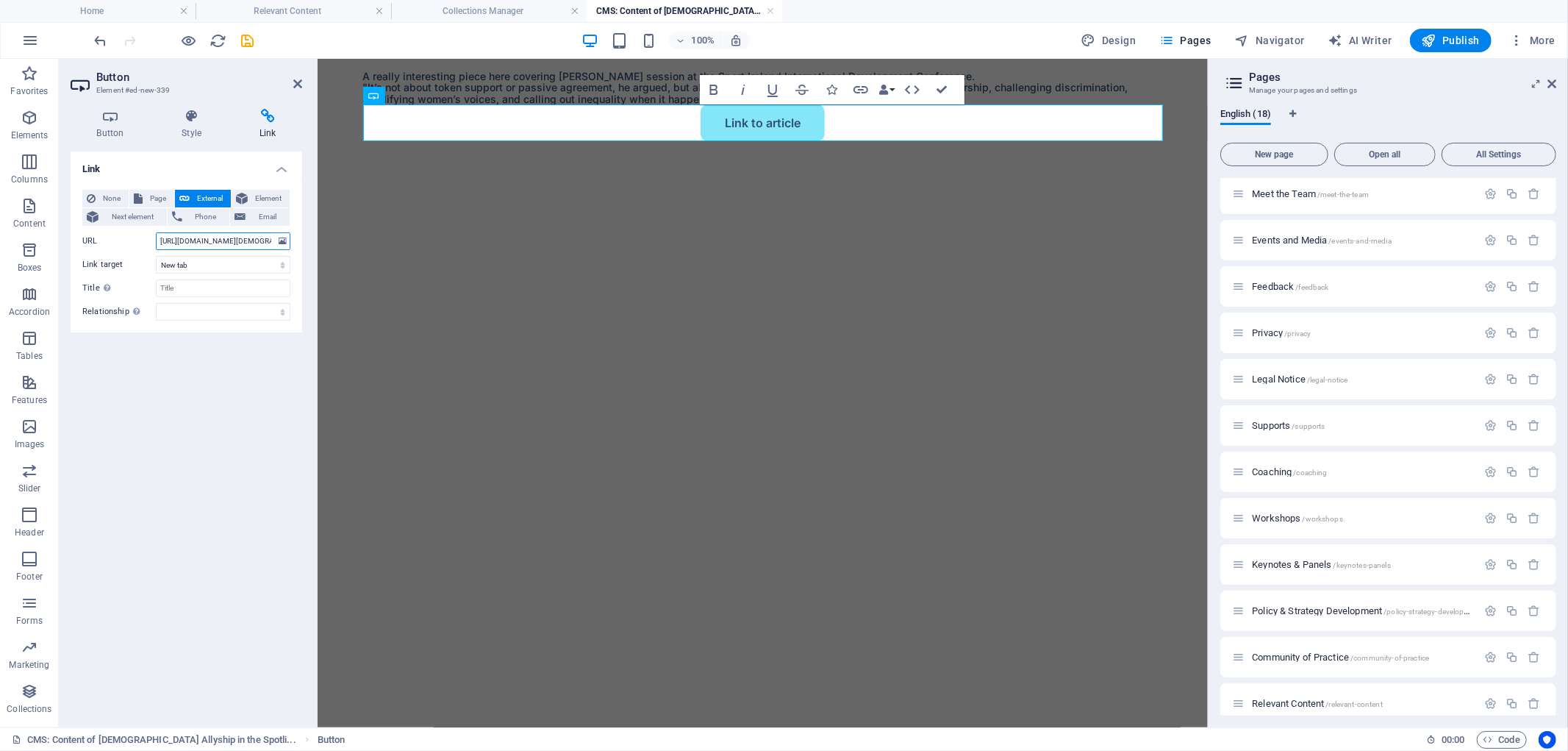
scroll to position [0, 72]
type input "[URL][DOMAIN_NAME][DEMOGRAPHIC_DATA]"
click at [277, 262] on select "New tab Same tab Overlay" at bounding box center [222, 264] width 135 height 17
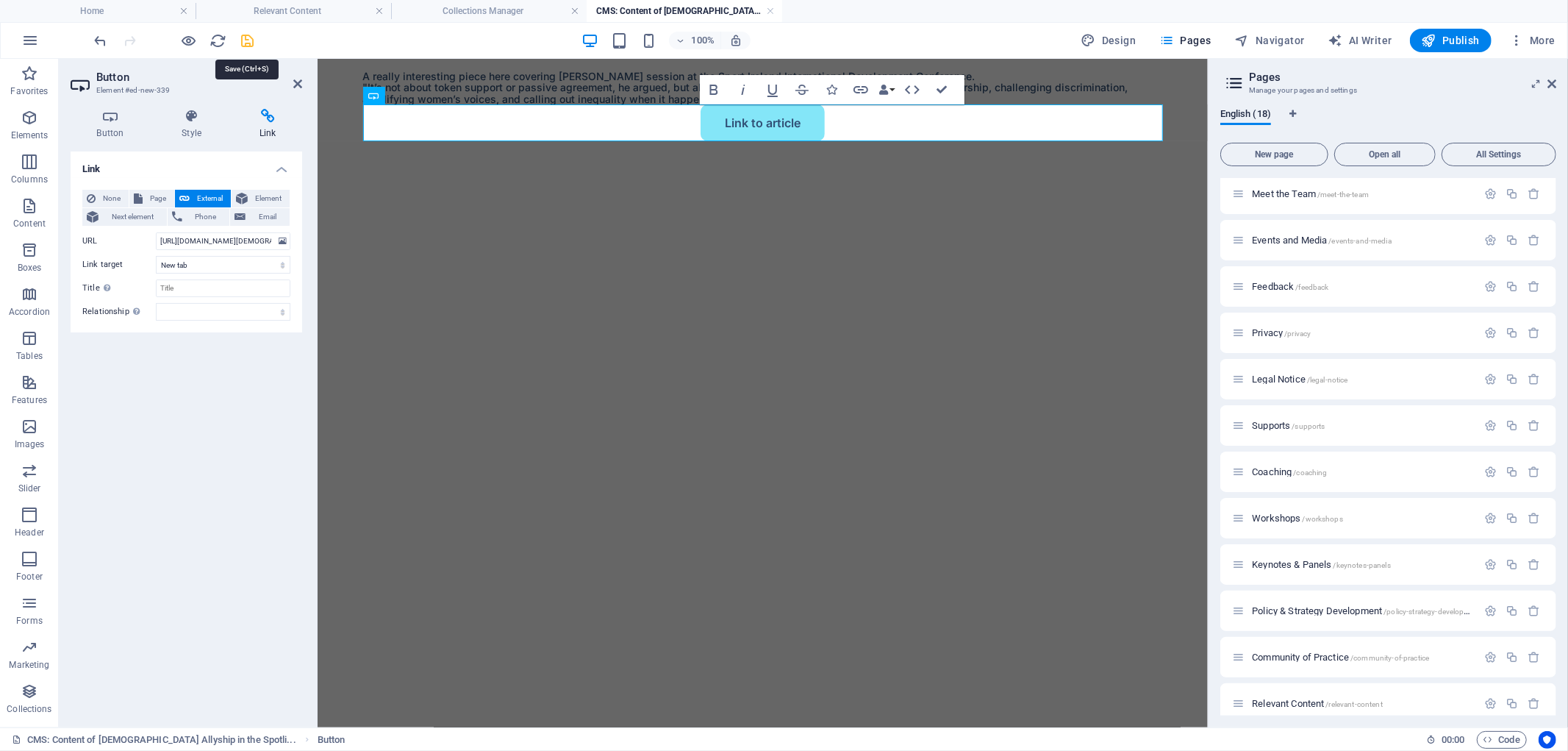
click at [246, 32] on icon "save" at bounding box center [248, 41] width 17 height 17
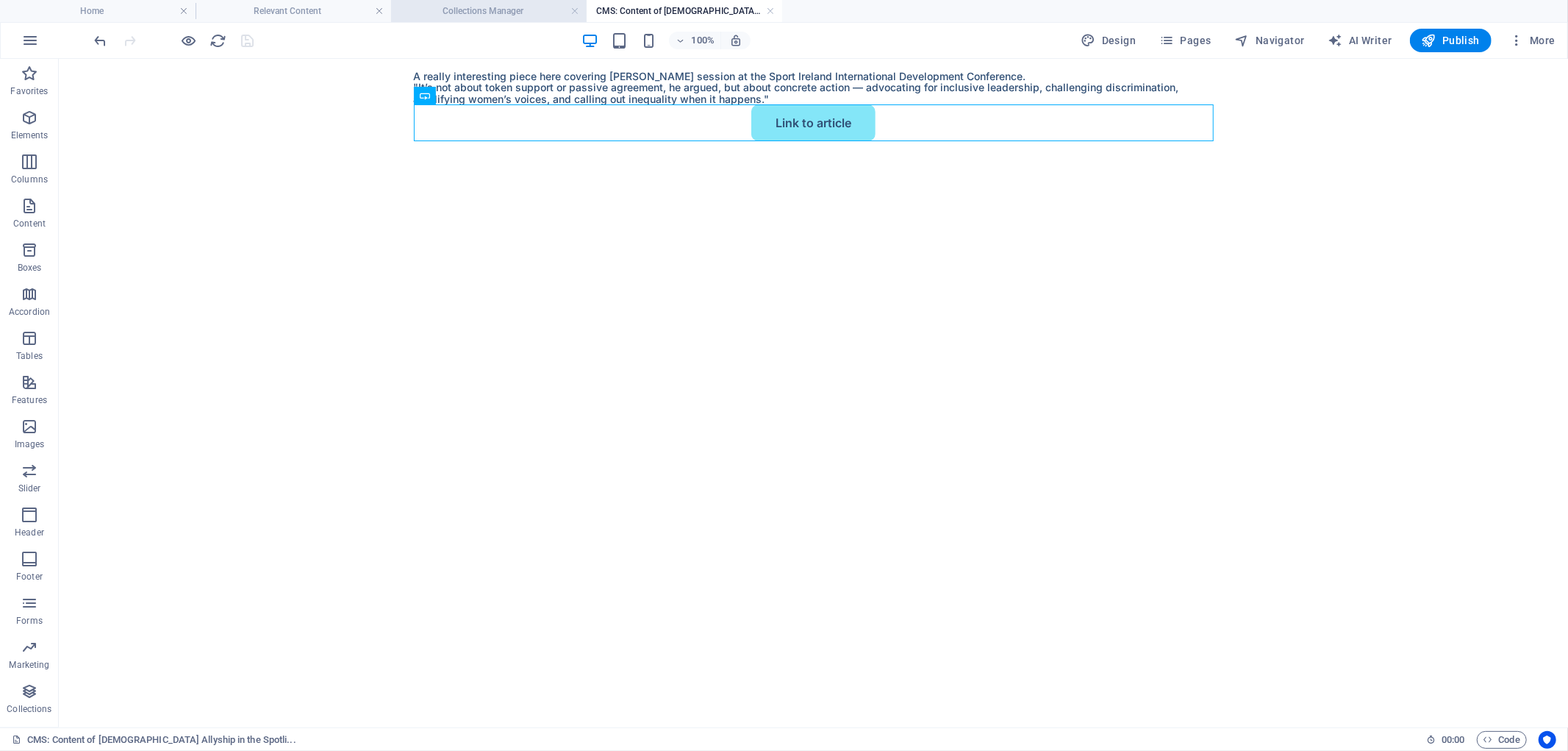
click at [516, 19] on li "Collections Manager" at bounding box center [489, 11] width 195 height 22
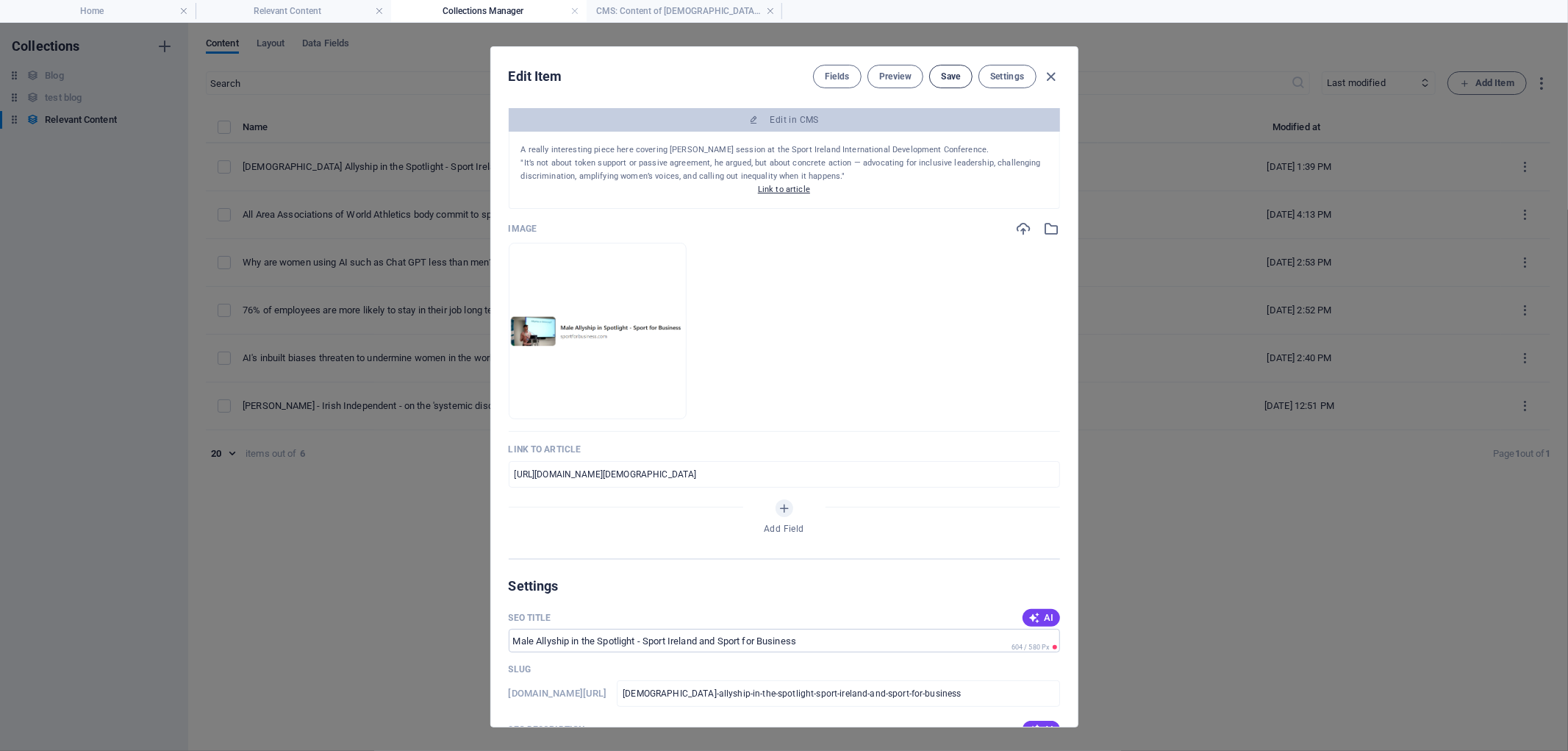
click at [960, 68] on button "Save" at bounding box center [950, 76] width 43 height 23
click at [1052, 65] on div "Fields Preview Save Settings" at bounding box center [937, 76] width 247 height 23
click at [1055, 71] on icon "button" at bounding box center [1051, 77] width 17 height 17
type input "[DEMOGRAPHIC_DATA]-allyship-in-the-spotlight-sport-ireland-and-sport-for-busine…"
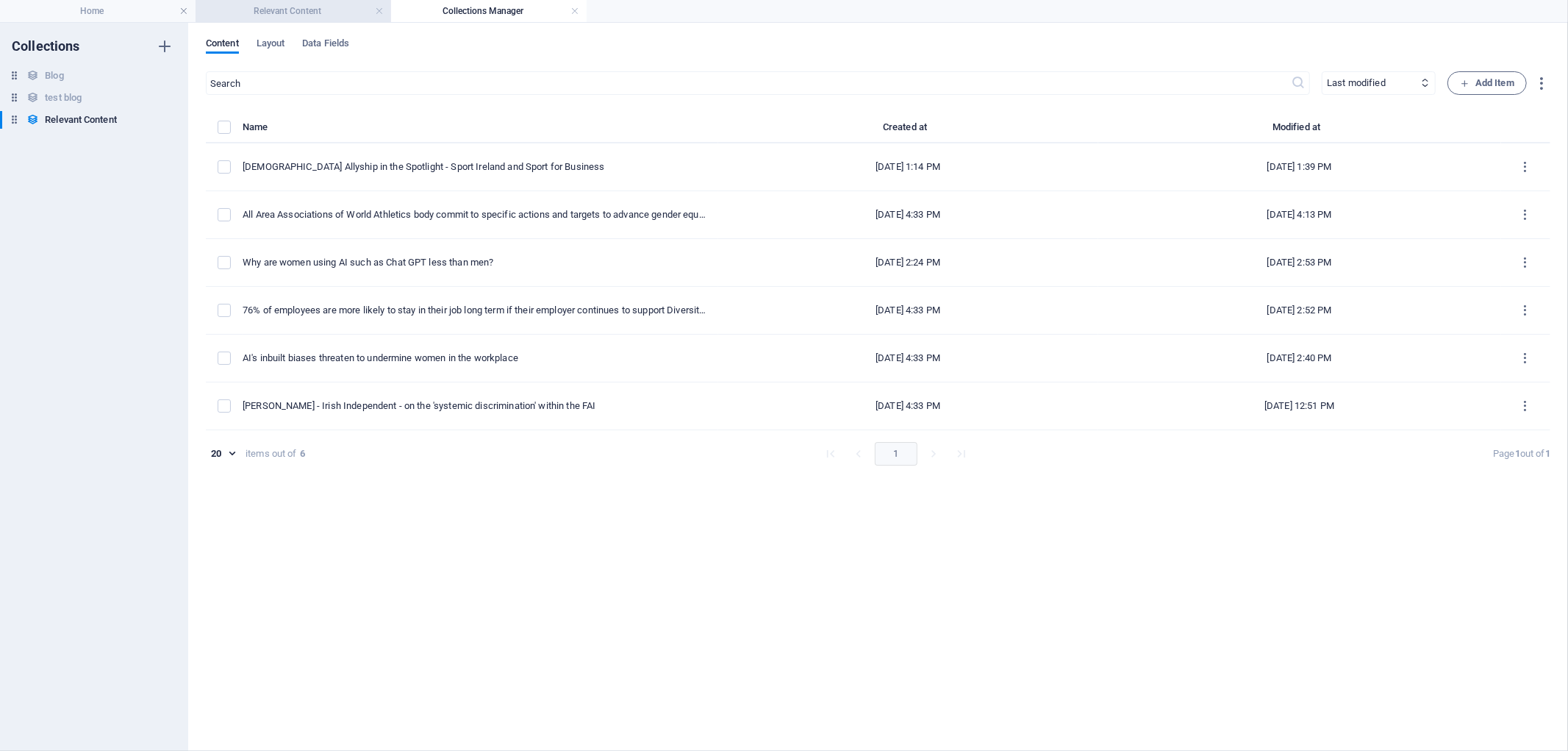
click at [310, 10] on h4 "Relevant Content" at bounding box center [293, 11] width 195 height 17
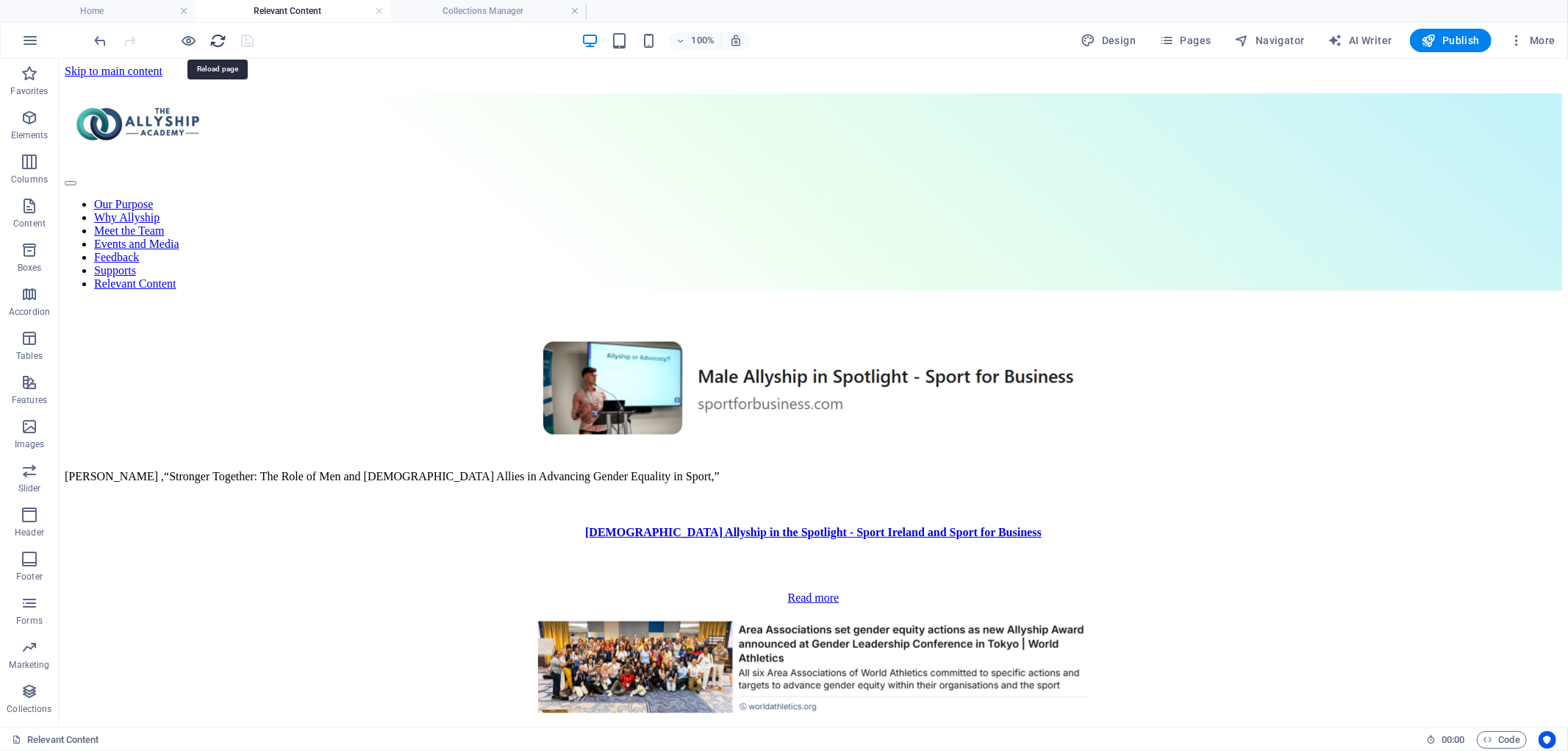
click at [226, 35] on icon "reload" at bounding box center [219, 41] width 17 height 17
click at [192, 34] on icon "button" at bounding box center [189, 41] width 17 height 17
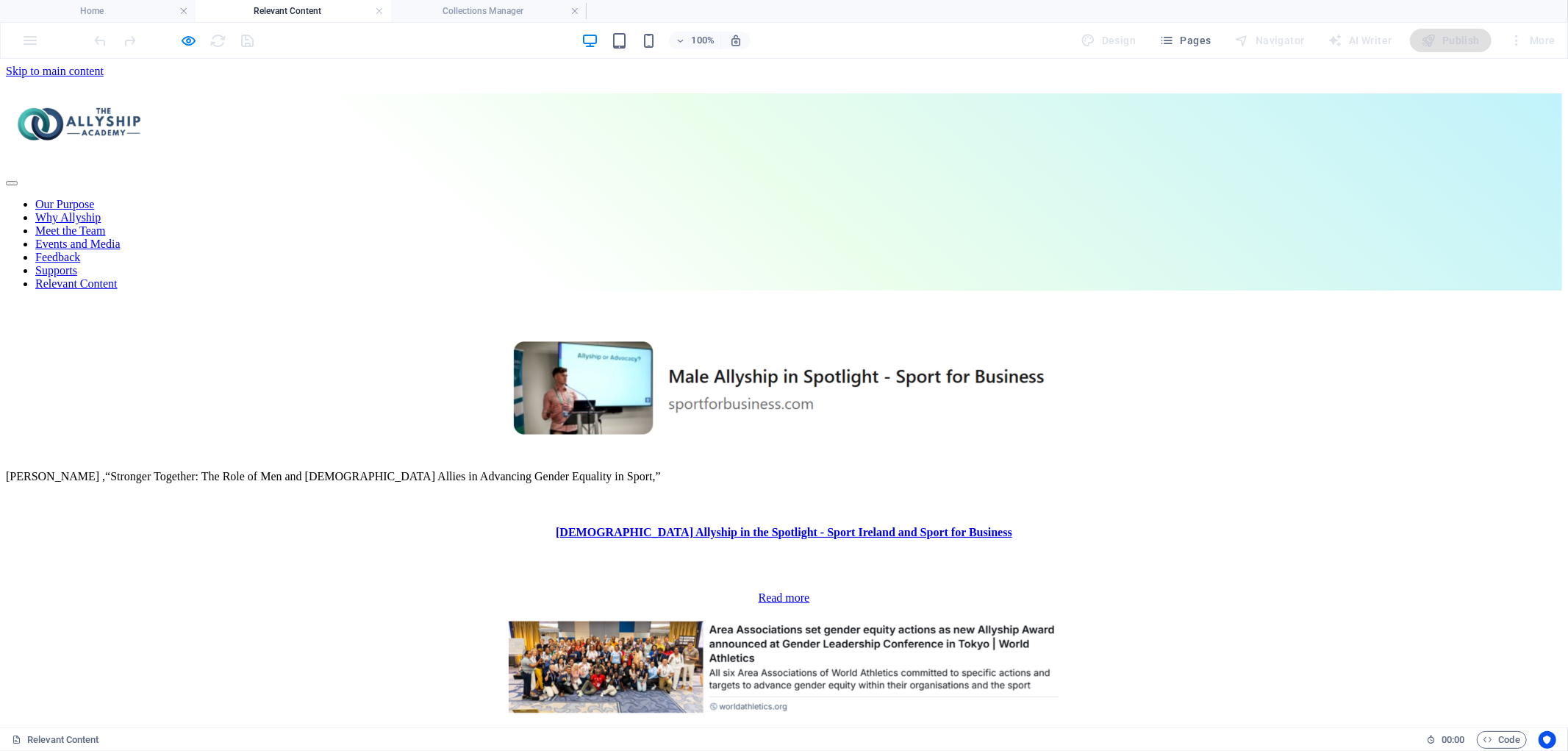
click at [789, 525] on link "[DEMOGRAPHIC_DATA] Allyship in the Spotlight - Sport Ireland and Sport for Busi…" at bounding box center [784, 531] width 456 height 13
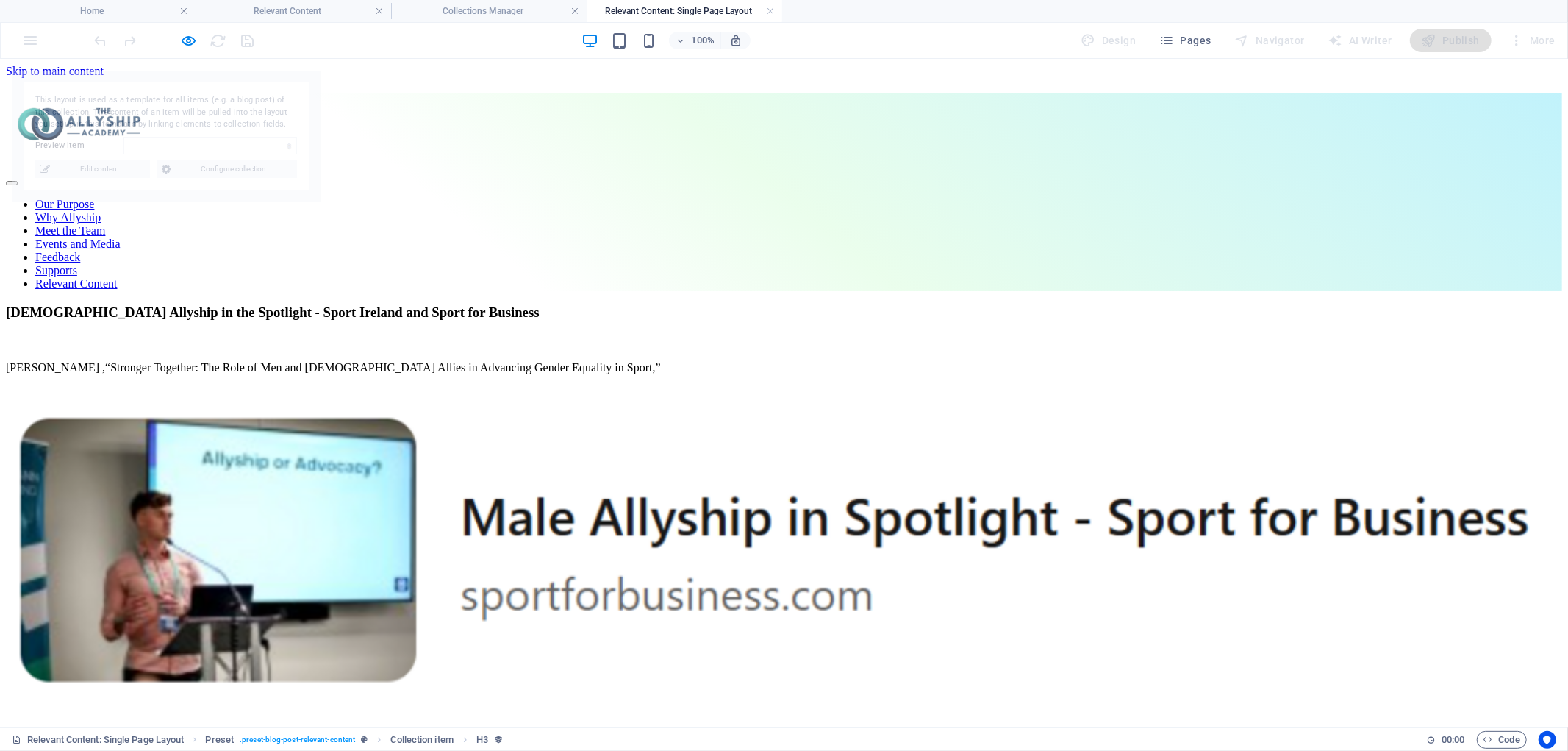
select select "68dfbe194703766459012c95"
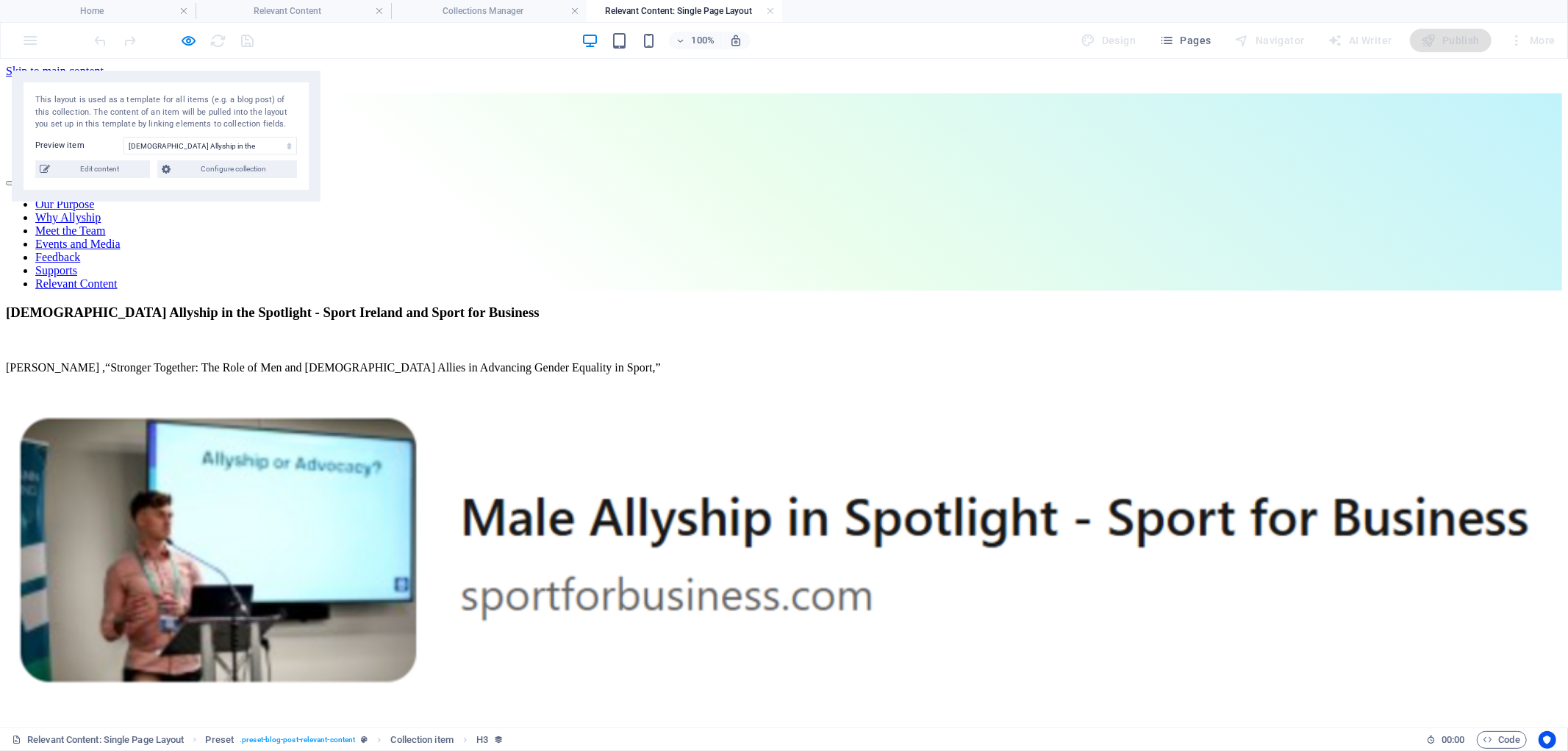
click at [184, 113] on h6 "Open preview website" at bounding box center [201, 114] width 98 height 17
click at [186, 39] on icon "button" at bounding box center [189, 41] width 17 height 17
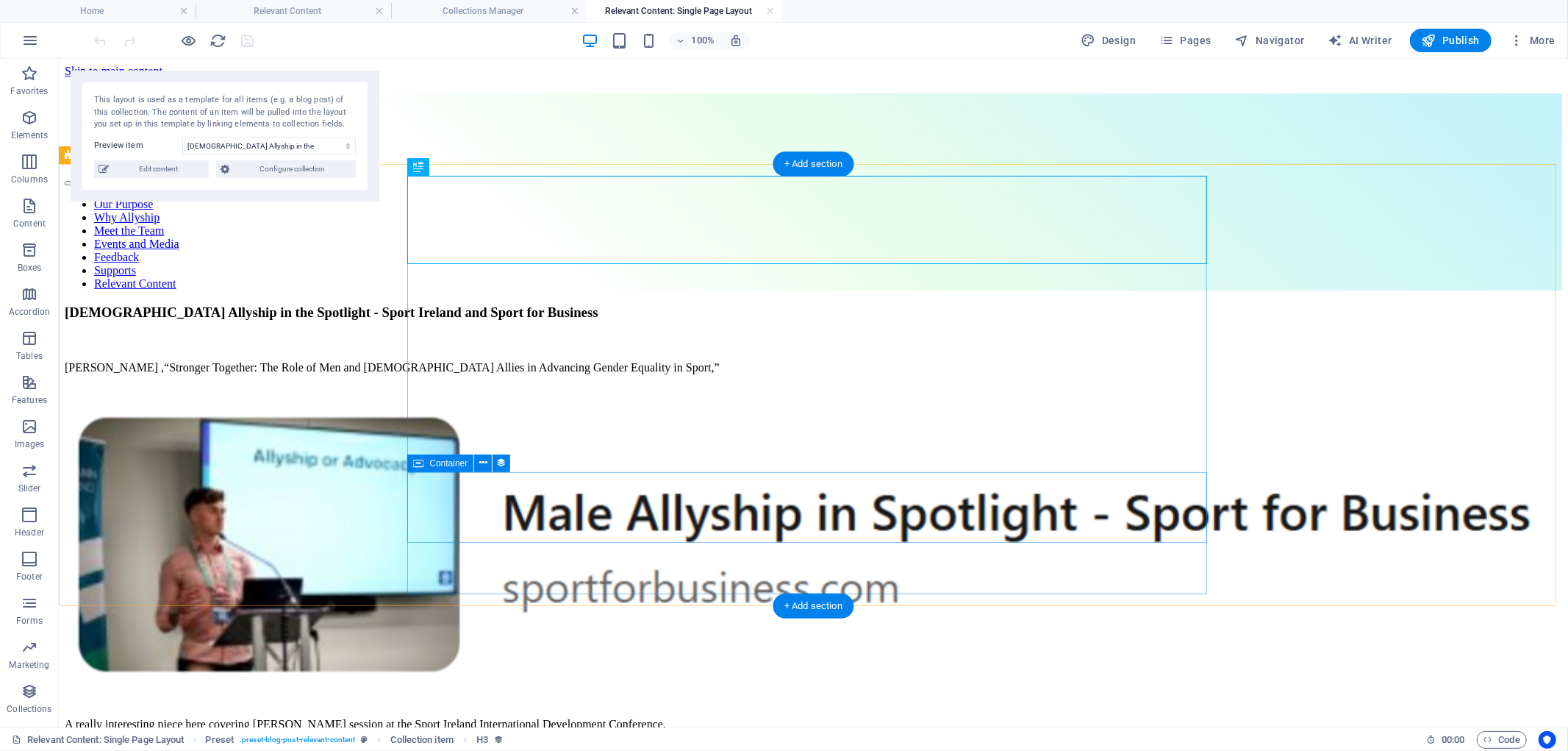
click at [902, 717] on div "A really interesting piece here covering [PERSON_NAME] session at the Sport Ire…" at bounding box center [813, 736] width 1498 height 38
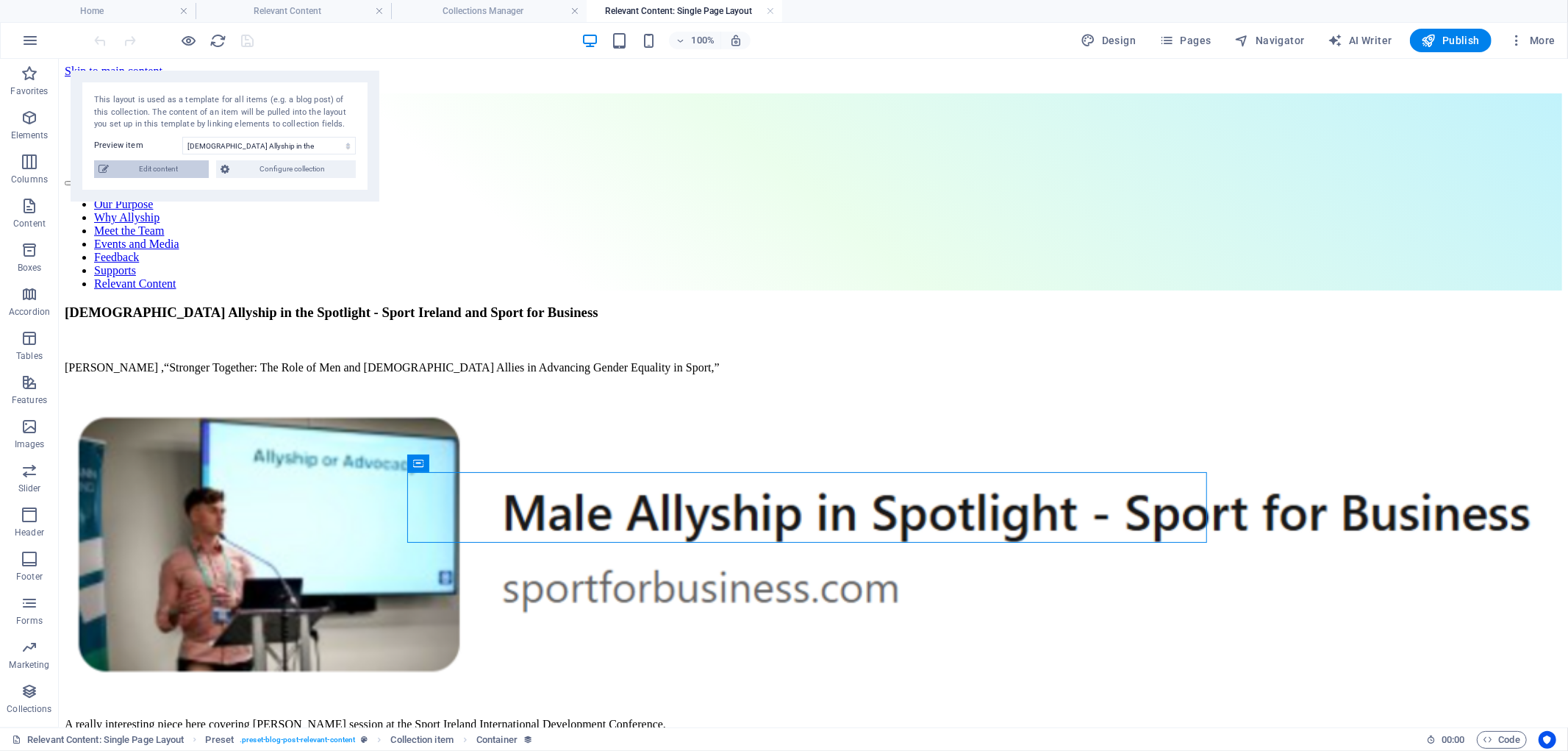
click at [135, 160] on span "Edit content" at bounding box center [159, 168] width 91 height 17
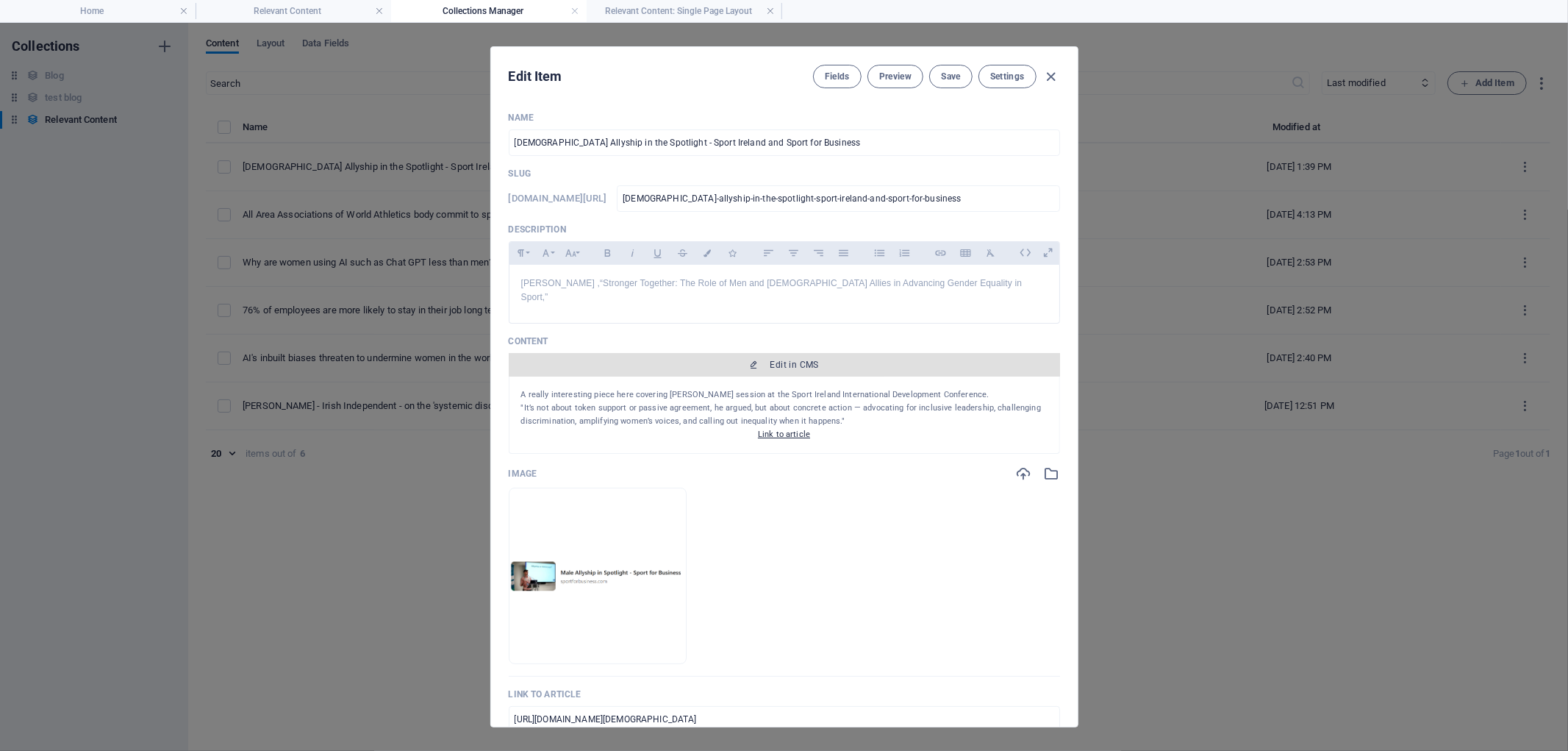
click at [792, 353] on button "Edit in CMS" at bounding box center [785, 365] width 552 height 23
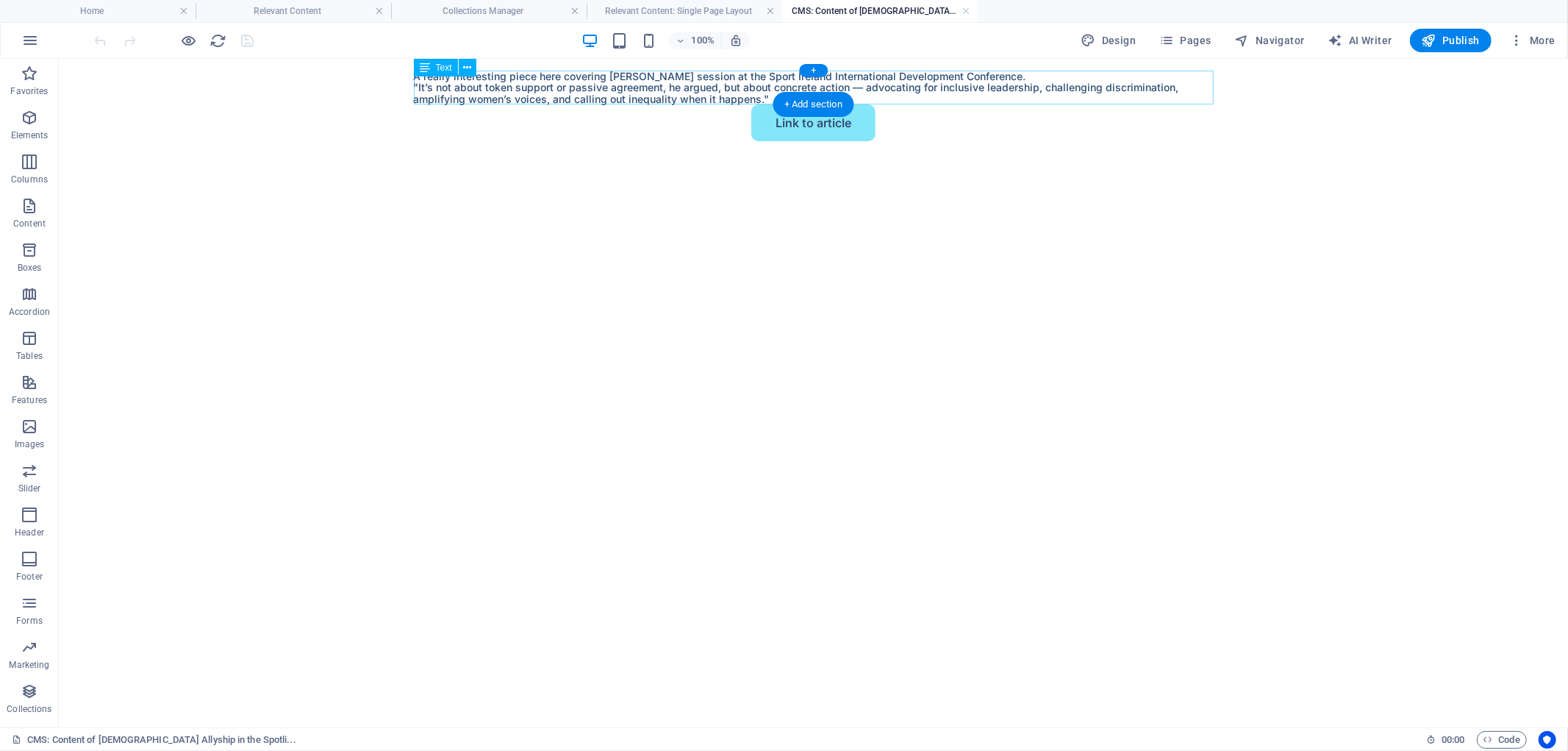
click at [752, 89] on div "A really interesting piece here covering [PERSON_NAME] session at the Sport Ire…" at bounding box center [813, 86] width 800 height 34
click at [759, 91] on div "A really interesting piece here covering [PERSON_NAME] session at the Sport Ire…" at bounding box center [813, 86] width 800 height 34
click at [978, 85] on div "A really interesting piece here covering [PERSON_NAME] session at the Sport Ire…" at bounding box center [813, 86] width 800 height 34
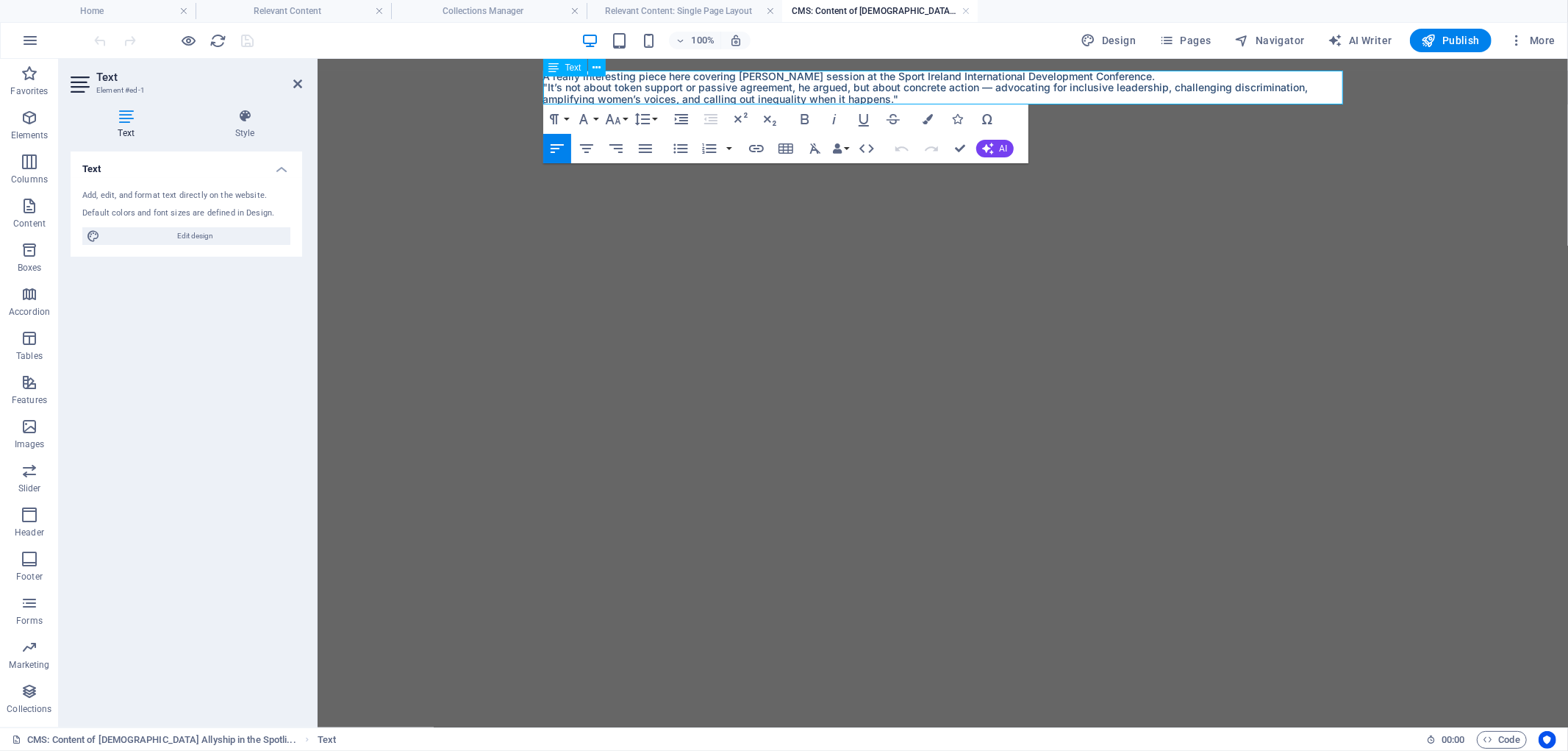
click at [928, 102] on p ""It’s not about token support or passive agreement, he argued, but about concre…" at bounding box center [943, 92] width 800 height 23
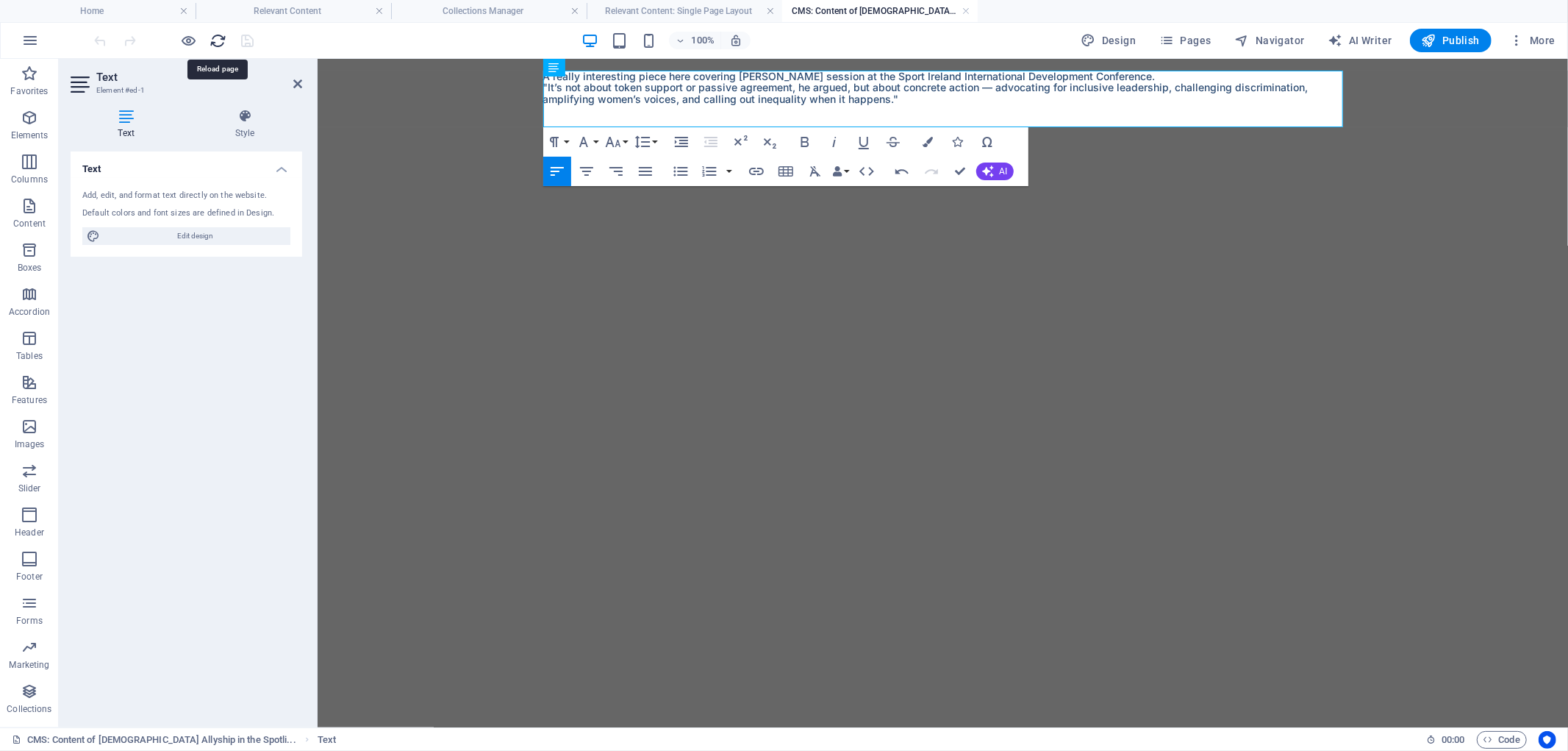
click at [223, 41] on icon "reload" at bounding box center [219, 41] width 17 height 17
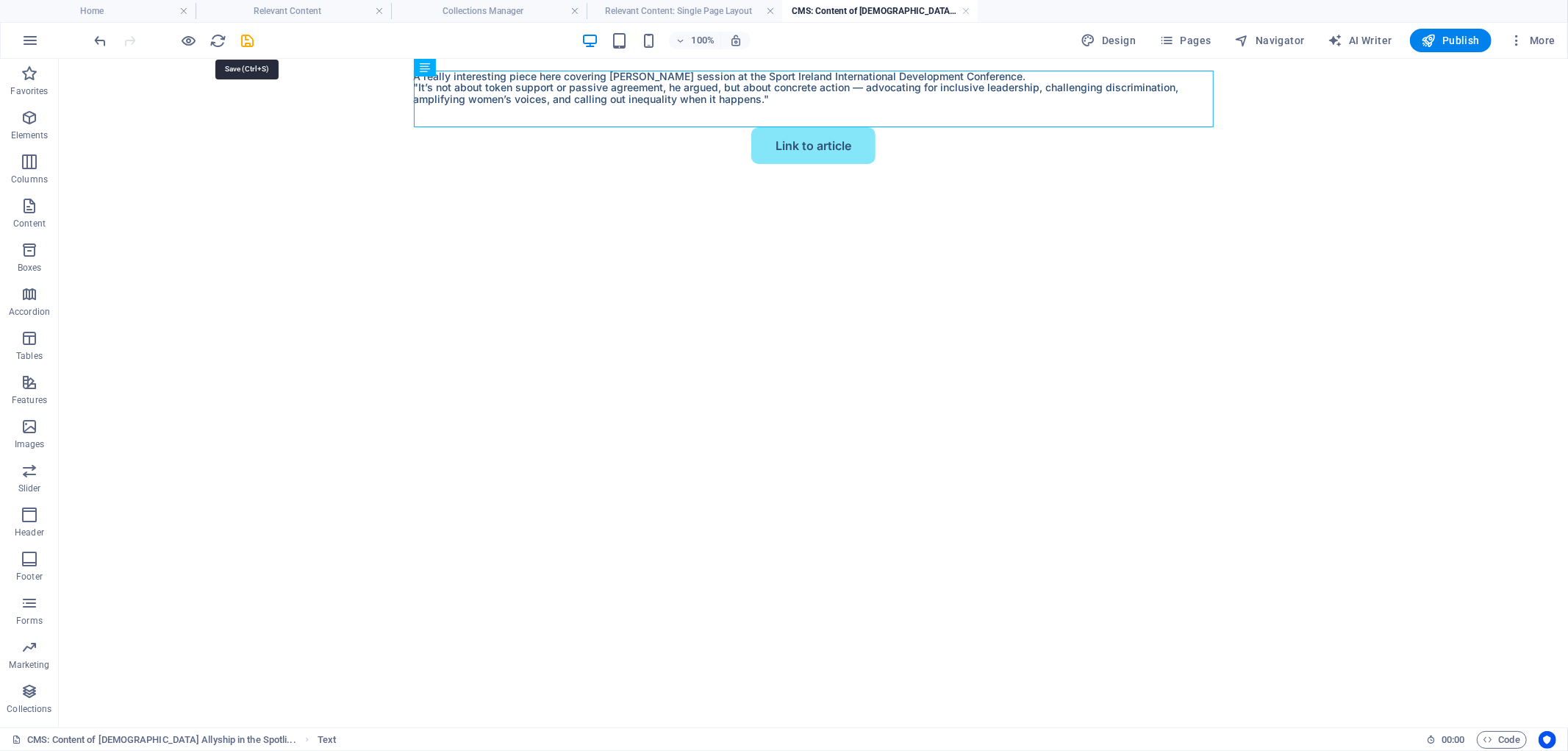
click at [254, 37] on icon "save" at bounding box center [248, 41] width 17 height 17
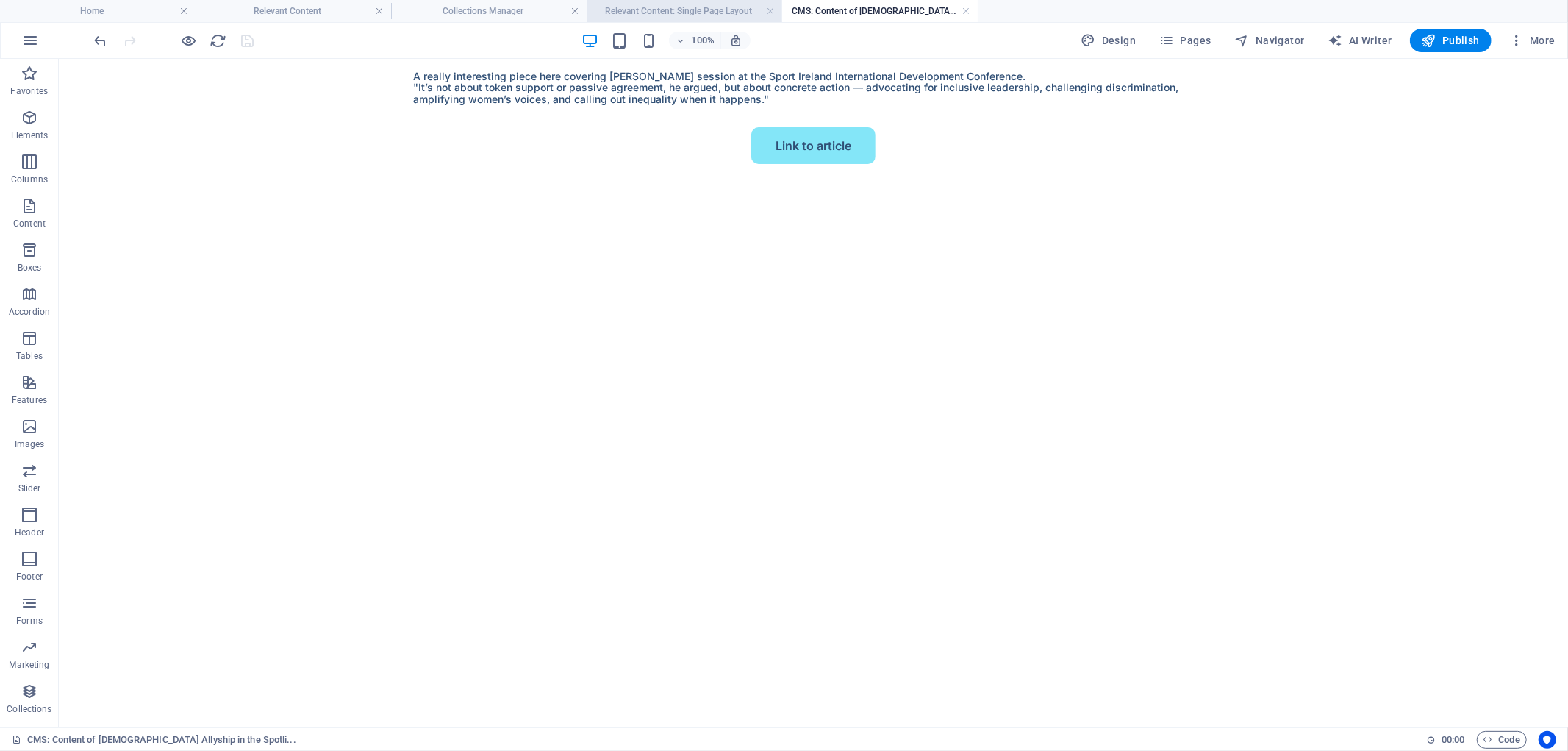
click at [704, 9] on h4 "Relevant Content: Single Page Layout" at bounding box center [685, 11] width 195 height 17
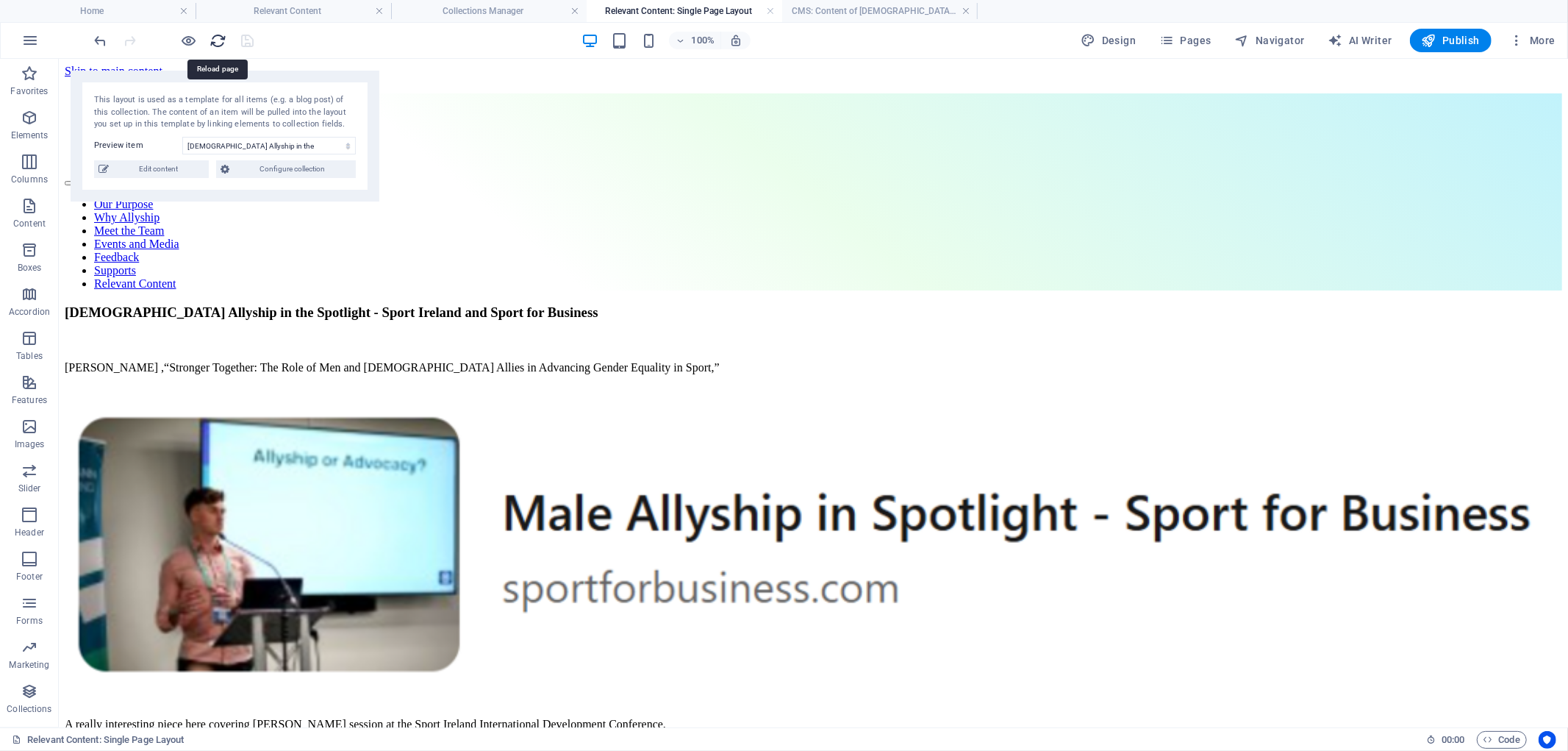
click at [215, 41] on icon "reload" at bounding box center [219, 41] width 17 height 17
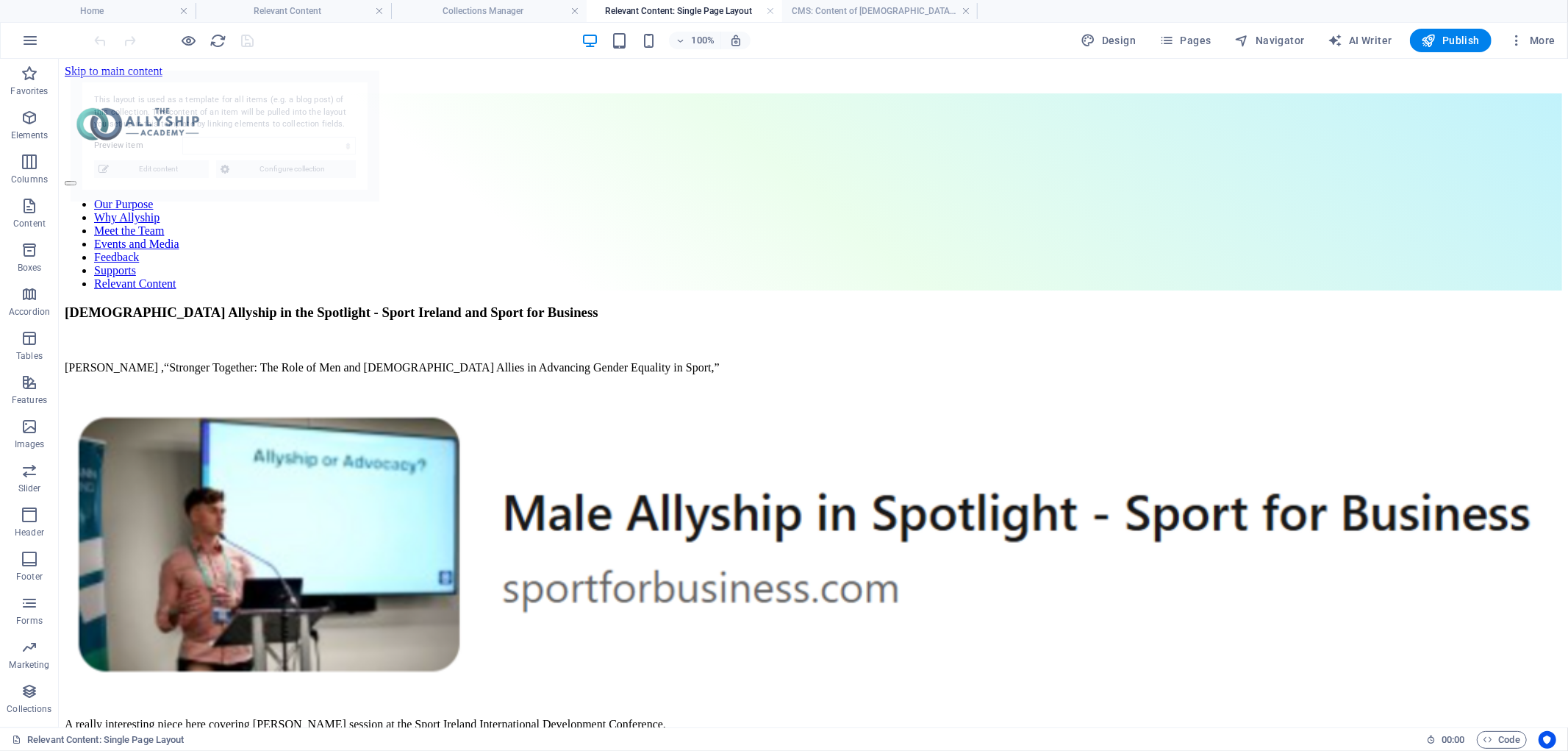
select select "68dfbe194703766459012c95"
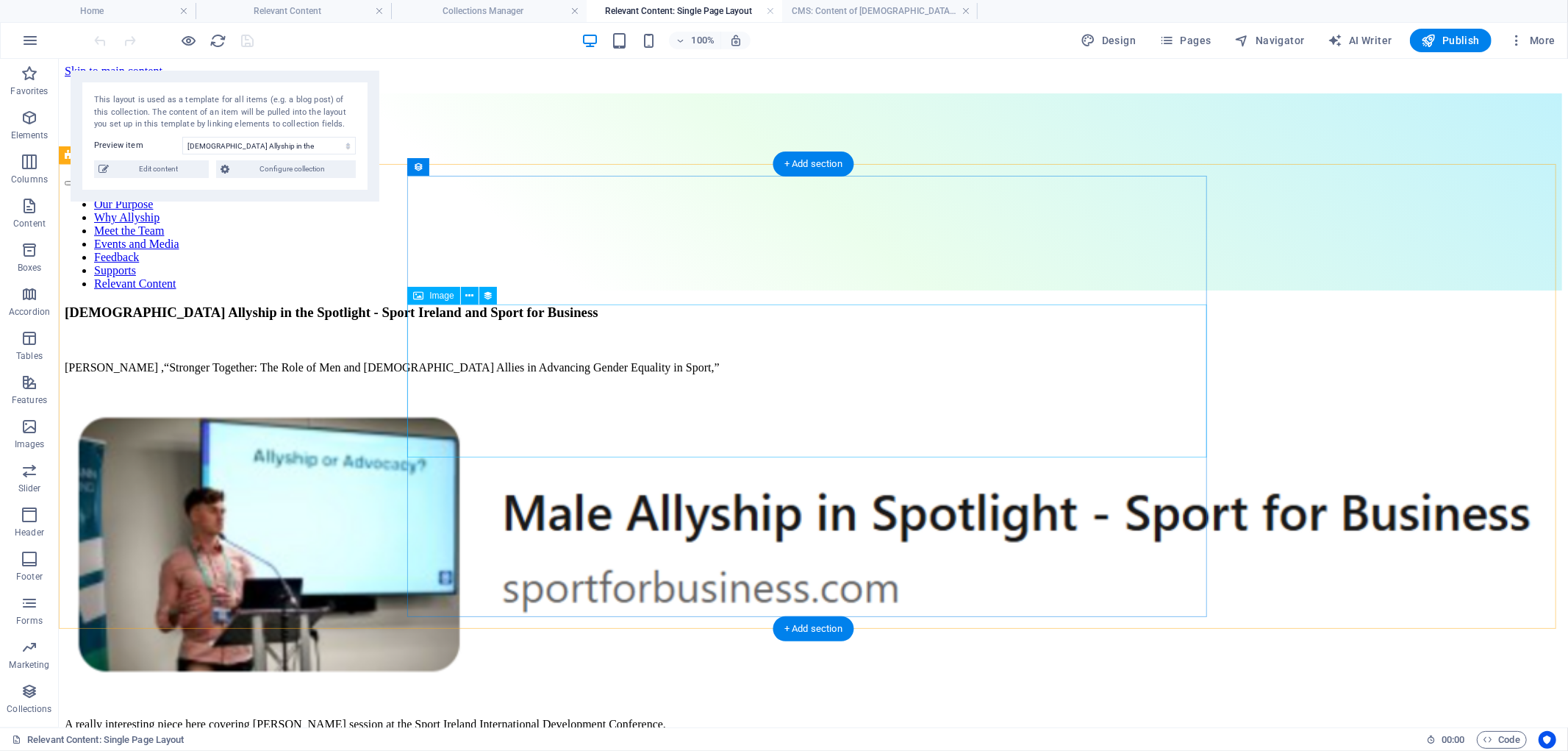
click at [785, 400] on figure at bounding box center [813, 545] width 1498 height 290
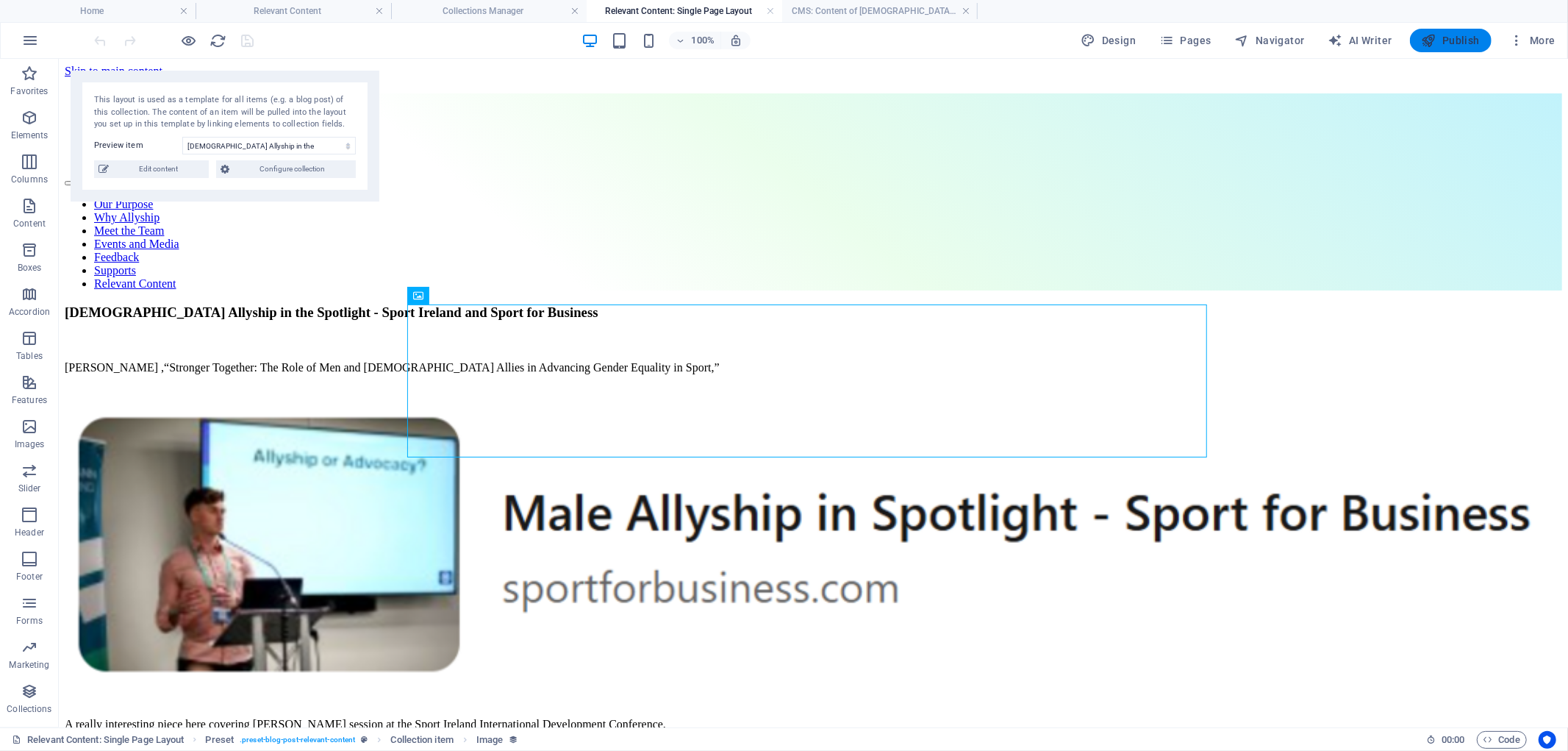
click at [1444, 39] on span "Publish" at bounding box center [1451, 41] width 58 height 15
